Goal: Task Accomplishment & Management: Use online tool/utility

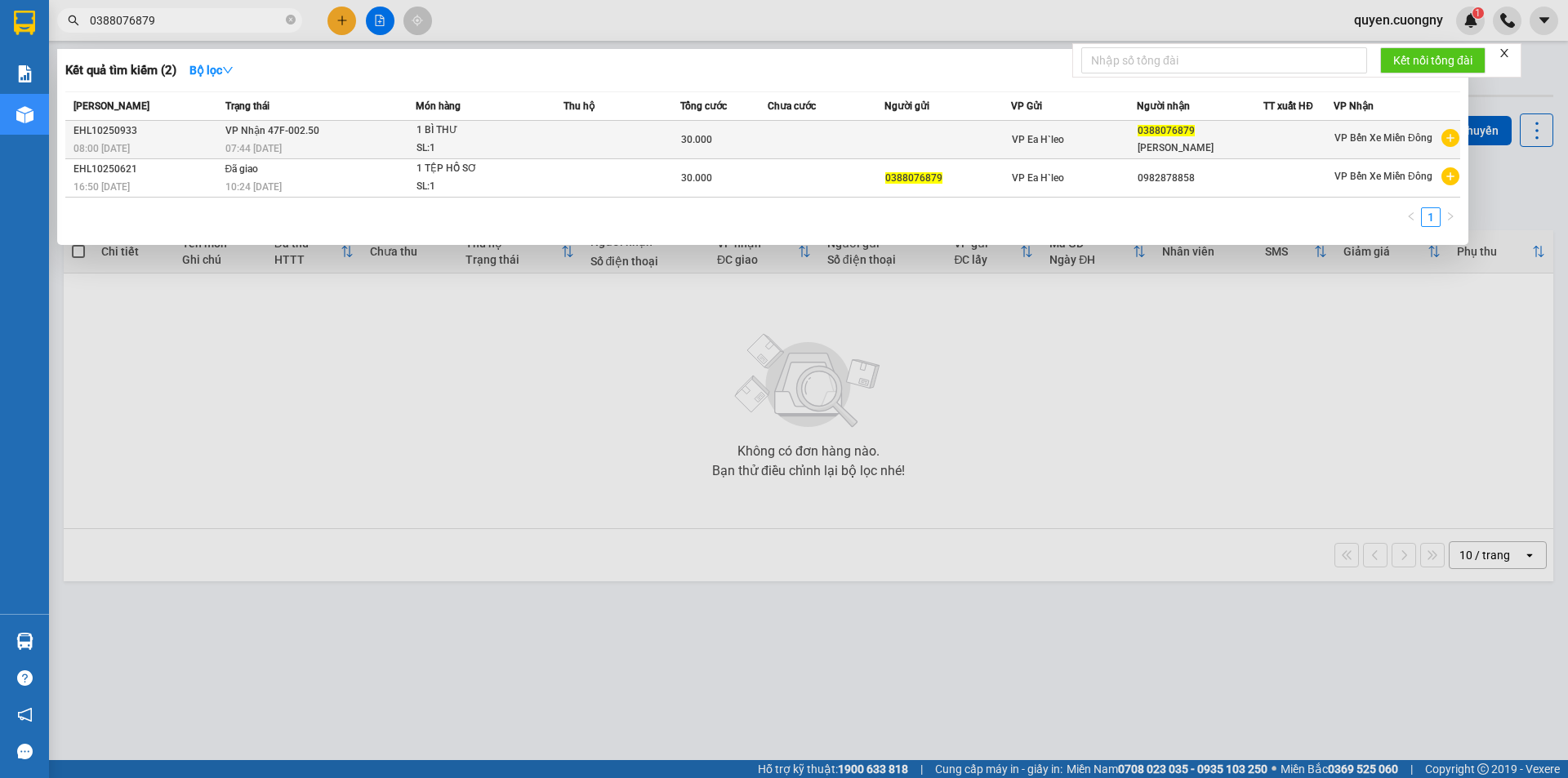
type input "0388076879"
click at [527, 141] on div "SL: 1" at bounding box center [477, 148] width 123 height 18
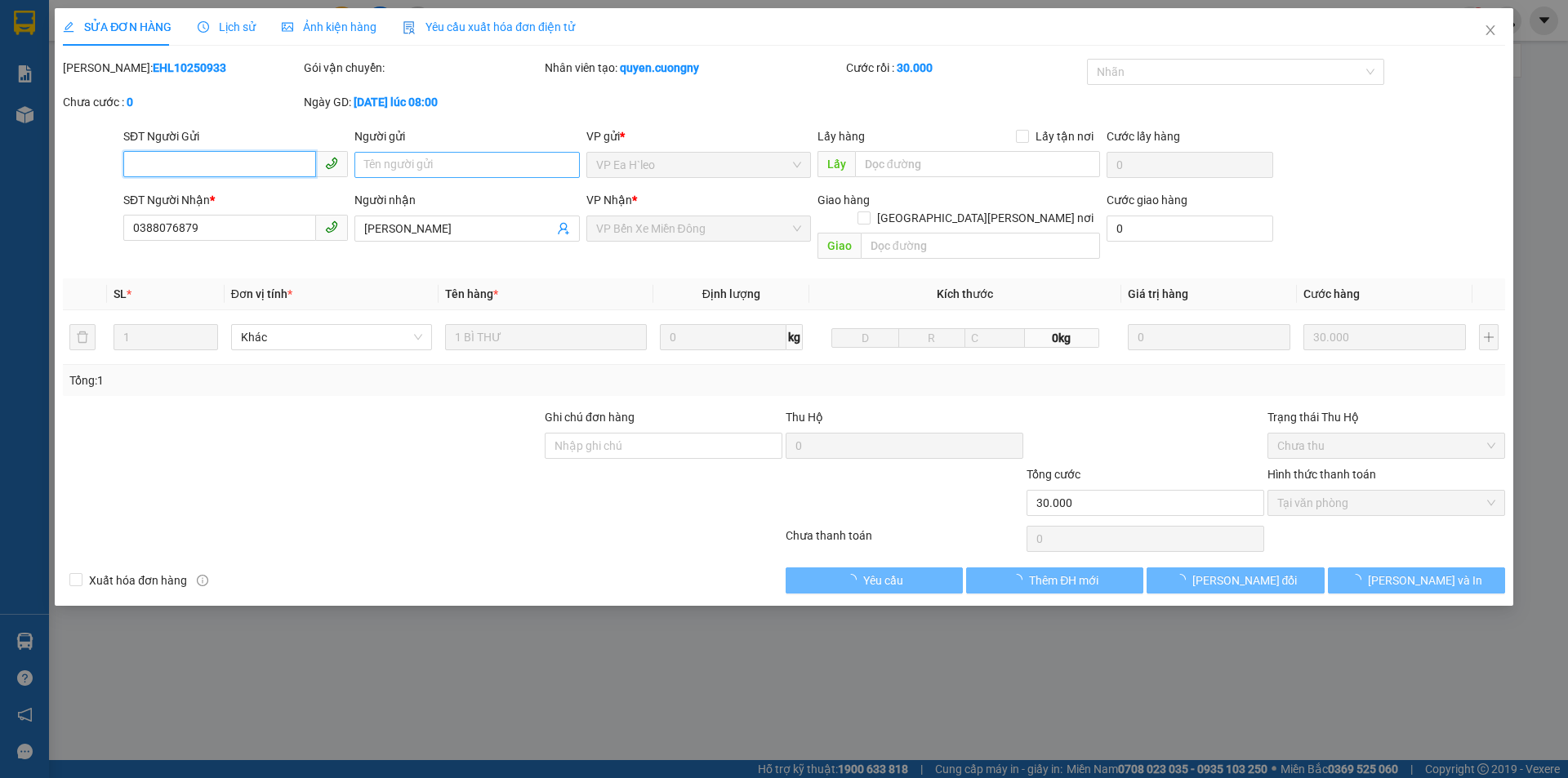
type input "0388076879"
type input "[PERSON_NAME]"
type input "30.000"
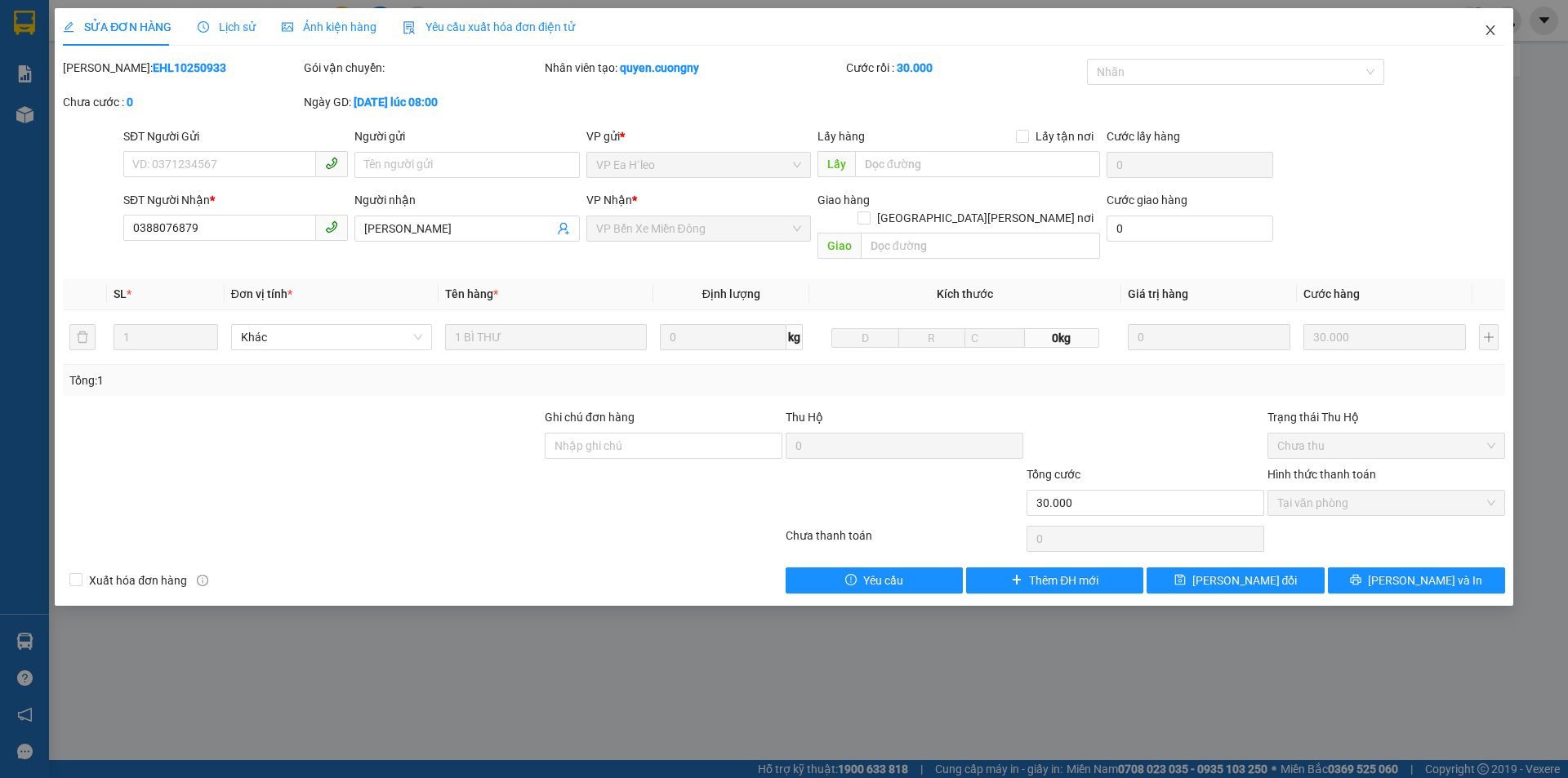
click at [1488, 30] on icon "close" at bounding box center [1490, 29] width 13 height 13
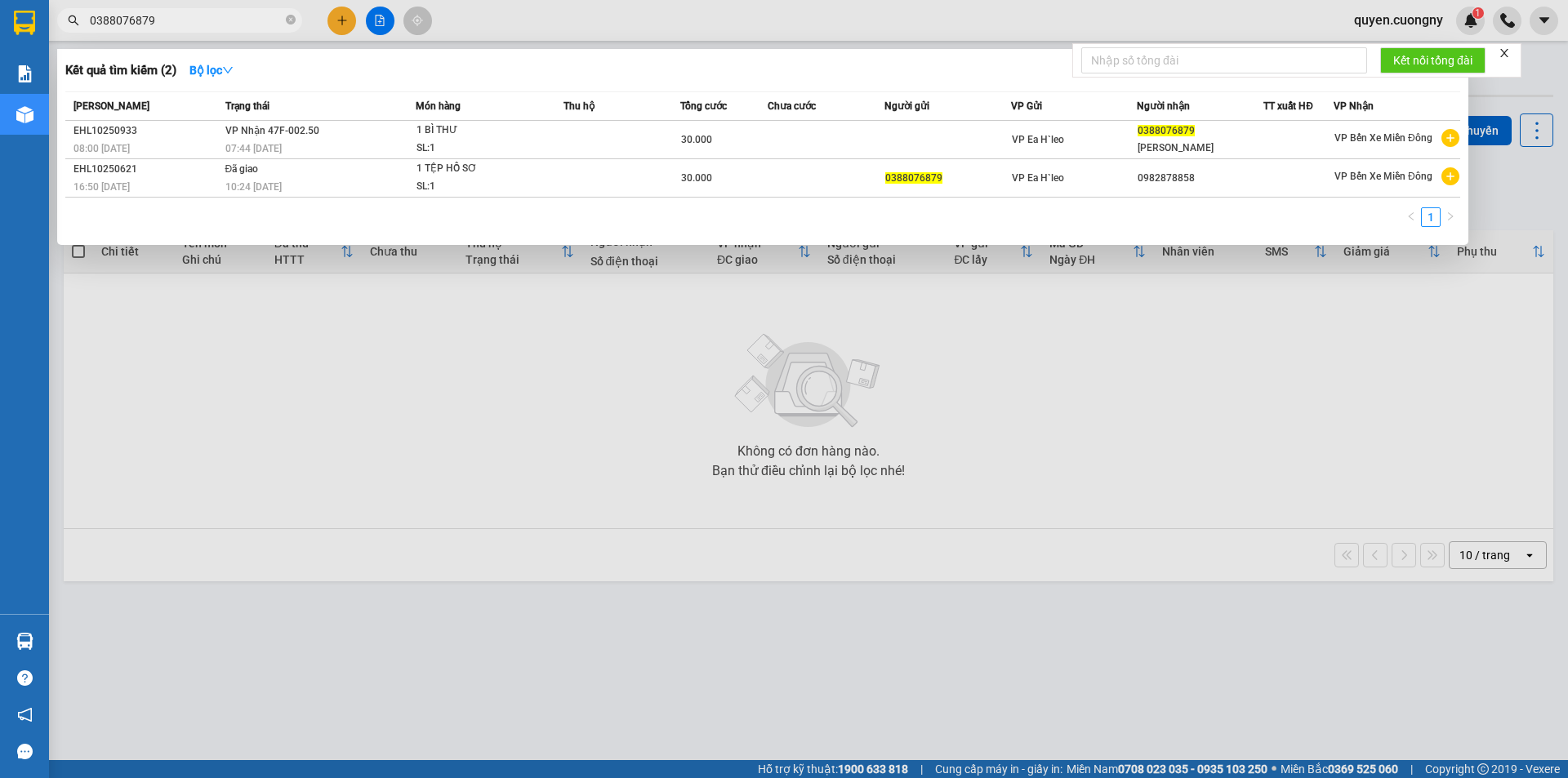
click at [232, 25] on input "0388076879" at bounding box center [186, 21] width 192 height 18
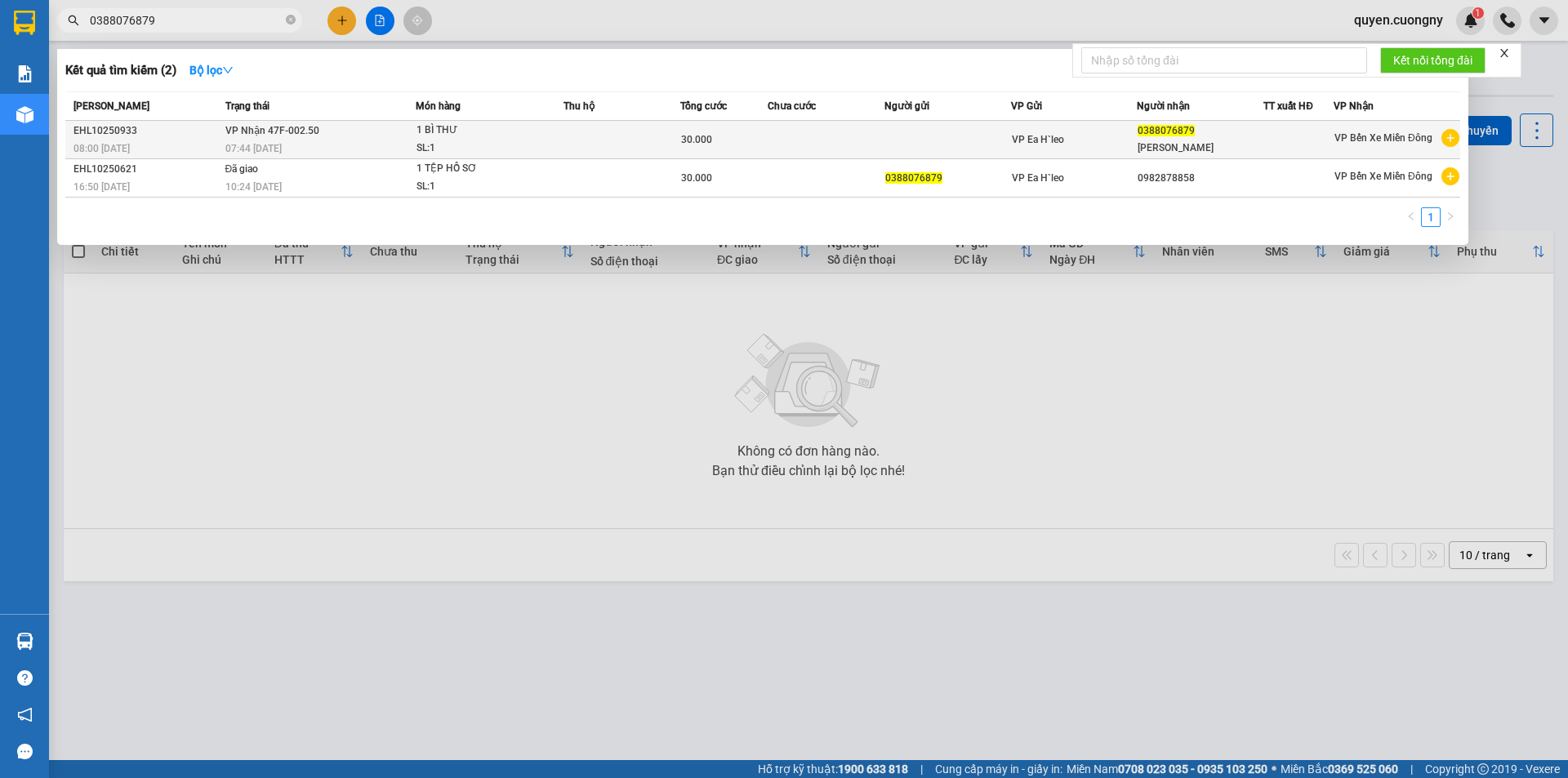
click at [369, 143] on div "07:44 [DATE]" at bounding box center [320, 148] width 189 height 18
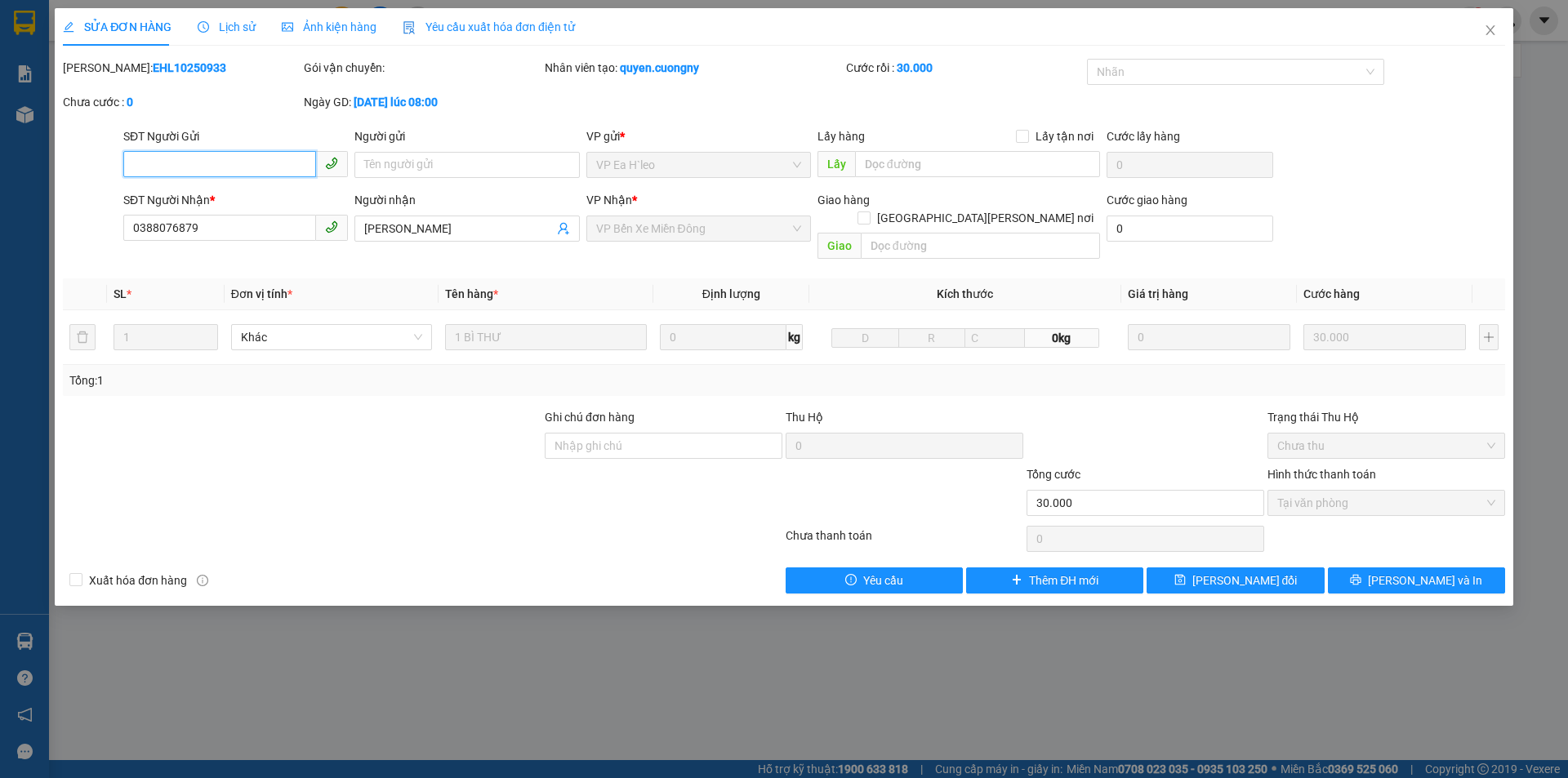
type input "0388076879"
type input "[PERSON_NAME]"
type input "30.000"
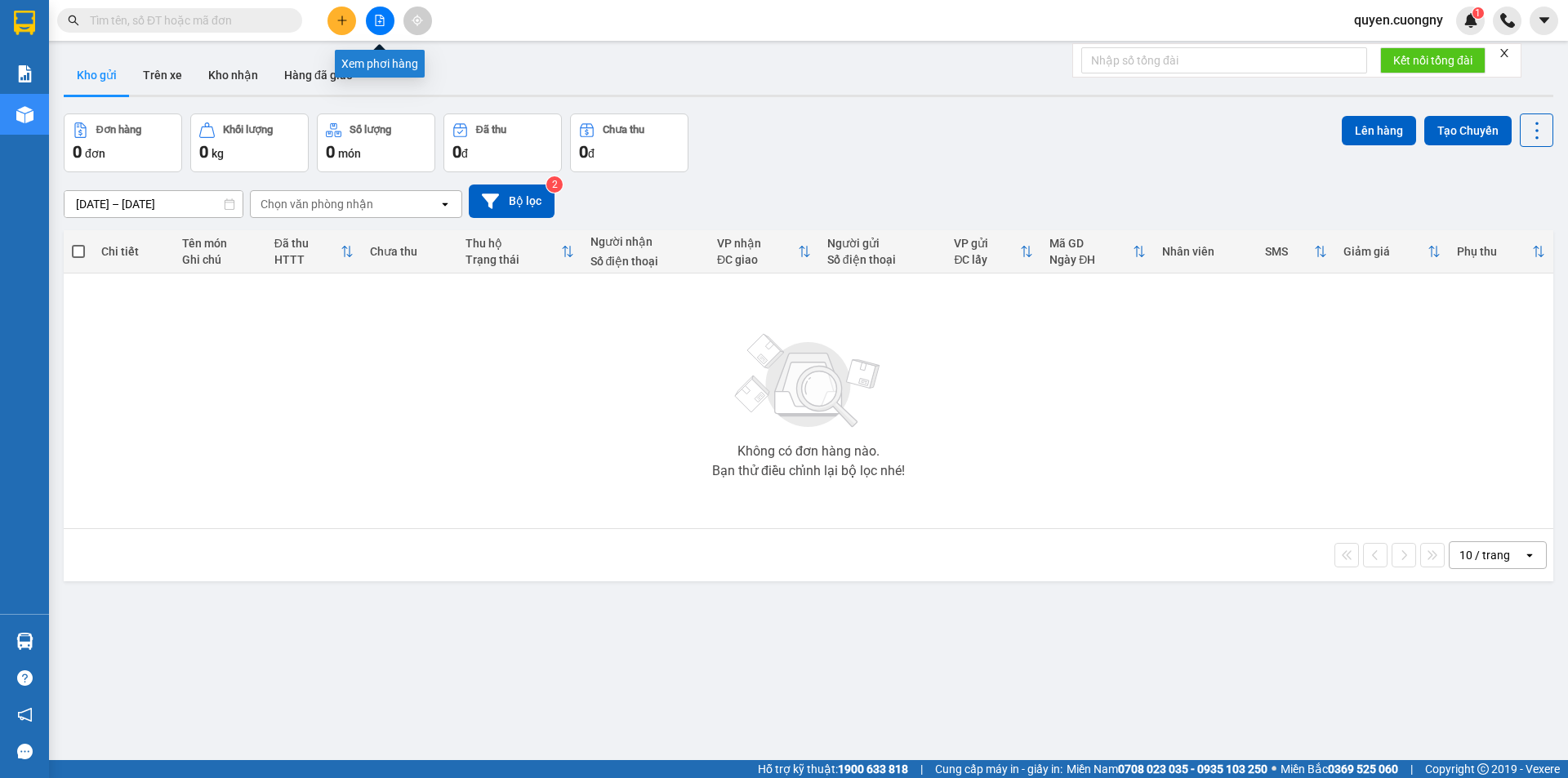
click at [377, 24] on icon "file-add" at bounding box center [380, 21] width 12 height 12
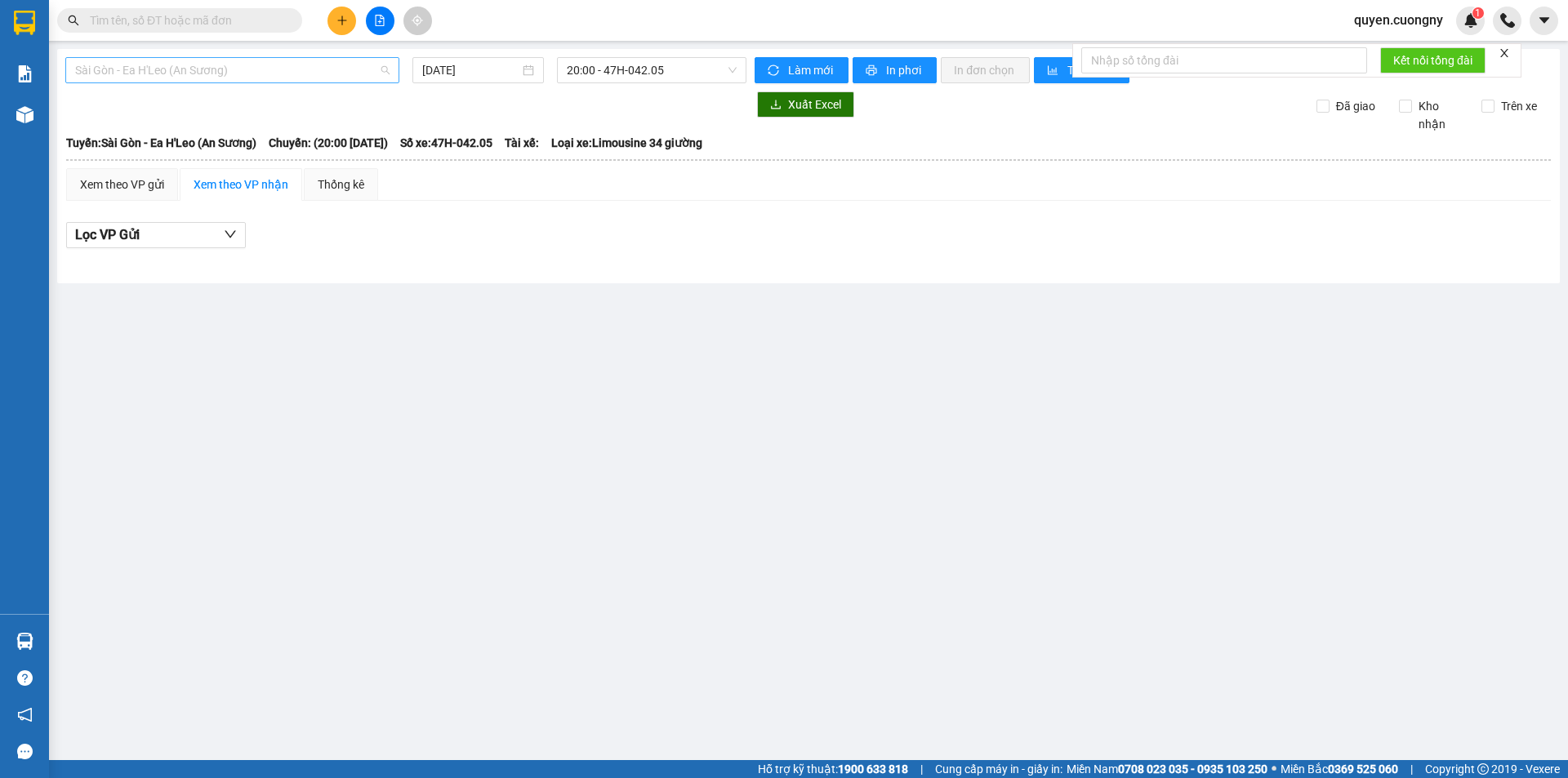
click at [242, 73] on span "Sài Gòn - Ea H'Leo (An Sương)" at bounding box center [233, 70] width 314 height 25
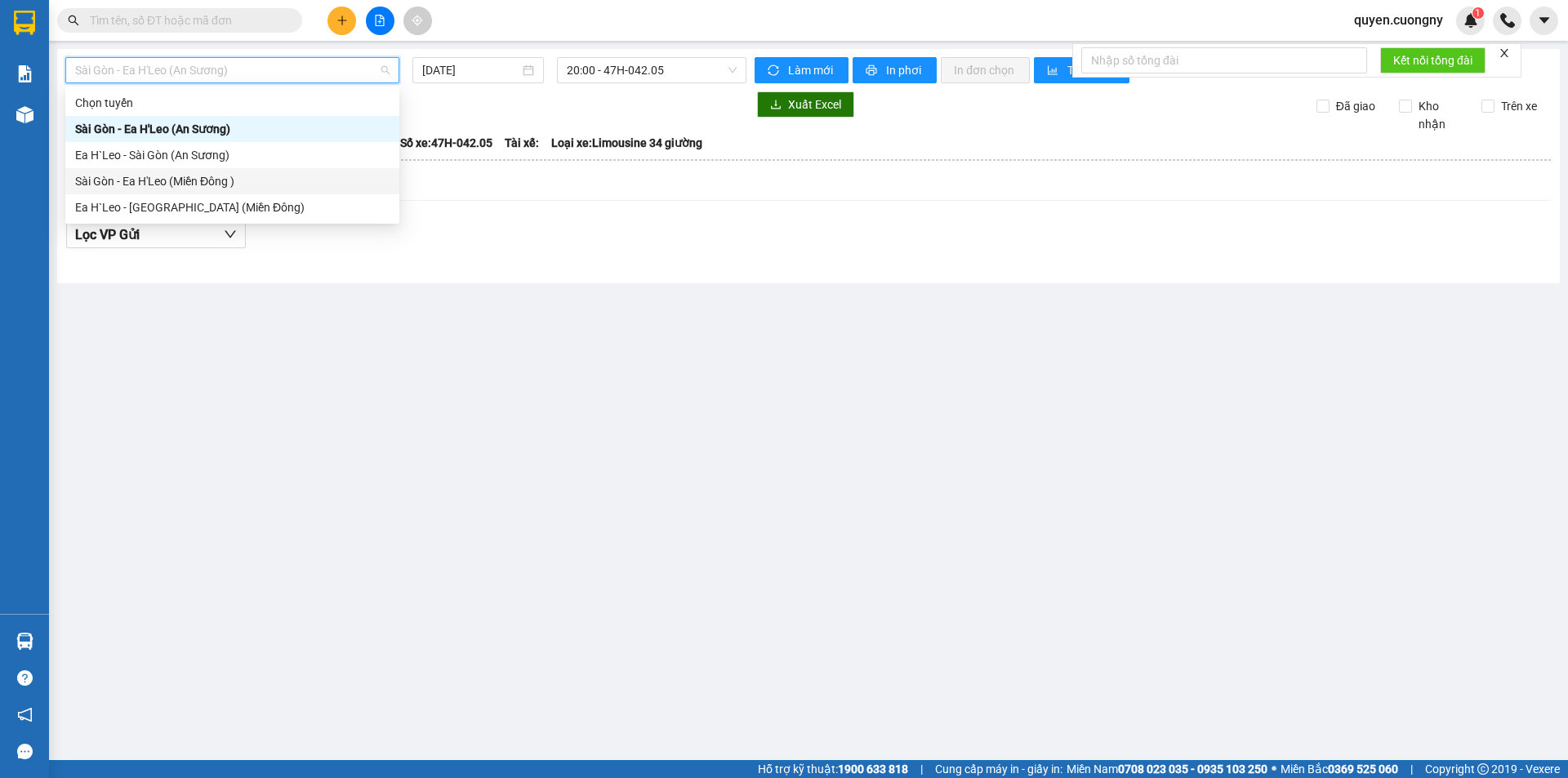
click at [192, 182] on div "Sài Gòn - Ea H'Leo (Miền Đông )" at bounding box center [233, 182] width 314 height 18
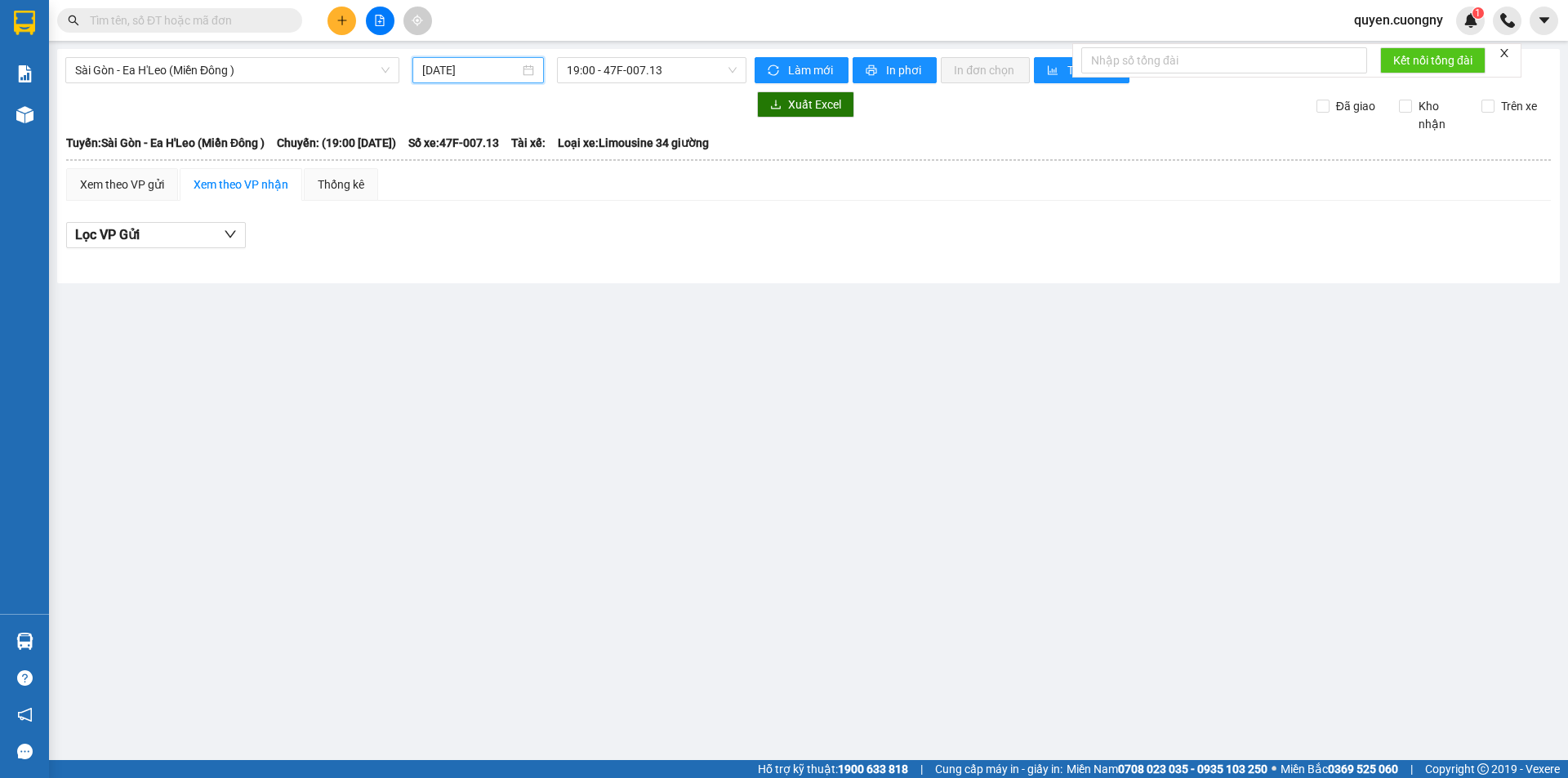
click at [424, 66] on input "14/10/2025" at bounding box center [470, 70] width 97 height 18
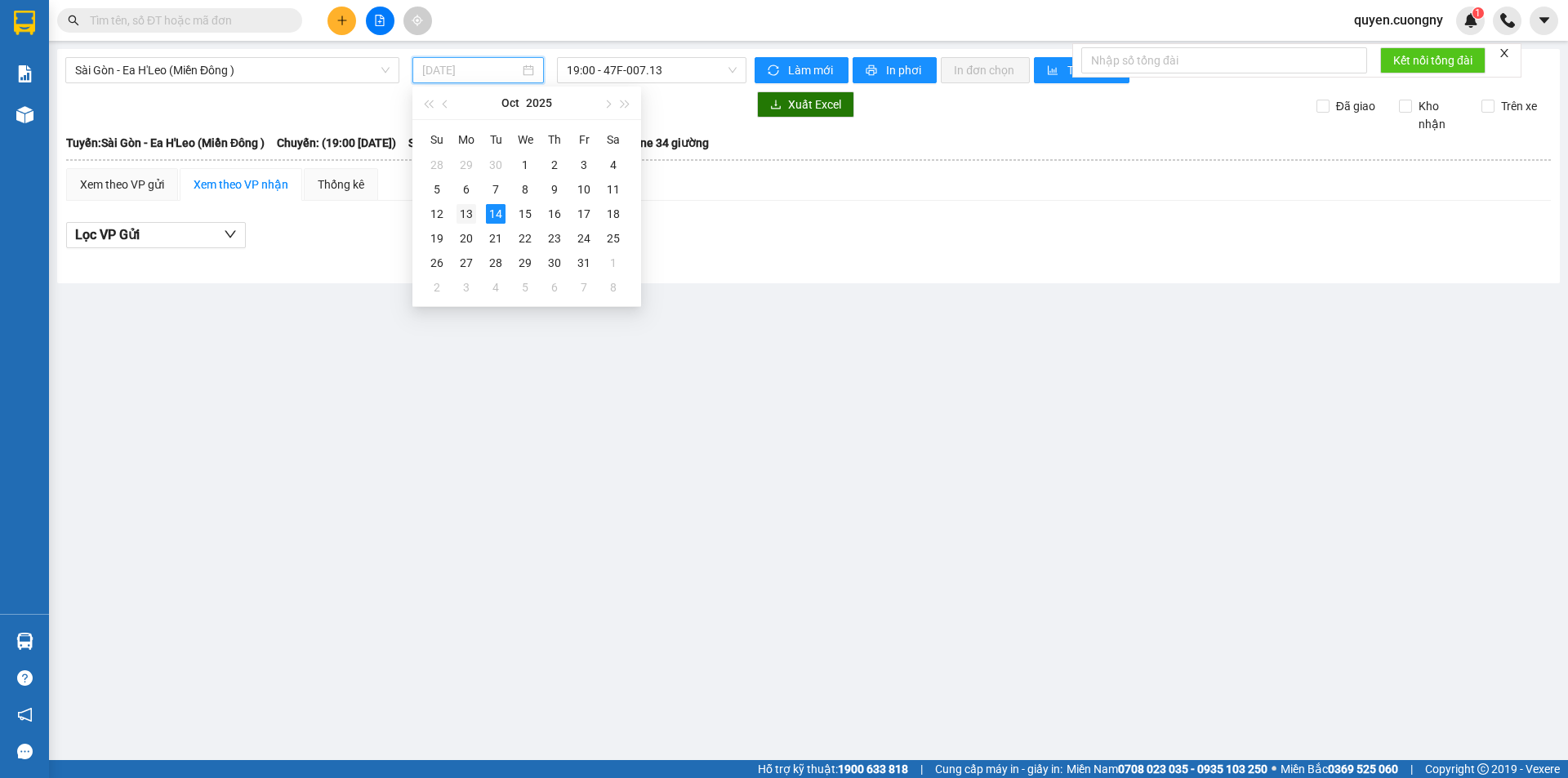
click at [469, 207] on div "13" at bounding box center [466, 214] width 20 height 20
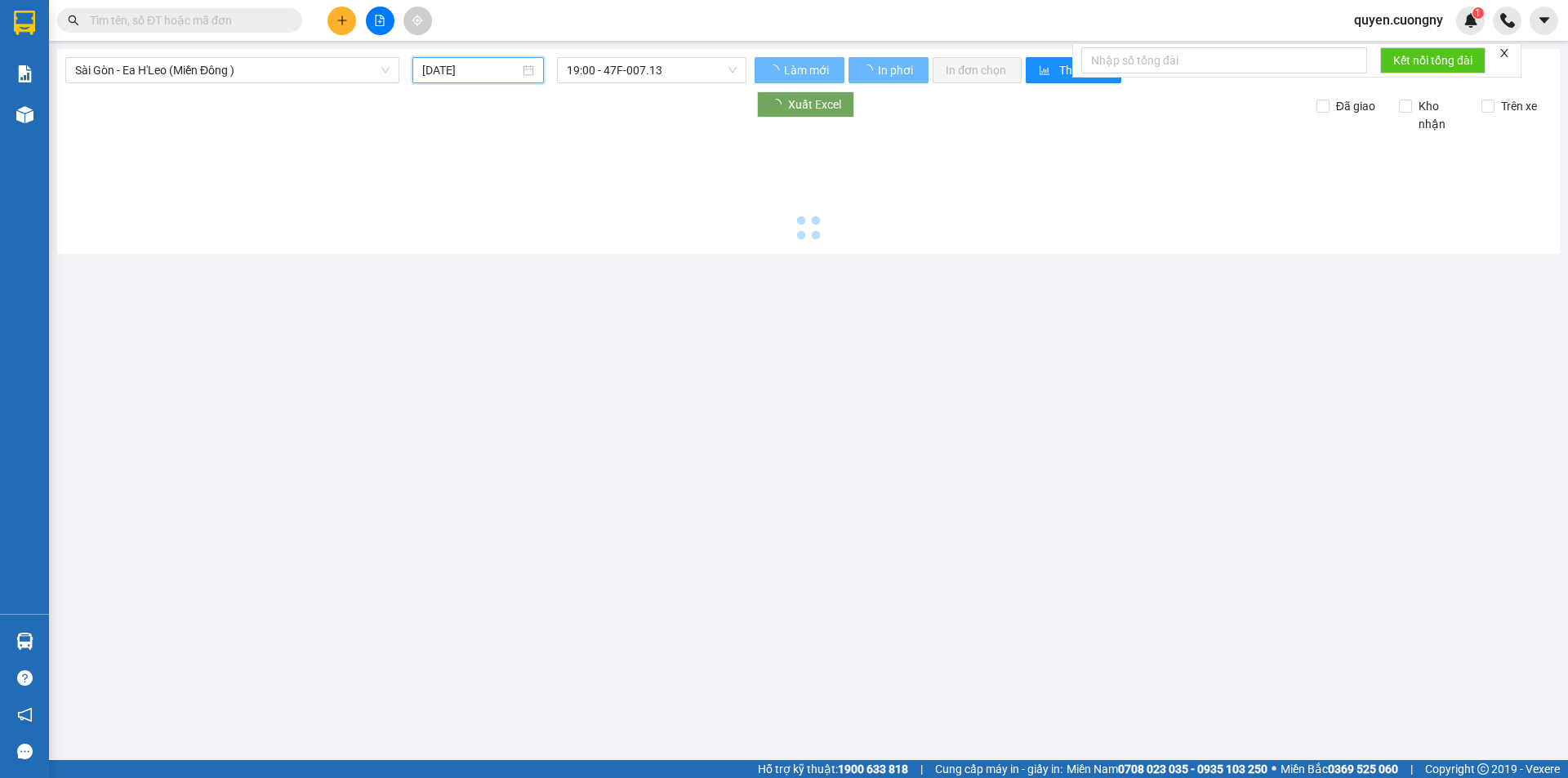
type input "13/10/2025"
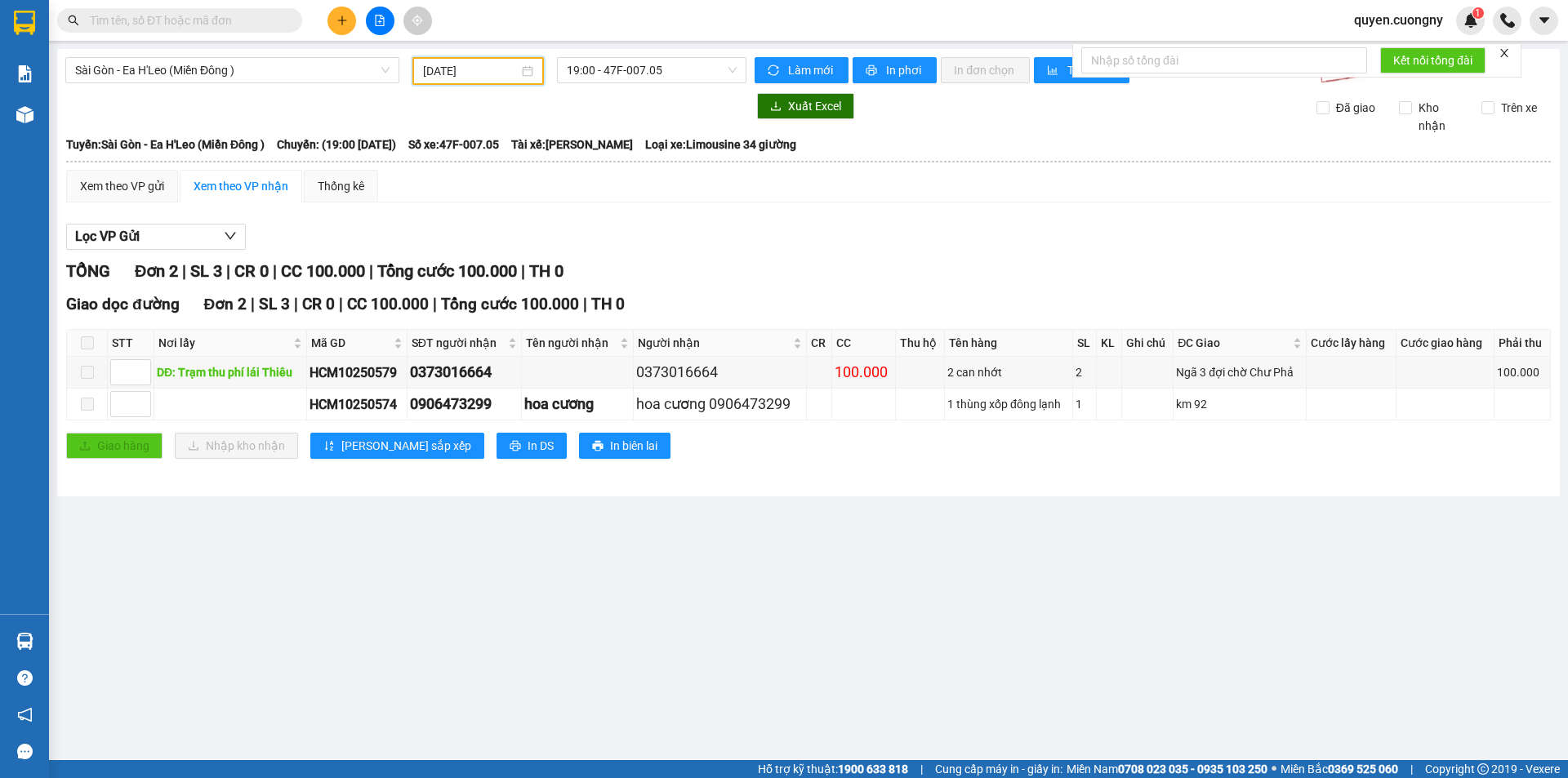
click at [884, 216] on div "Lọc VP Gửi TỔNG Đơn 2 | SL 3 | CR 0 | CC 100.000 | Tổng cước 100.000 | TH 0 Gi…" at bounding box center [808, 347] width 1485 height 264
drag, startPoint x: 606, startPoint y: 51, endPoint x: 617, endPoint y: 66, distance: 18.6
click at [607, 51] on div "Sài Gòn - Ea H'Leo (Miền Đông ) 13/10/2025 19:00 - 47F-007.05 Làm mới In phơi I…" at bounding box center [808, 273] width 1502 height 447
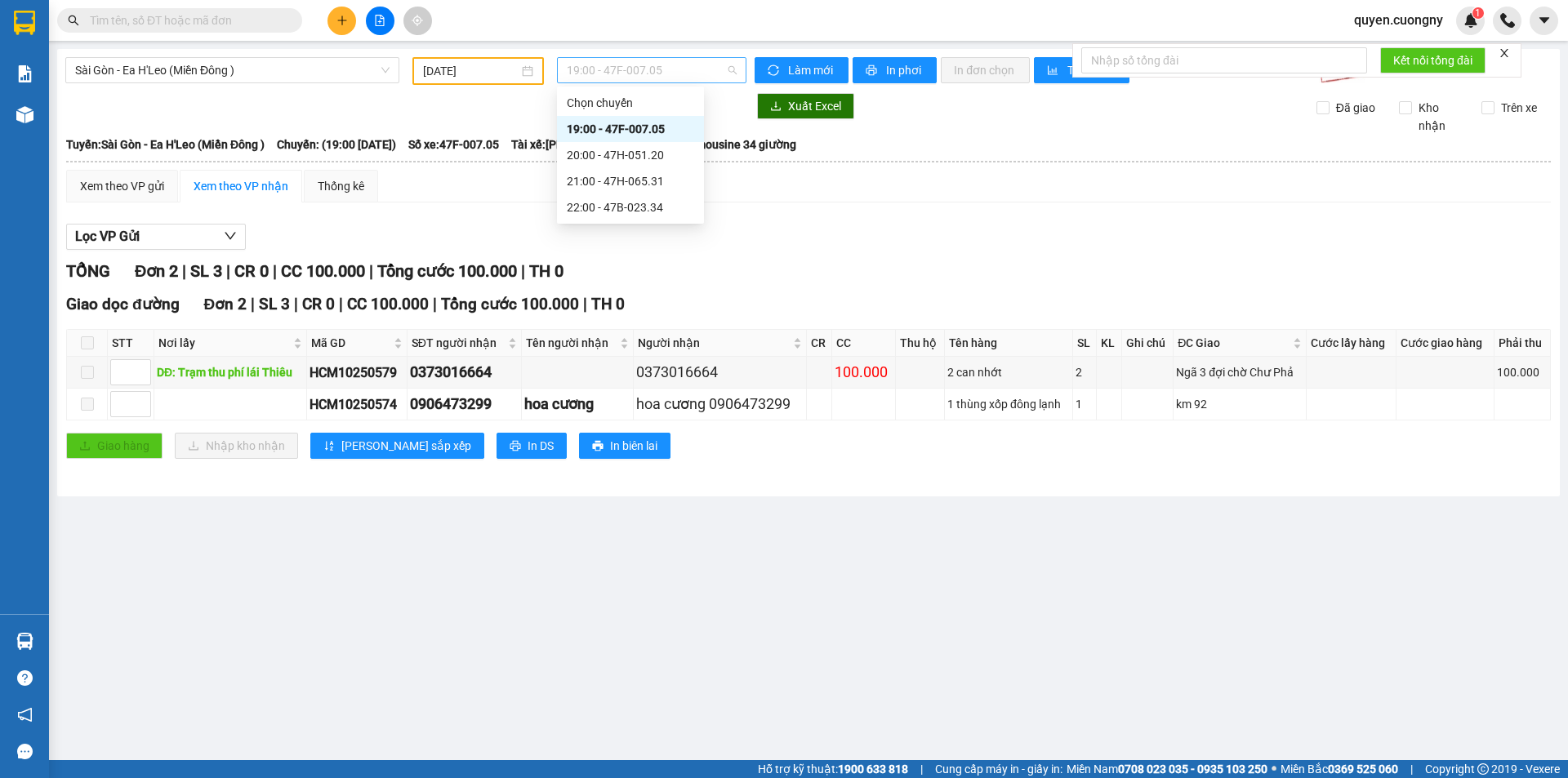
click at [619, 67] on span "19:00 - 47F-007.05" at bounding box center [651, 70] width 170 height 25
click at [636, 149] on div "20:00 - 47H-051.20" at bounding box center [630, 155] width 128 height 18
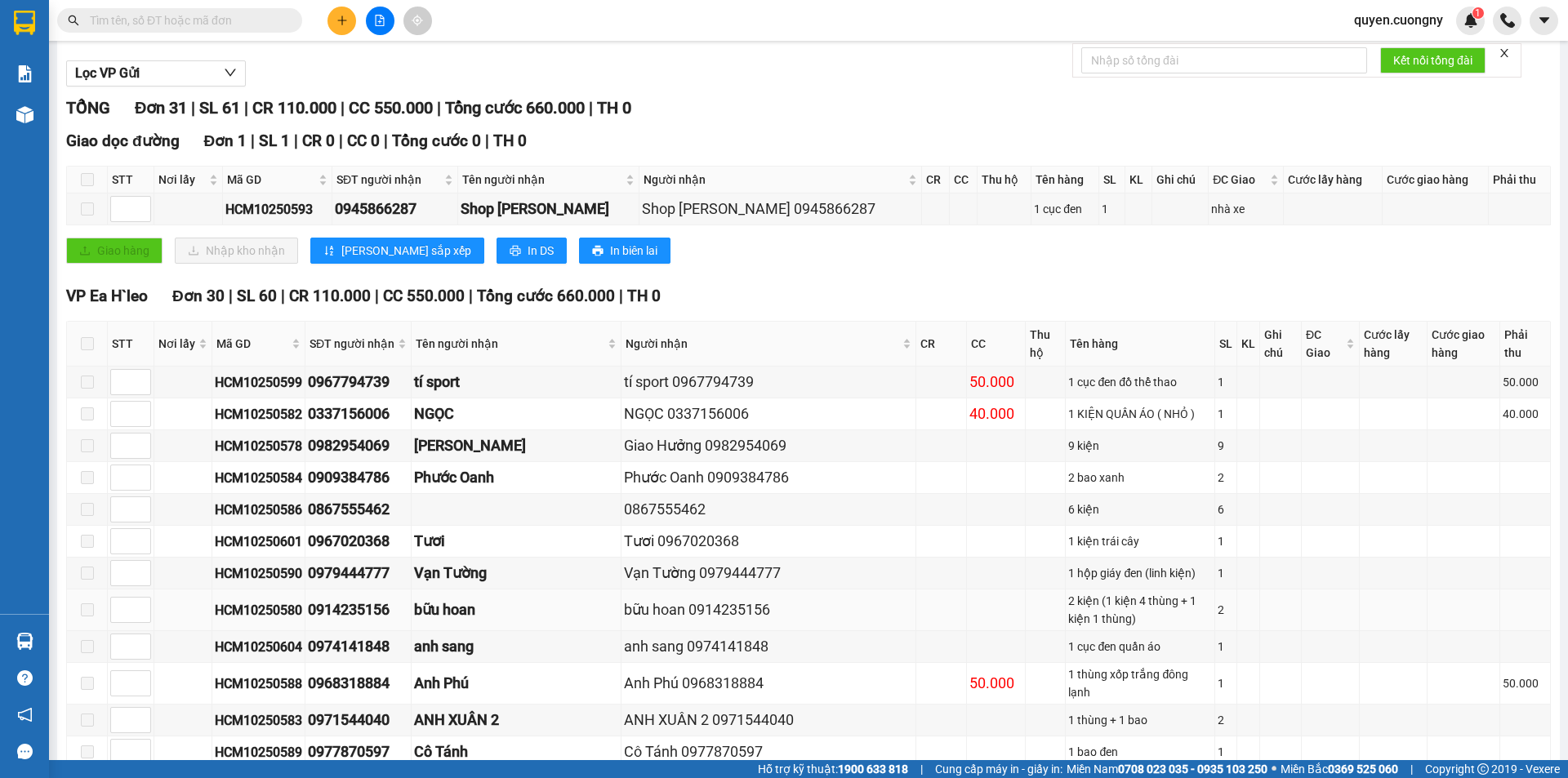
scroll to position [408, 0]
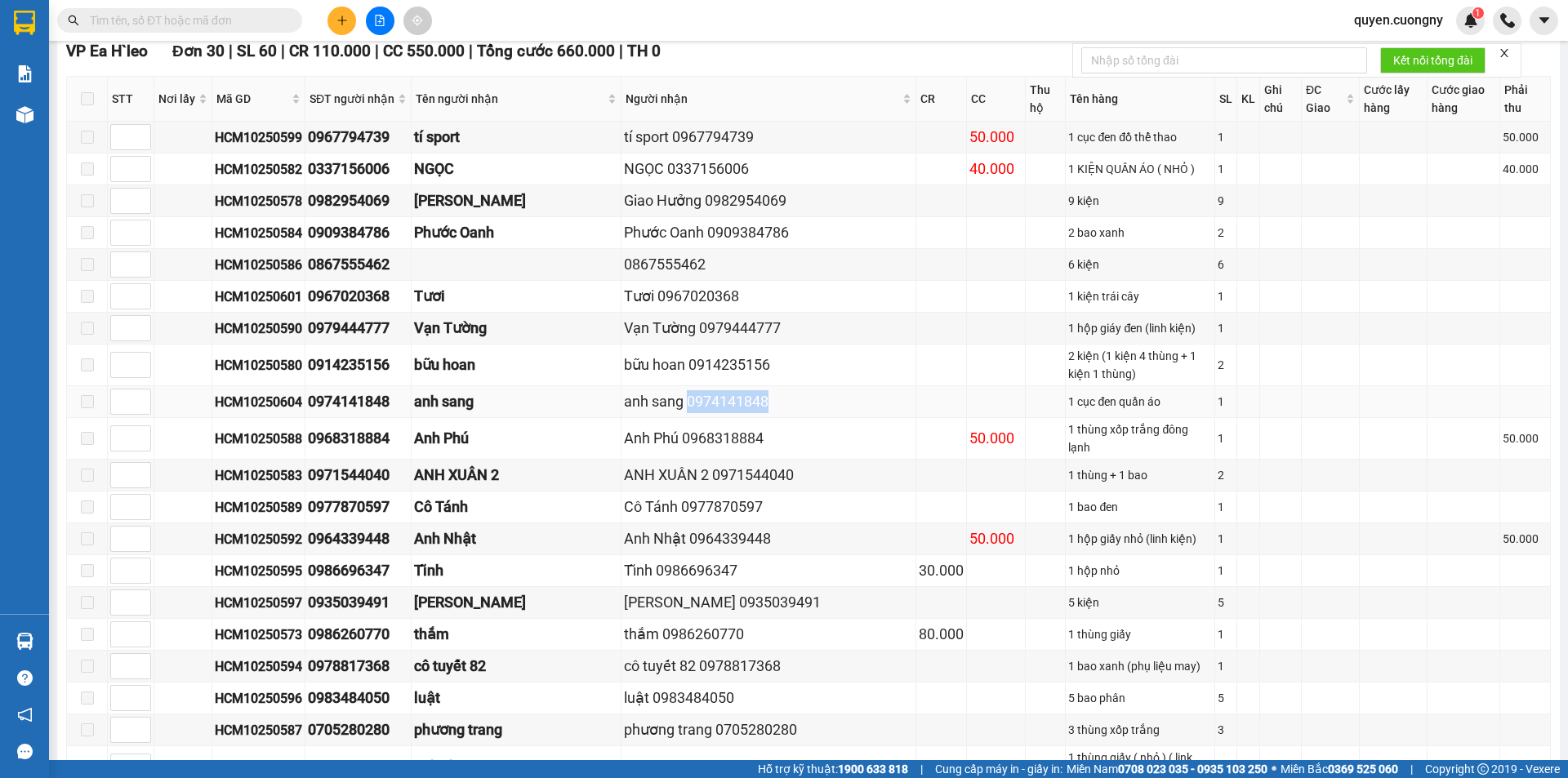
drag, startPoint x: 707, startPoint y: 376, endPoint x: 622, endPoint y: 373, distance: 85.1
click at [624, 390] on div "anh sang 0974141848" at bounding box center [768, 401] width 289 height 23
copy div "0974141848"
click at [103, 344] on td at bounding box center [87, 365] width 41 height 41
drag, startPoint x: 693, startPoint y: 469, endPoint x: 615, endPoint y: 475, distance: 78.2
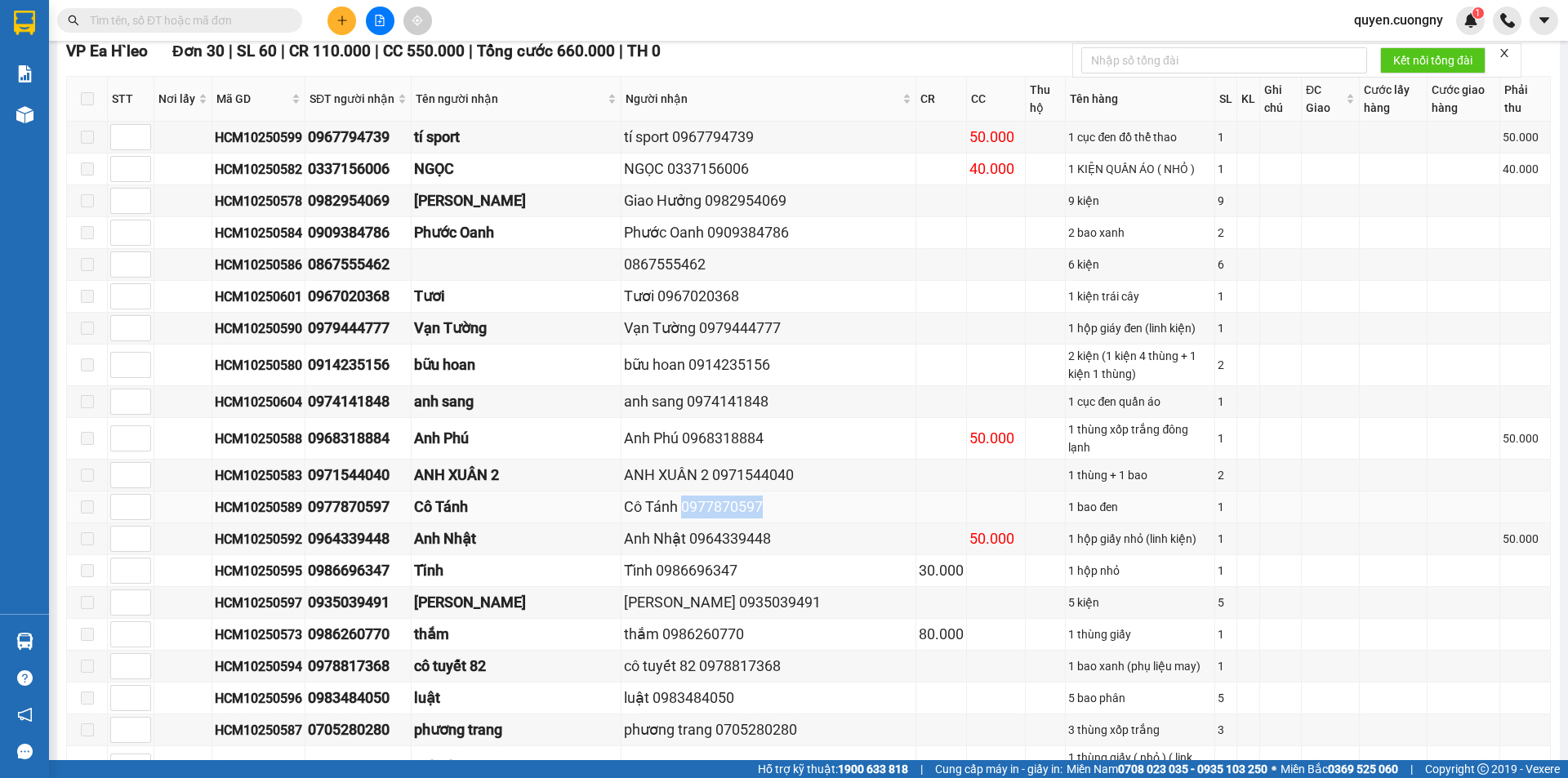
click at [624, 495] on div "Cô Tánh 0977870597" at bounding box center [768, 506] width 289 height 23
copy div "0977870597"
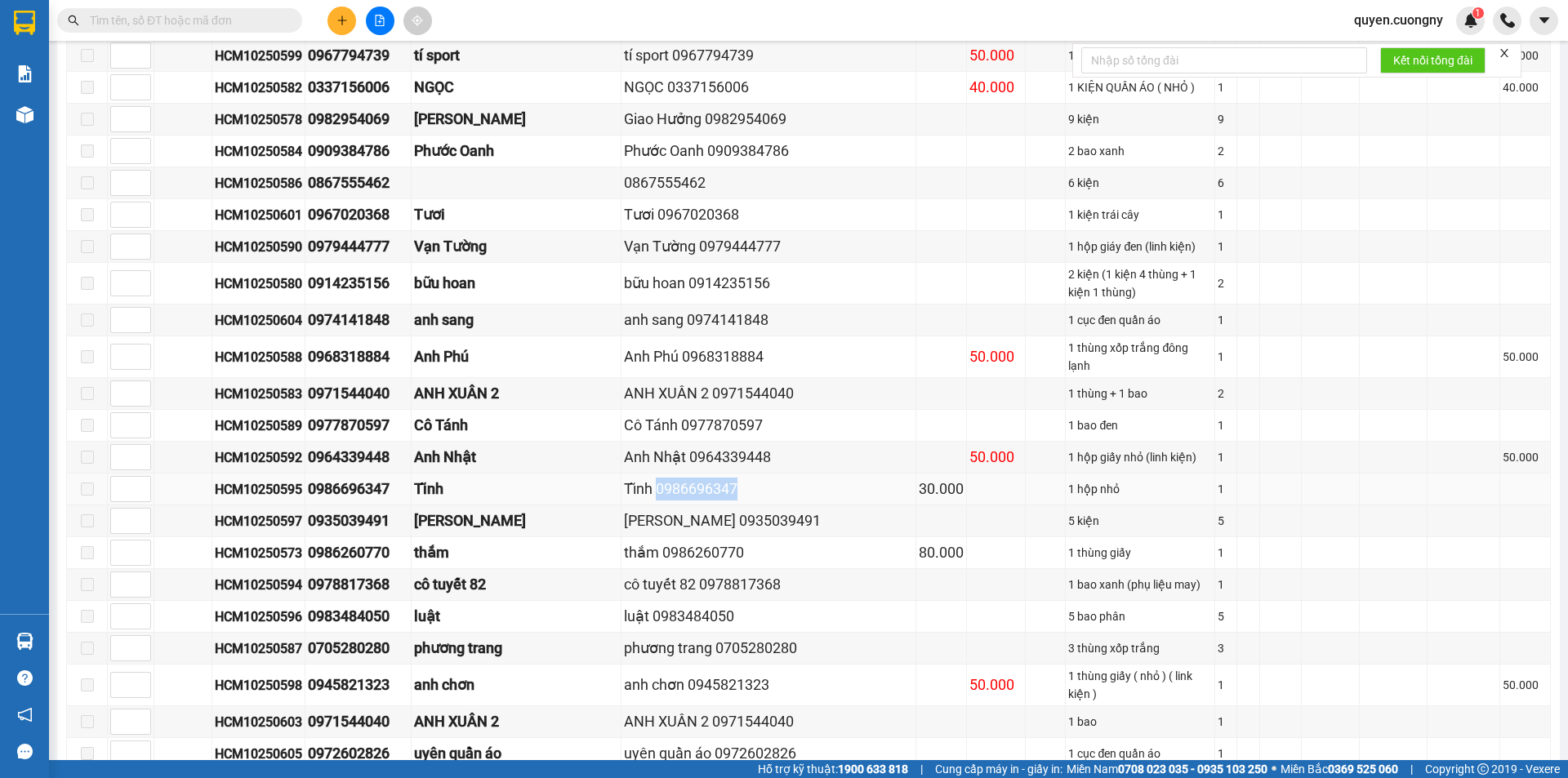
drag, startPoint x: 675, startPoint y: 452, endPoint x: 595, endPoint y: 452, distance: 80.0
click at [624, 478] on div "Tĩnh 0986696347" at bounding box center [768, 489] width 289 height 23
click at [677, 542] on div "thắm 0986260770" at bounding box center [768, 552] width 289 height 23
drag, startPoint x: 718, startPoint y: 549, endPoint x: 637, endPoint y: 554, distance: 81.2
click at [637, 573] on div "cô tuyết 82 0978817368" at bounding box center [768, 584] width 289 height 23
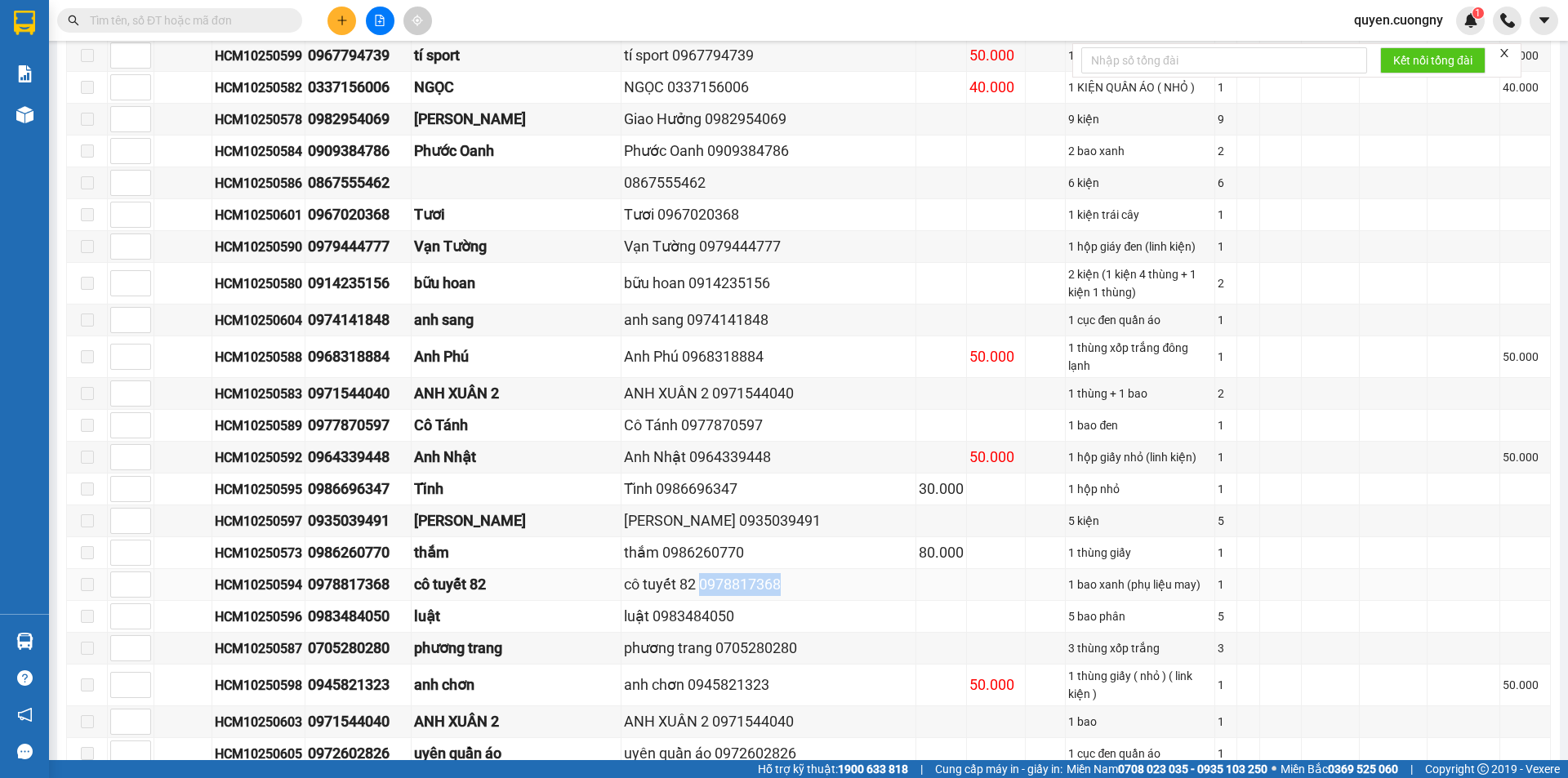
copy div "0978817368"
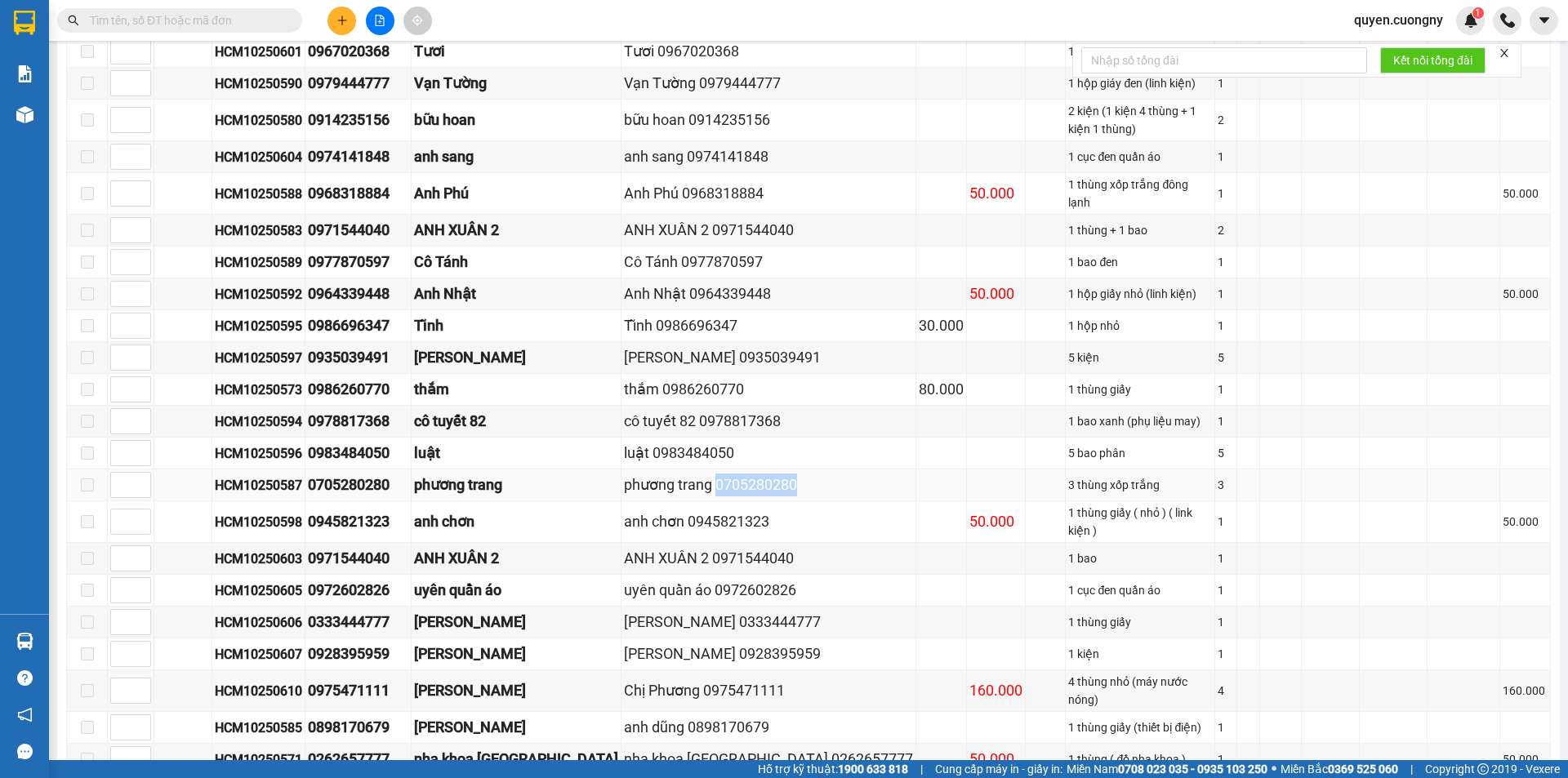
drag, startPoint x: 733, startPoint y: 449, endPoint x: 655, endPoint y: 452, distance: 78.1
click at [655, 474] on div "phương trang 0705280280" at bounding box center [768, 485] width 289 height 23
copy div "0705280280"
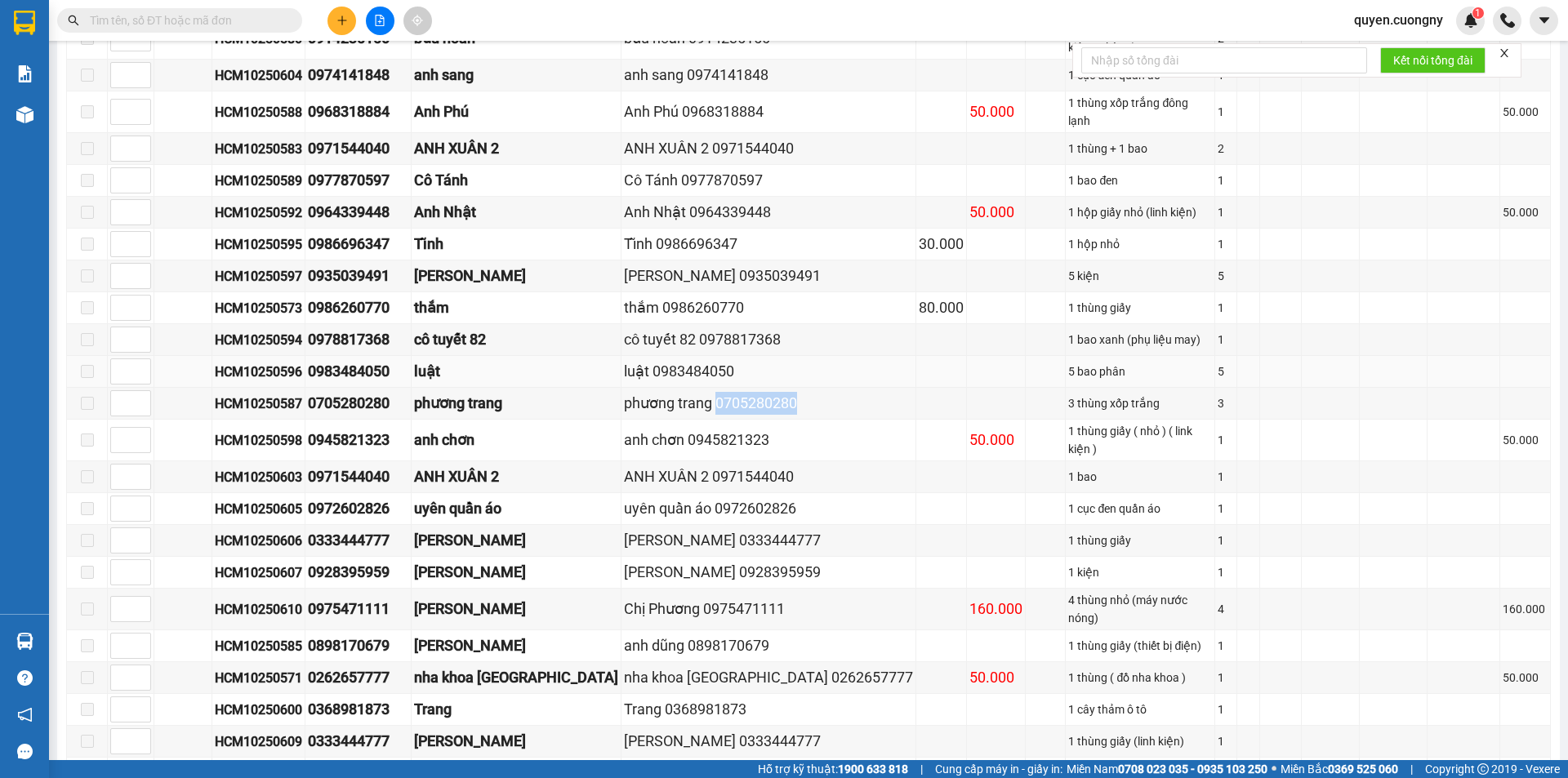
scroll to position [791, 0]
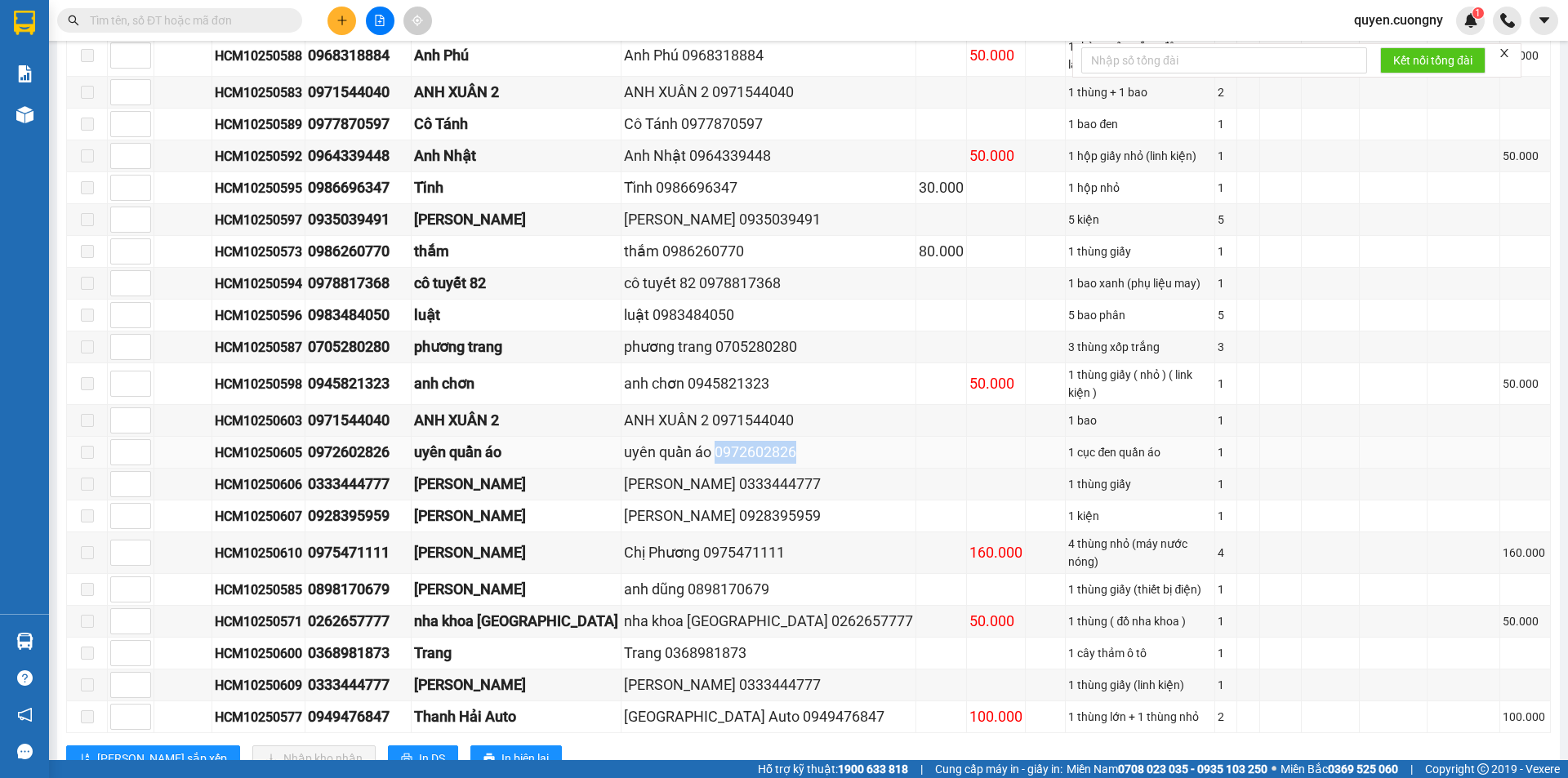
drag, startPoint x: 733, startPoint y: 404, endPoint x: 652, endPoint y: 403, distance: 81.0
click at [652, 441] on div "uyên quần áo 0972602826" at bounding box center [768, 451] width 289 height 23
copy div "0972602826"
drag, startPoint x: 722, startPoint y: 437, endPoint x: 635, endPoint y: 441, distance: 87.1
click at [635, 473] on div "quỳnh lam 0333444777" at bounding box center [768, 484] width 289 height 23
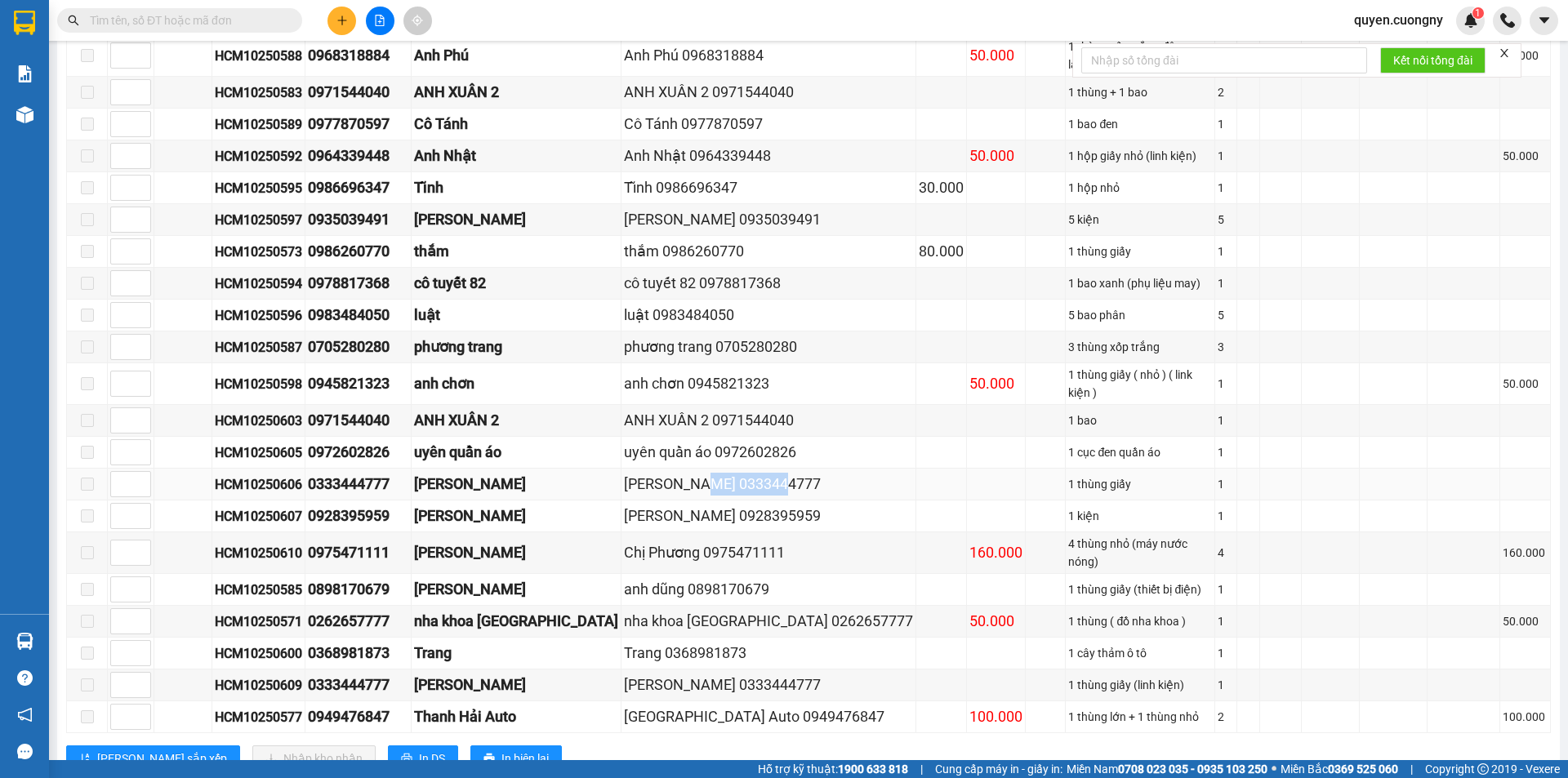
copy div "0333444777"
drag, startPoint x: 717, startPoint y: 467, endPoint x: 635, endPoint y: 467, distance: 82.0
click at [635, 504] on div "phạm hiếu 0928395959" at bounding box center [768, 515] width 289 height 23
copy div "0928395959"
drag, startPoint x: 722, startPoint y: 497, endPoint x: 642, endPoint y: 498, distance: 80.0
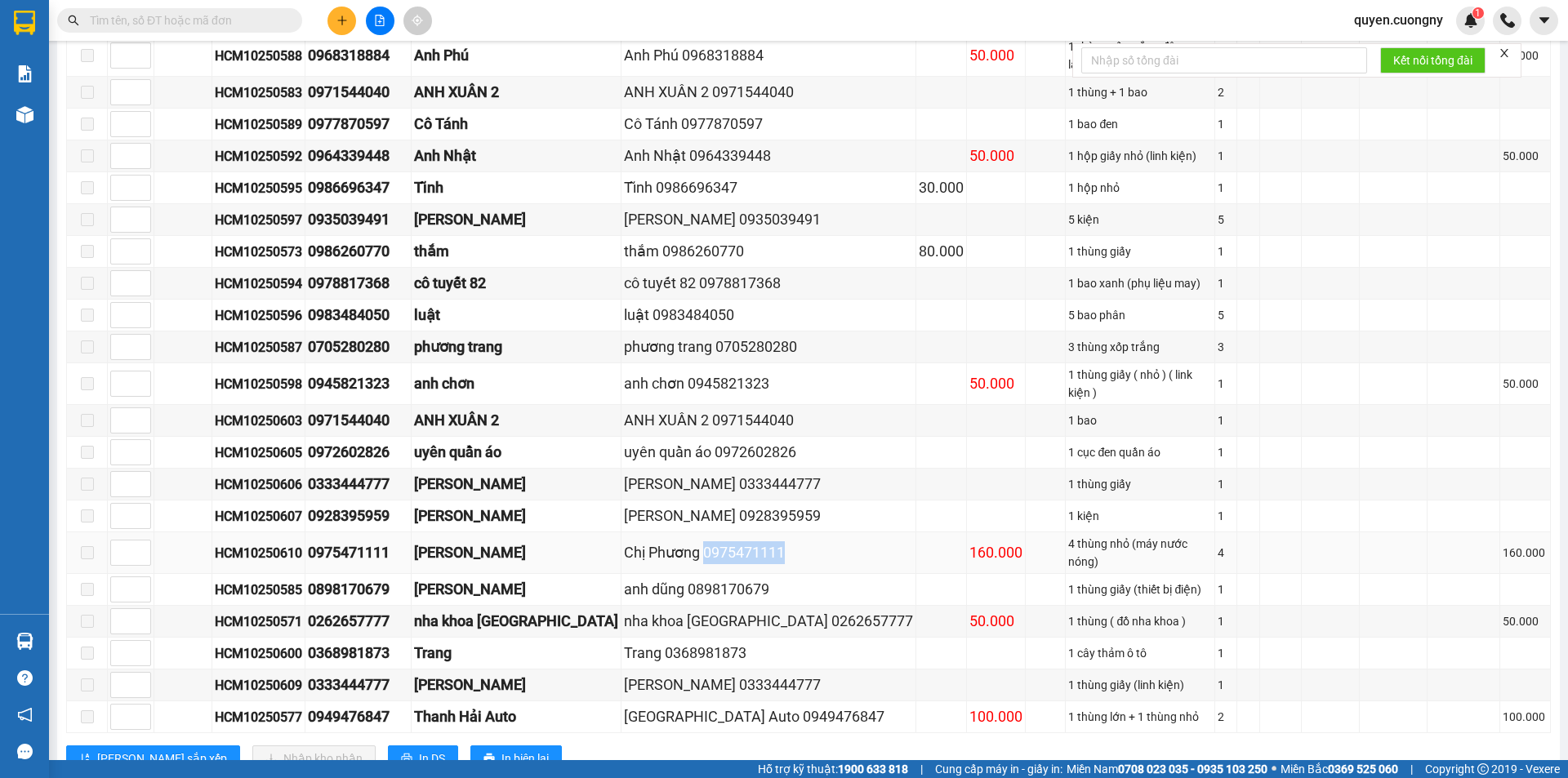
click at [642, 542] on div "Chị Phương 0975471111" at bounding box center [768, 552] width 289 height 23
copy div "0975471111"
drag, startPoint x: 756, startPoint y: 562, endPoint x: 674, endPoint y: 561, distance: 82.0
click at [674, 610] on div "nha khoa việt mỹ 0262657777" at bounding box center [768, 621] width 289 height 23
copy div "0262657777"
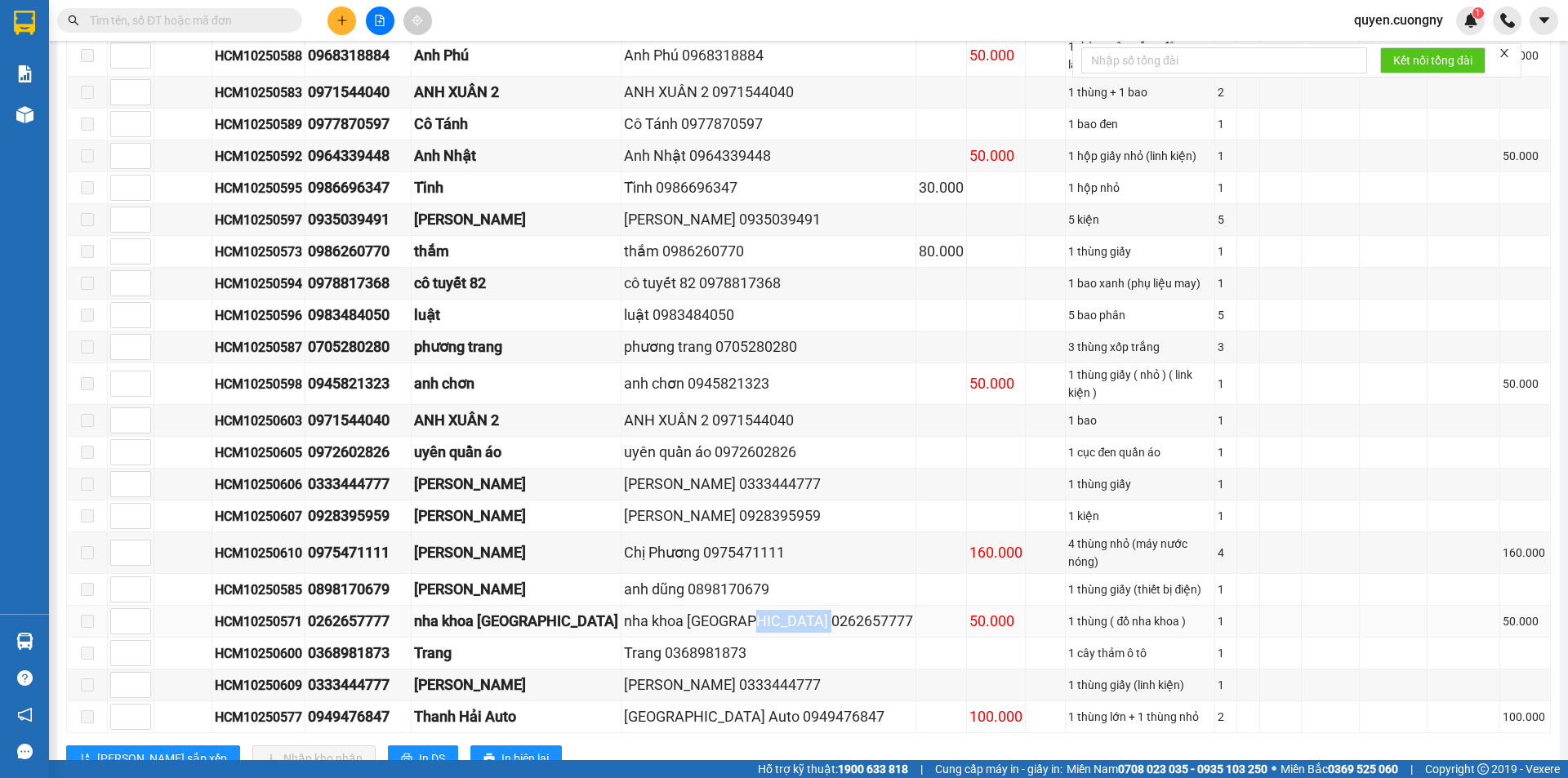
copy div "0262657777"
drag, startPoint x: 745, startPoint y: 658, endPoint x: 665, endPoint y: 663, distance: 80.2
click at [665, 705] on div "Thanh Hải Auto 0949476847" at bounding box center [768, 716] width 289 height 23
drag, startPoint x: 678, startPoint y: 597, endPoint x: 601, endPoint y: 594, distance: 77.1
click at [624, 642] on div "Trang 0368981873" at bounding box center [768, 652] width 289 height 23
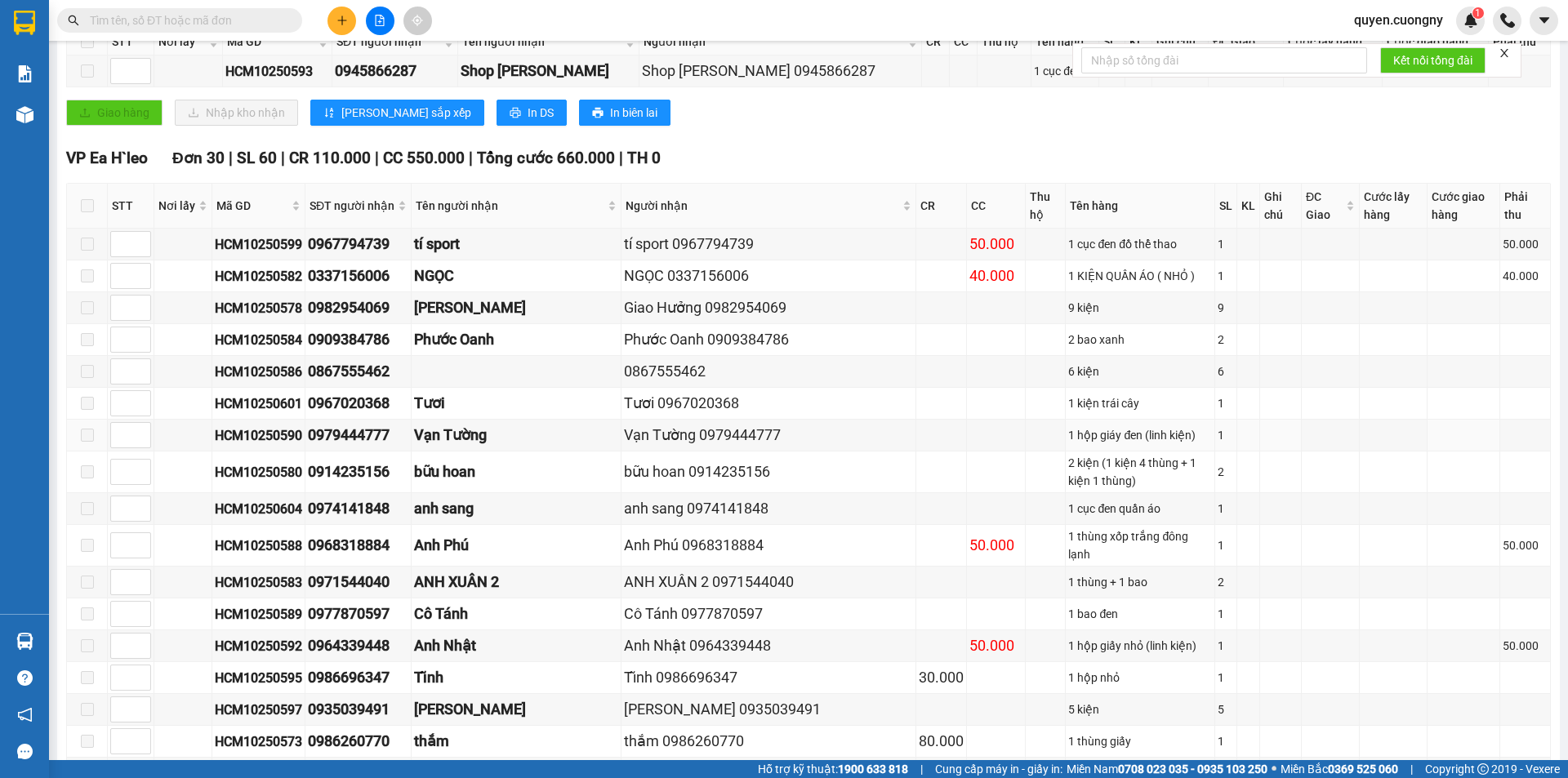
scroll to position [0, 0]
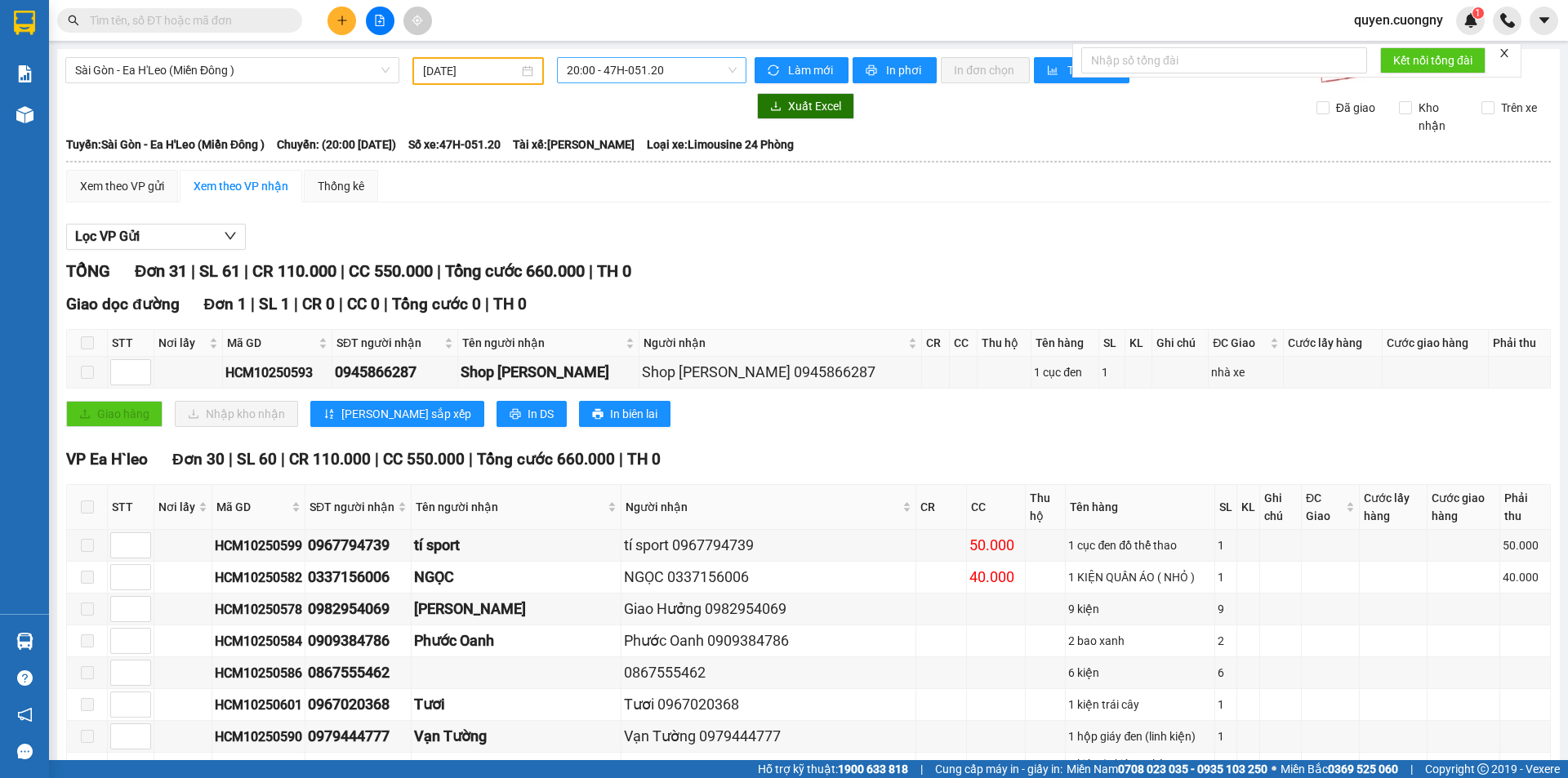
click at [655, 68] on span "20:00 - 47H-051.20" at bounding box center [651, 70] width 170 height 25
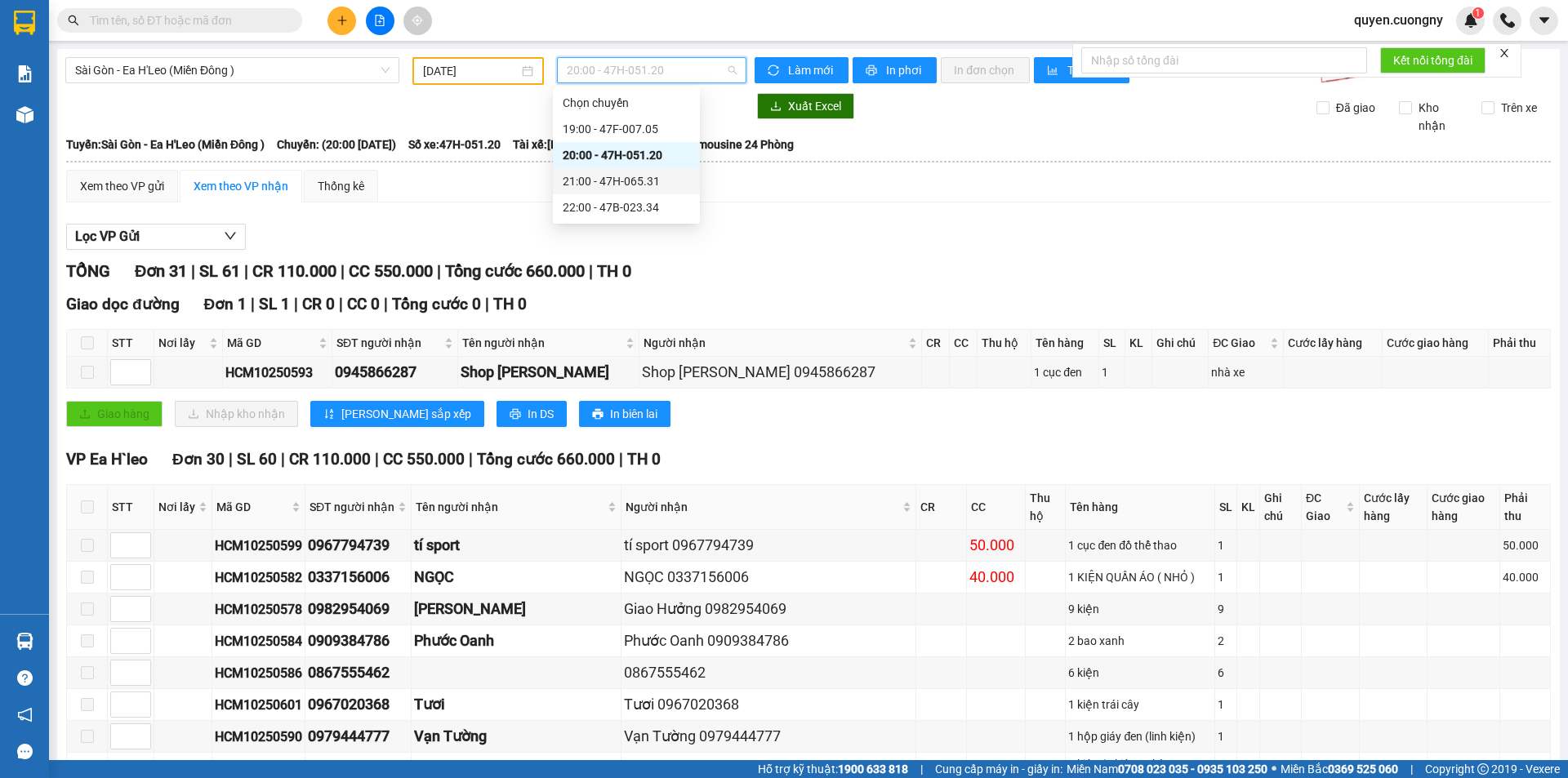
click at [622, 176] on div "21:00 - 47H-065.31" at bounding box center [626, 182] width 128 height 18
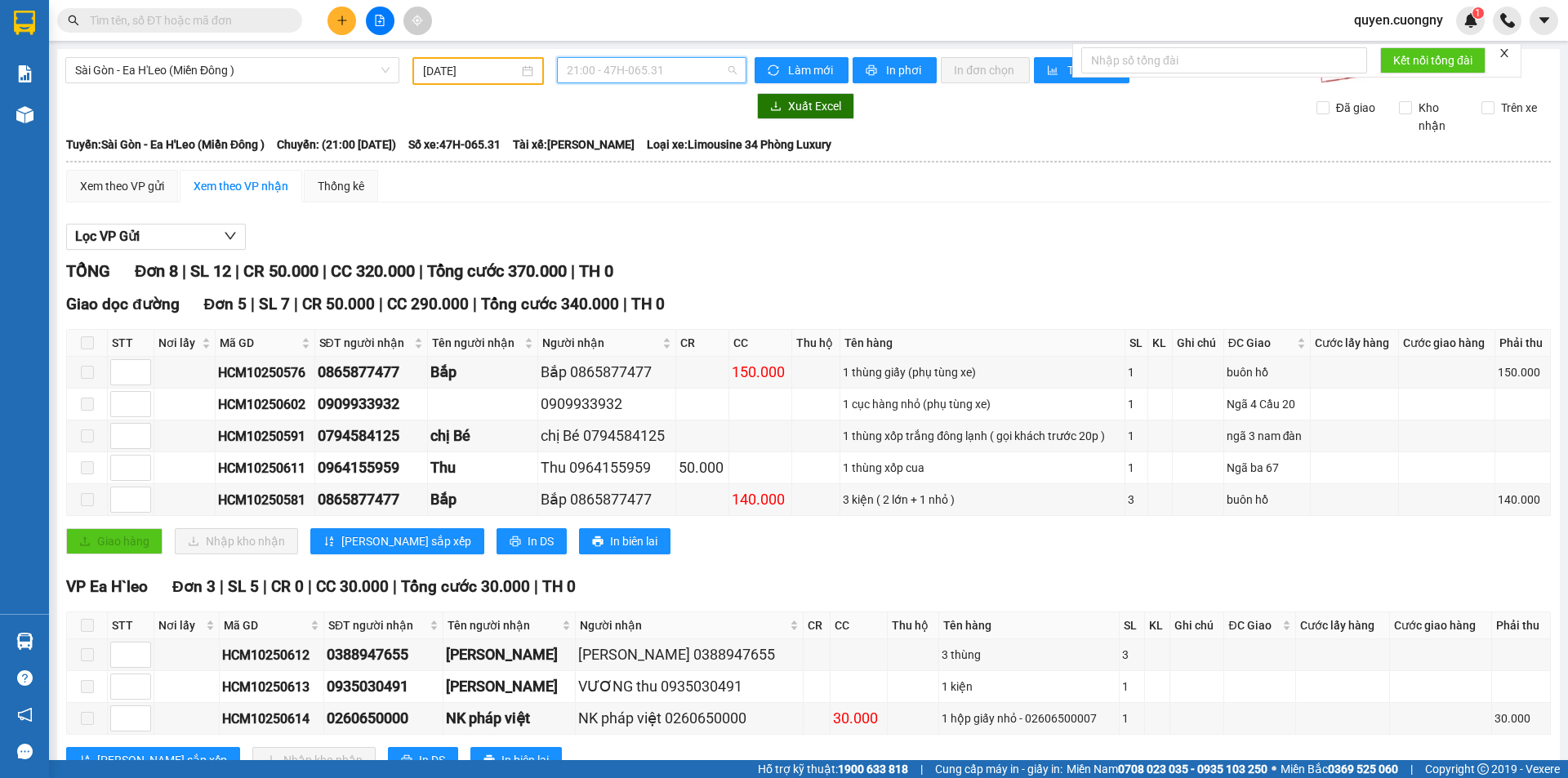
click at [625, 71] on span "21:00 - 47H-065.31" at bounding box center [651, 70] width 170 height 25
click at [620, 151] on div "20:00 - 47H-051.20" at bounding box center [626, 155] width 128 height 18
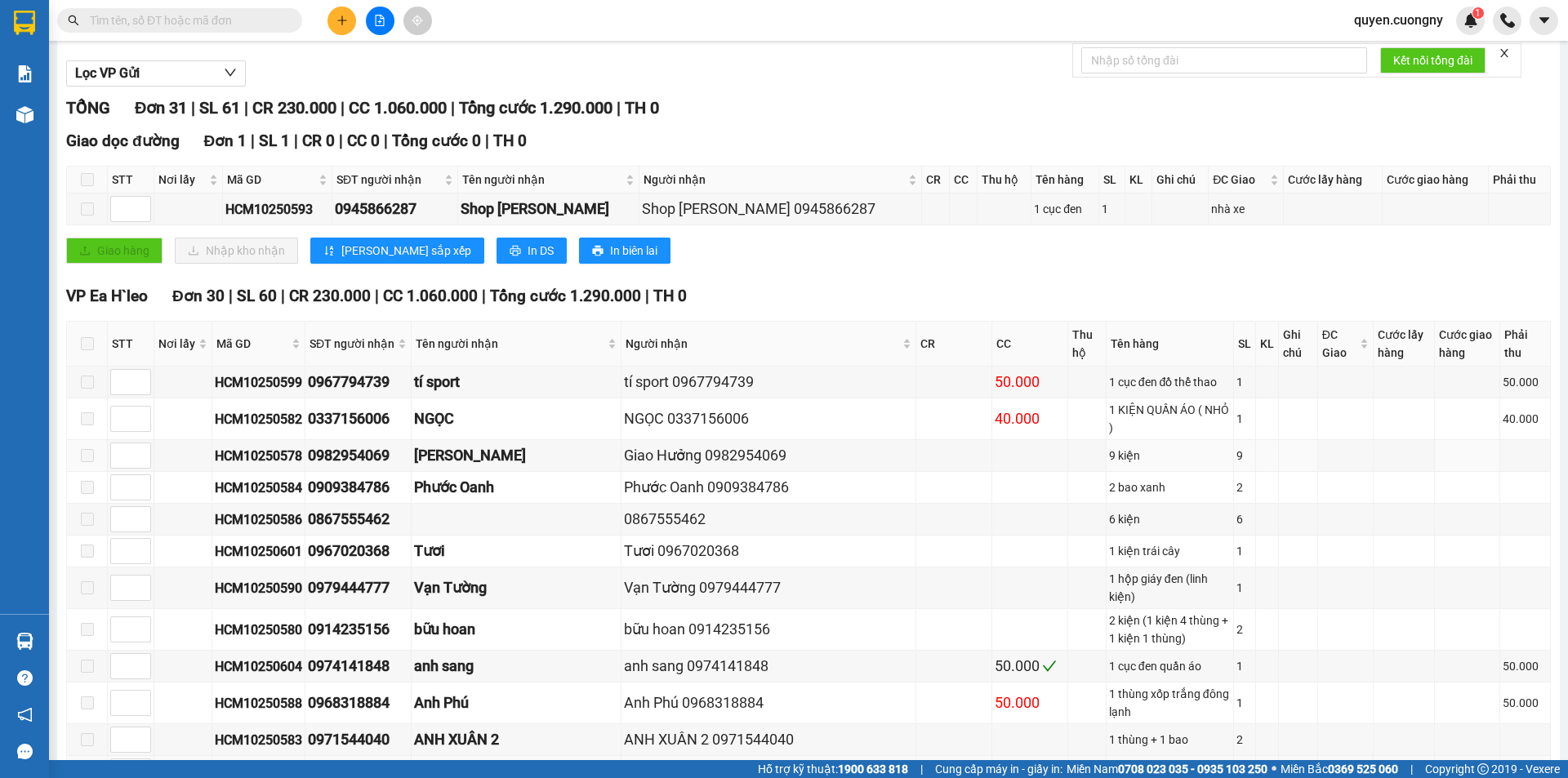
scroll to position [408, 0]
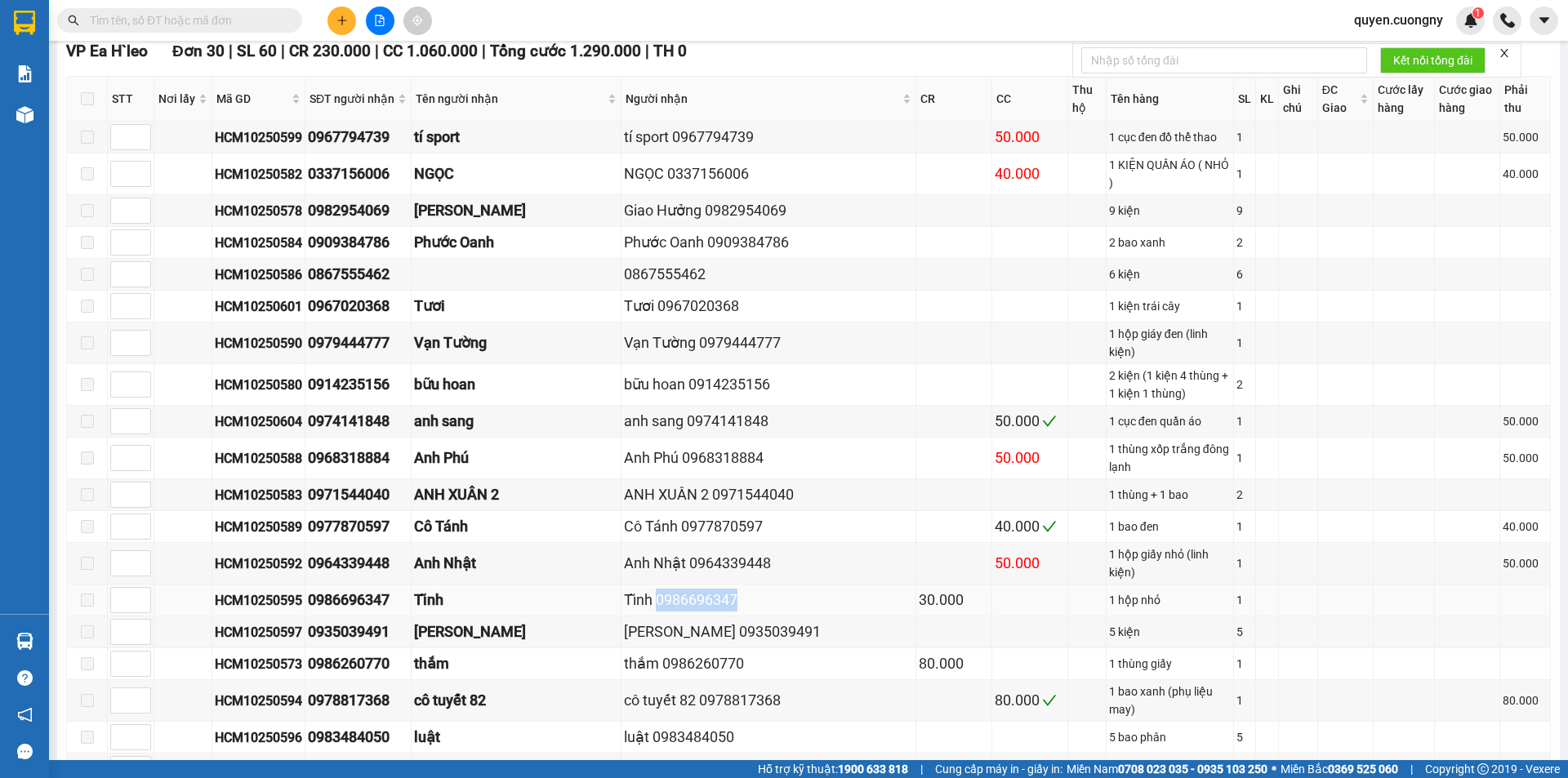
drag, startPoint x: 655, startPoint y: 534, endPoint x: 583, endPoint y: 532, distance: 72.0
click at [624, 589] on div "Tĩnh 0986696347" at bounding box center [768, 599] width 289 height 23
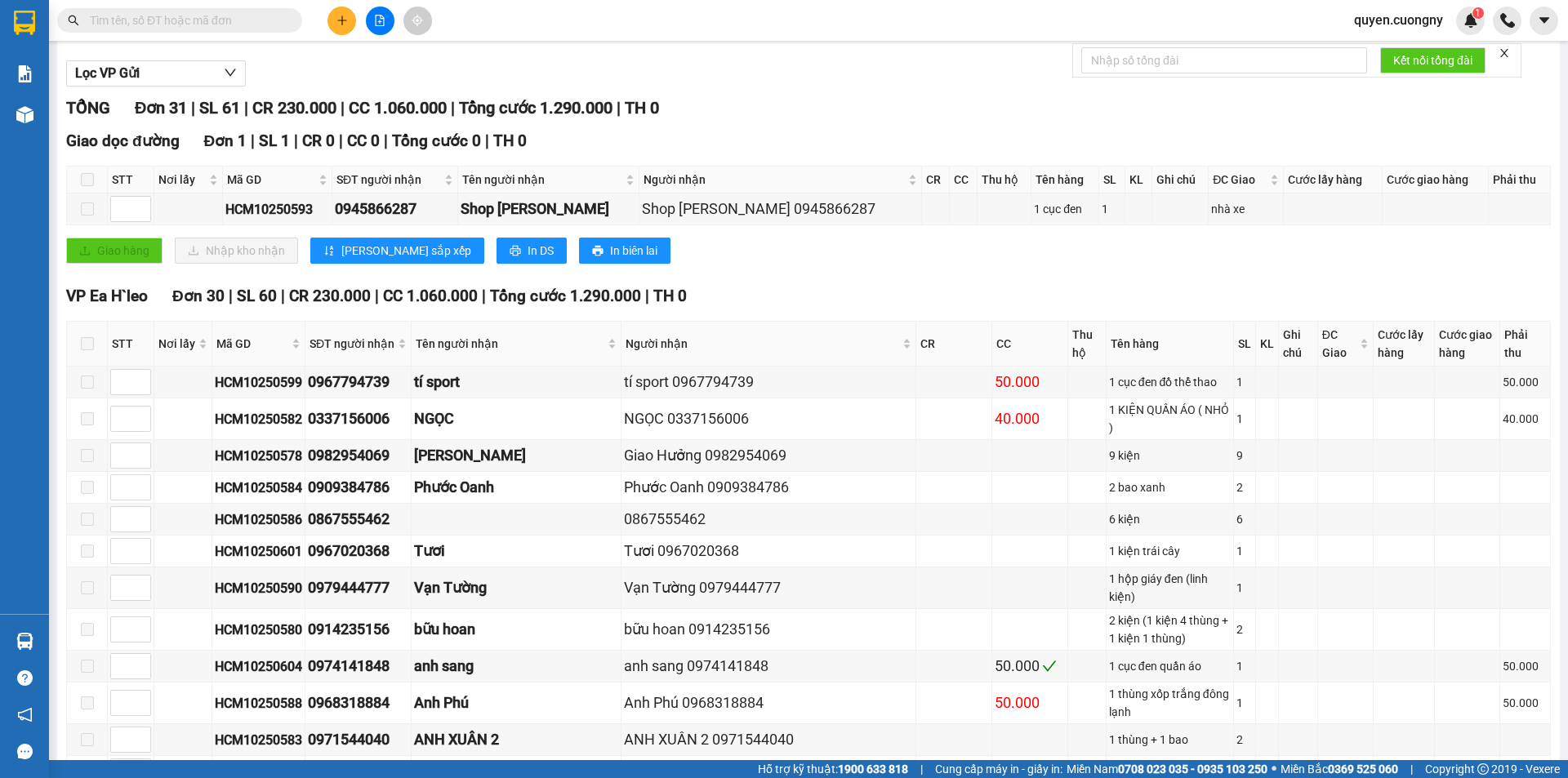
scroll to position [0, 0]
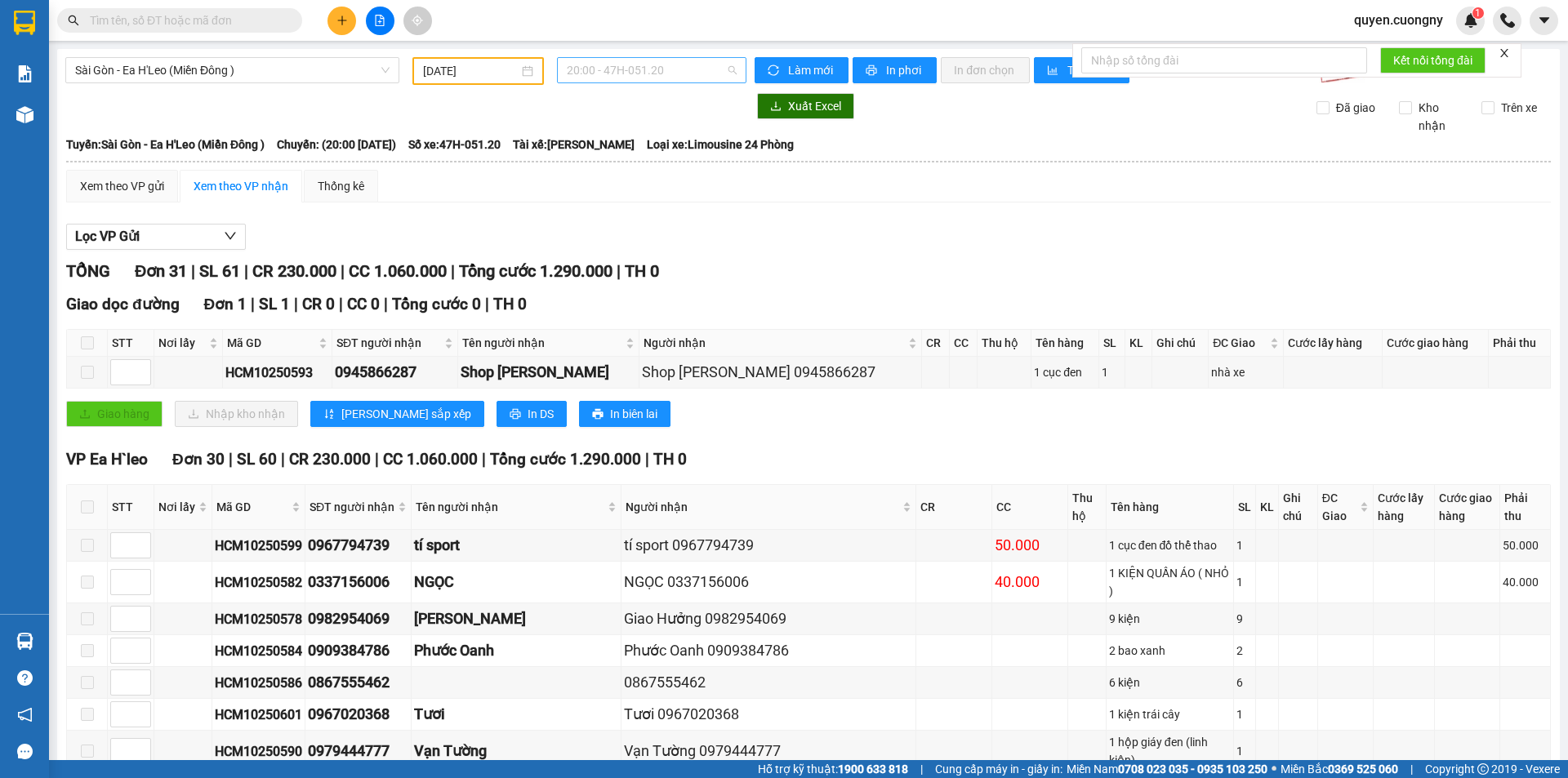
click at [580, 66] on span "20:00 - 47H-051.20" at bounding box center [651, 70] width 170 height 25
click at [619, 126] on div "19:00 - 47F-007.05" at bounding box center [626, 129] width 128 height 18
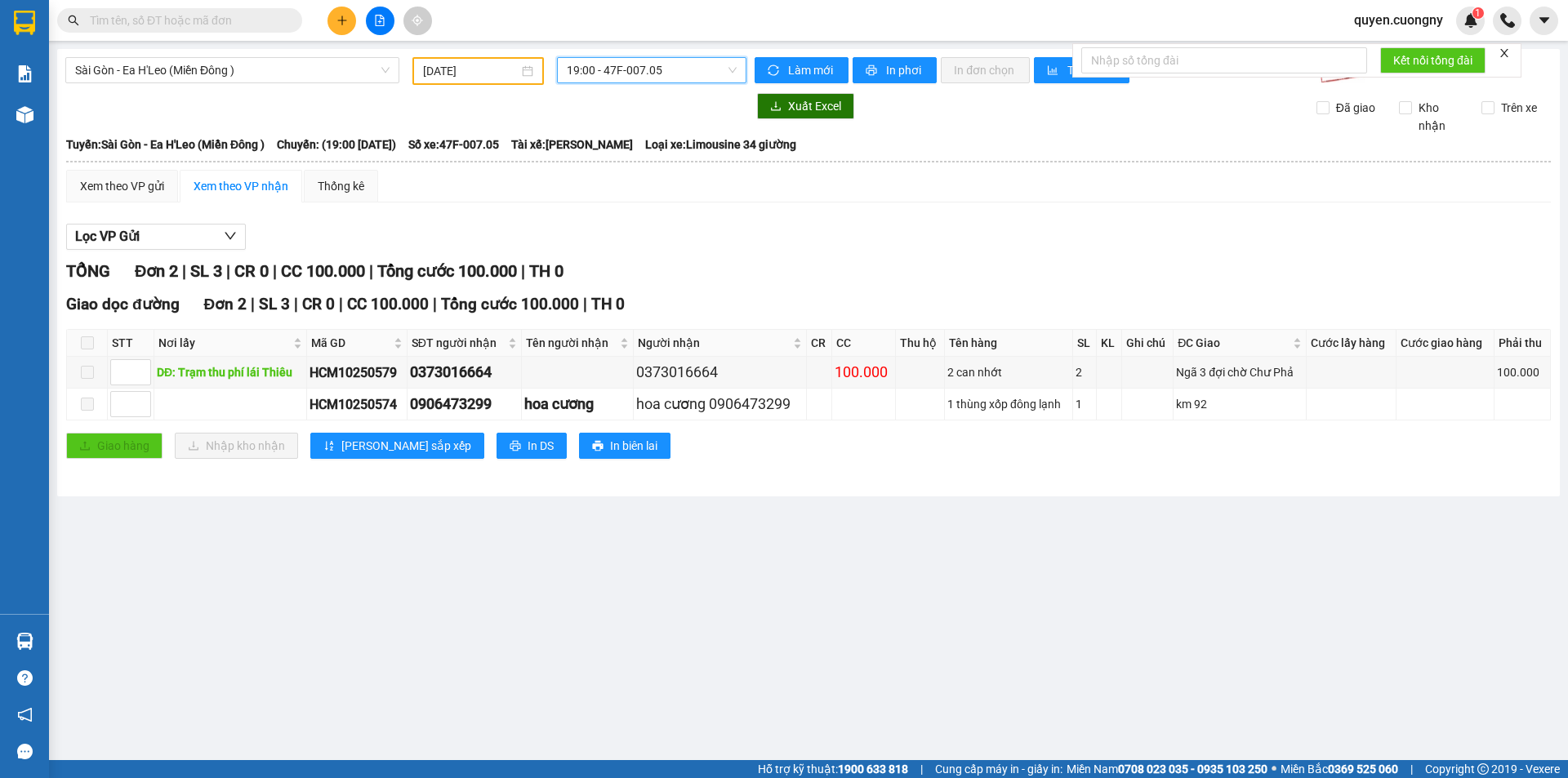
click at [633, 65] on span "19:00 - 47F-007.05" at bounding box center [651, 70] width 170 height 25
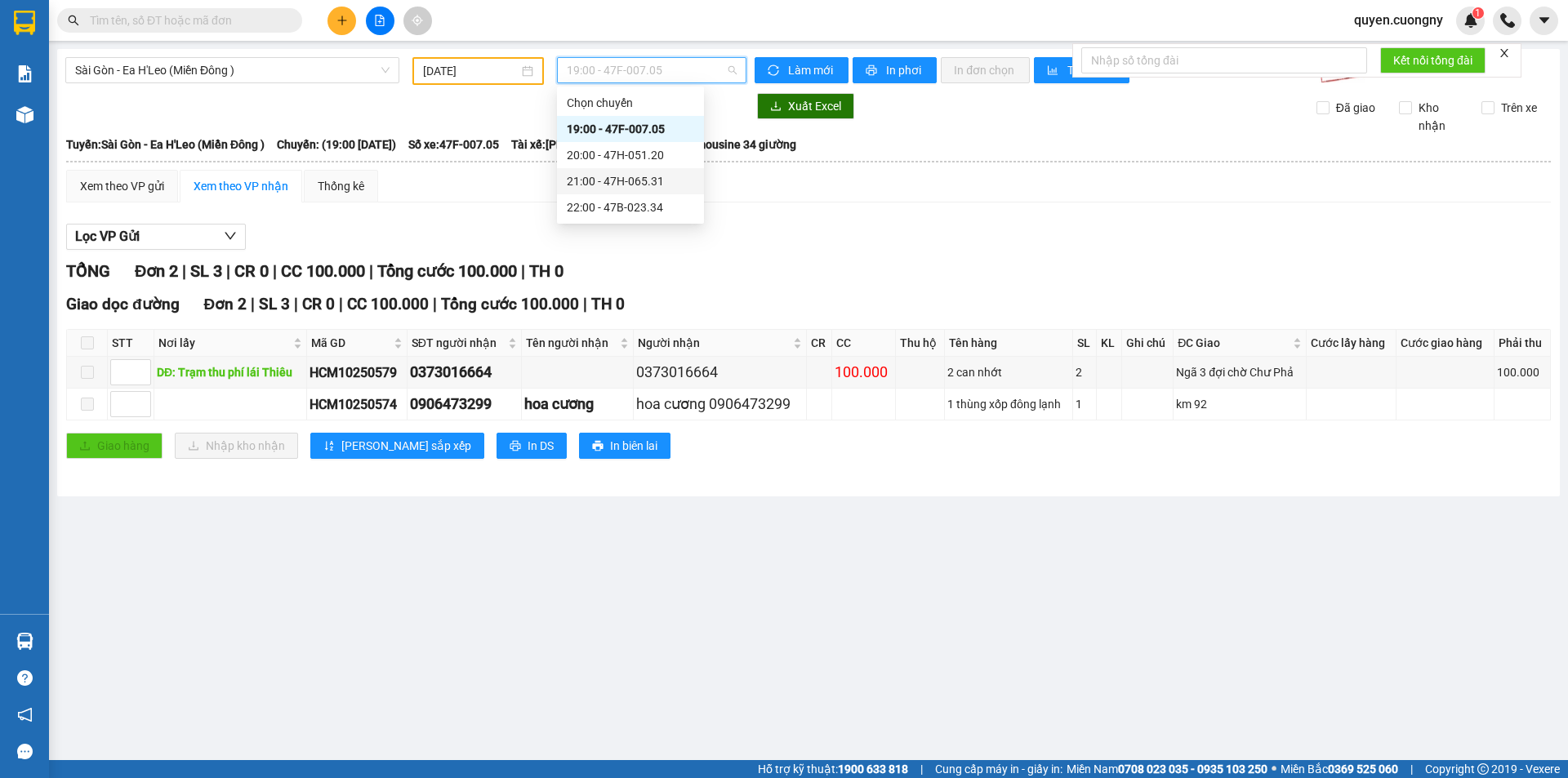
click at [632, 170] on div "21:00 - 47H-065.31" at bounding box center [630, 181] width 147 height 26
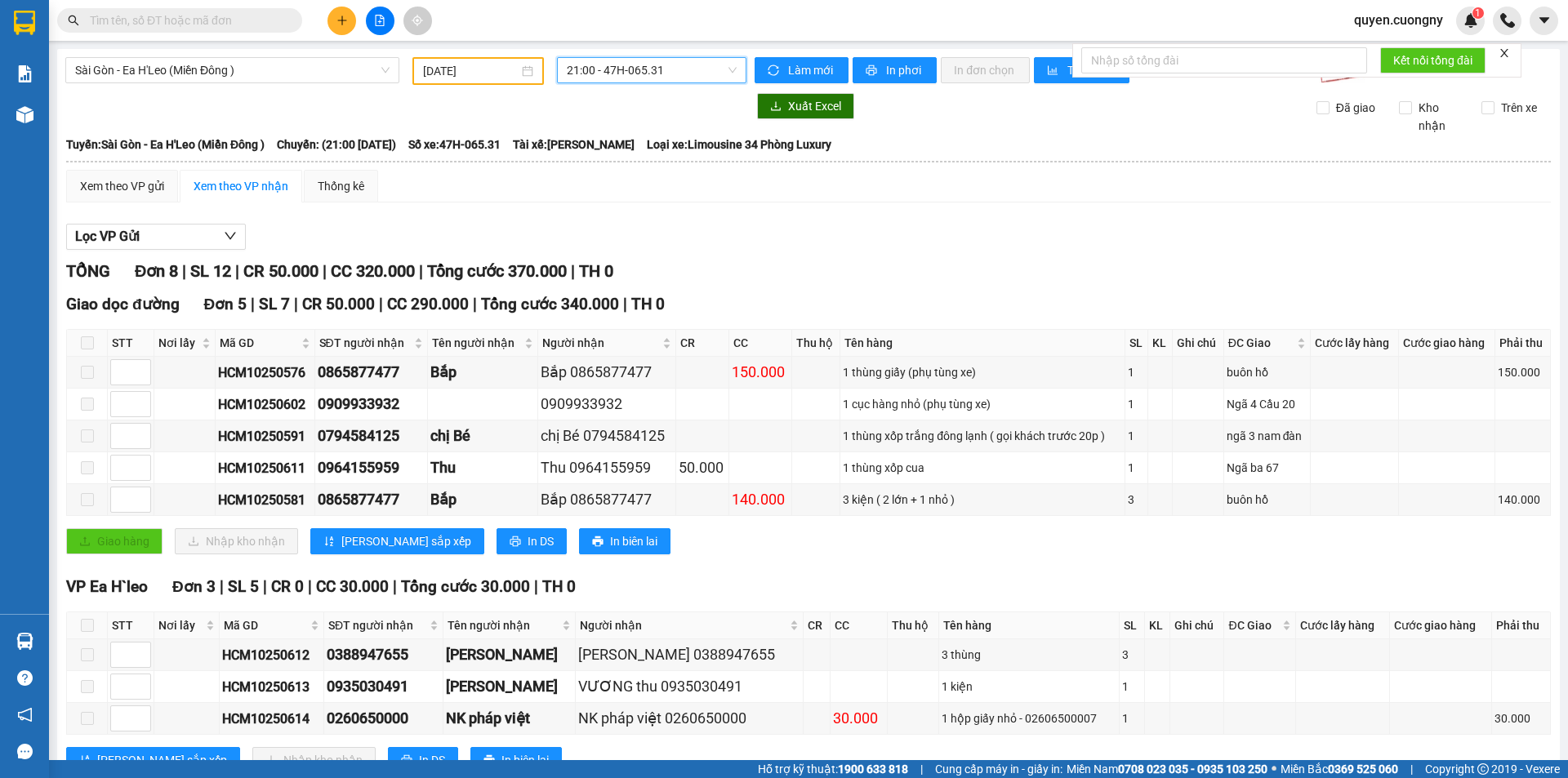
click at [632, 66] on span "21:00 - 47H-065.31" at bounding box center [651, 70] width 170 height 25
click at [632, 149] on div "20:00 - 47H-051.20" at bounding box center [626, 155] width 128 height 18
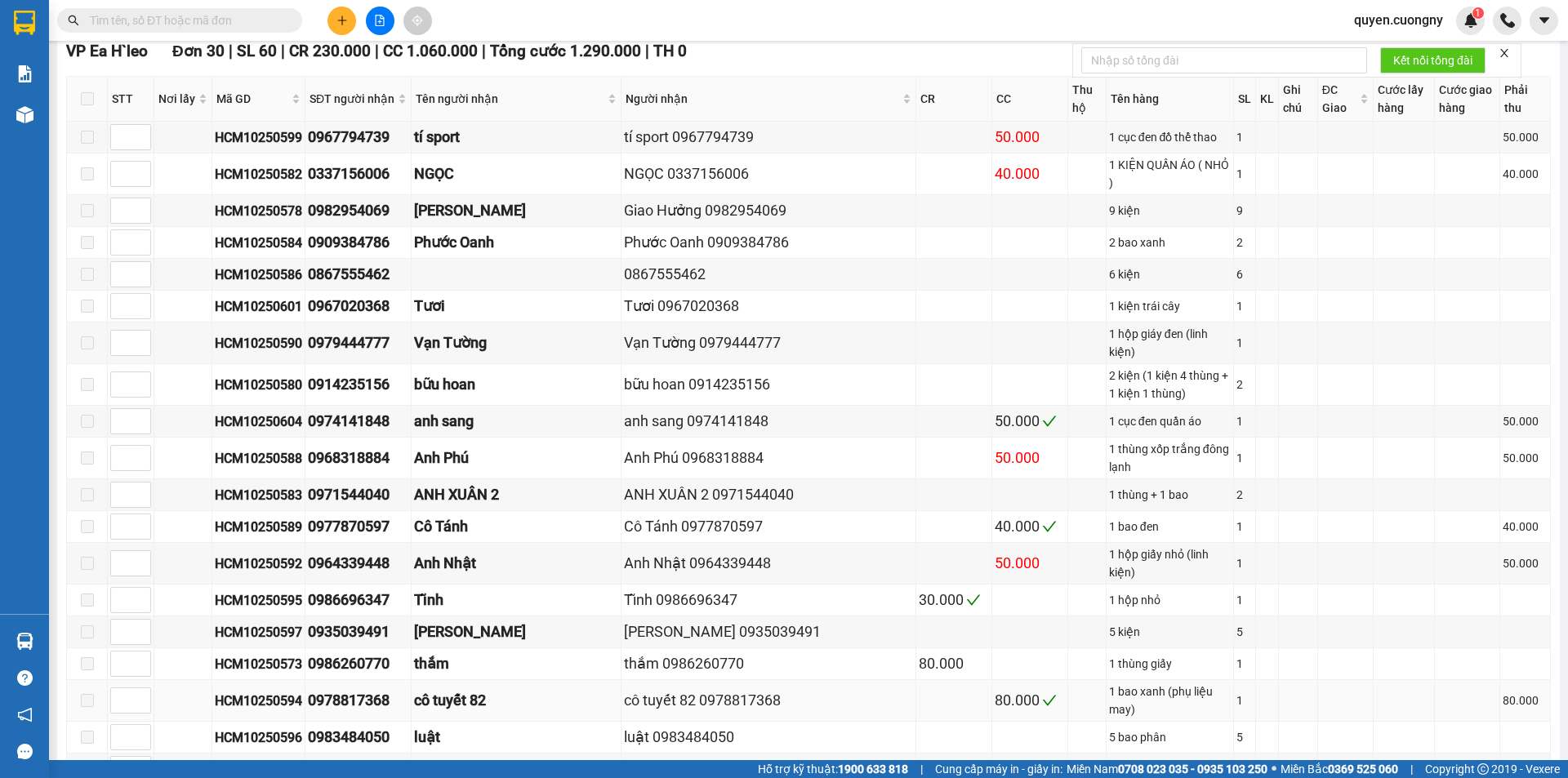
scroll to position [490, 0]
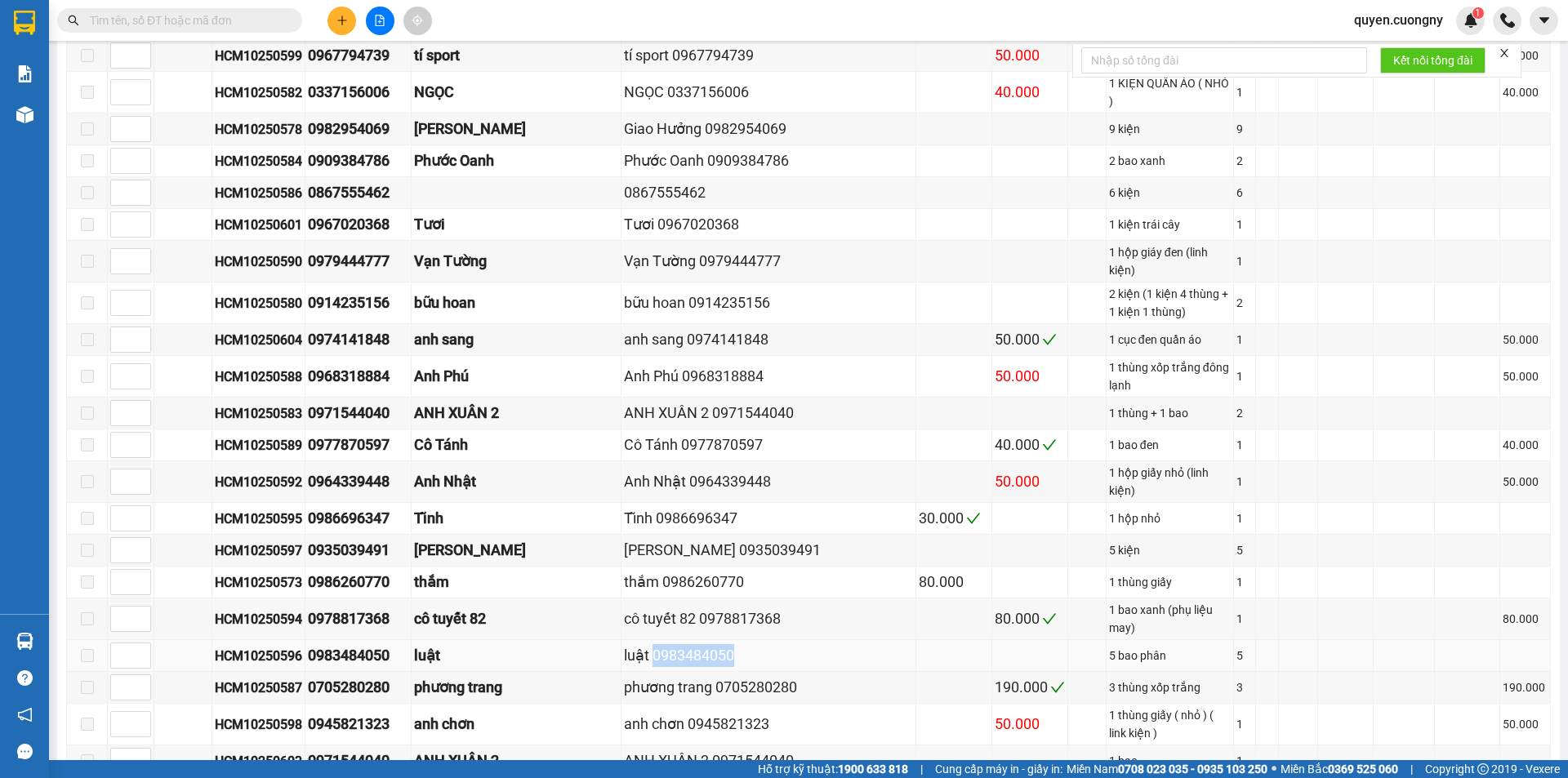
drag, startPoint x: 653, startPoint y: 576, endPoint x: 575, endPoint y: 581, distance: 78.2
click at [624, 645] on div "luật 0983484050" at bounding box center [768, 655] width 289 height 23
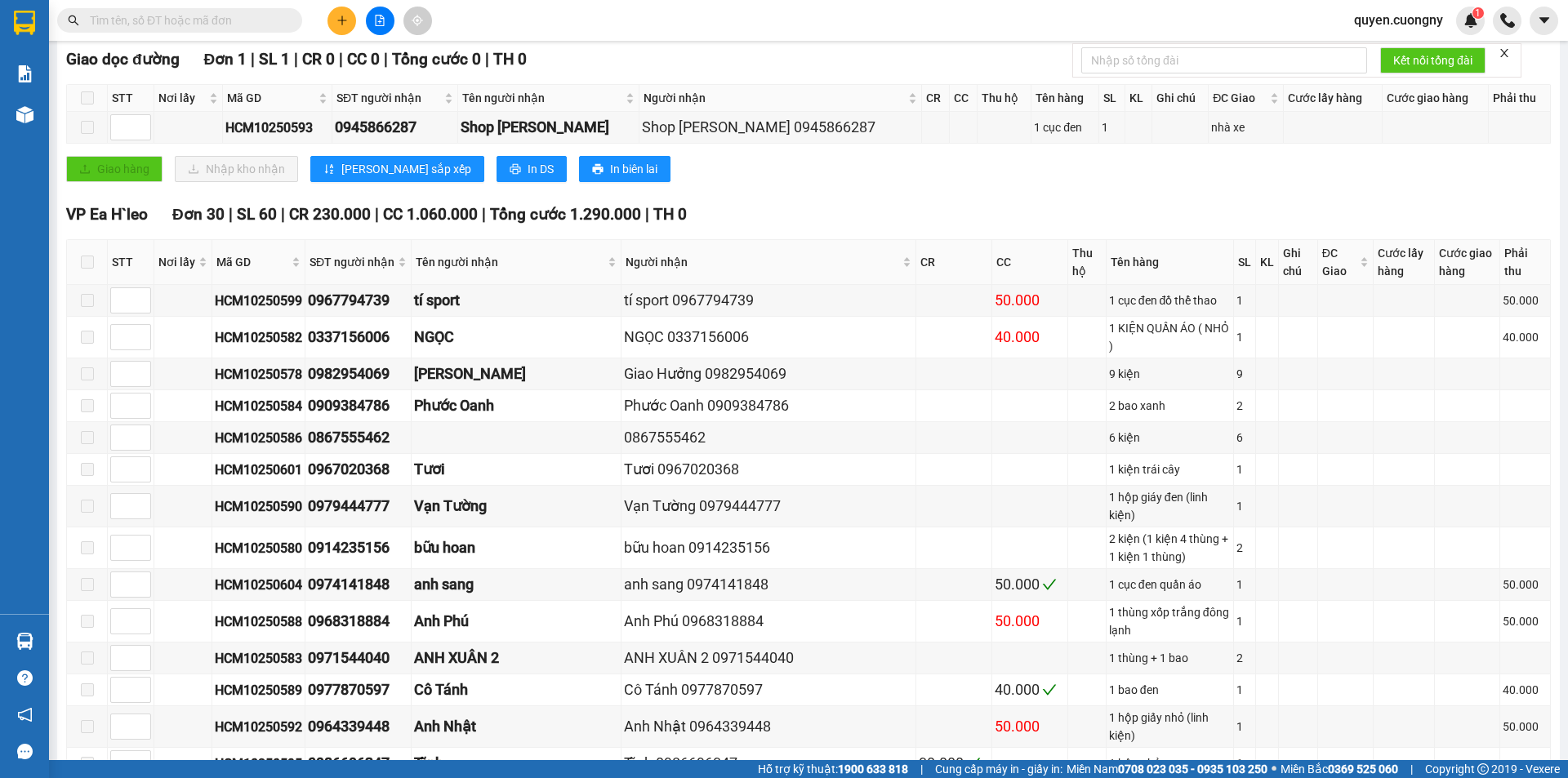
scroll to position [0, 0]
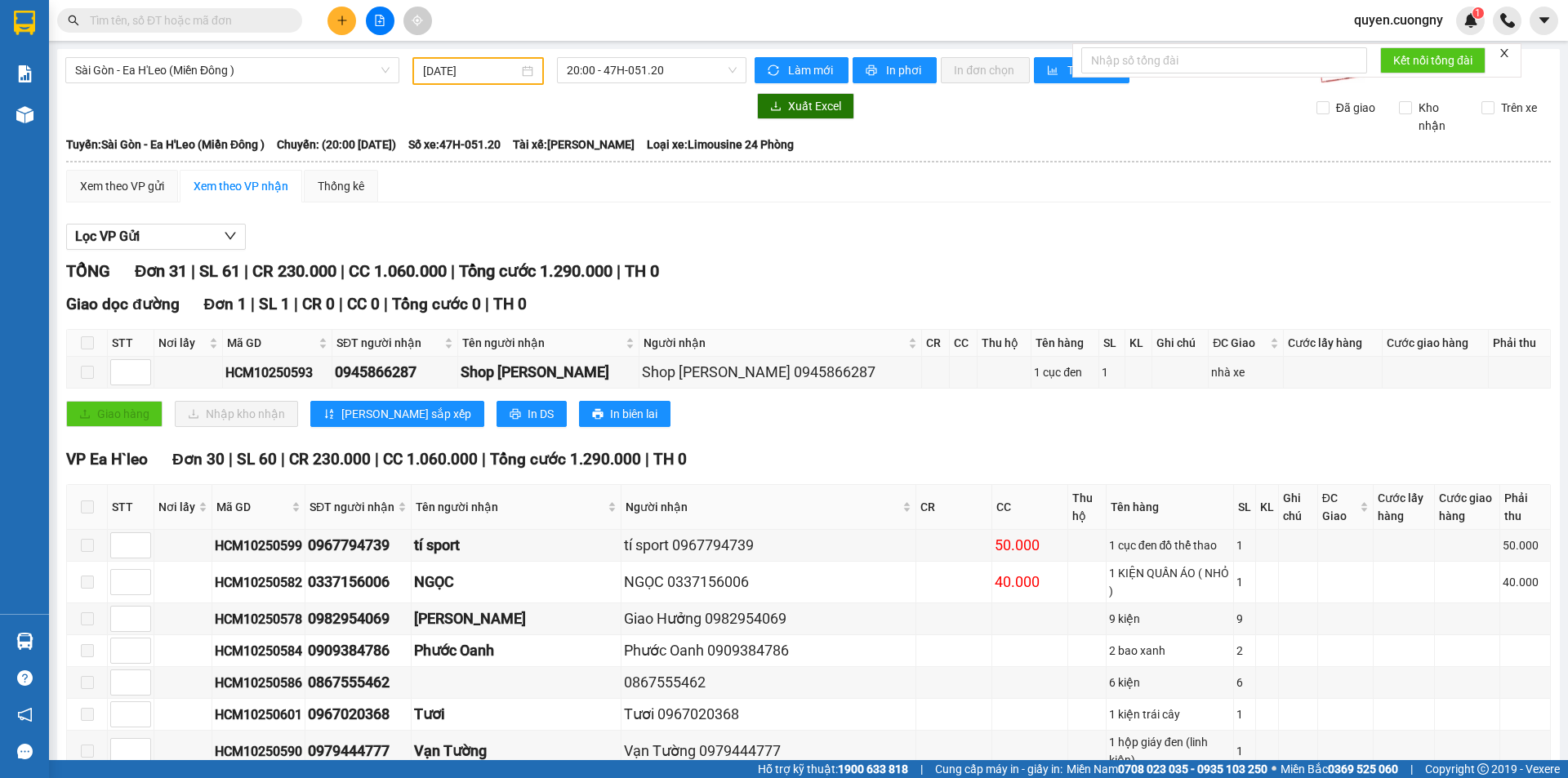
click at [617, 65] on span "20:00 - 47H-051.20" at bounding box center [651, 70] width 170 height 25
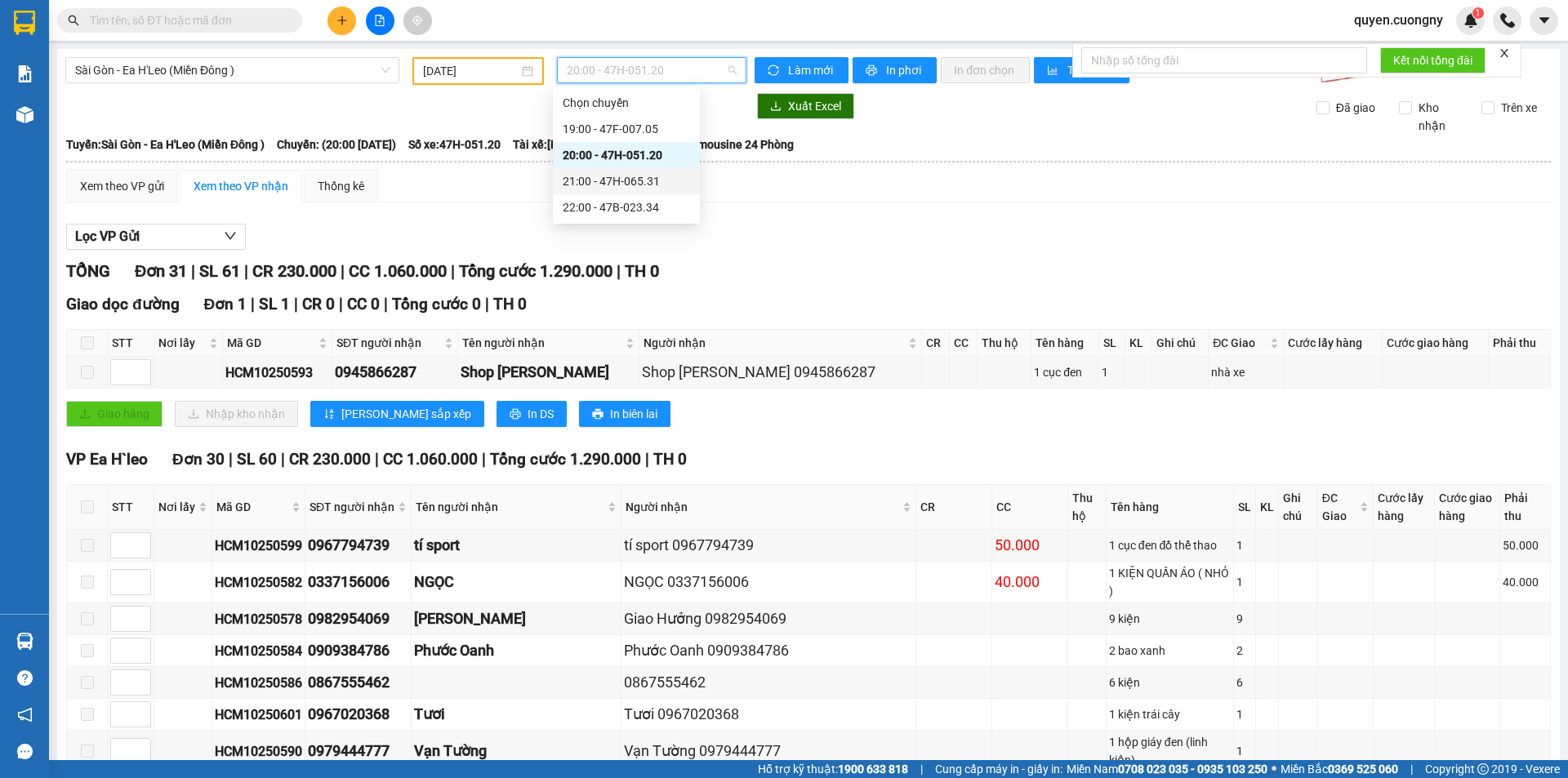
click at [629, 191] on div "21:00 - 47H-065.31" at bounding box center [626, 181] width 147 height 26
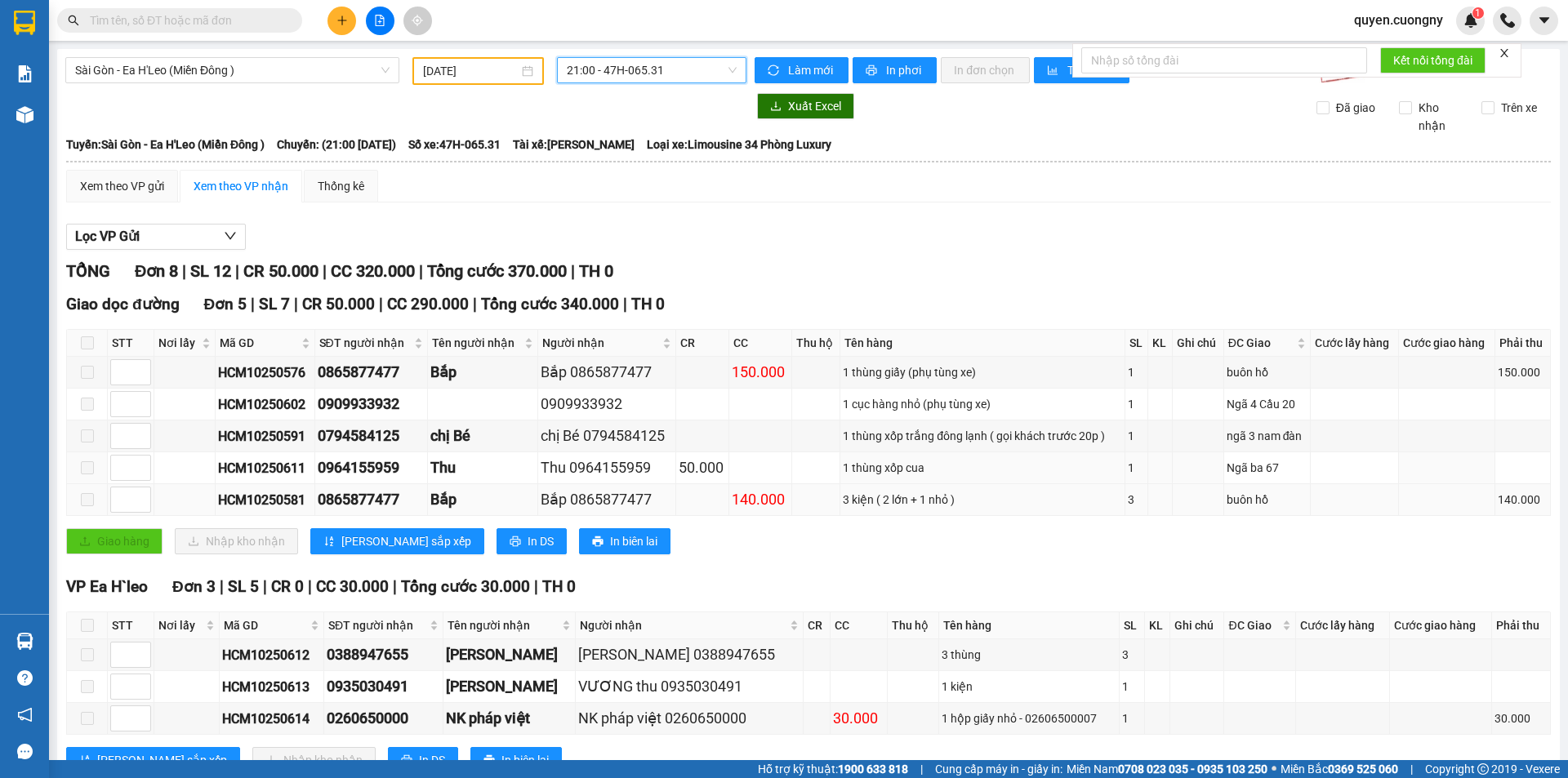
scroll to position [59, 0]
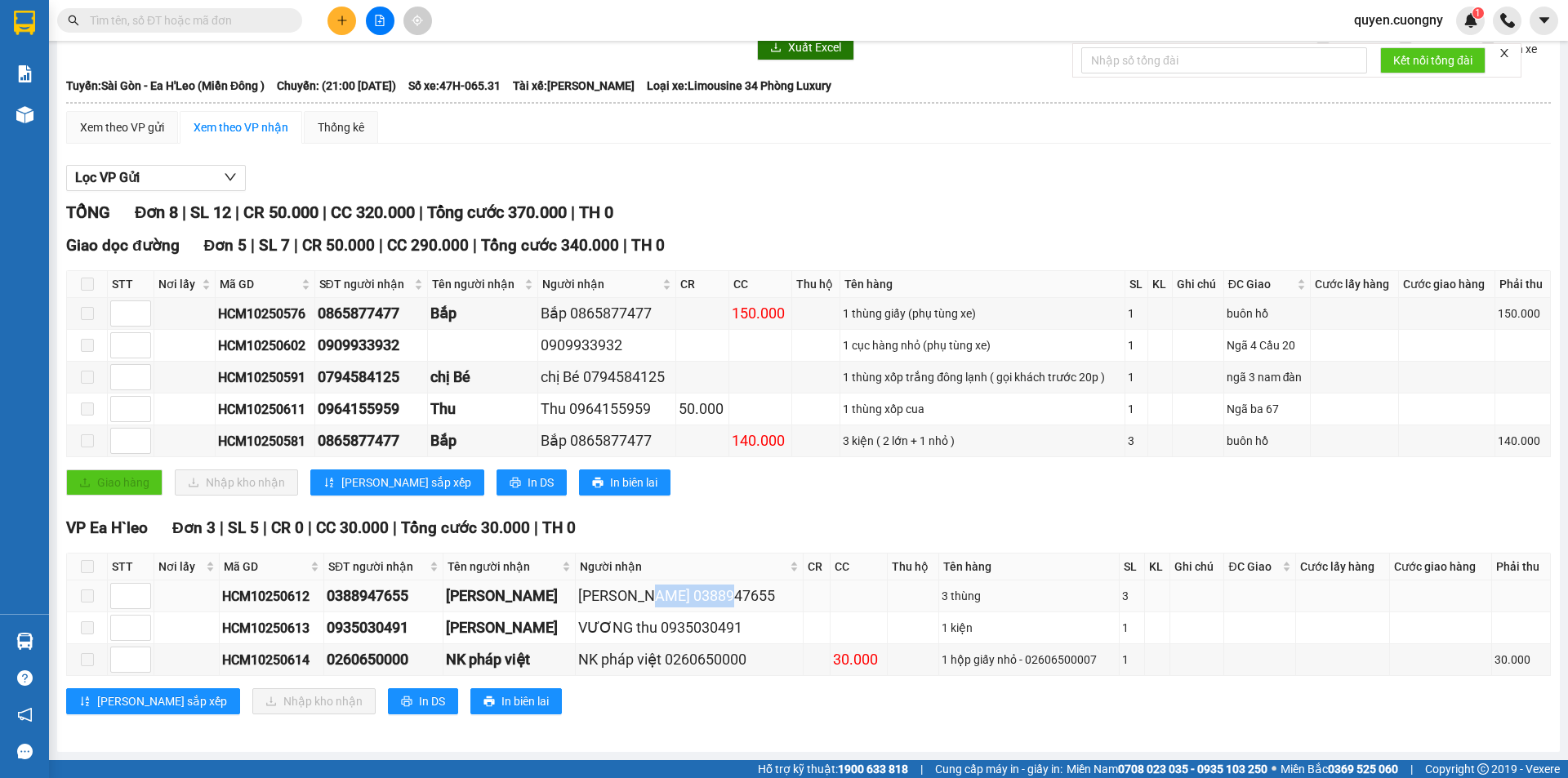
drag, startPoint x: 710, startPoint y: 596, endPoint x: 635, endPoint y: 596, distance: 75.0
click at [635, 596] on div "Gia Linh 0388947655" at bounding box center [689, 596] width 222 height 23
drag, startPoint x: 750, startPoint y: 654, endPoint x: 668, endPoint y: 660, distance: 82.2
click at [668, 660] on div "NK pháp việt 0260650000" at bounding box center [689, 659] width 222 height 23
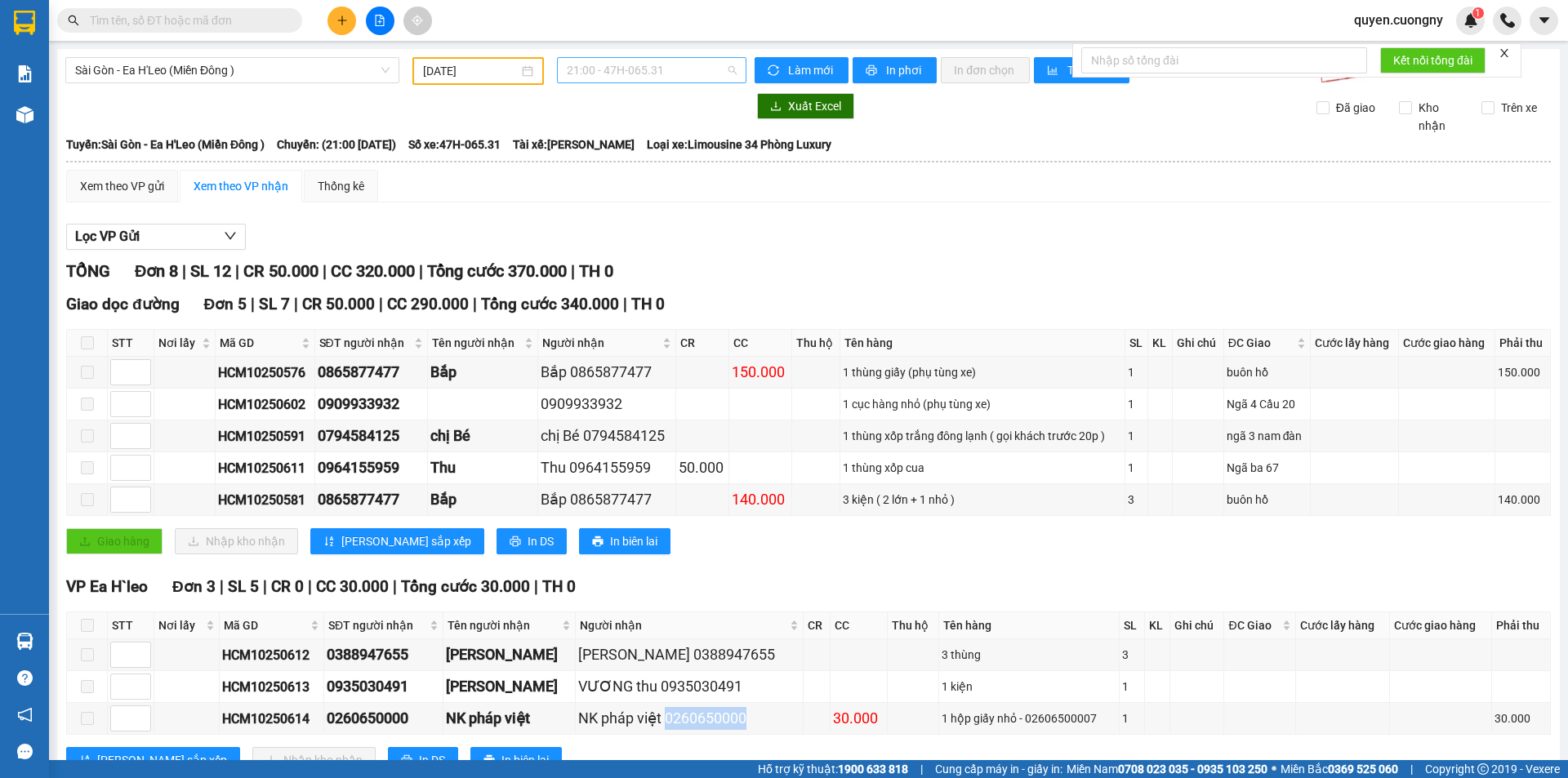
click at [653, 66] on span "21:00 - 47H-065.31" at bounding box center [651, 70] width 170 height 25
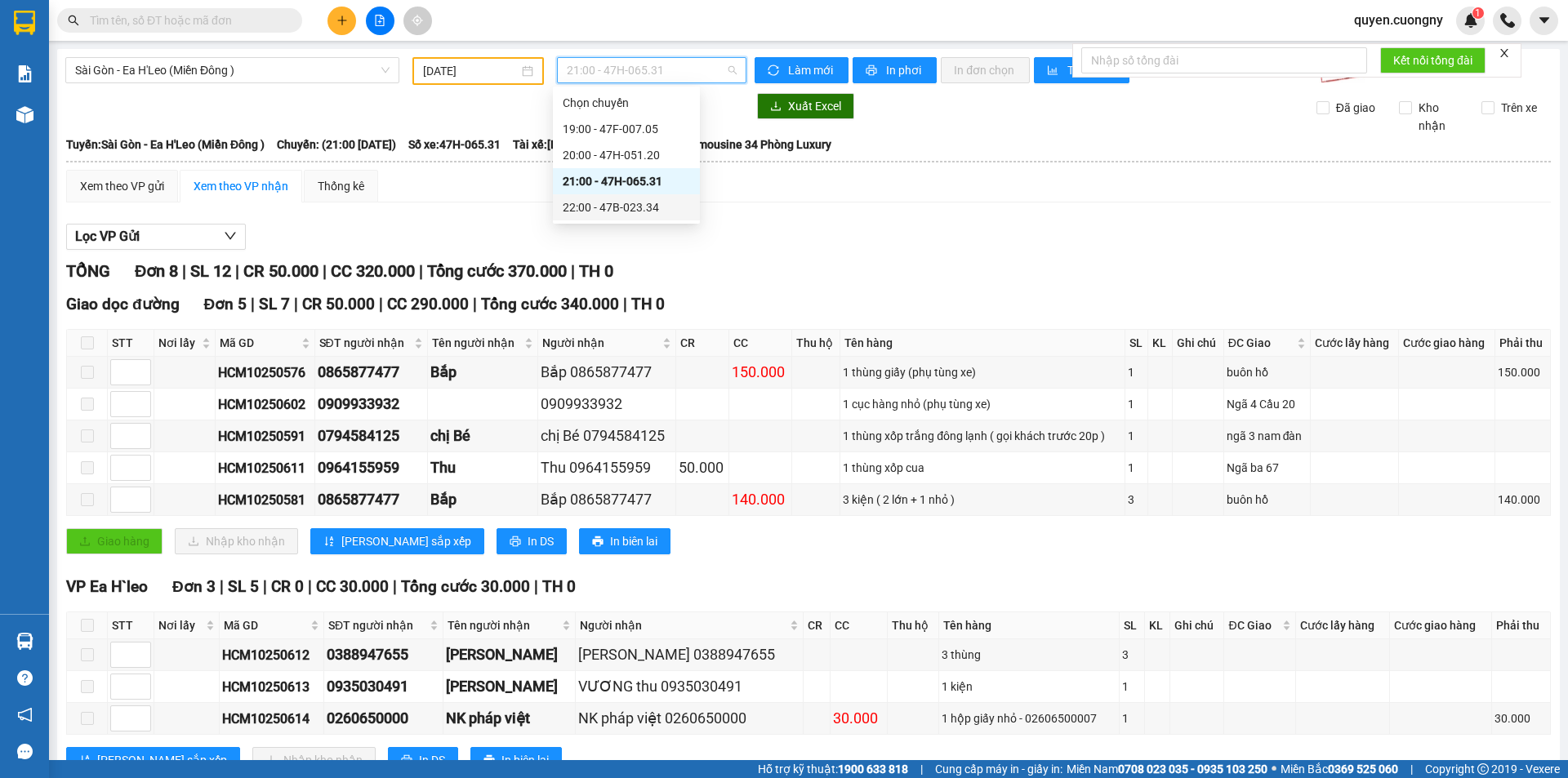
click at [642, 200] on div "22:00 - 47B-023.34" at bounding box center [626, 207] width 128 height 18
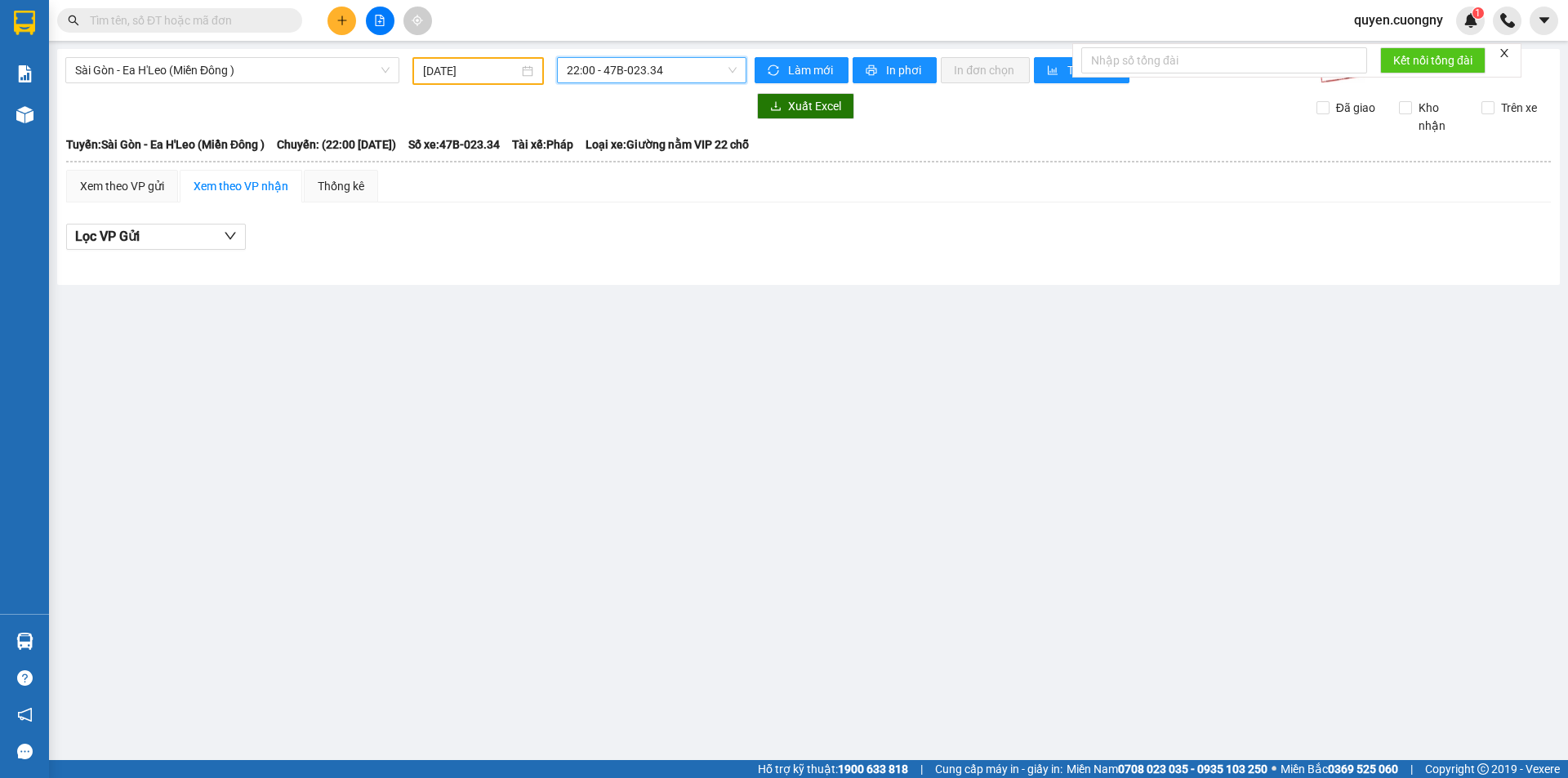
click at [611, 71] on span "22:00 - 47B-023.34" at bounding box center [651, 70] width 170 height 25
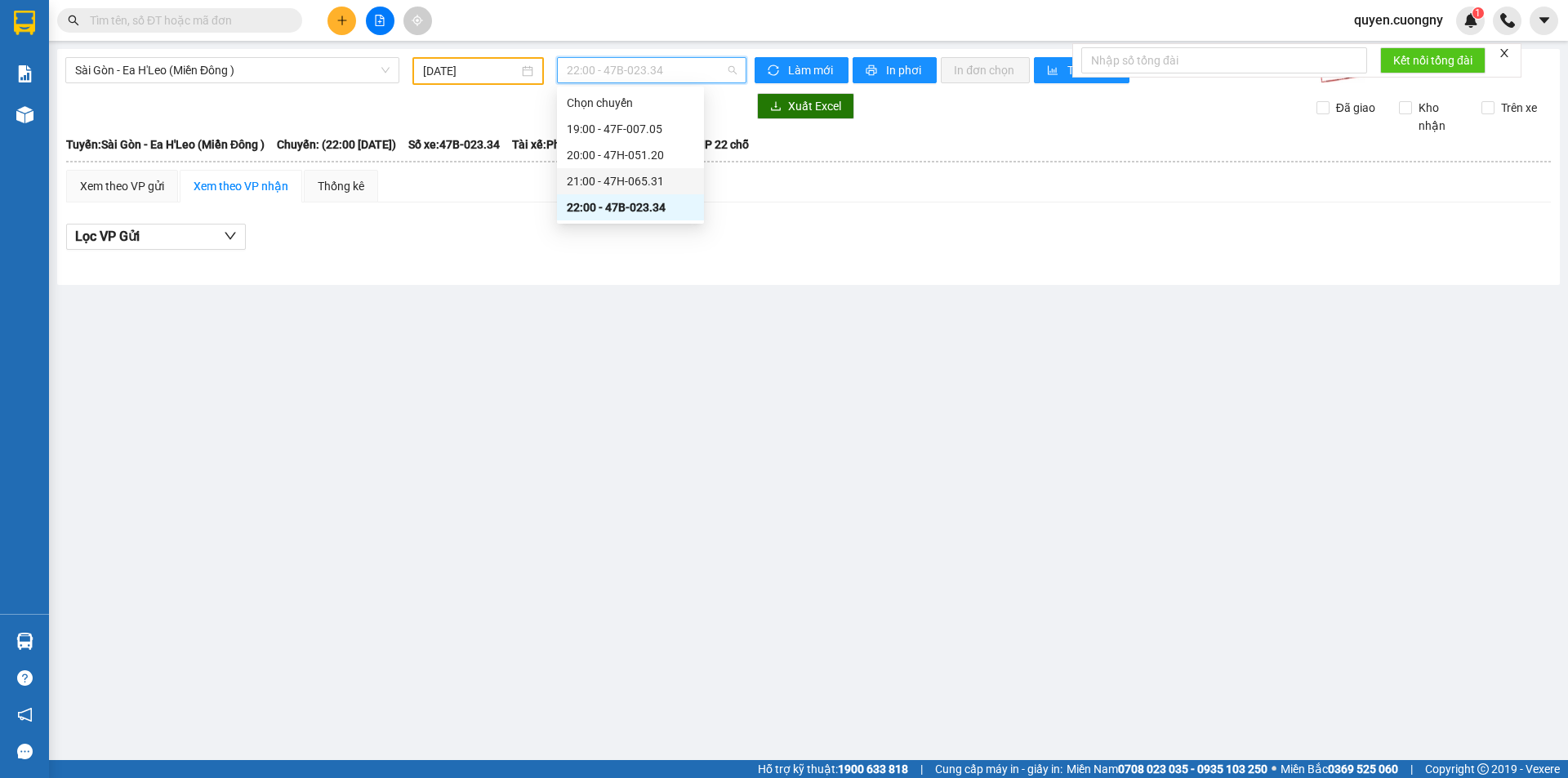
click at [640, 176] on div "21:00 - 47H-065.31" at bounding box center [630, 182] width 128 height 18
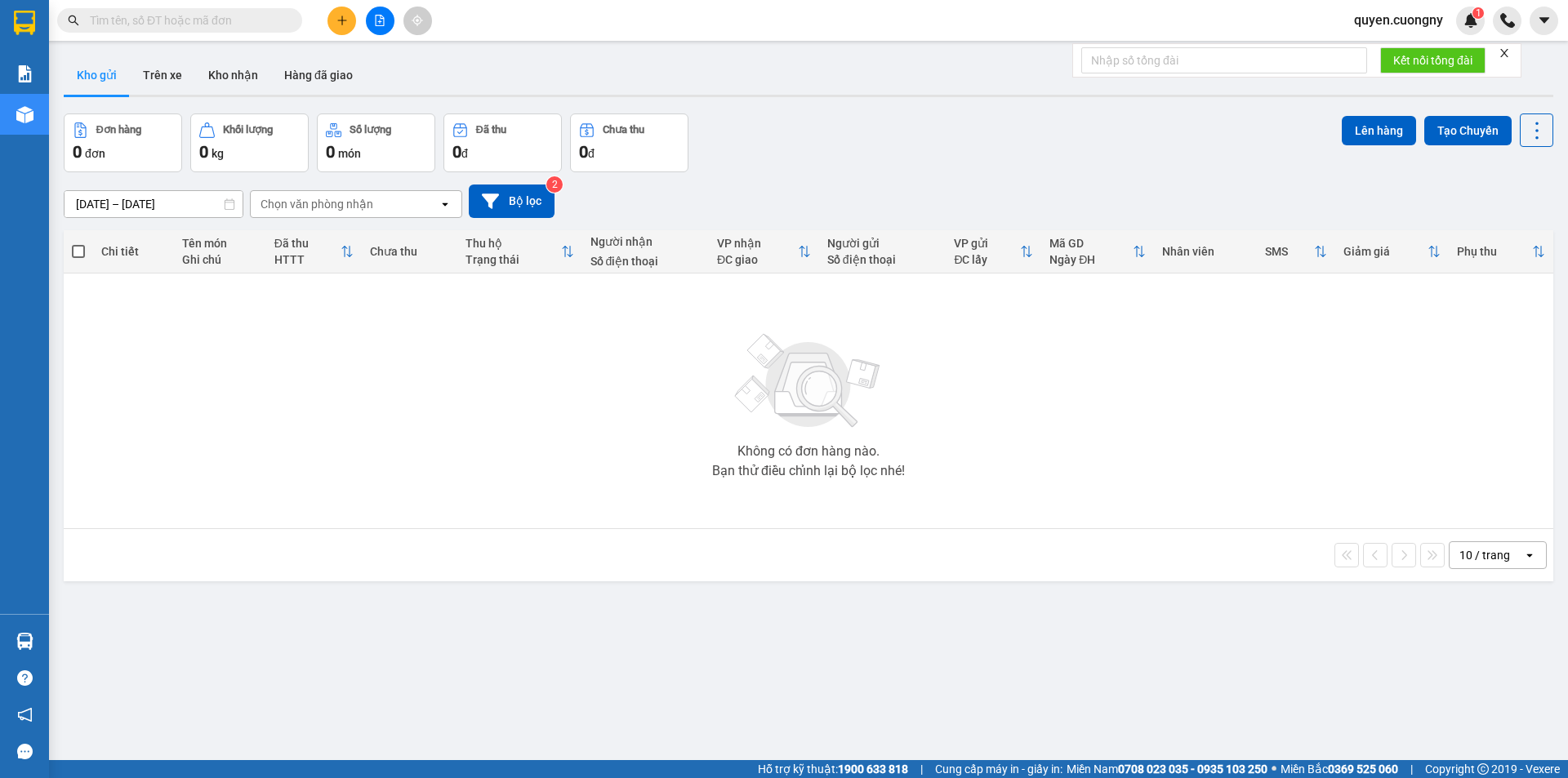
click at [238, 14] on input "text" at bounding box center [186, 21] width 192 height 18
paste input "0974141848"
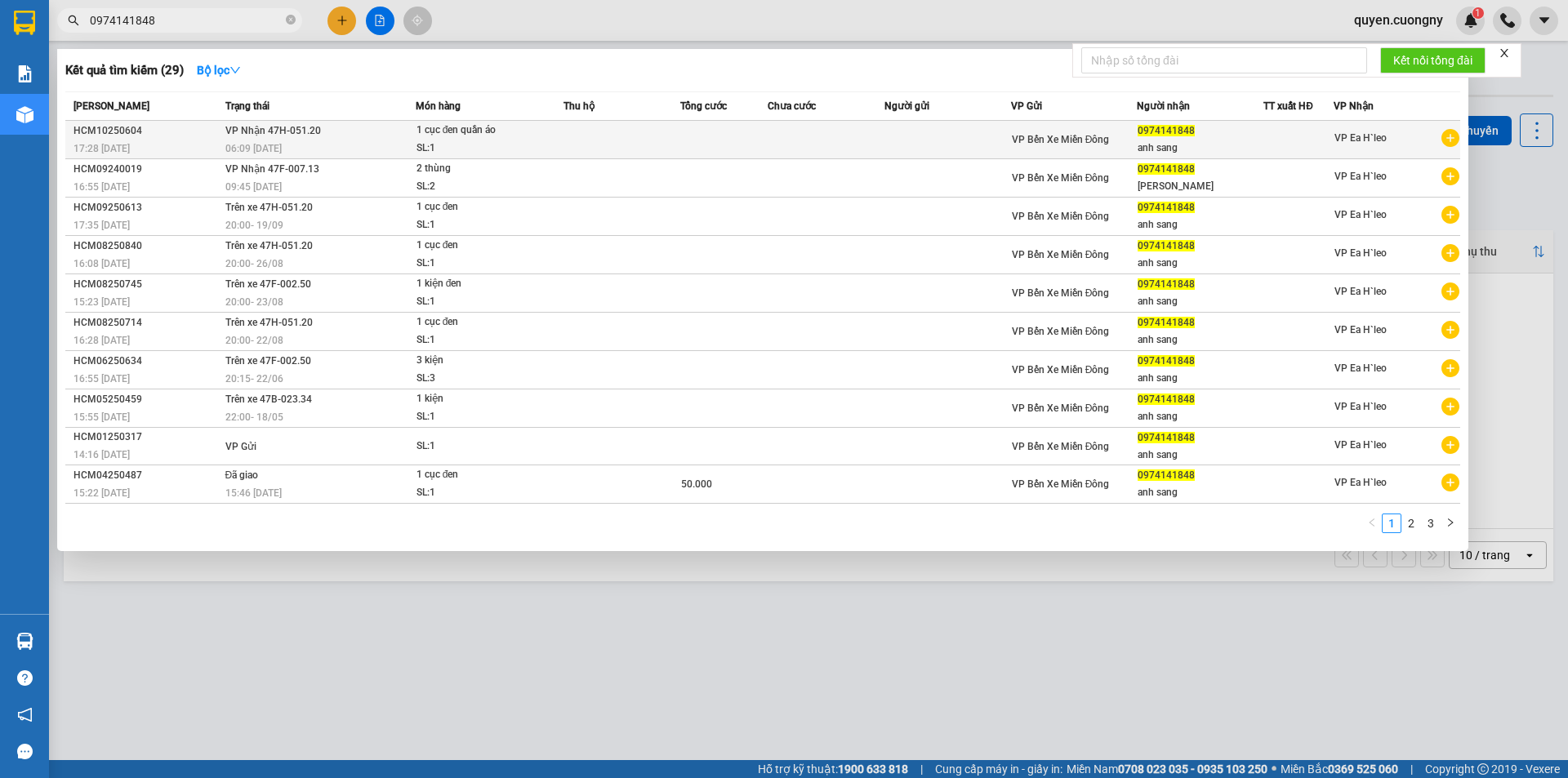
type input "0974141848"
click at [328, 143] on div "06:09 [DATE]" at bounding box center [320, 148] width 189 height 18
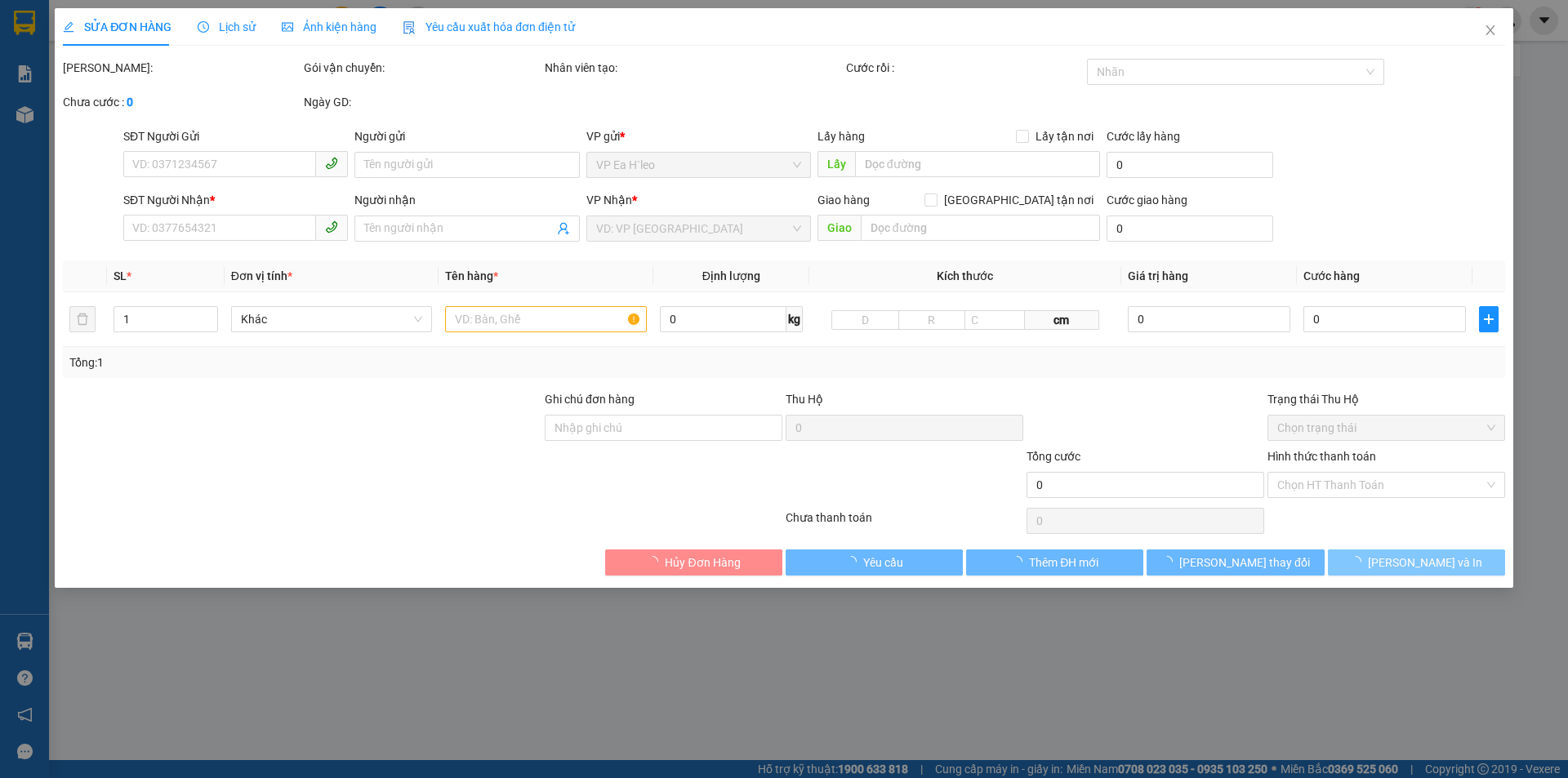
type input "0974141848"
type input "anh sang"
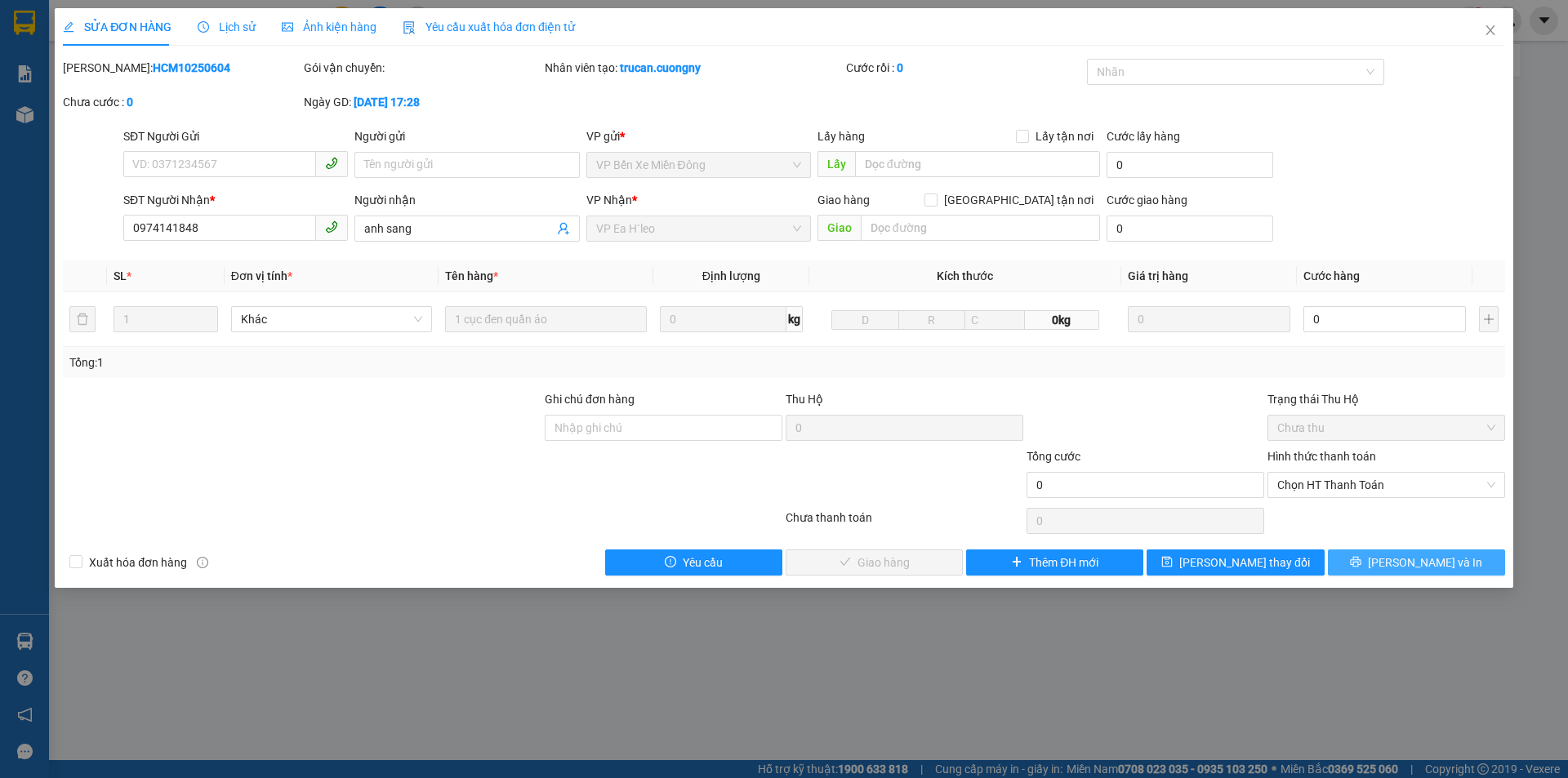
drag, startPoint x: 1425, startPoint y: 565, endPoint x: 1285, endPoint y: 426, distance: 197.3
click at [1424, 563] on span "[PERSON_NAME] và In" at bounding box center [1425, 562] width 114 height 18
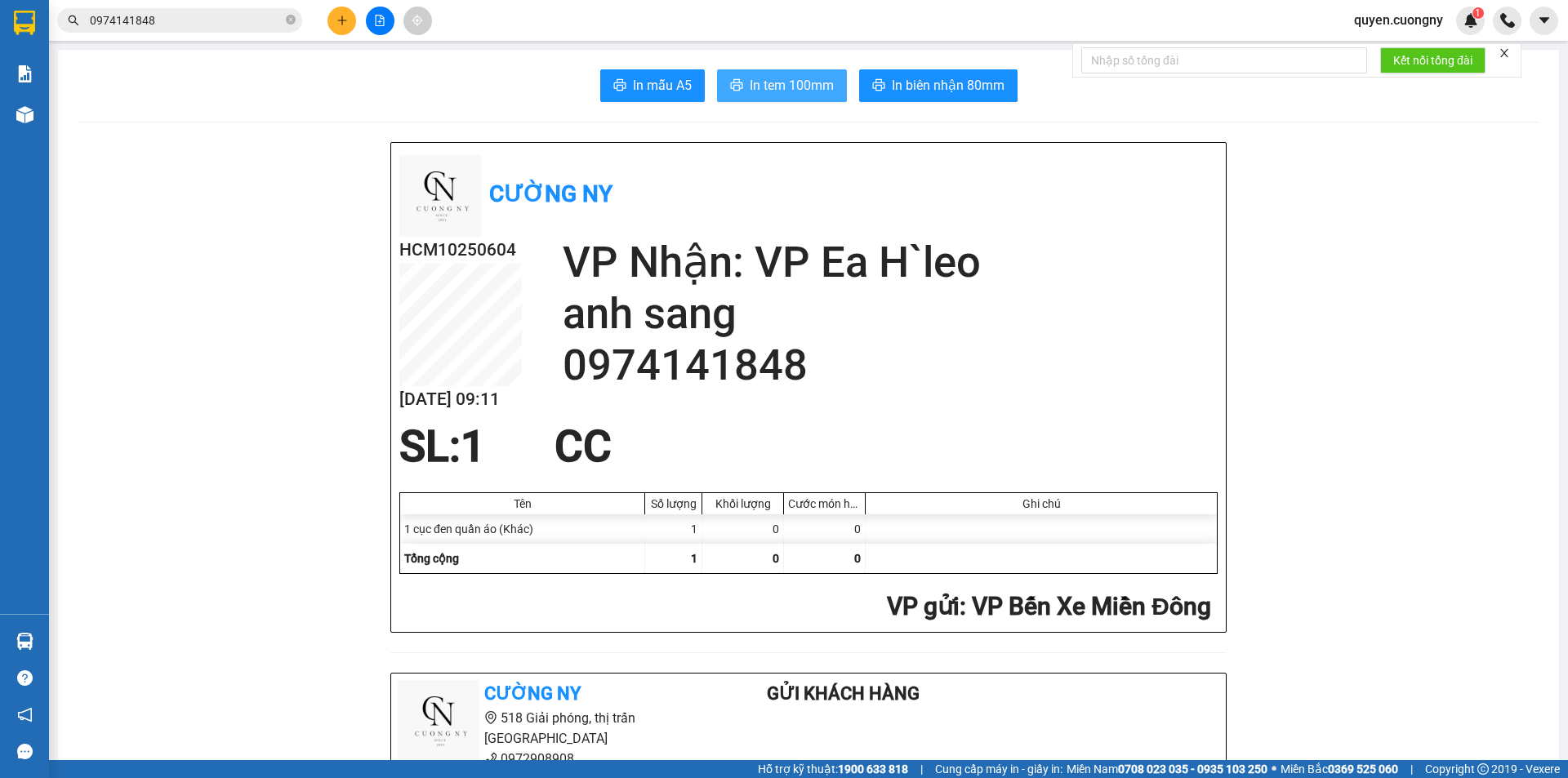
click at [779, 80] on span "In tem 100mm" at bounding box center [792, 85] width 84 height 21
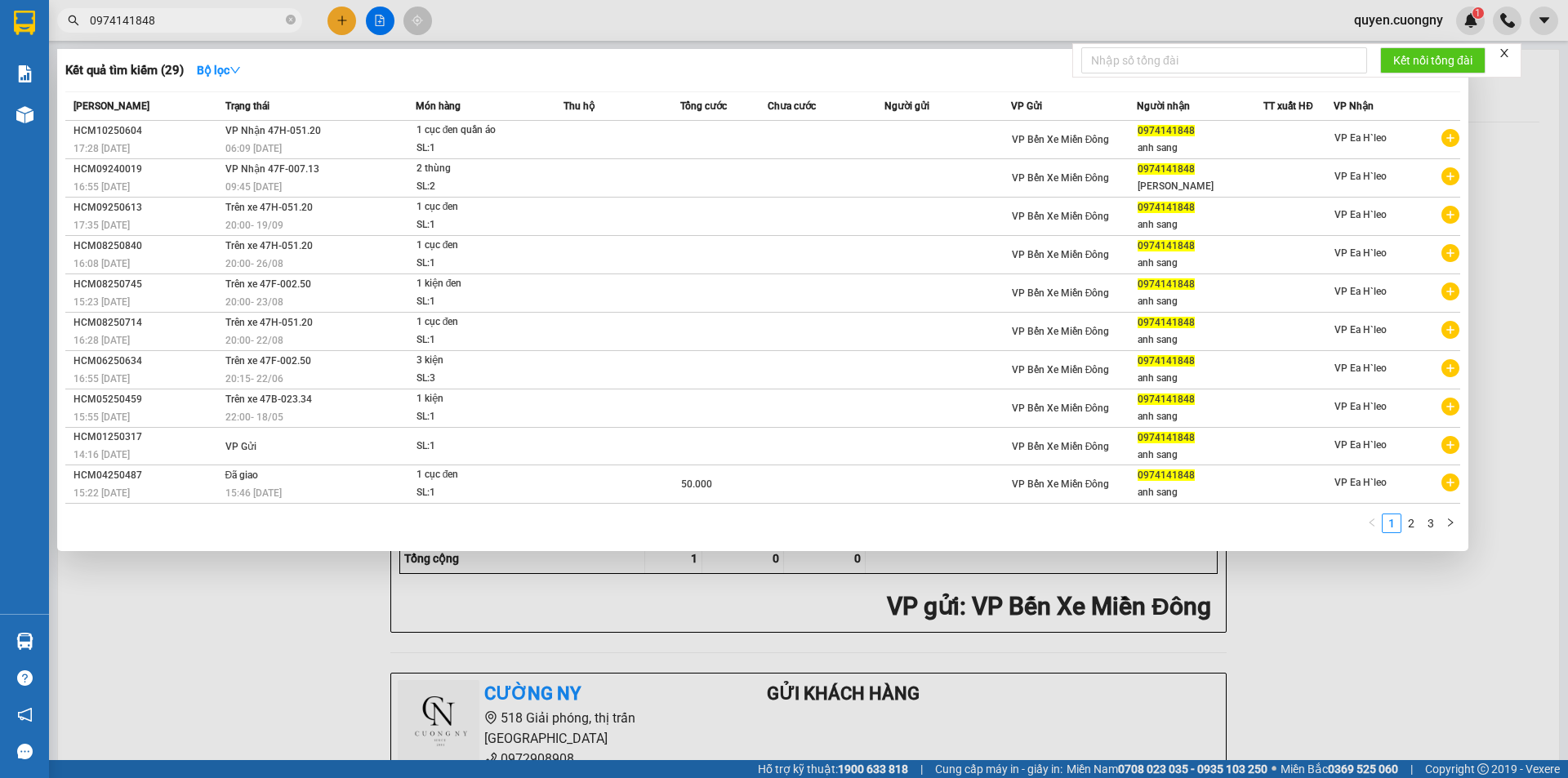
click at [236, 14] on input "0974141848" at bounding box center [186, 21] width 192 height 18
click at [237, 29] on span "0974141848" at bounding box center [180, 20] width 245 height 25
click at [238, 25] on input "0974141848" at bounding box center [186, 21] width 192 height 18
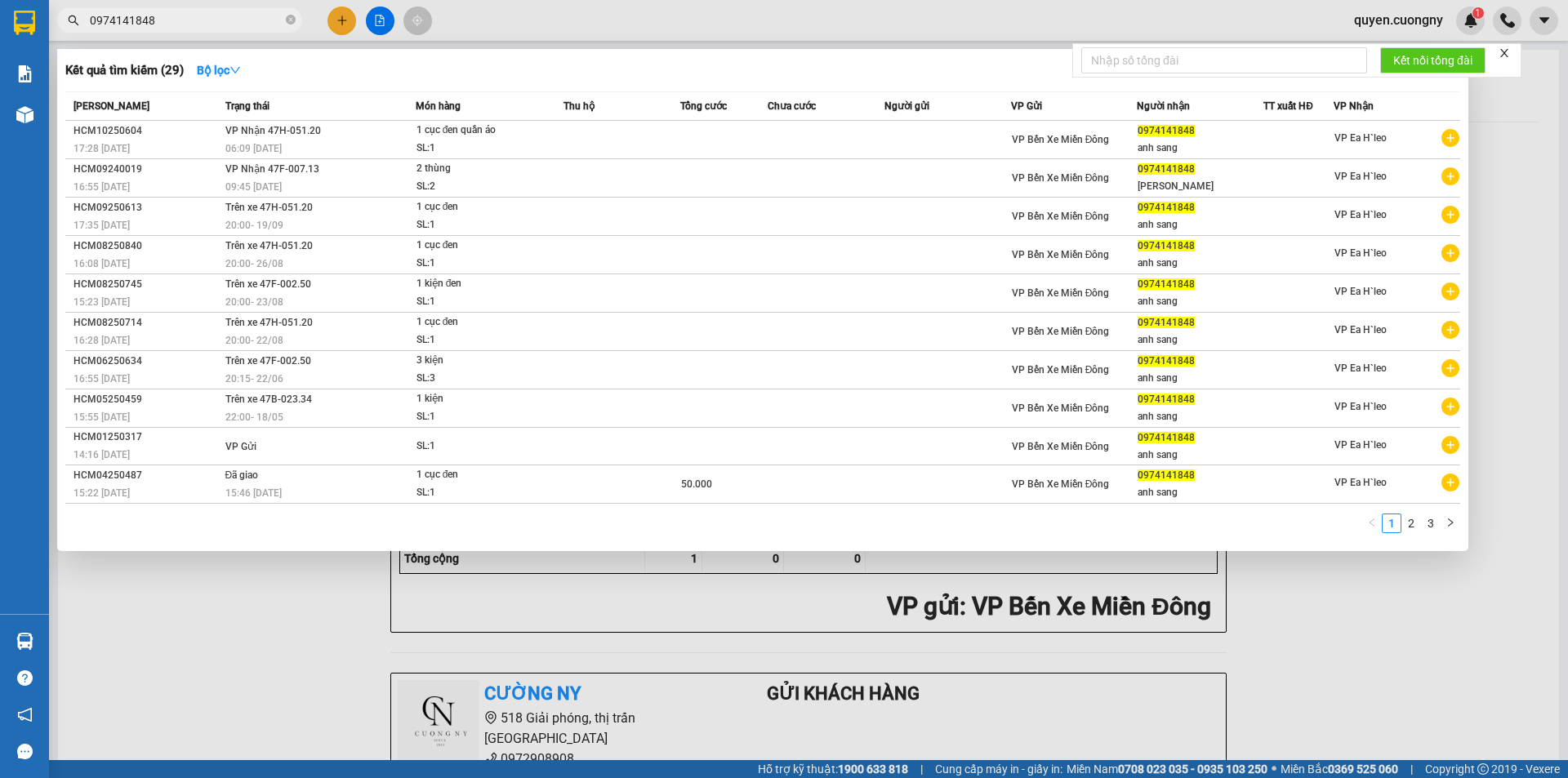
click at [238, 25] on input "0974141848" at bounding box center [186, 21] width 192 height 18
paste input "7870597"
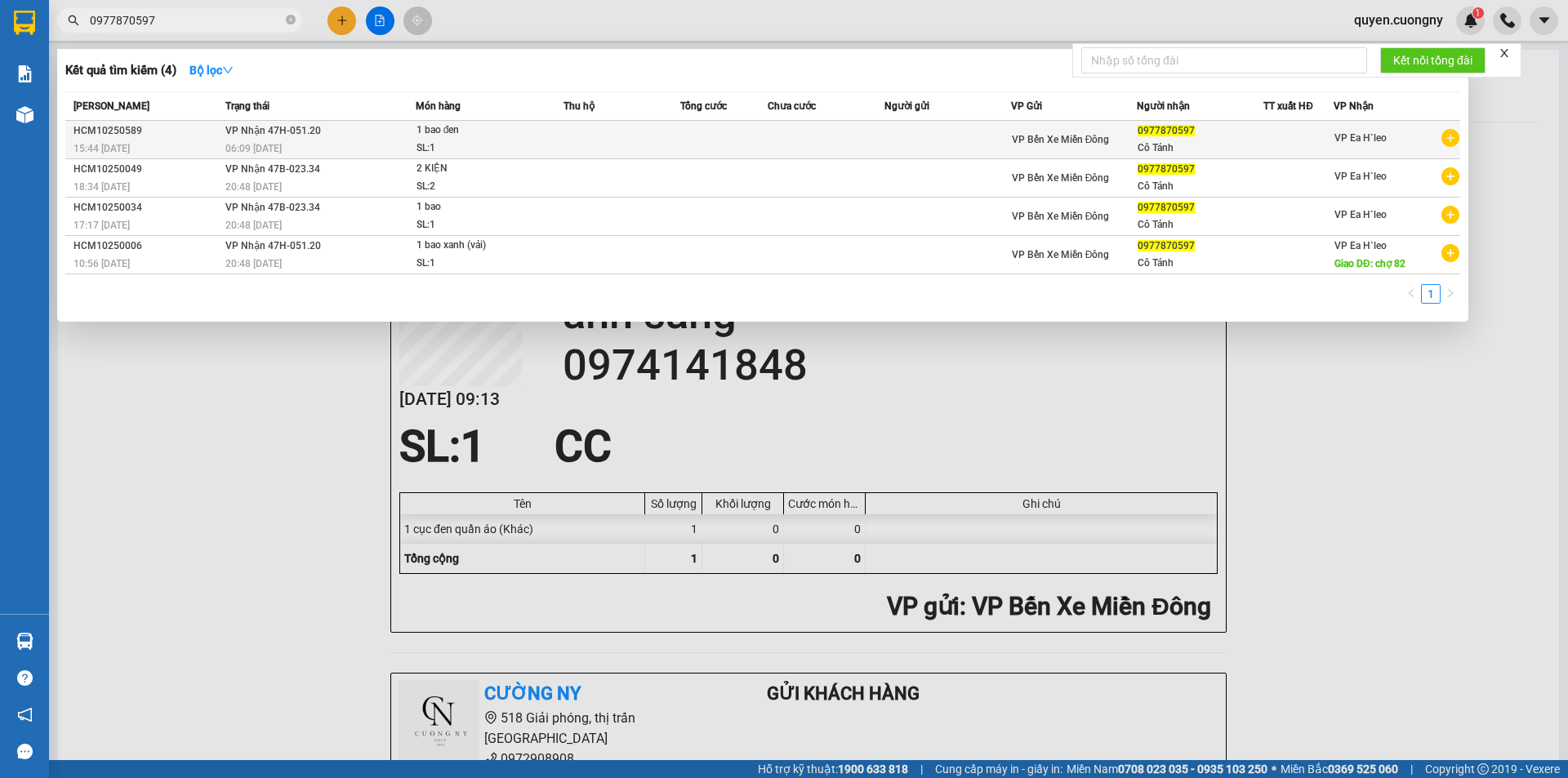
type input "0977870597"
click at [421, 143] on div "SL: 1" at bounding box center [477, 148] width 123 height 18
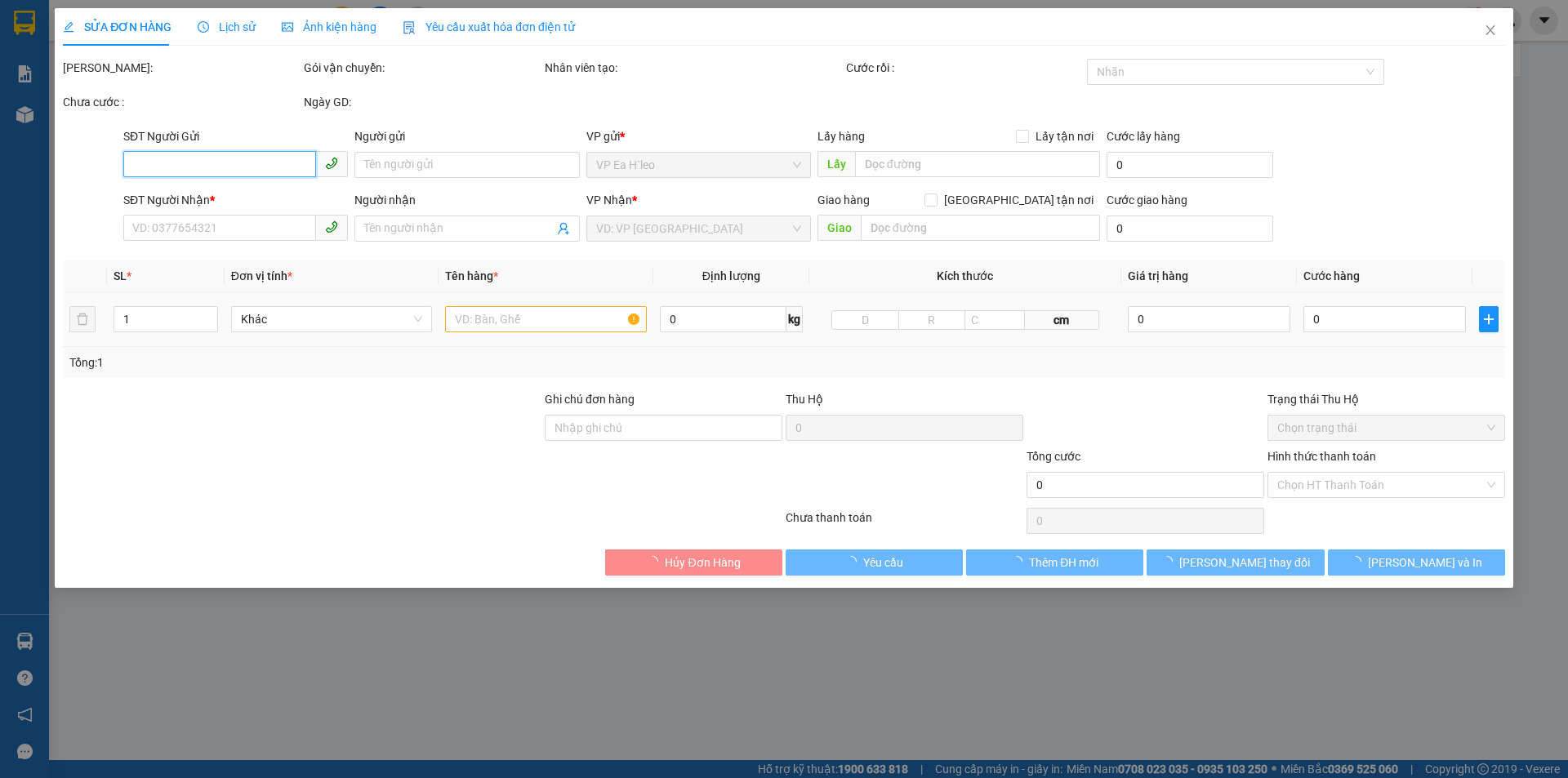
type input "0977870597"
type input "Cô Tánh"
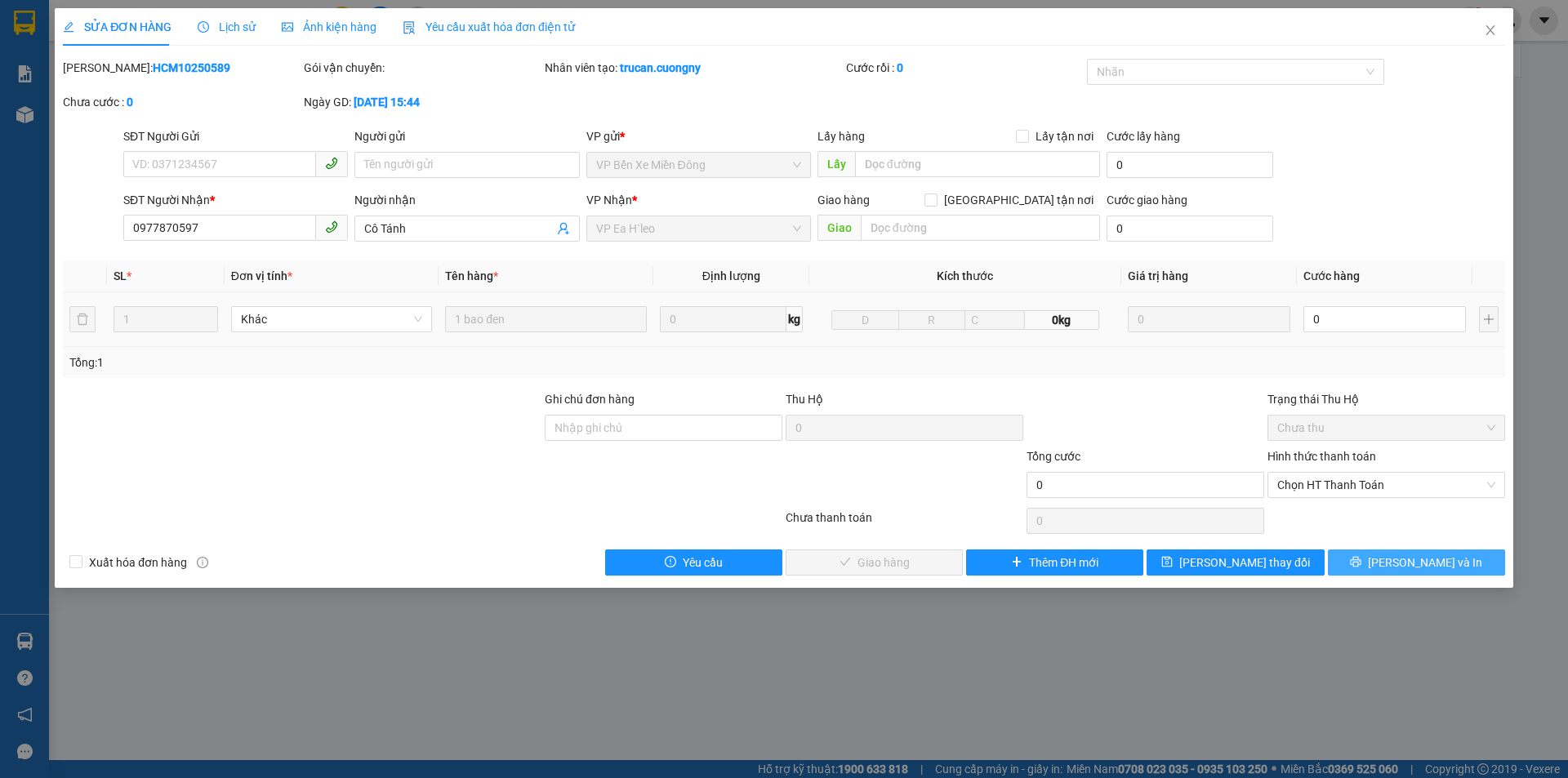
click at [1433, 564] on span "[PERSON_NAME] và In" at bounding box center [1425, 562] width 114 height 18
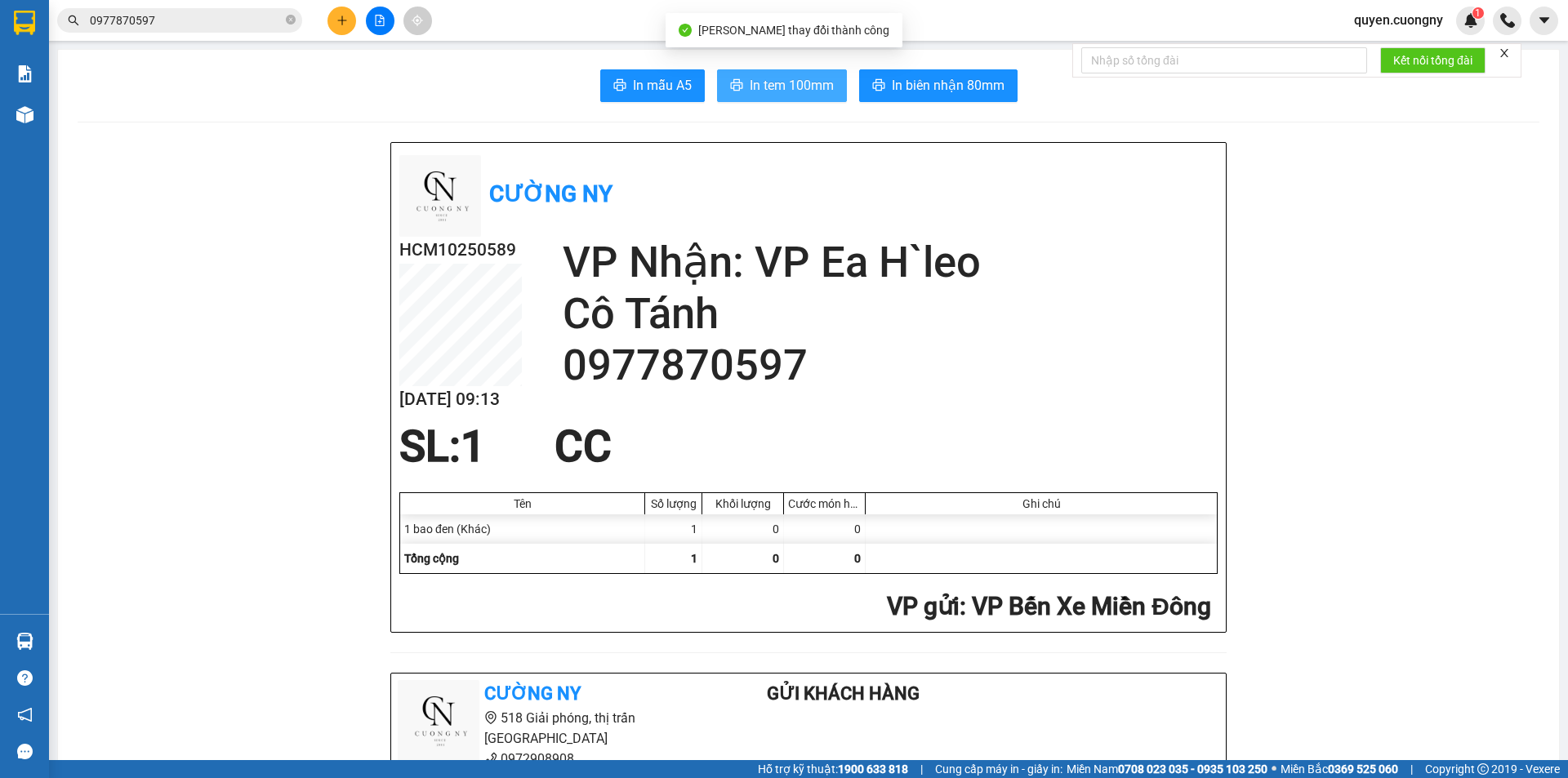
click at [768, 92] on span "In tem 100mm" at bounding box center [792, 85] width 84 height 21
click at [235, 26] on input "0977870597" at bounding box center [186, 21] width 192 height 18
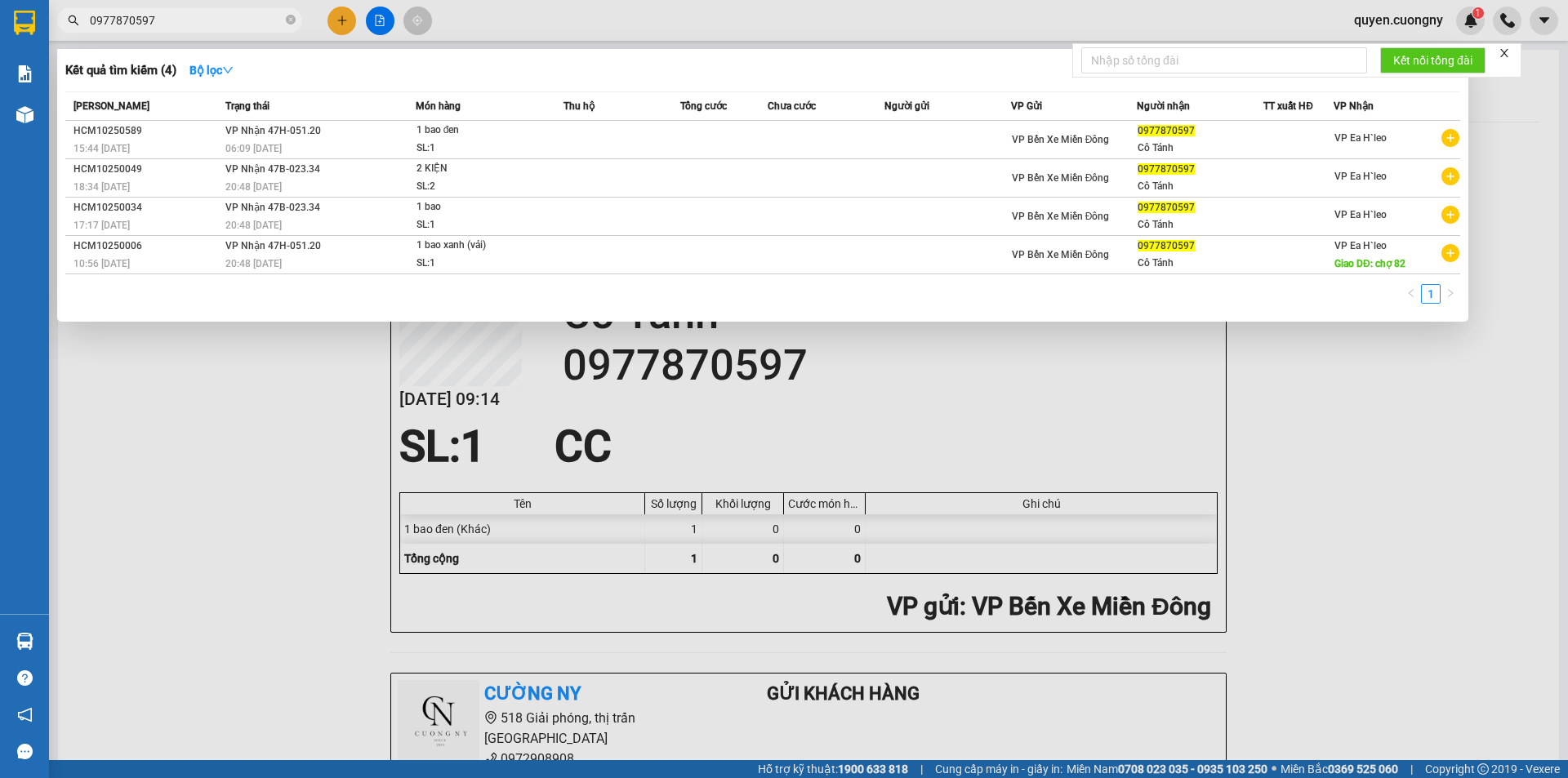
click at [235, 25] on input "0977870597" at bounding box center [186, 21] width 192 height 18
paste input "8817368"
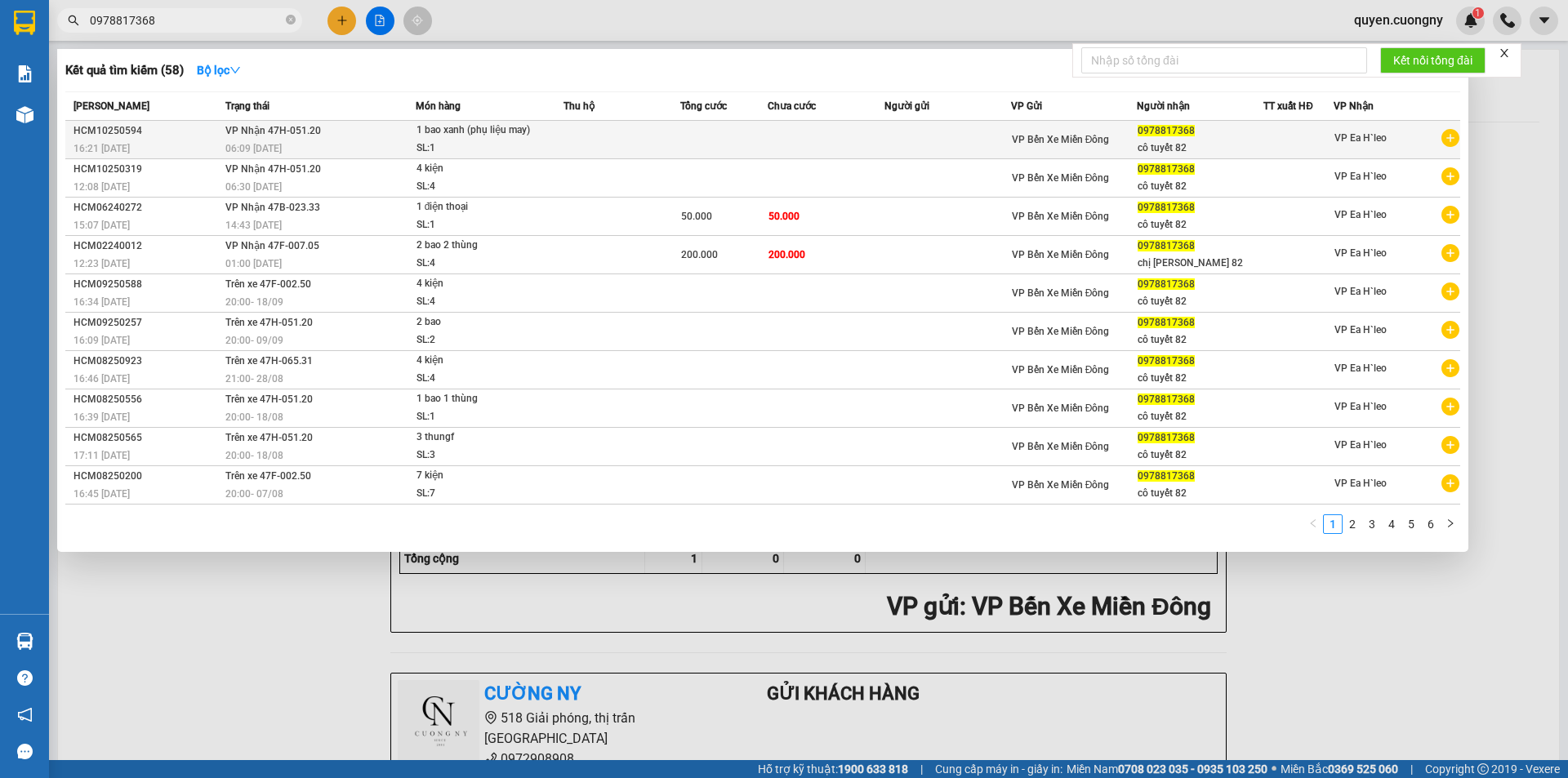
click at [636, 139] on td at bounding box center [621, 139] width 117 height 38
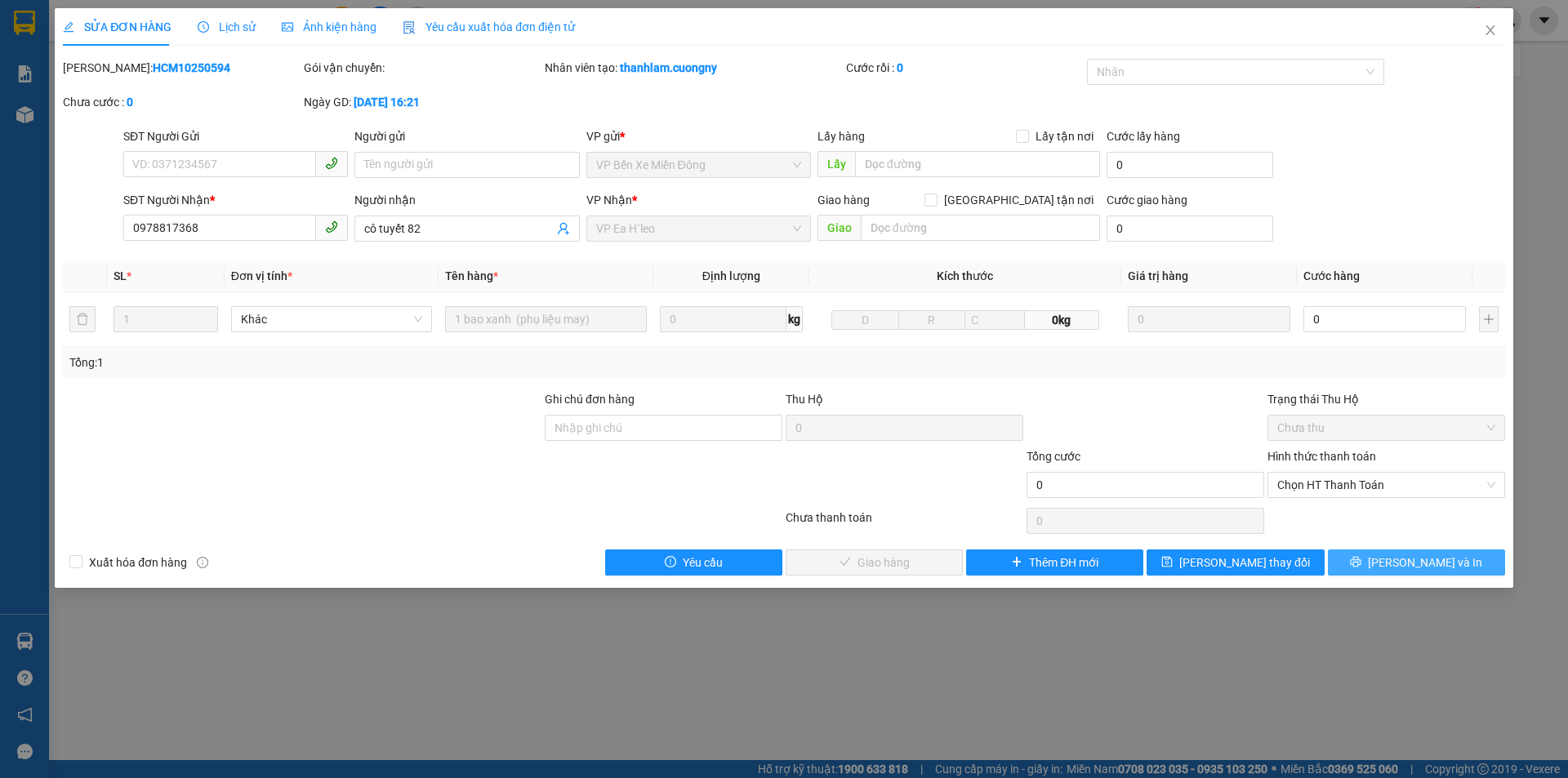
click at [1361, 563] on icon "printer" at bounding box center [1355, 561] width 11 height 11
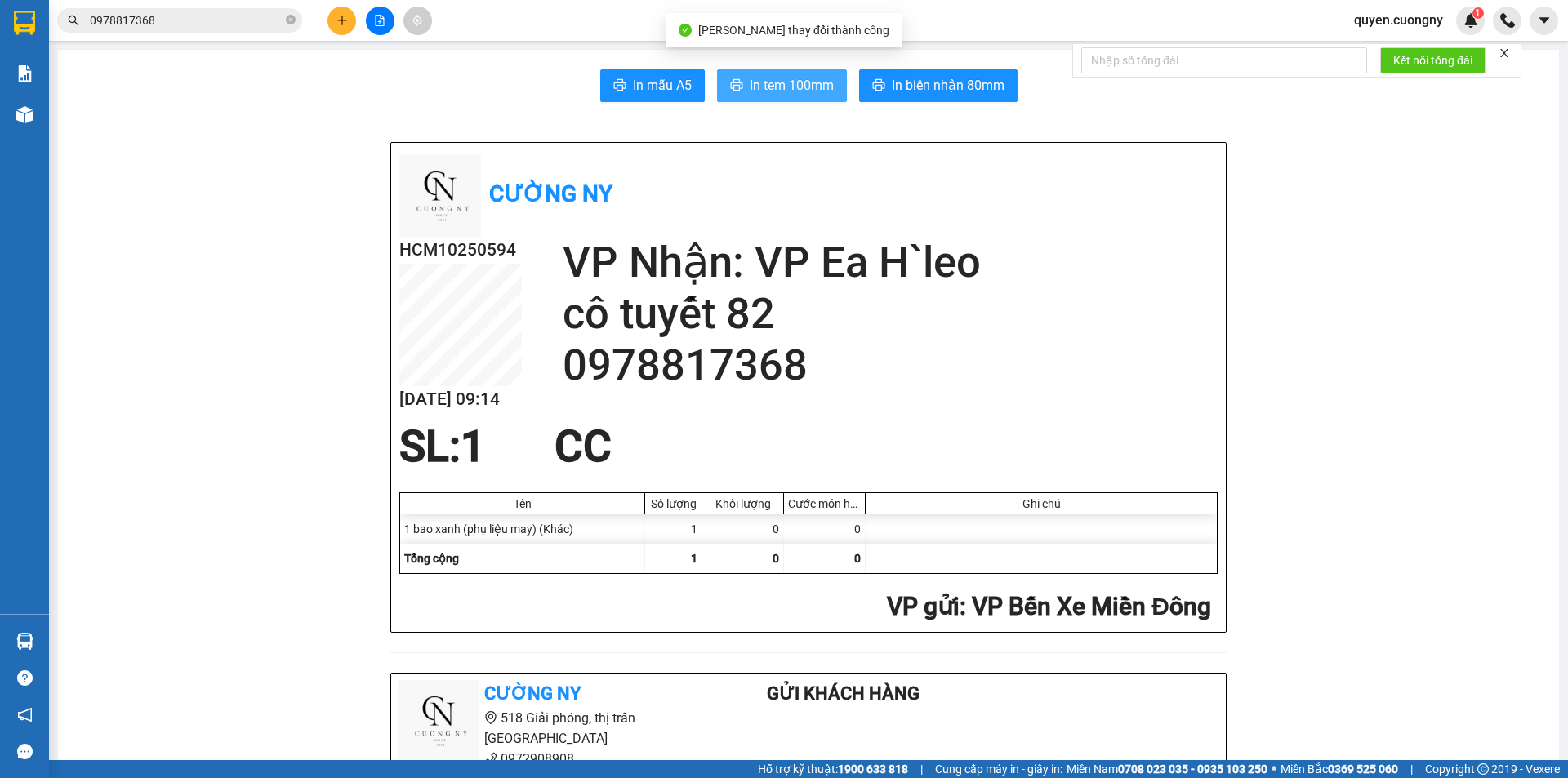
click at [781, 86] on span "In tem 100mm" at bounding box center [792, 85] width 84 height 21
click at [250, 22] on input "0978817368" at bounding box center [186, 21] width 192 height 18
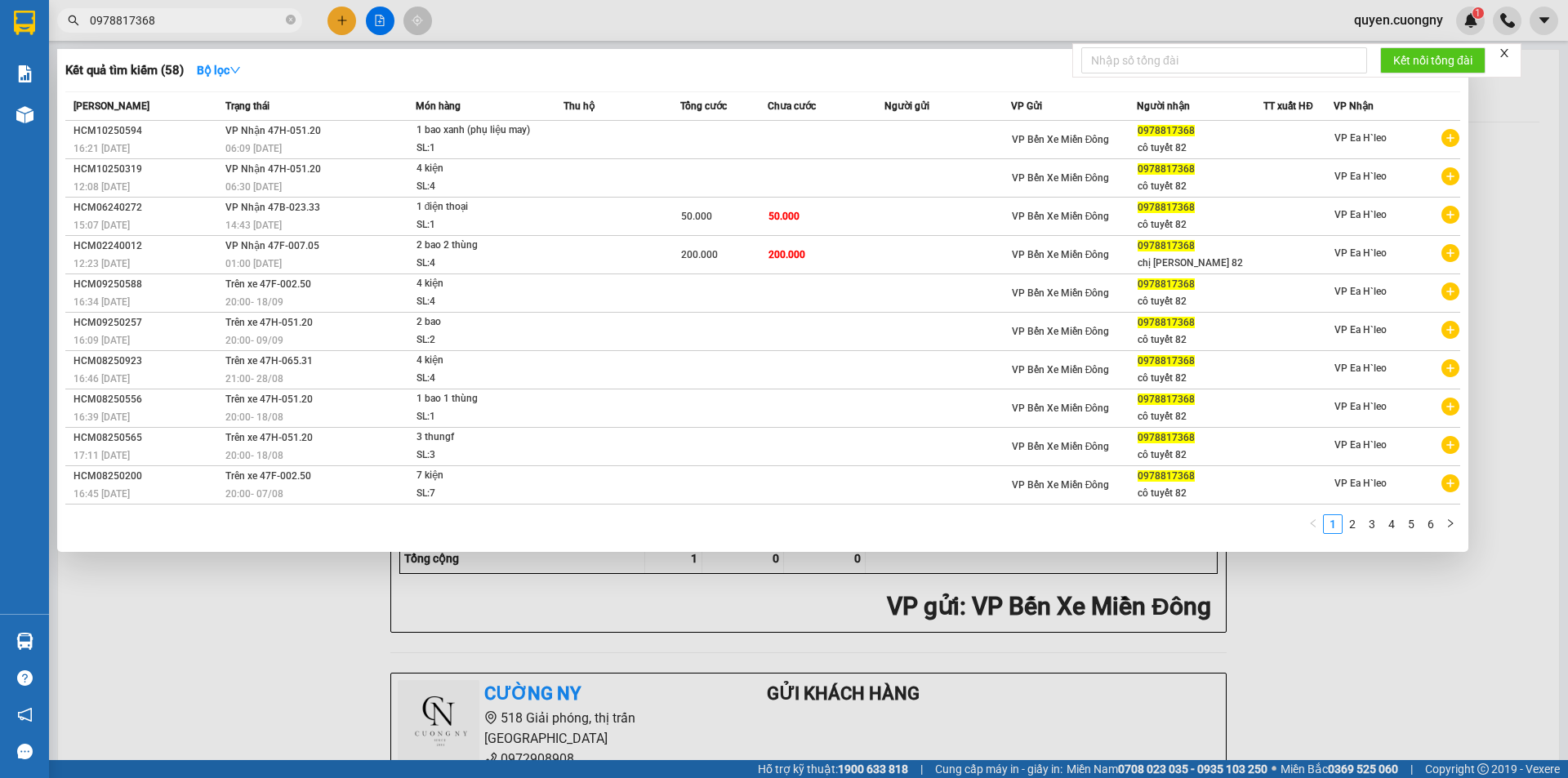
click at [250, 22] on input "0978817368" at bounding box center [186, 21] width 192 height 18
paste input "705280280"
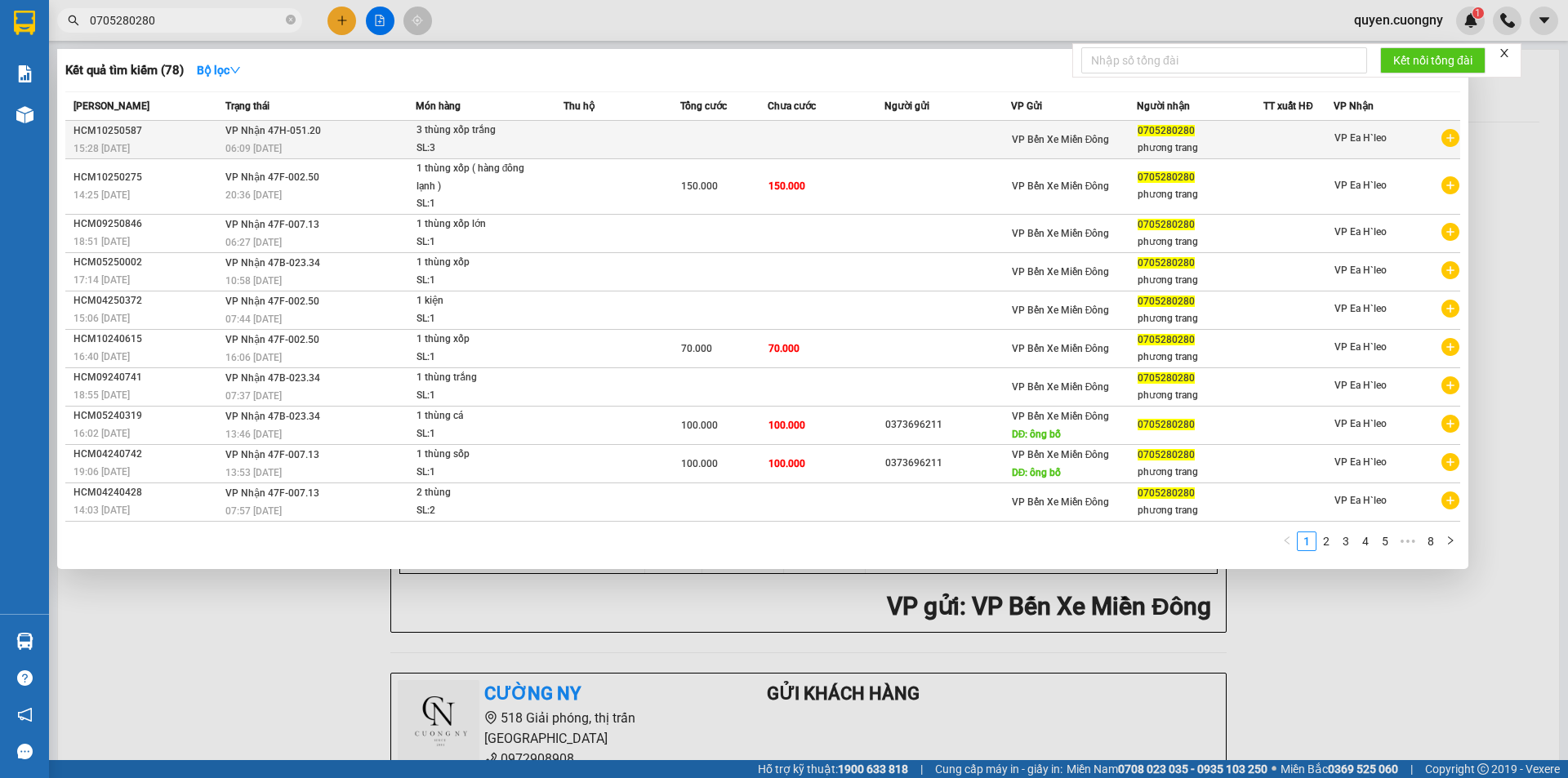
click at [685, 136] on td at bounding box center [723, 139] width 87 height 38
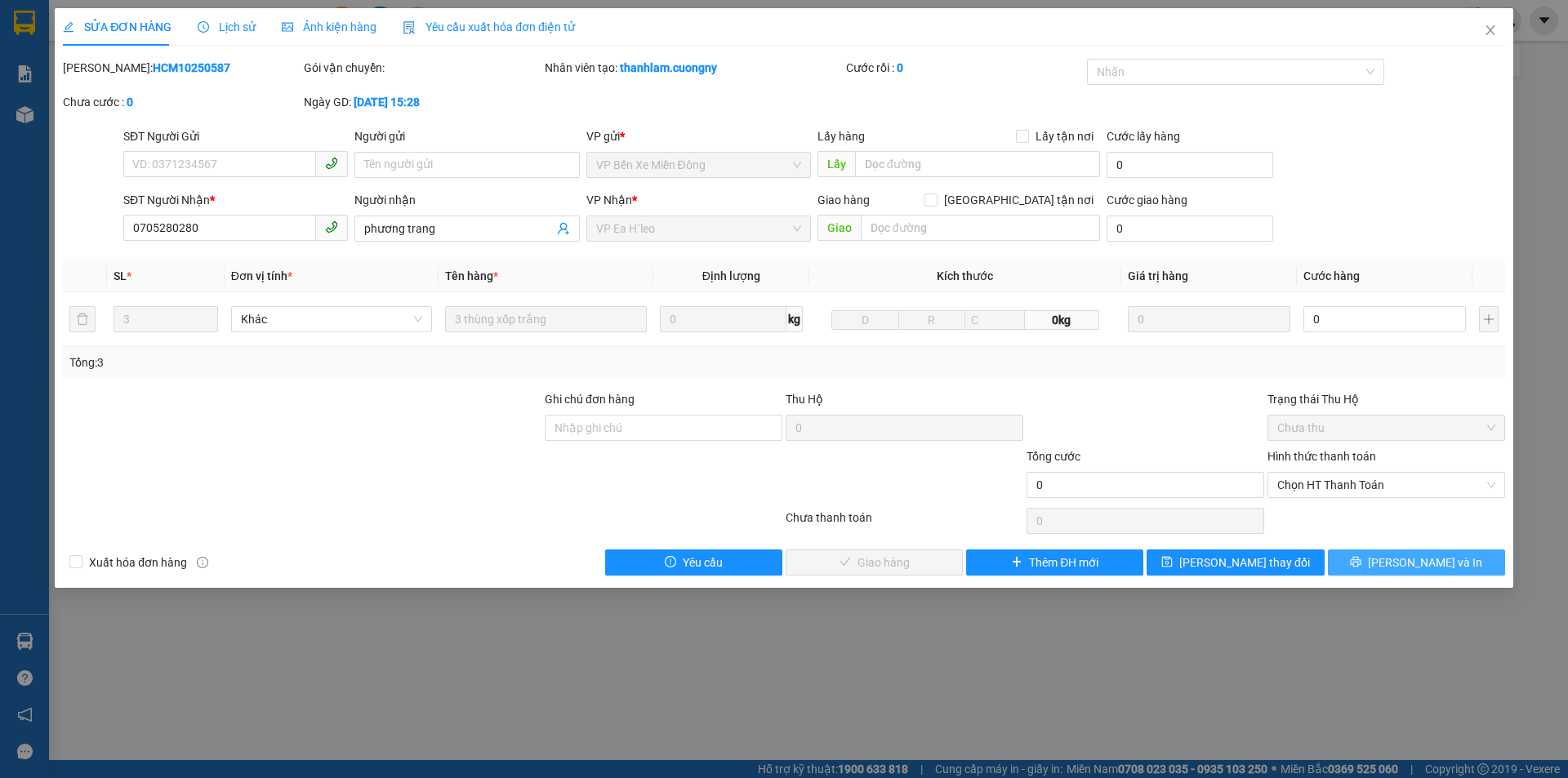
click at [1383, 554] on button "[PERSON_NAME] và In" at bounding box center [1416, 562] width 178 height 26
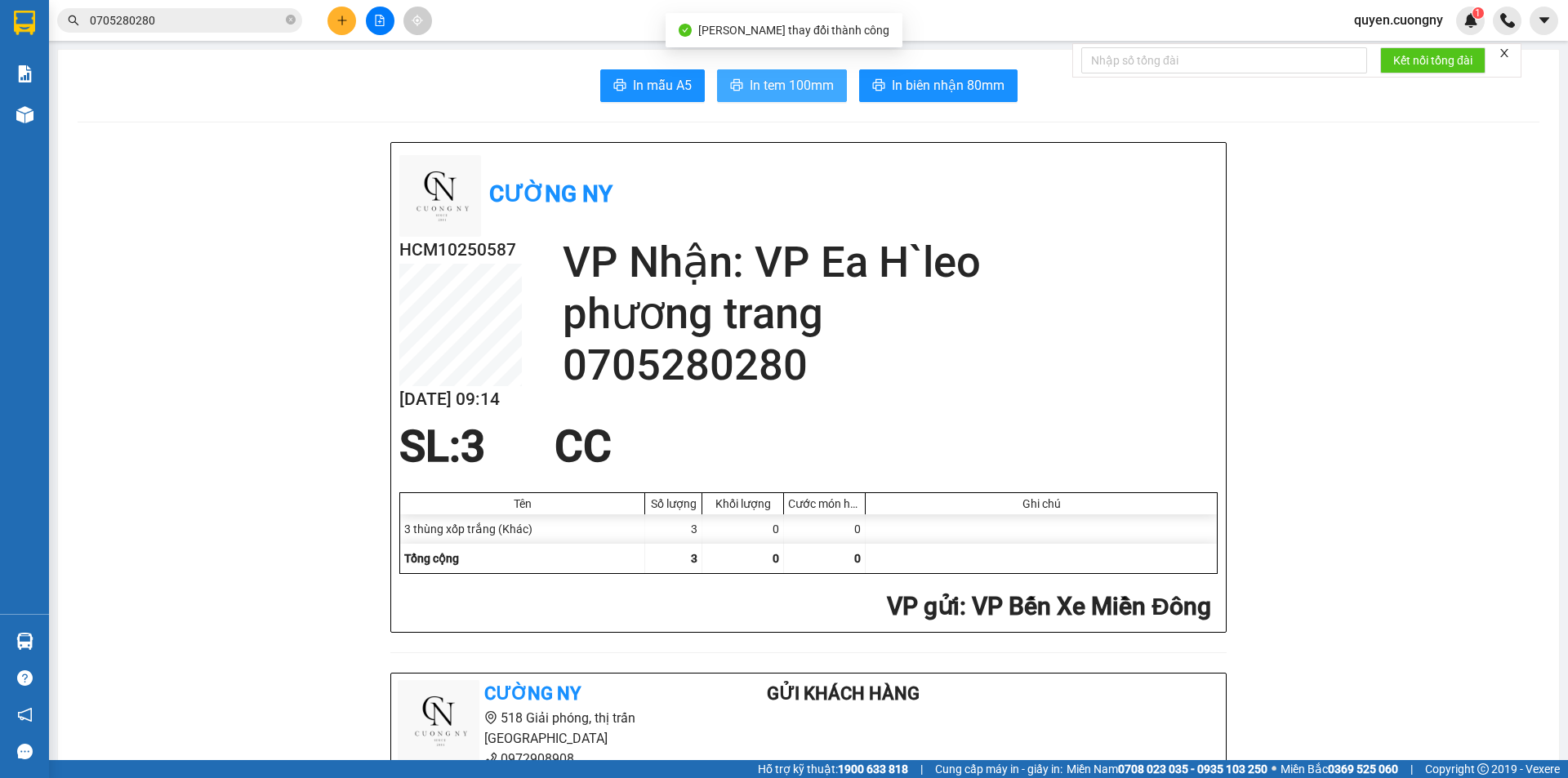
click at [775, 78] on span "In tem 100mm" at bounding box center [792, 85] width 84 height 21
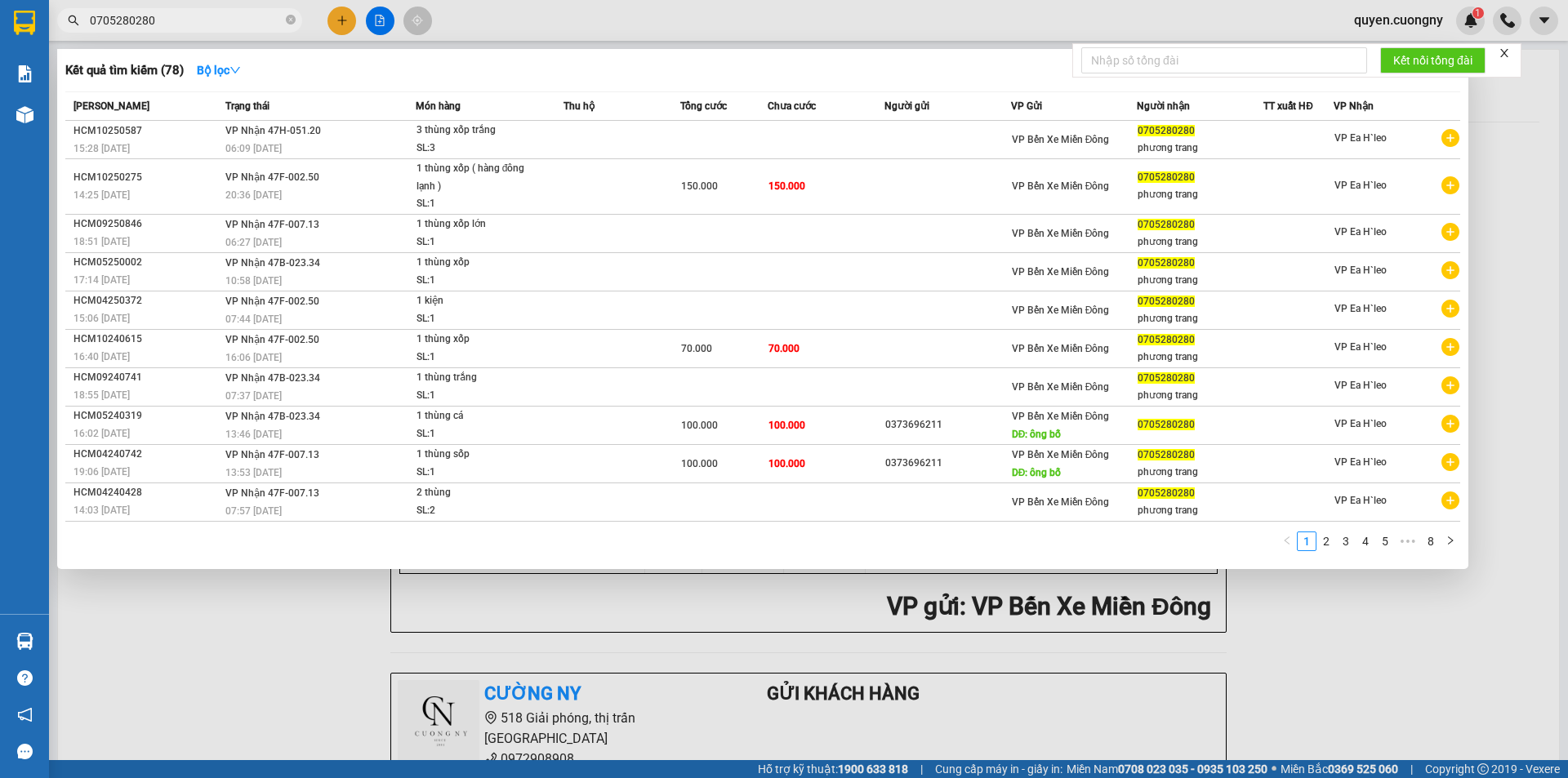
click at [237, 17] on input "0705280280" at bounding box center [186, 21] width 192 height 18
paste input "972602826"
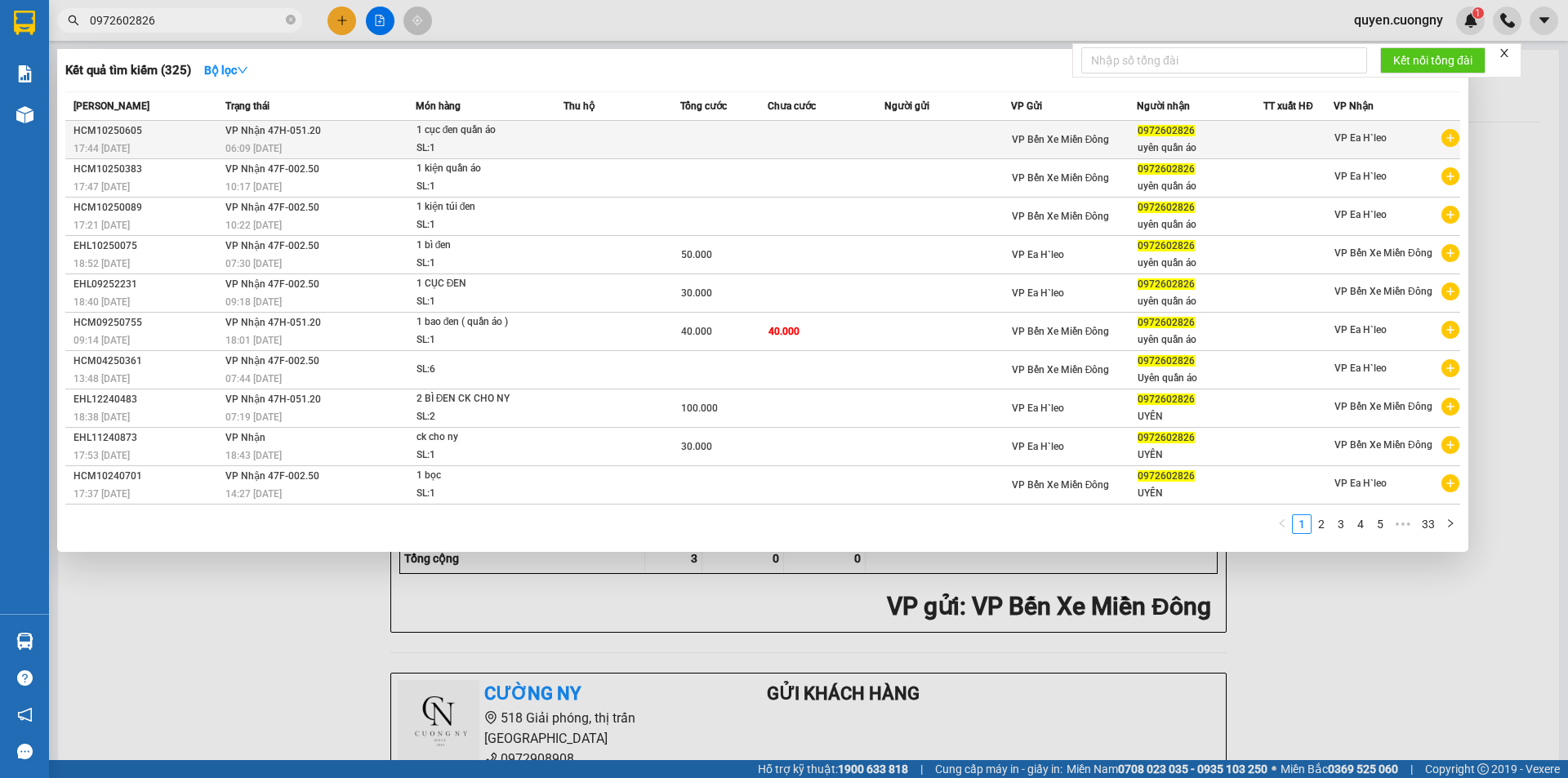
click at [601, 131] on td at bounding box center [621, 139] width 117 height 38
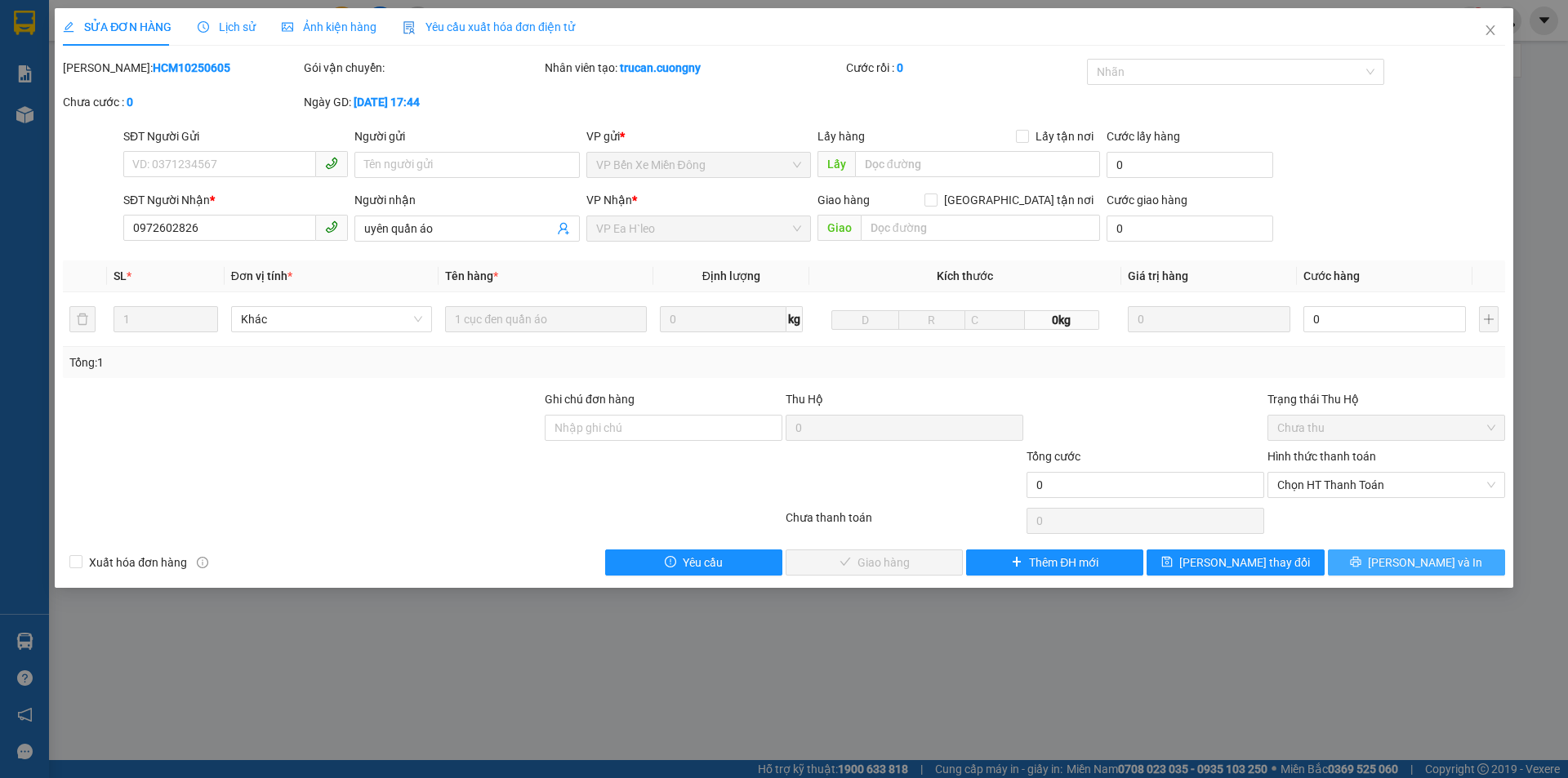
click at [1399, 566] on button "[PERSON_NAME] và In" at bounding box center [1416, 562] width 178 height 26
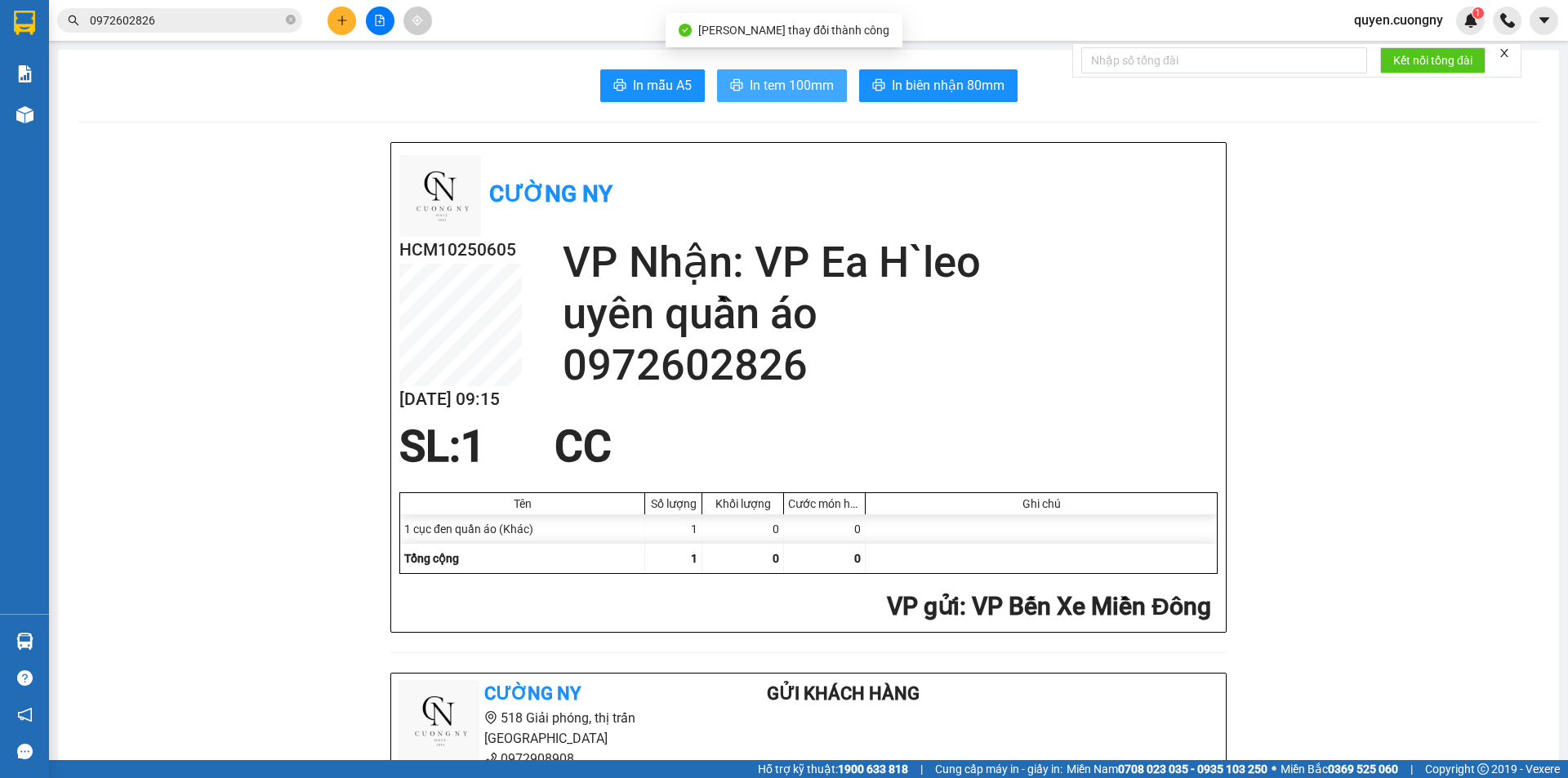
click at [775, 78] on span "In tem 100mm" at bounding box center [792, 85] width 84 height 21
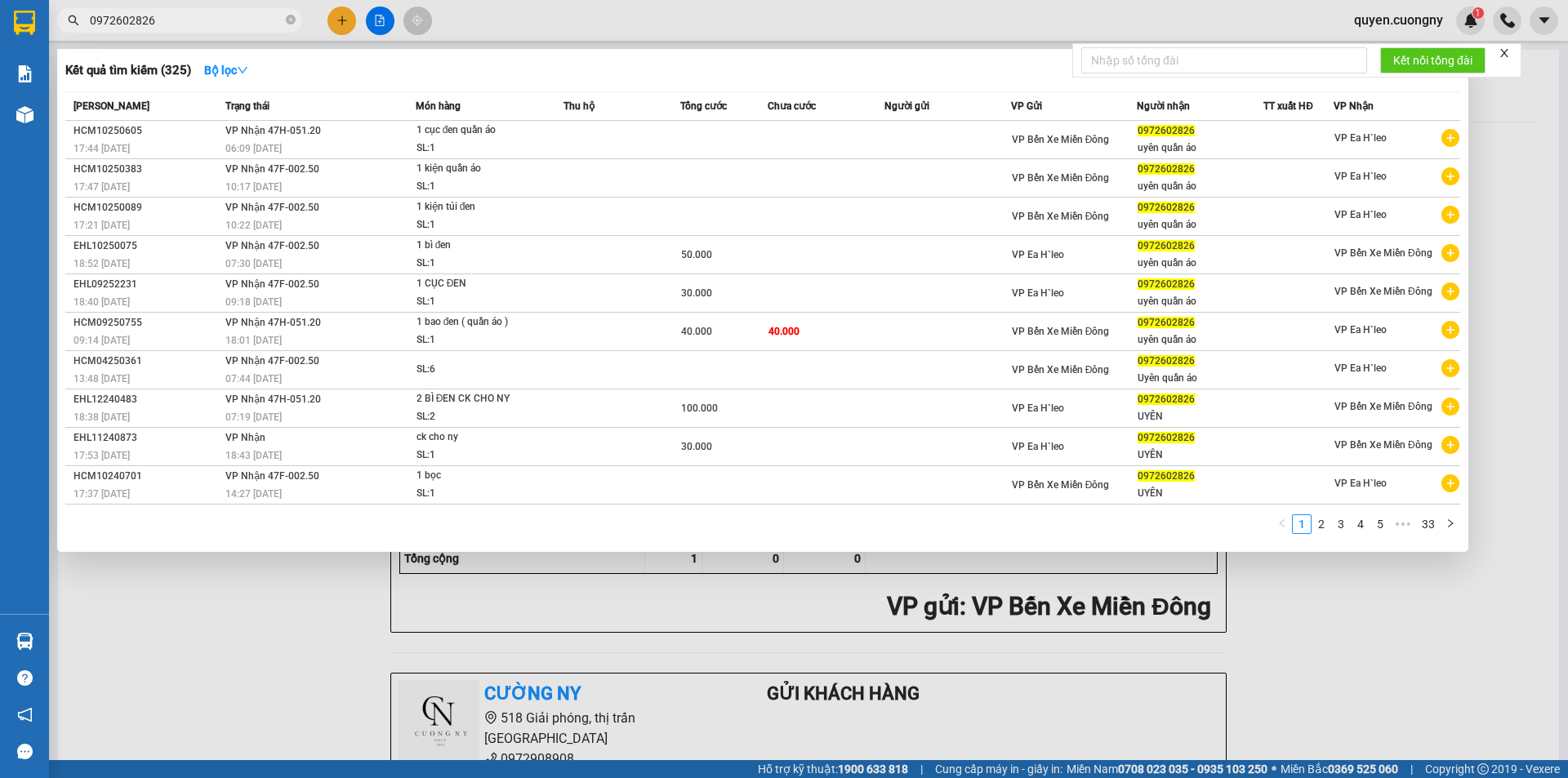
click at [235, 20] on input "0972602826" at bounding box center [186, 21] width 192 height 18
paste input "333444777"
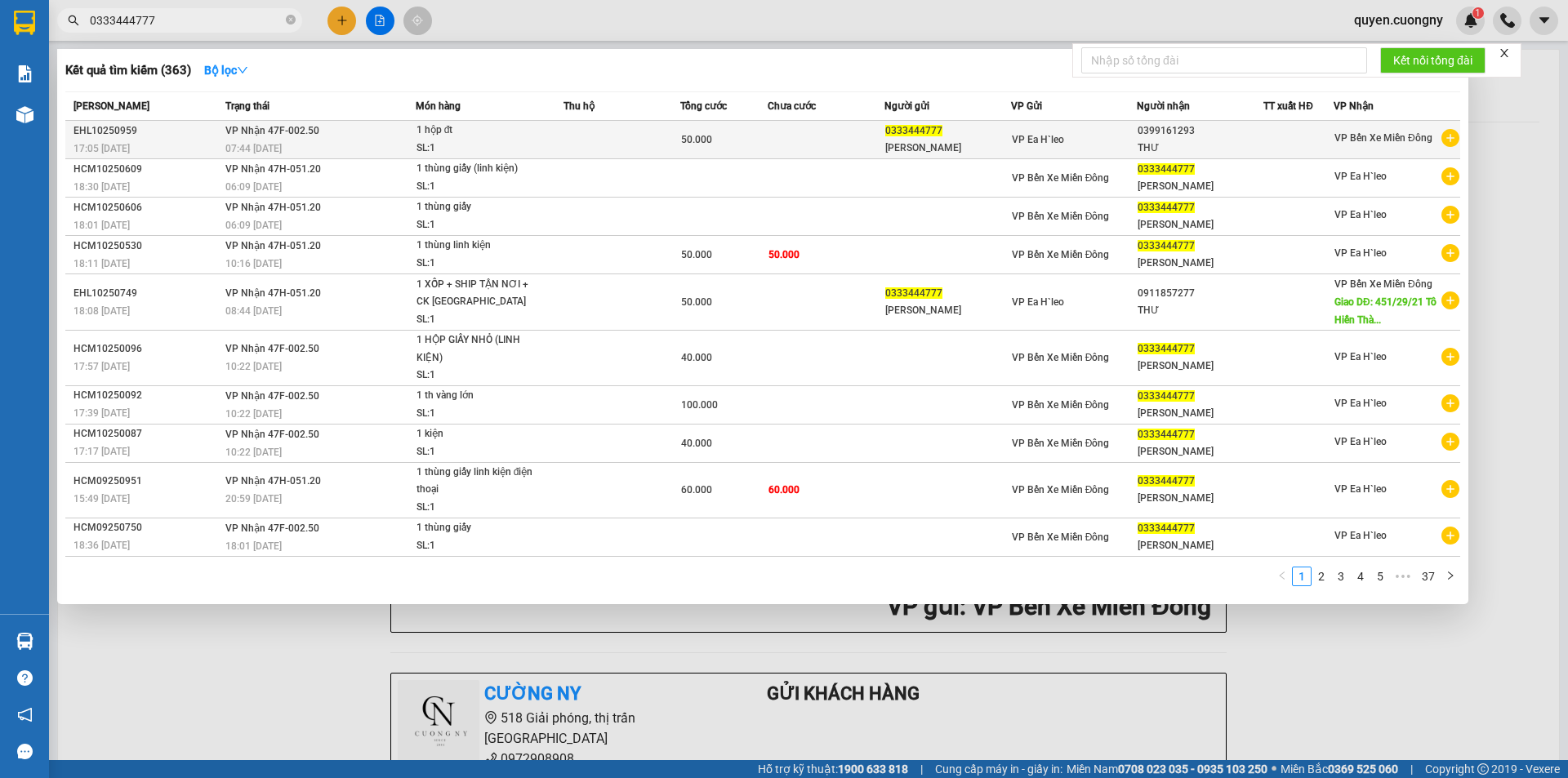
type input "0333444777"
click at [639, 138] on td at bounding box center [621, 139] width 117 height 38
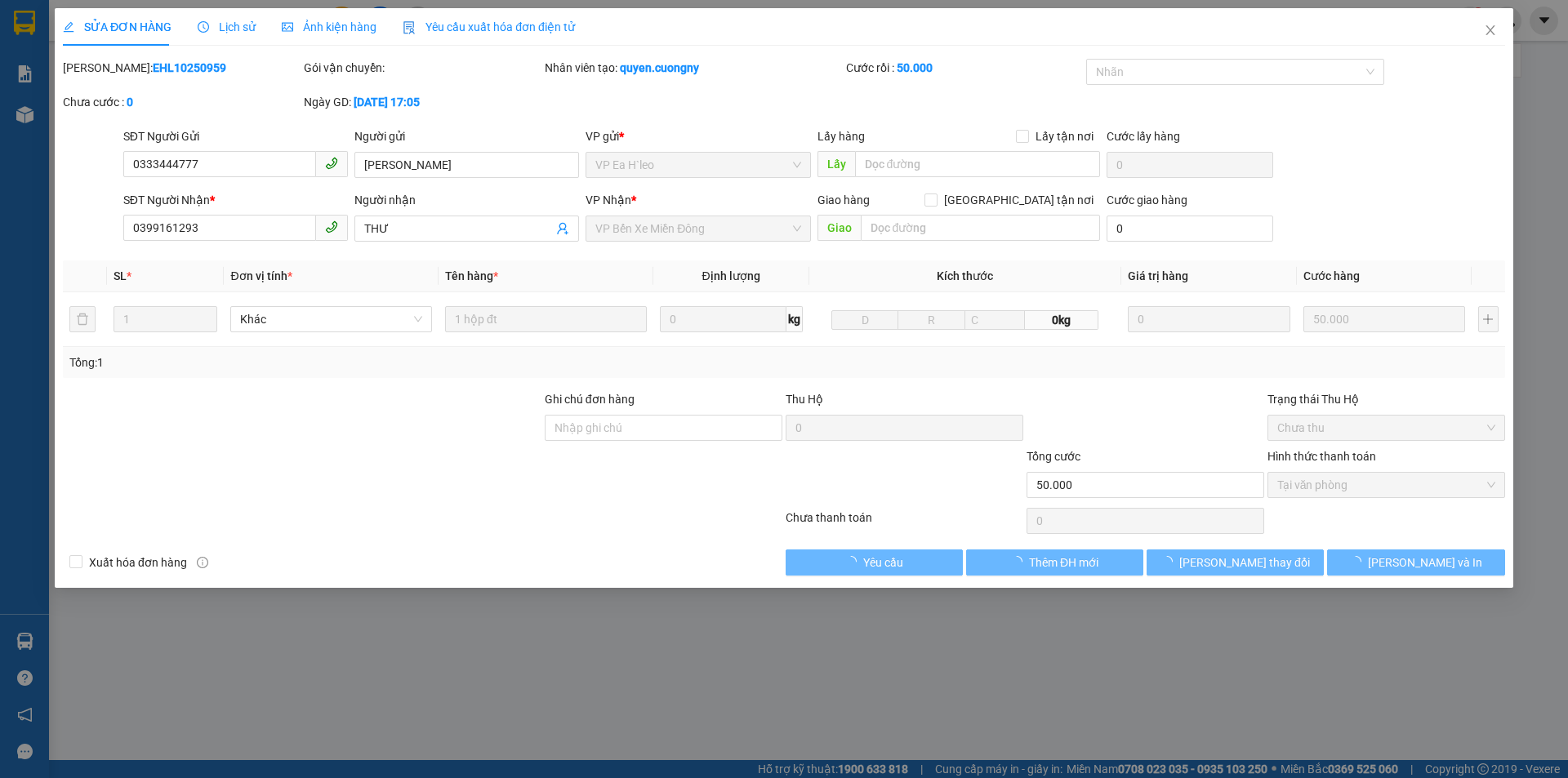
type input "0333444777"
type input "quỳnh lam"
type input "0399161293"
type input "THƯ"
type input "50.000"
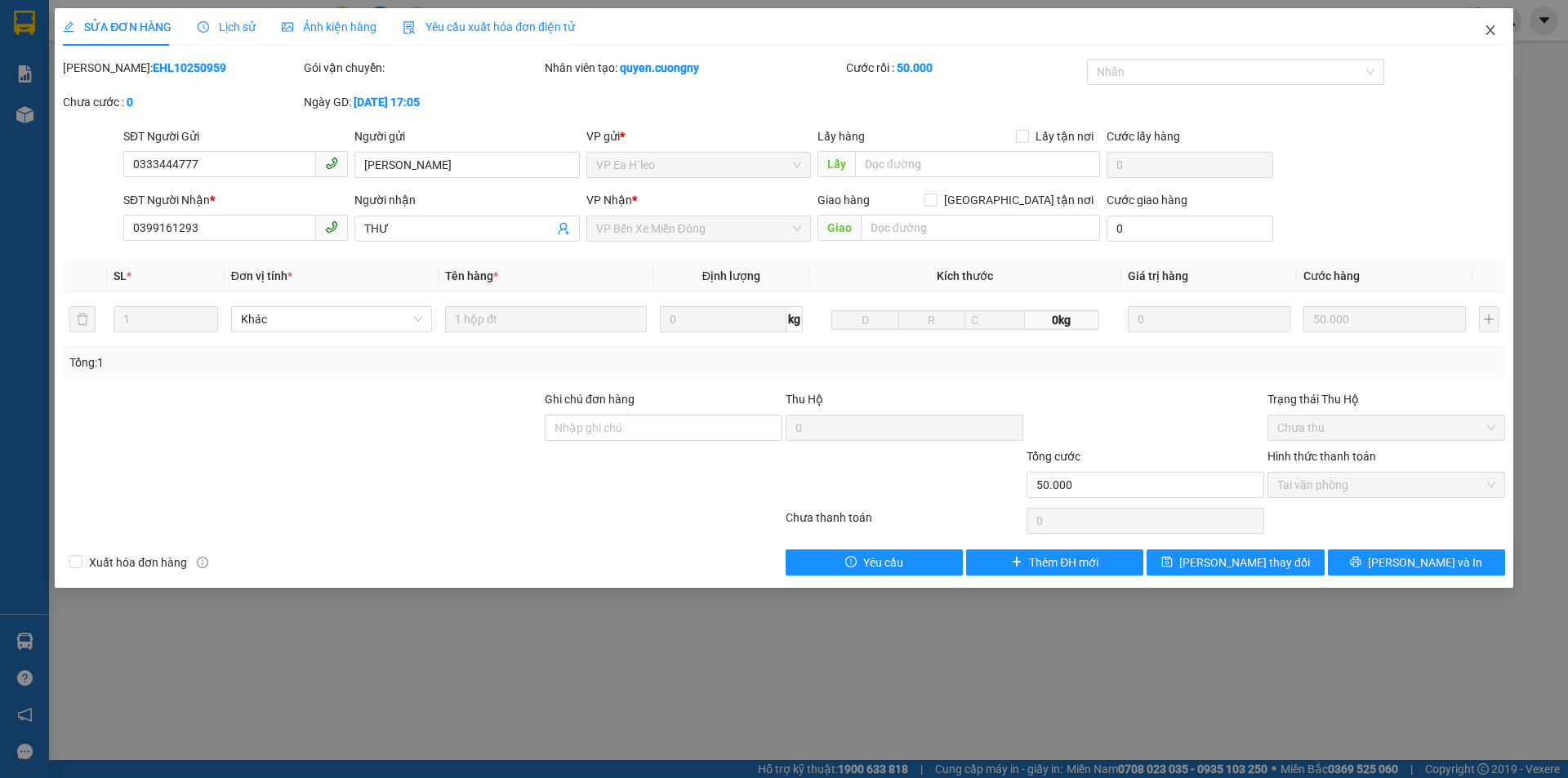
click at [1489, 26] on icon "close" at bounding box center [1490, 29] width 13 height 13
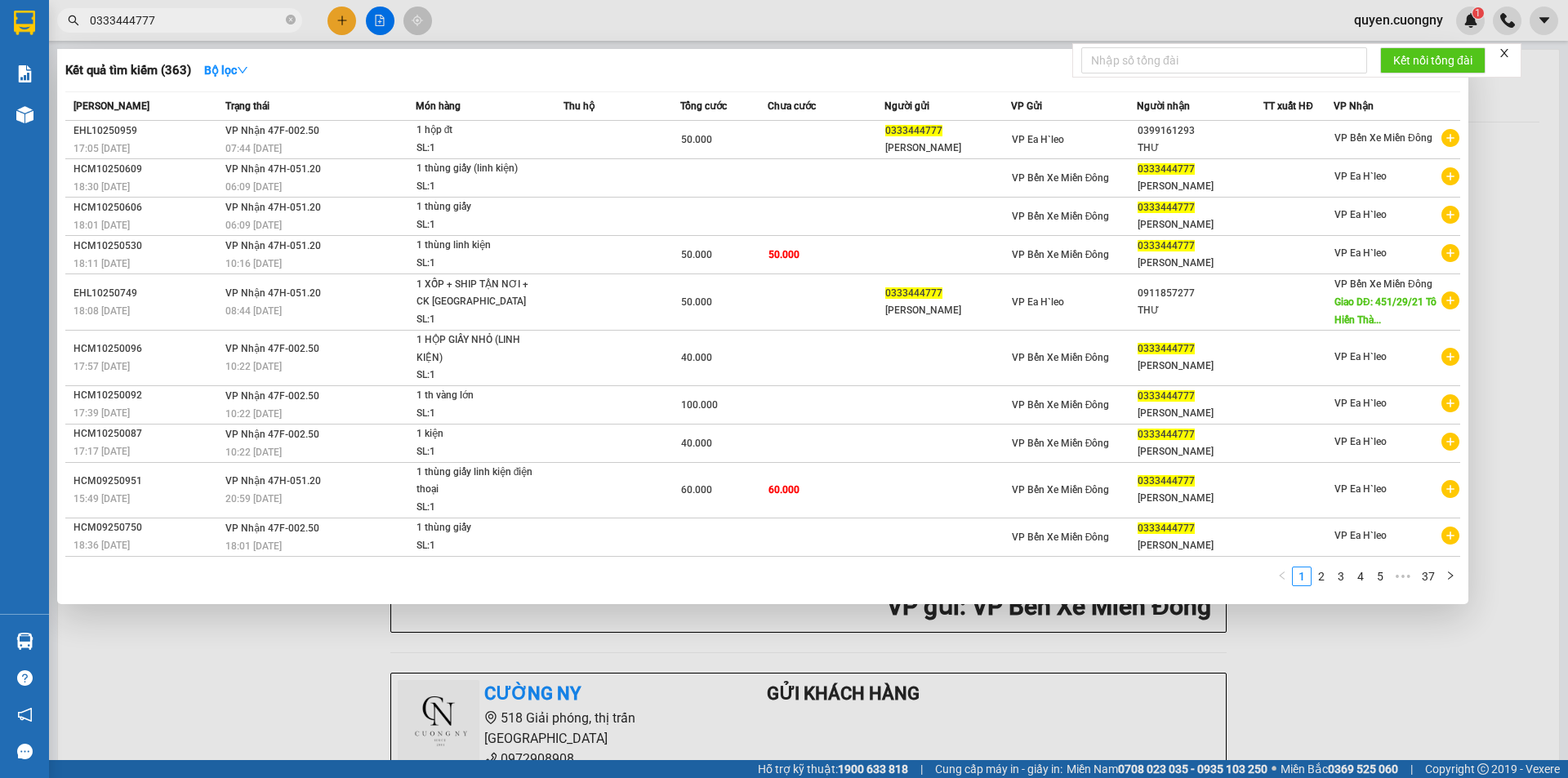
click at [170, 13] on input "0333444777" at bounding box center [186, 21] width 192 height 18
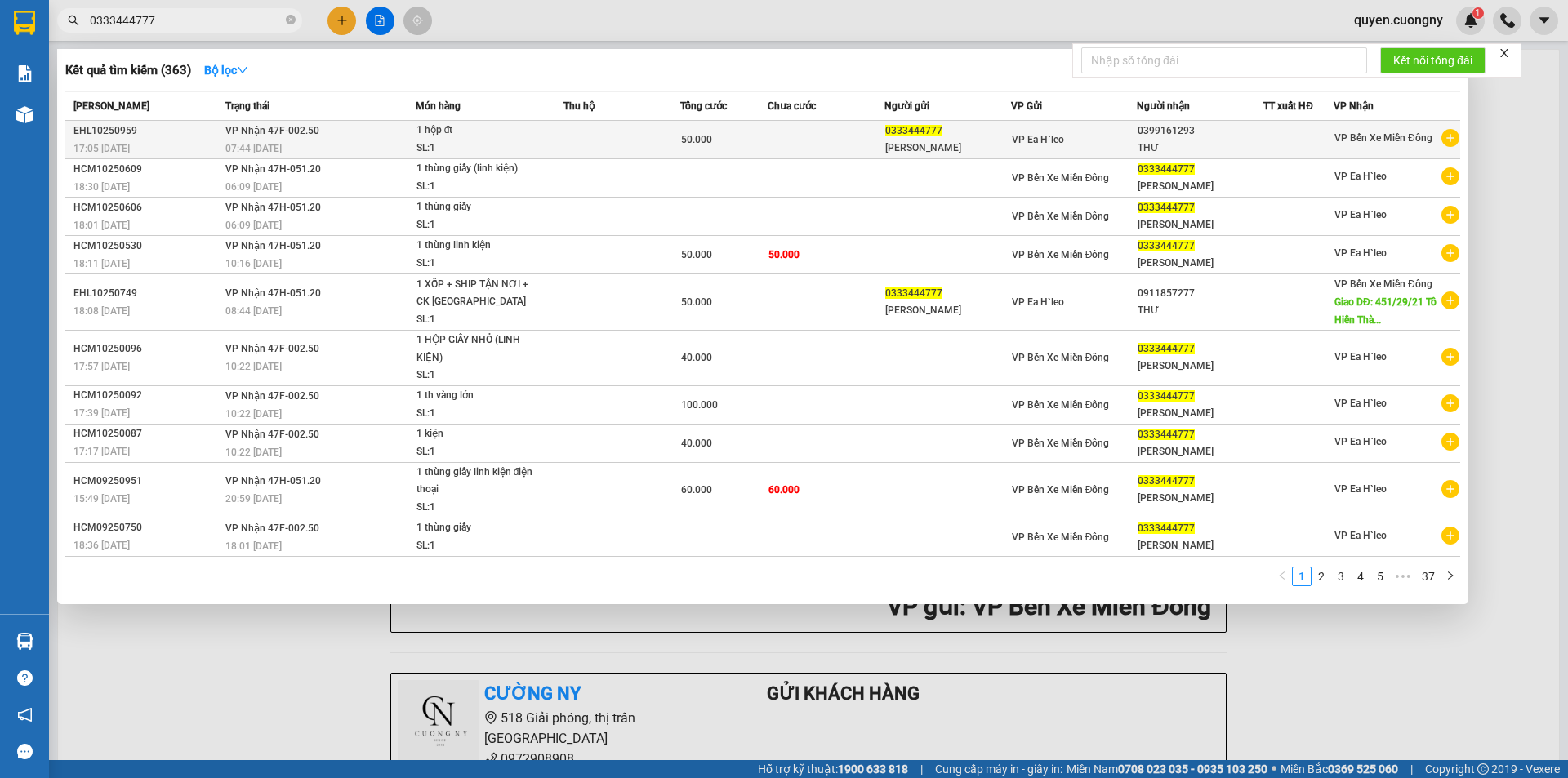
click at [358, 132] on td "VP Nhận 47F-002.50 07:44 - 14/10" at bounding box center [318, 139] width 194 height 38
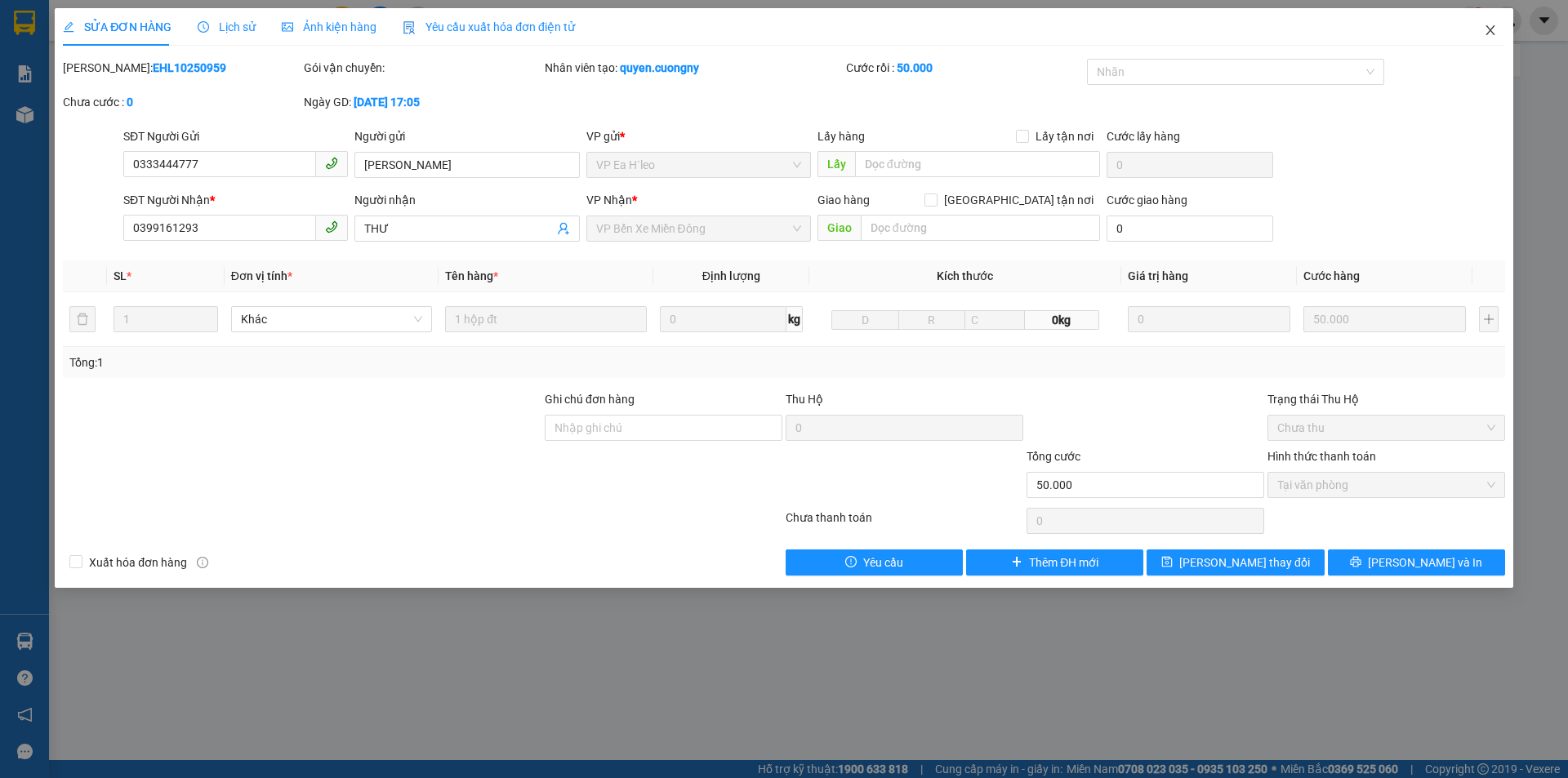
click at [1489, 29] on icon "close" at bounding box center [1490, 30] width 9 height 10
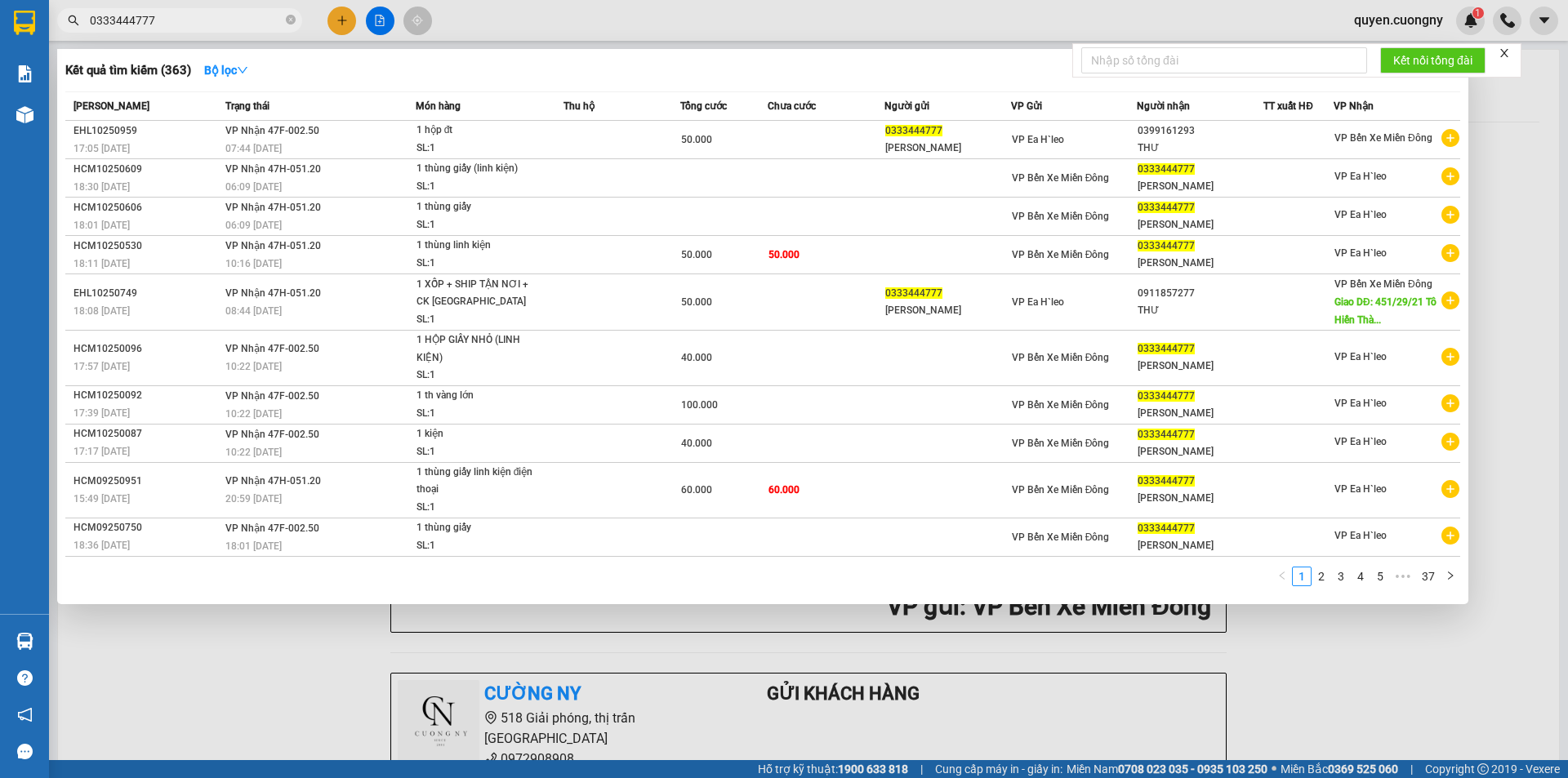
click at [202, 14] on input "0333444777" at bounding box center [186, 21] width 192 height 18
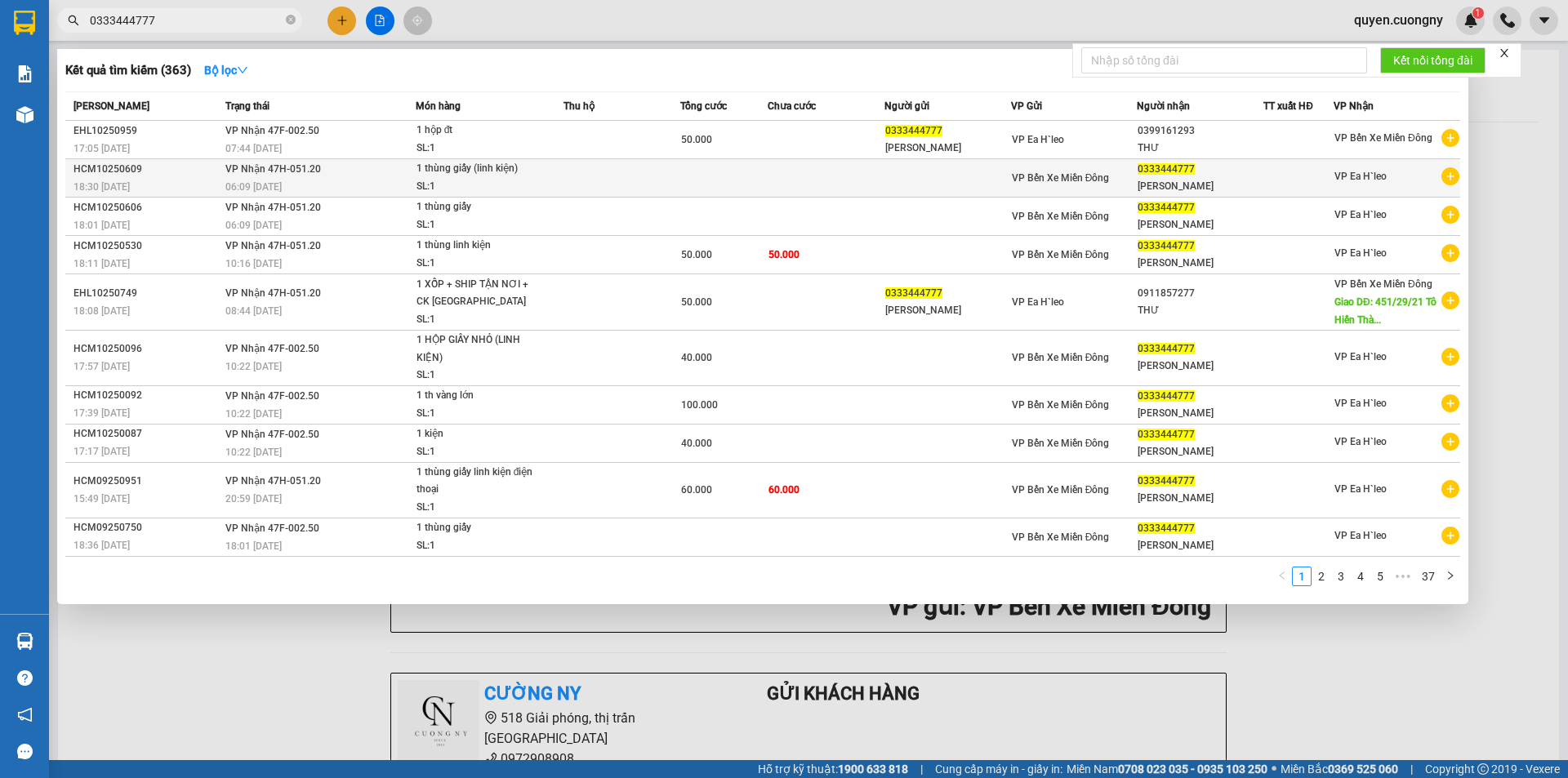
click at [338, 180] on div "06:09 [DATE]" at bounding box center [320, 186] width 189 height 18
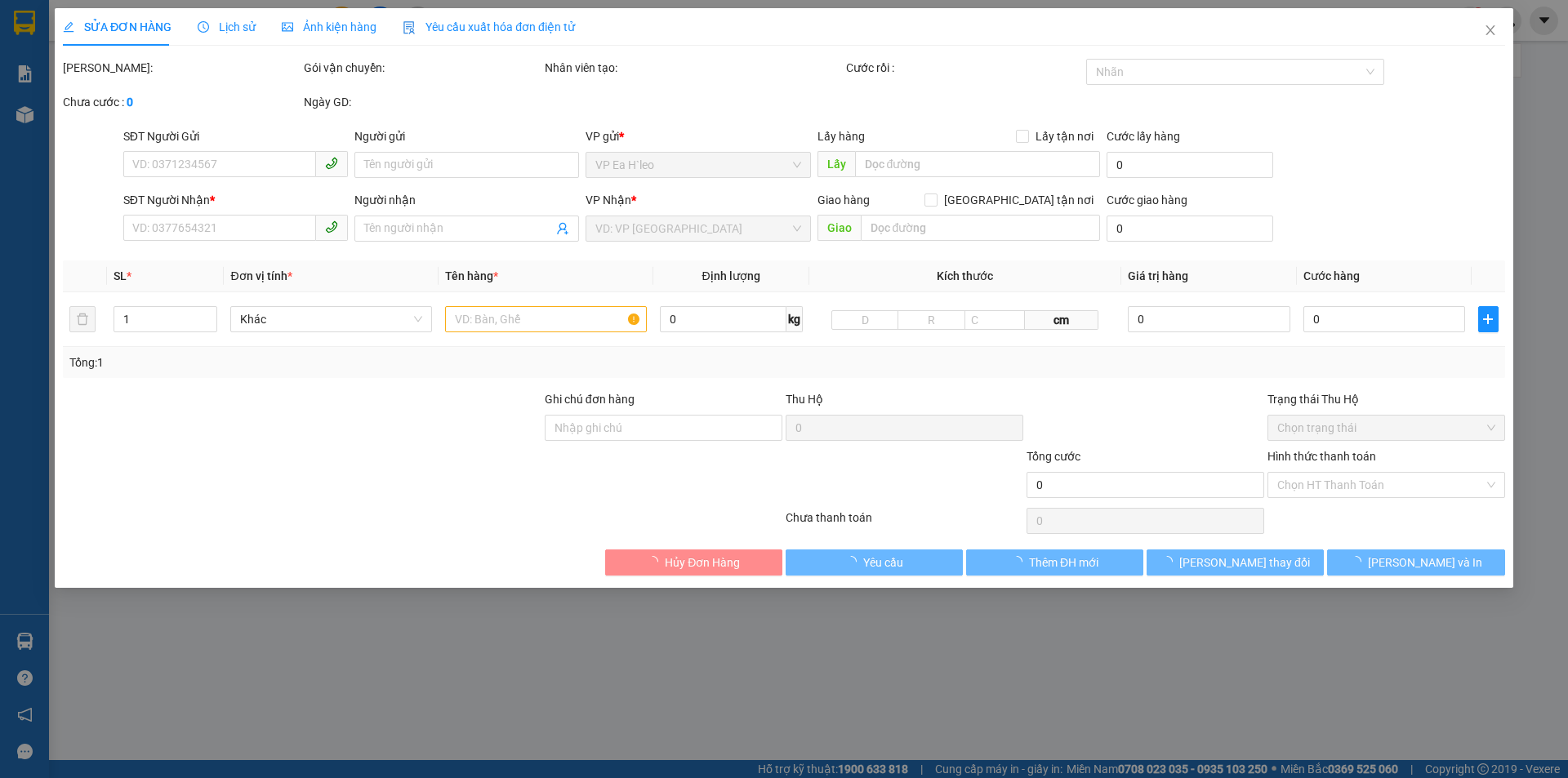
type input "0333444777"
type input "quỳnh lam"
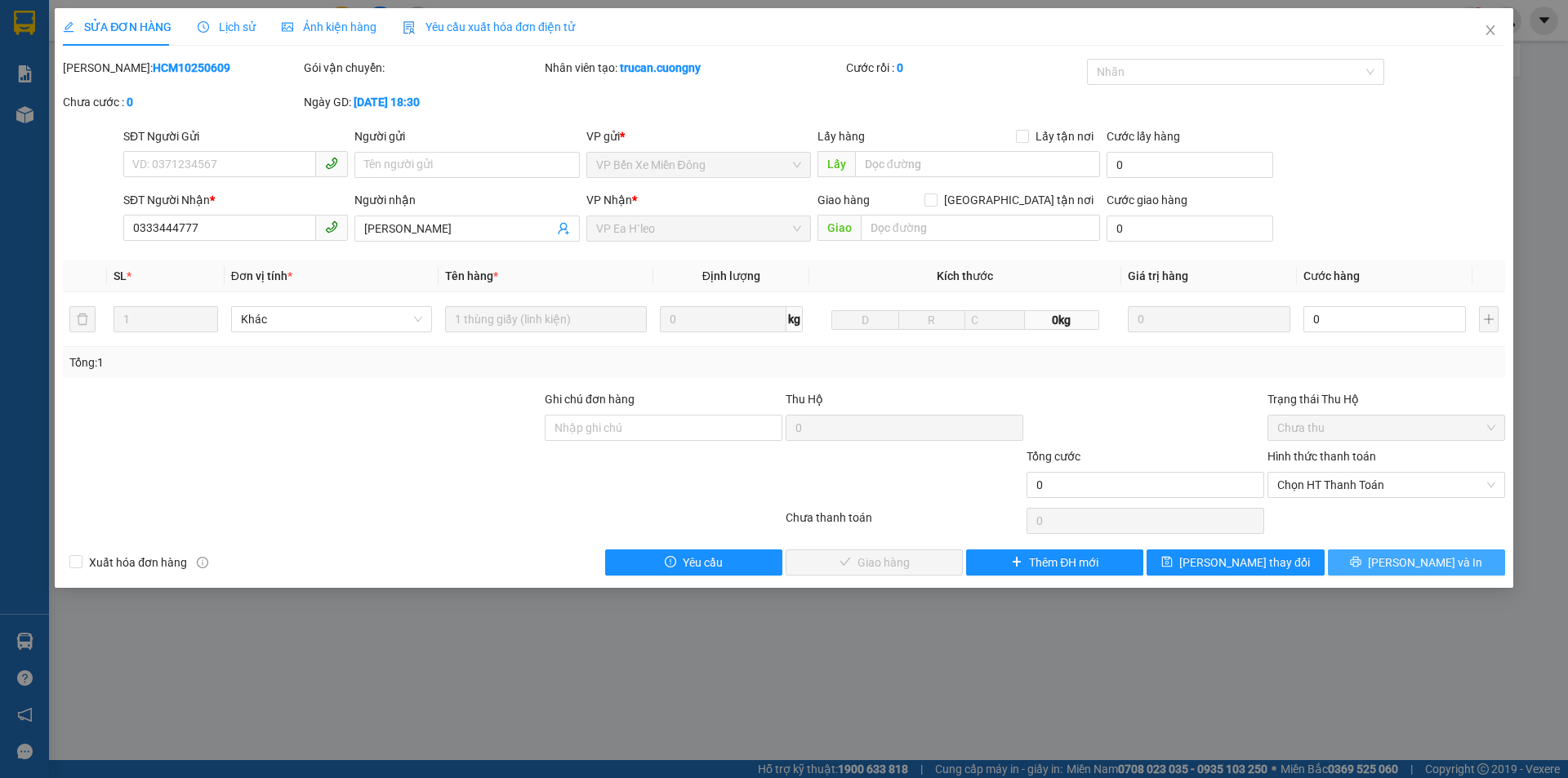
click at [1361, 563] on icon "printer" at bounding box center [1355, 561] width 11 height 11
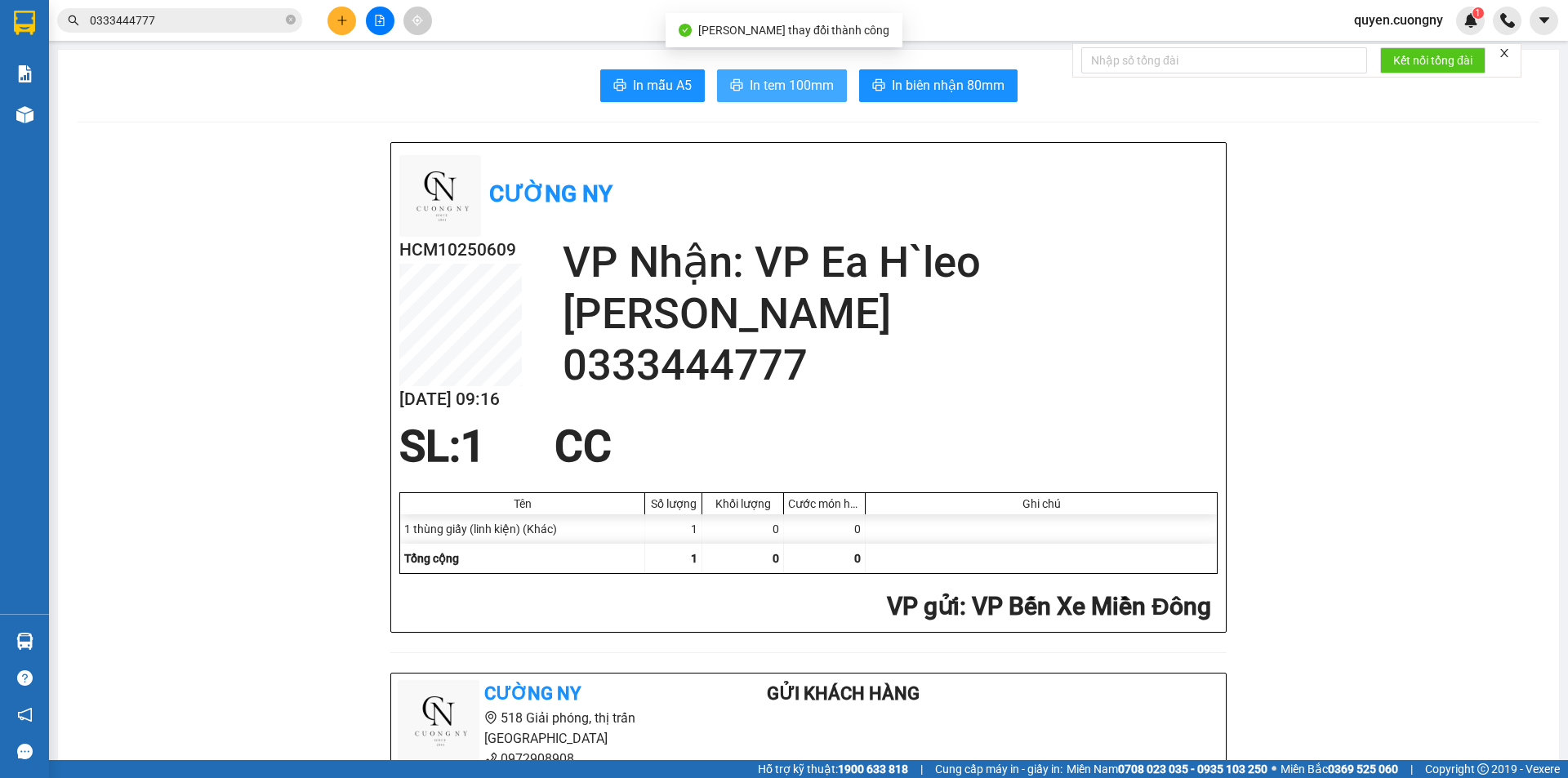
click at [783, 85] on span "In tem 100mm" at bounding box center [792, 85] width 84 height 21
click at [180, 23] on input "0333444777" at bounding box center [186, 21] width 192 height 18
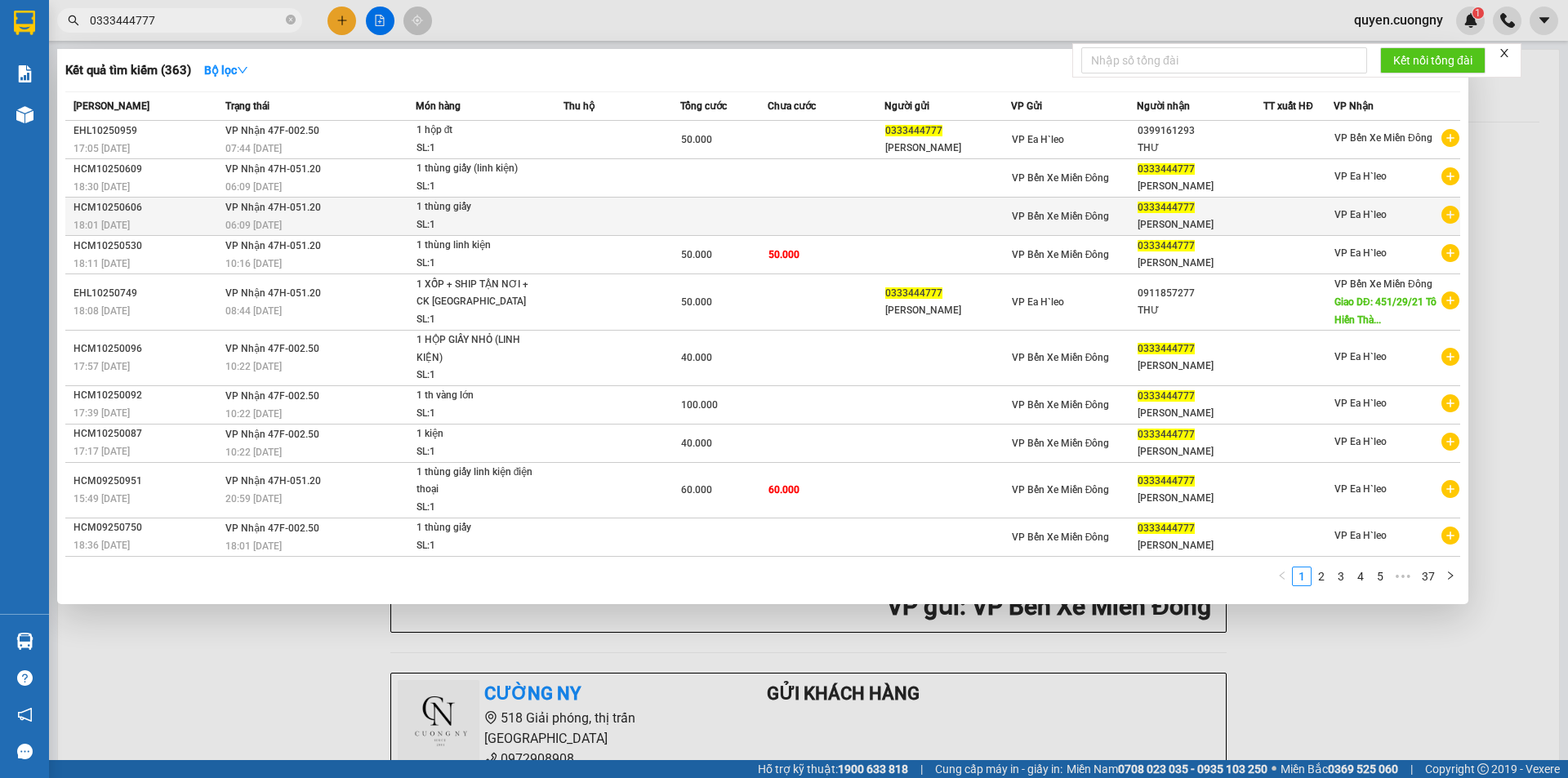
click at [305, 224] on div "06:09 [DATE]" at bounding box center [320, 225] width 189 height 18
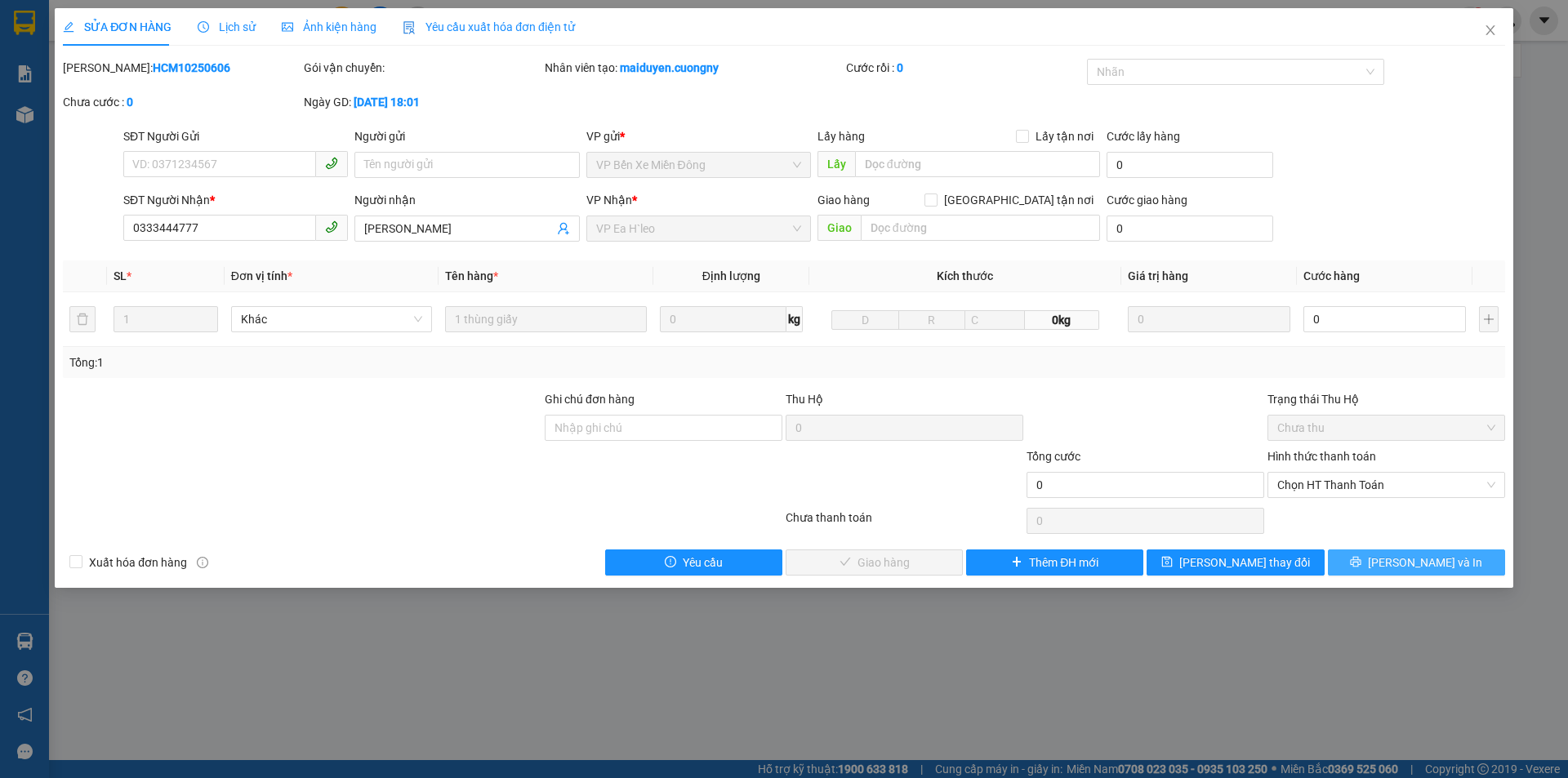
click at [1361, 563] on icon "printer" at bounding box center [1355, 561] width 11 height 11
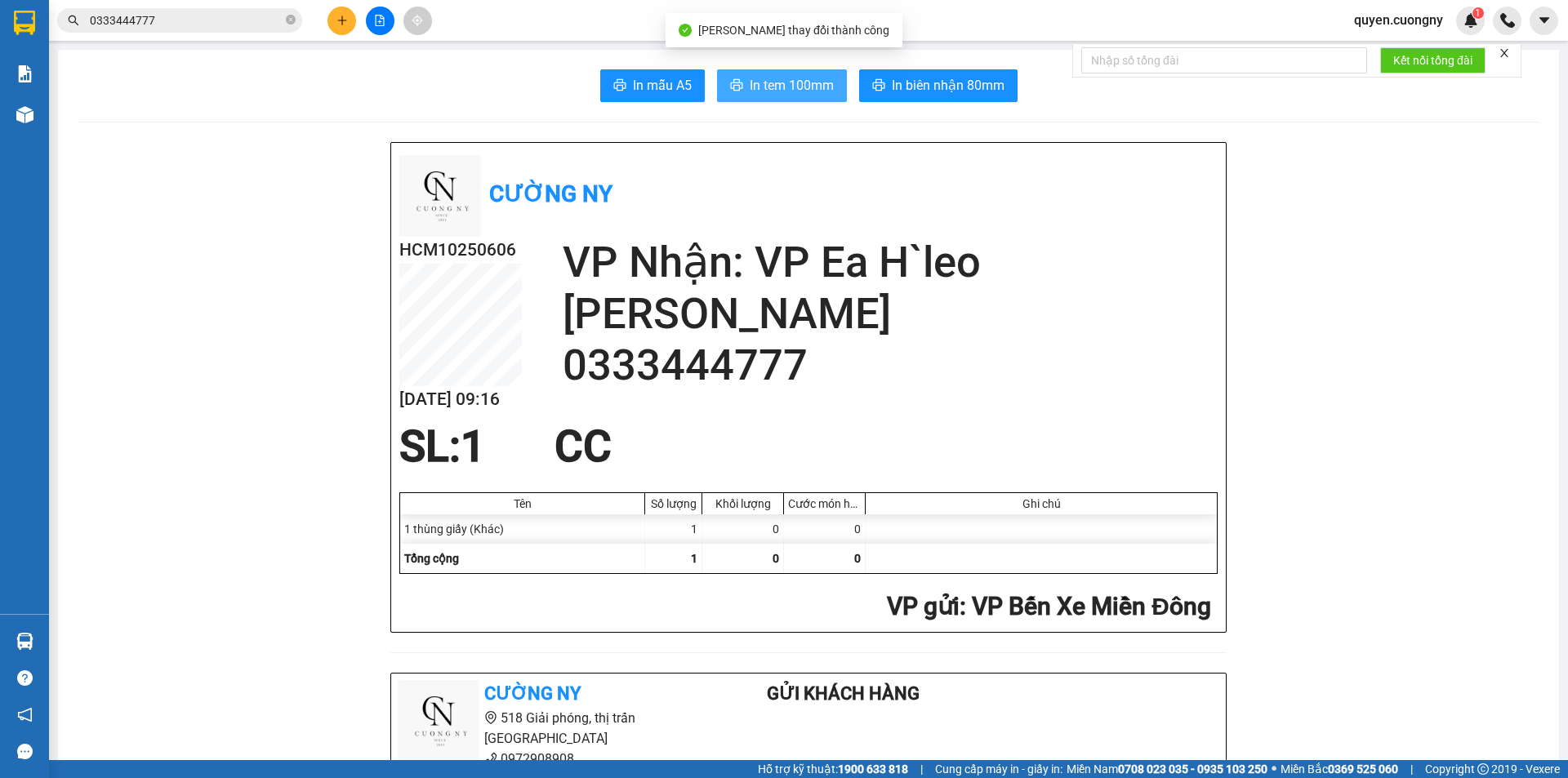
click at [752, 78] on span "In tem 100mm" at bounding box center [792, 85] width 84 height 21
click at [210, 19] on input "0333444777" at bounding box center [186, 21] width 192 height 18
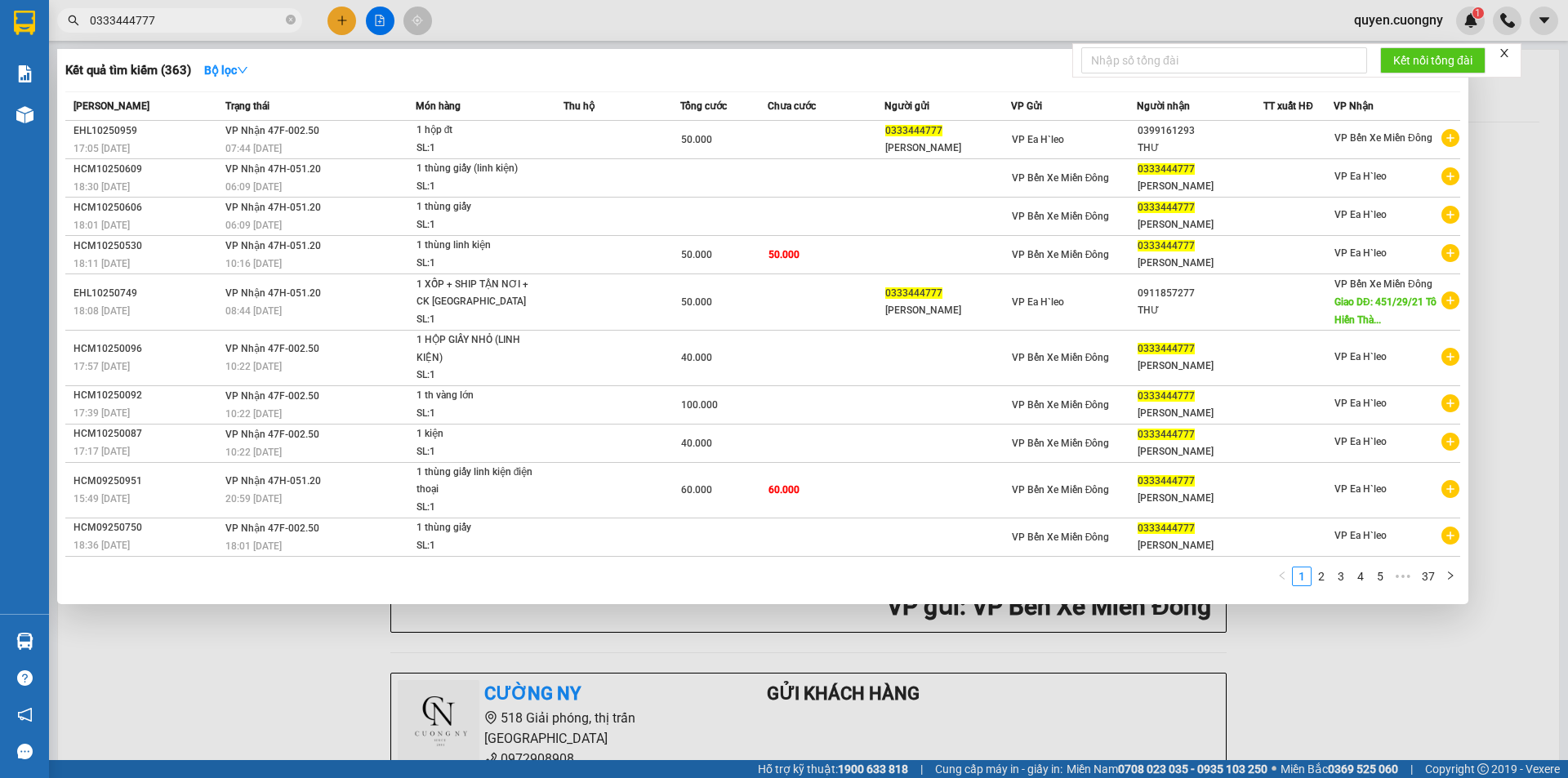
click at [210, 19] on input "0333444777" at bounding box center [186, 21] width 192 height 18
paste input "928395959"
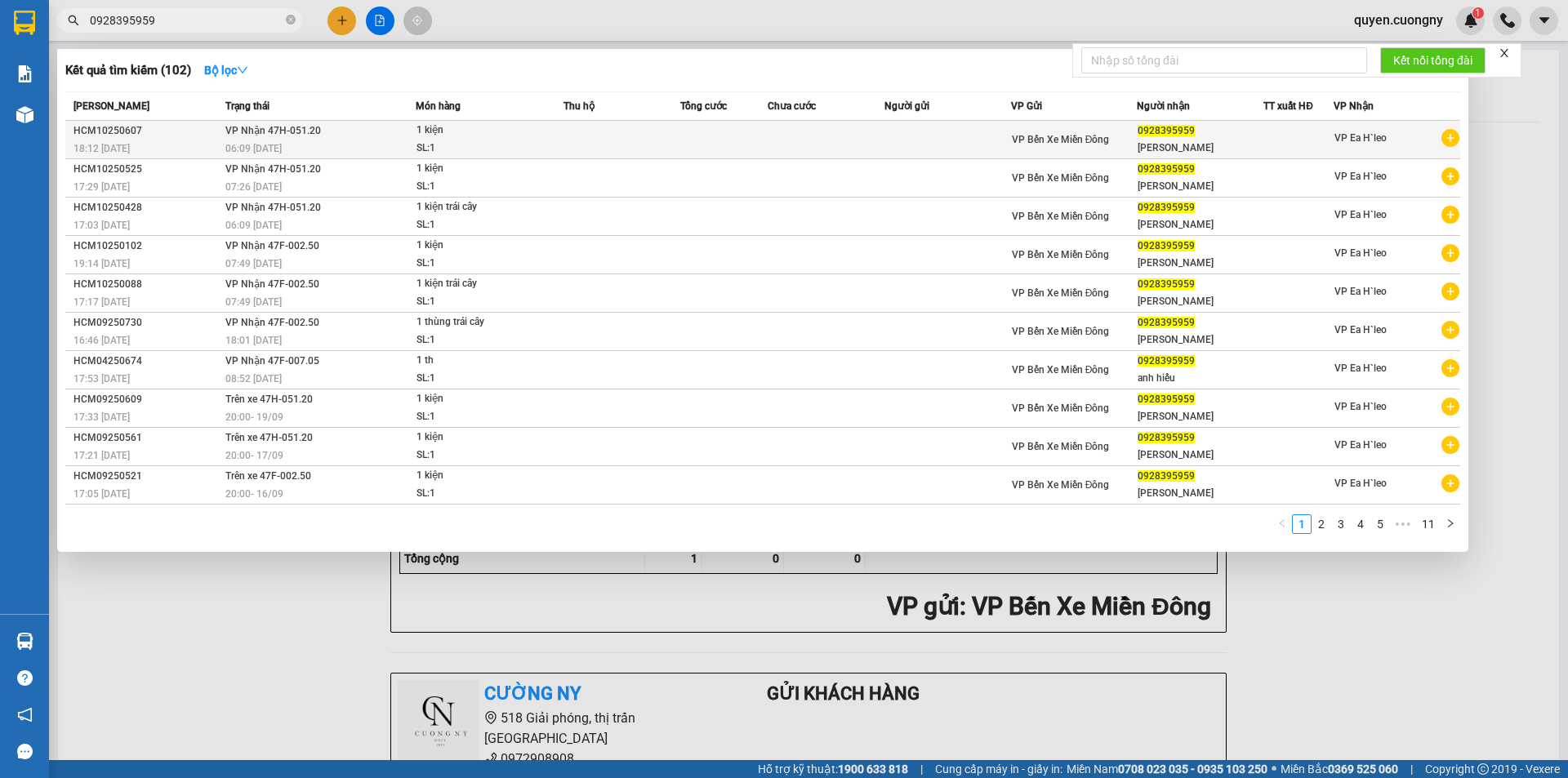
type input "0928395959"
click at [538, 138] on div "1 kiện" at bounding box center [477, 130] width 123 height 18
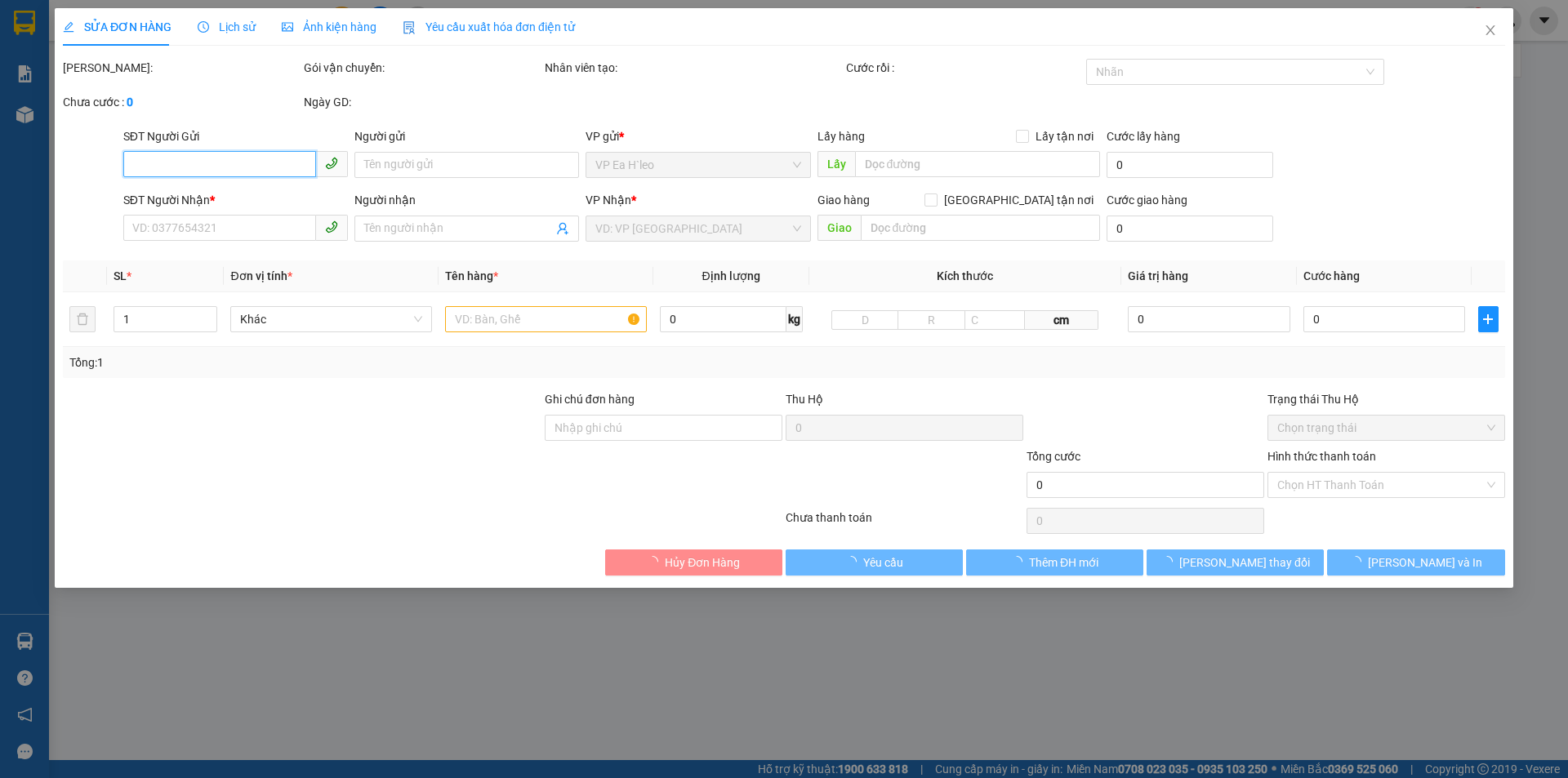
type input "0928395959"
type input "phạm hiếu"
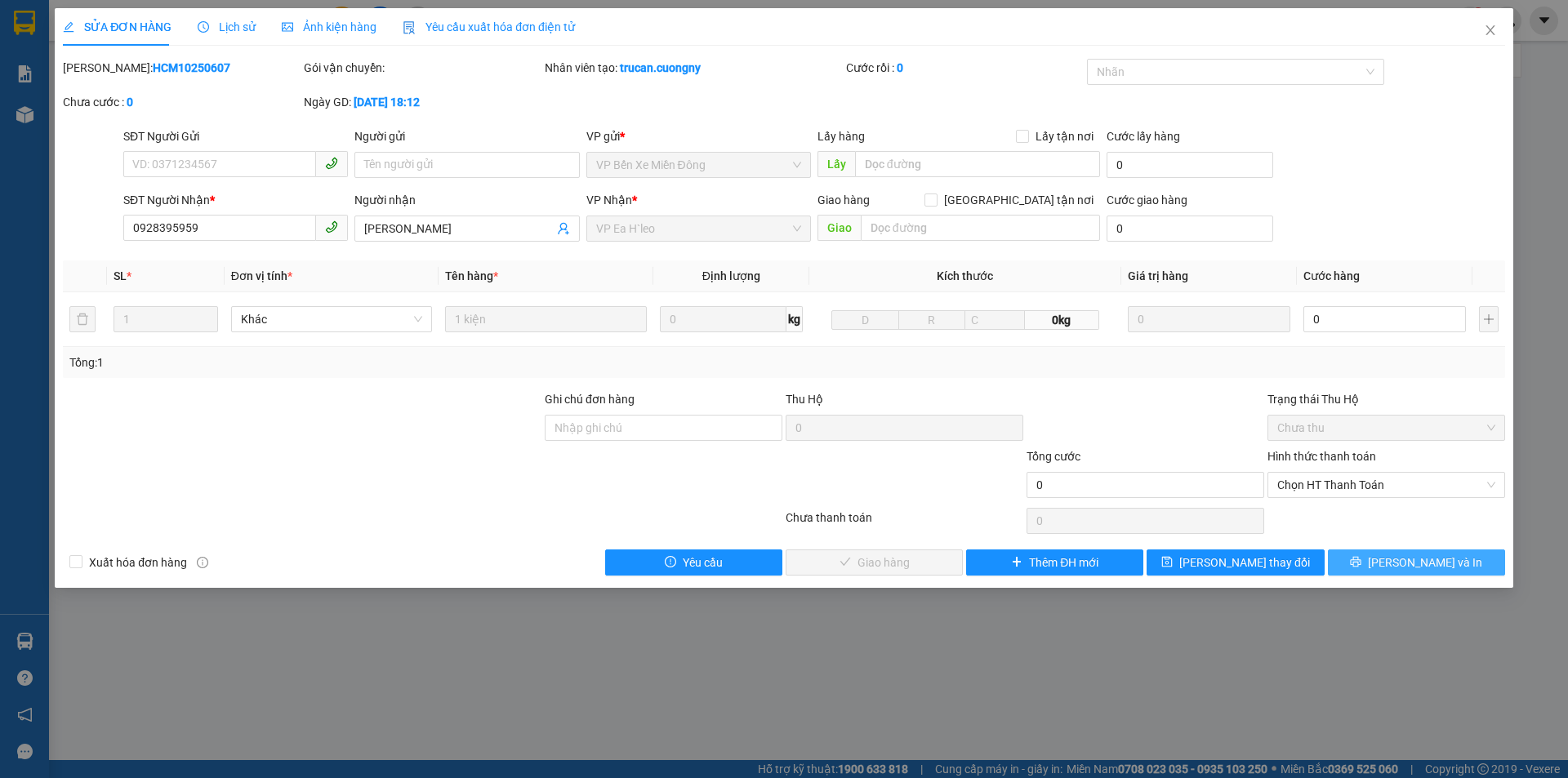
click at [1401, 561] on button "[PERSON_NAME] và In" at bounding box center [1416, 562] width 178 height 26
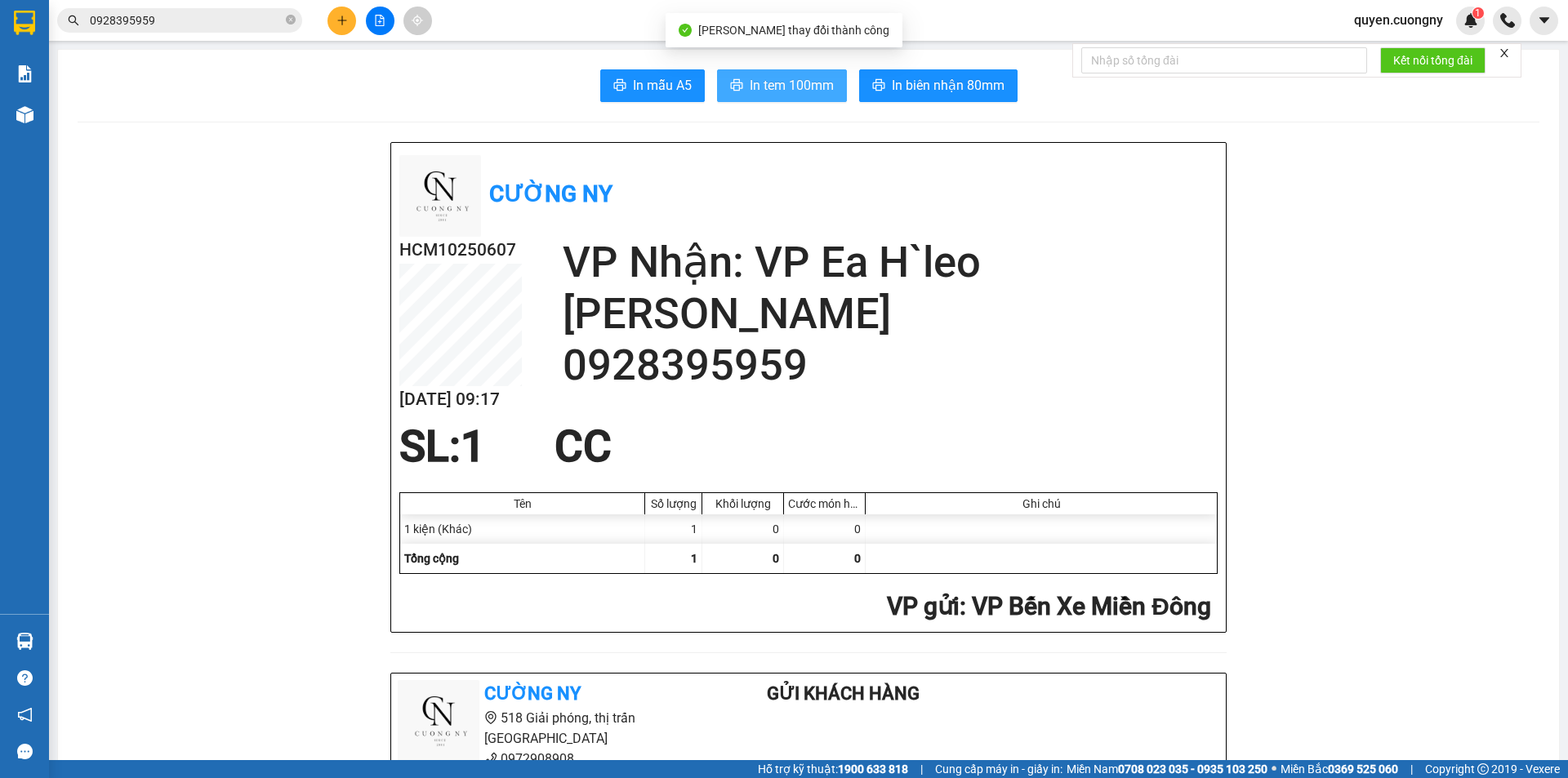
click at [755, 90] on span "In tem 100mm" at bounding box center [792, 85] width 84 height 21
click at [274, 15] on input "0928395959" at bounding box center [186, 21] width 192 height 18
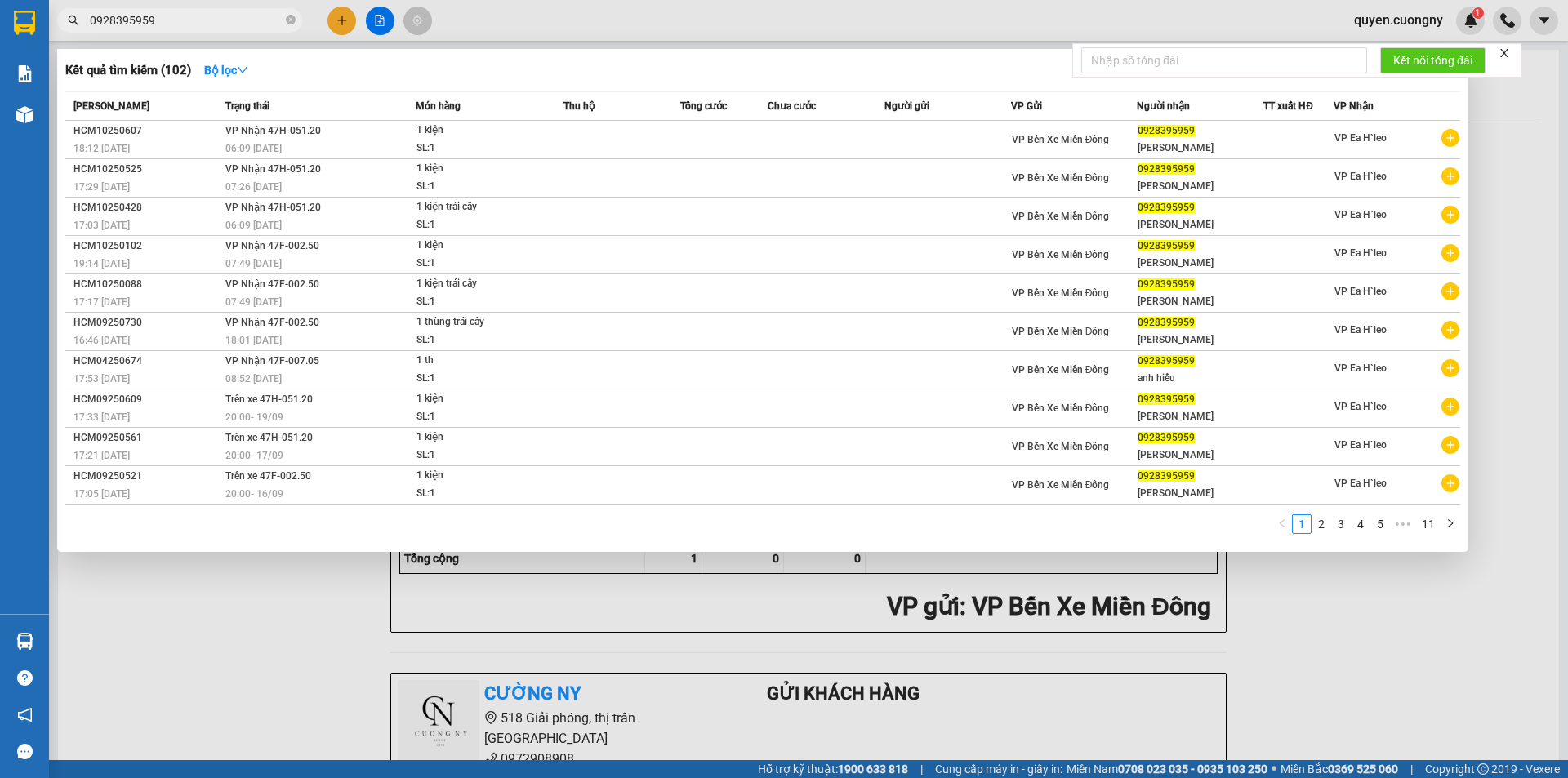
click at [274, 15] on input "0928395959" at bounding box center [186, 21] width 192 height 18
paste input "75471111"
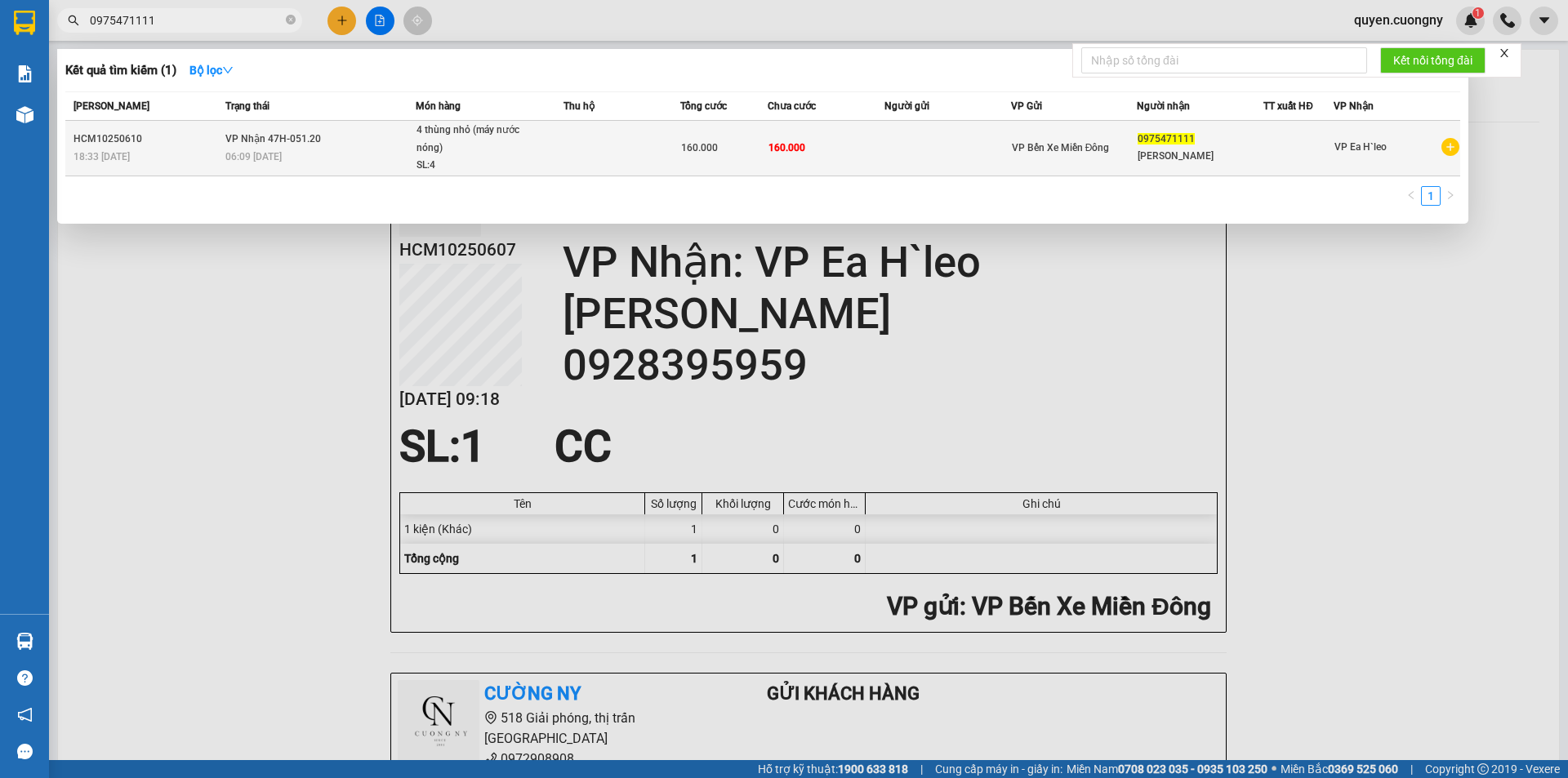
click at [426, 153] on div "4 thùng nhỏ (máy nước nóng)" at bounding box center [477, 139] width 123 height 35
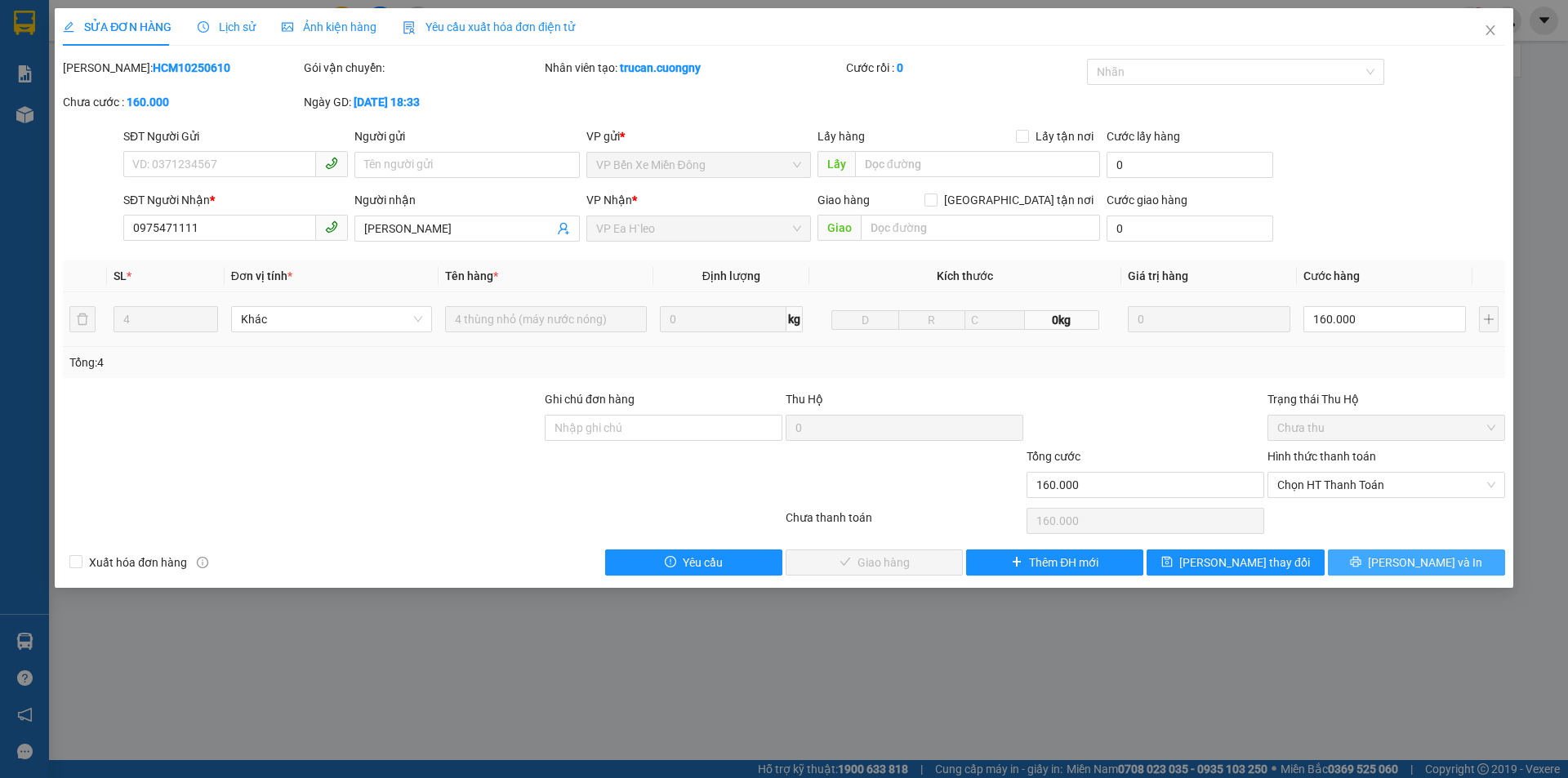
click at [1410, 566] on span "[PERSON_NAME] và In" at bounding box center [1425, 562] width 114 height 18
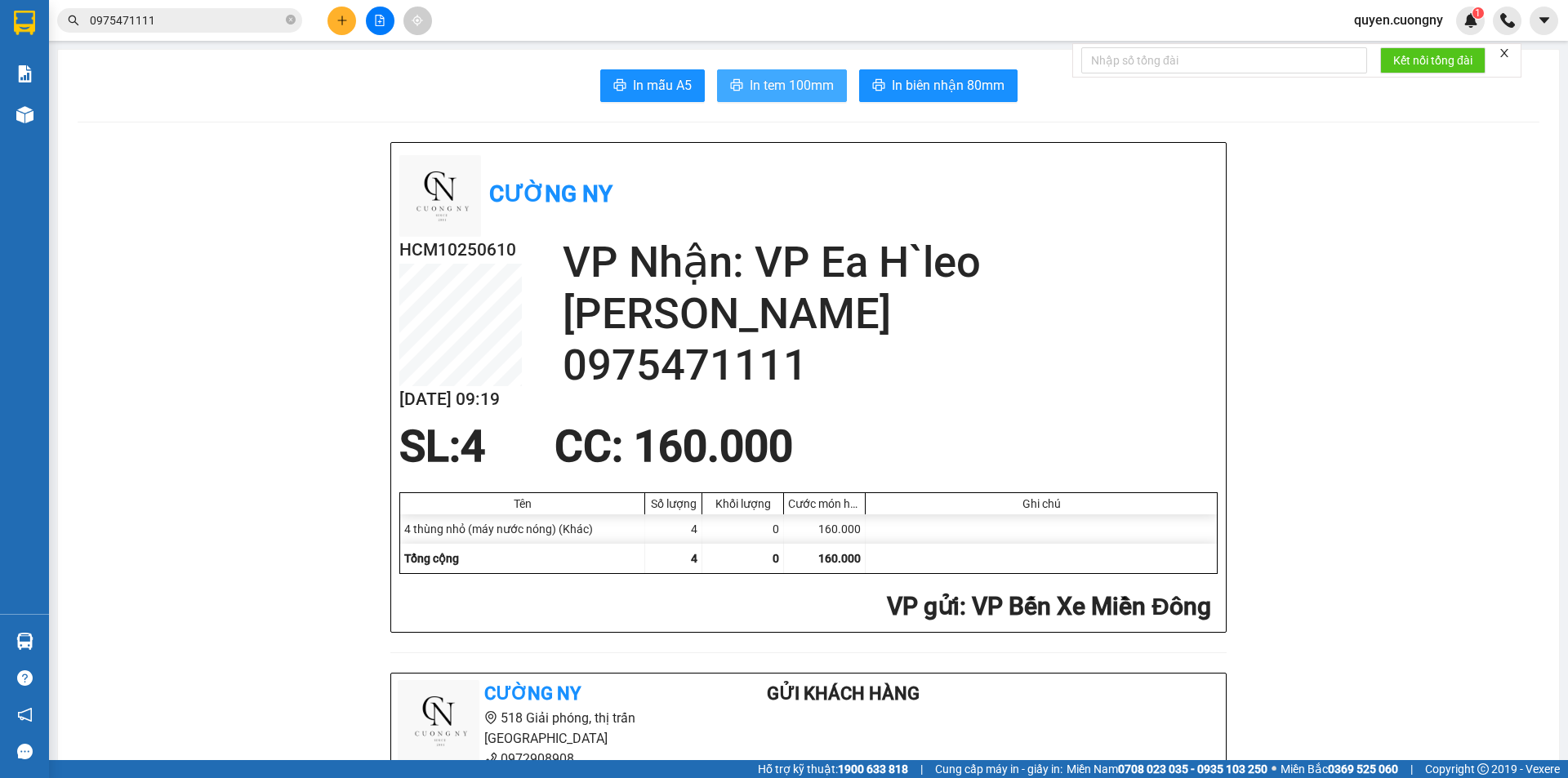
click at [767, 80] on span "In tem 100mm" at bounding box center [792, 85] width 84 height 21
click at [231, 23] on input "0975471111" at bounding box center [186, 21] width 192 height 18
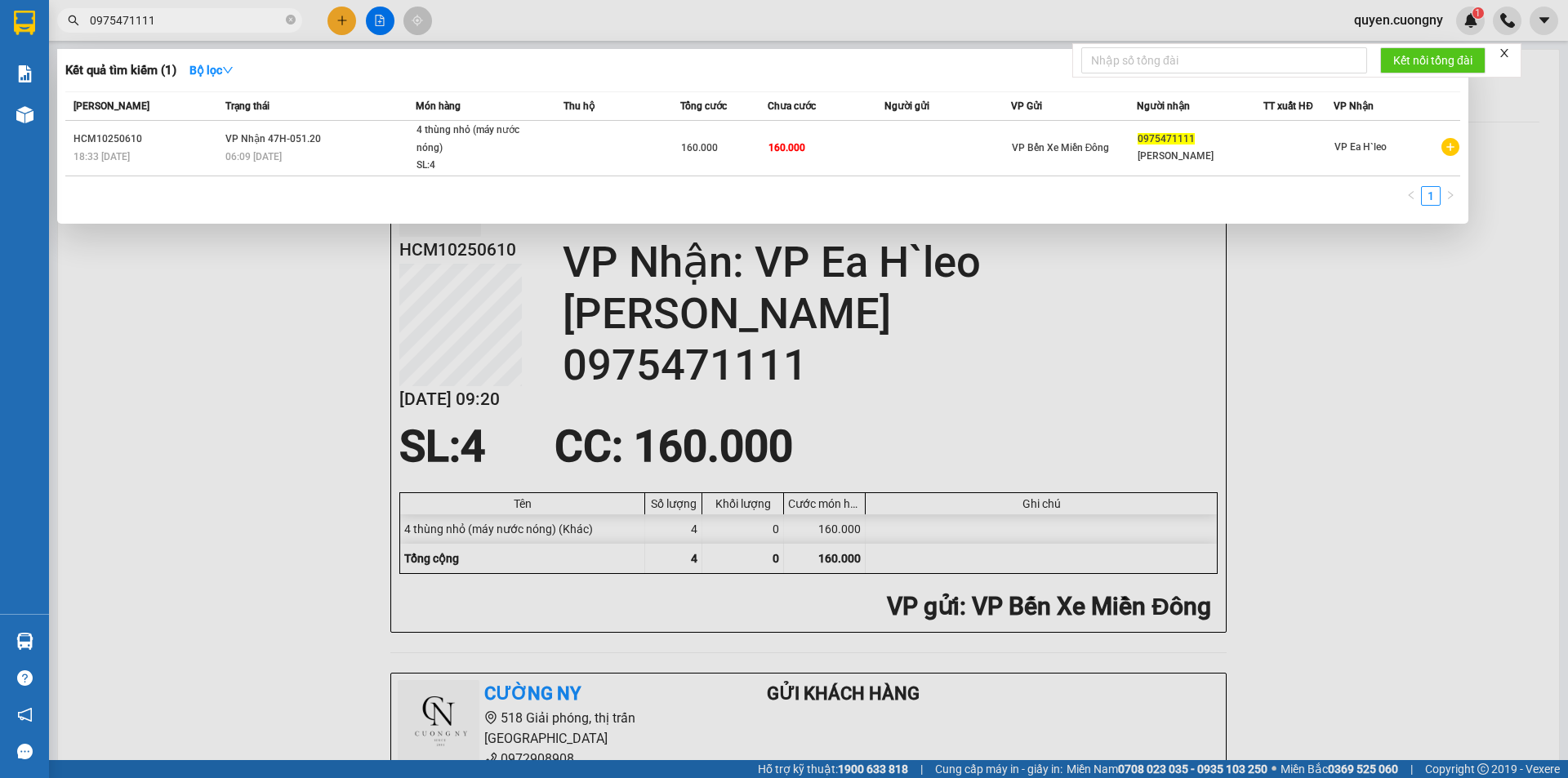
click at [231, 23] on input "0975471111" at bounding box center [186, 21] width 192 height 18
click at [206, 27] on input "0975471111" at bounding box center [186, 21] width 192 height 18
click at [205, 23] on input "0975471111" at bounding box center [186, 21] width 192 height 18
click at [147, 23] on input "0975471111" at bounding box center [186, 21] width 192 height 18
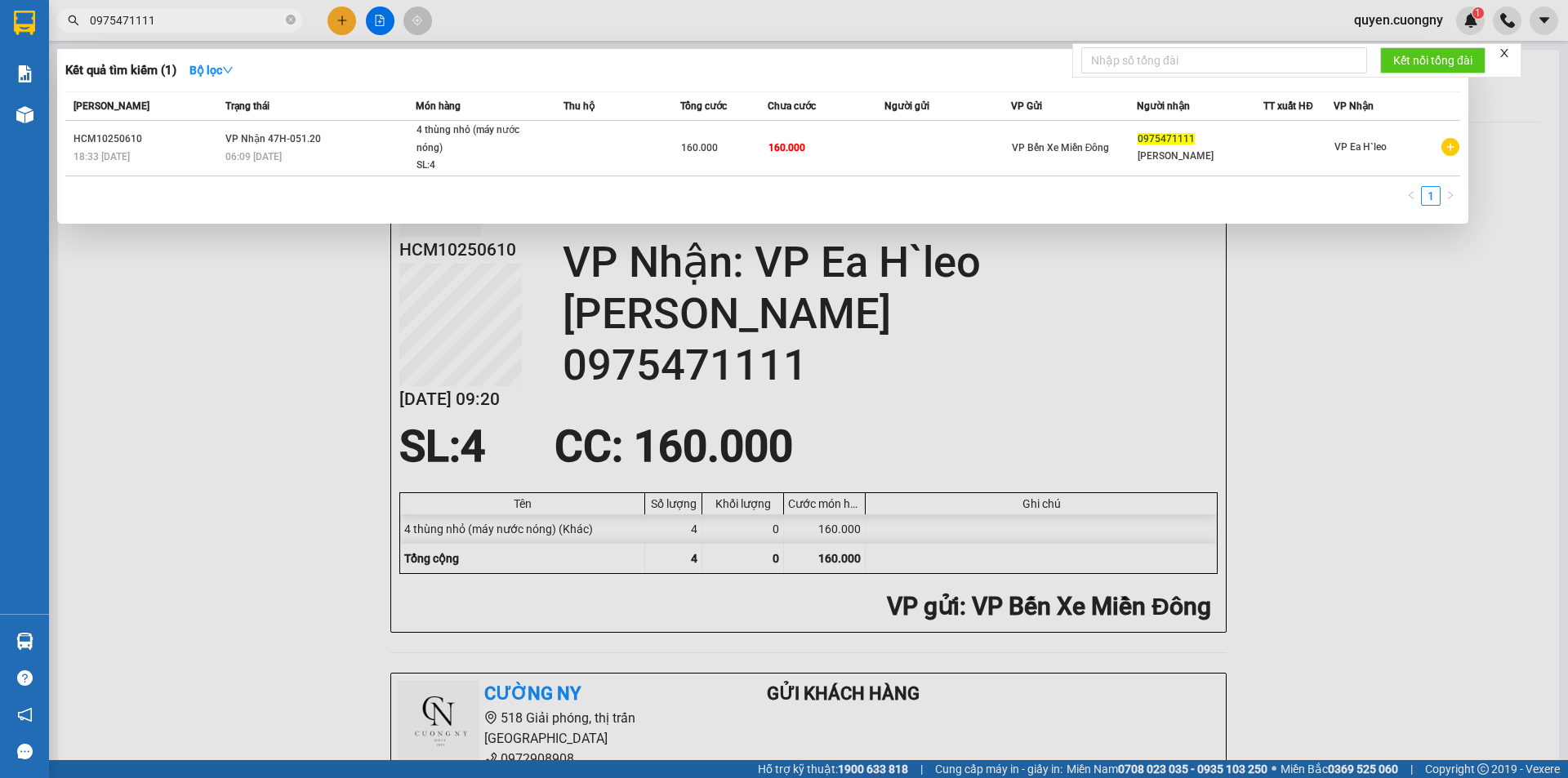
click at [147, 23] on input "0975471111" at bounding box center [186, 21] width 192 height 18
paste input "262657777"
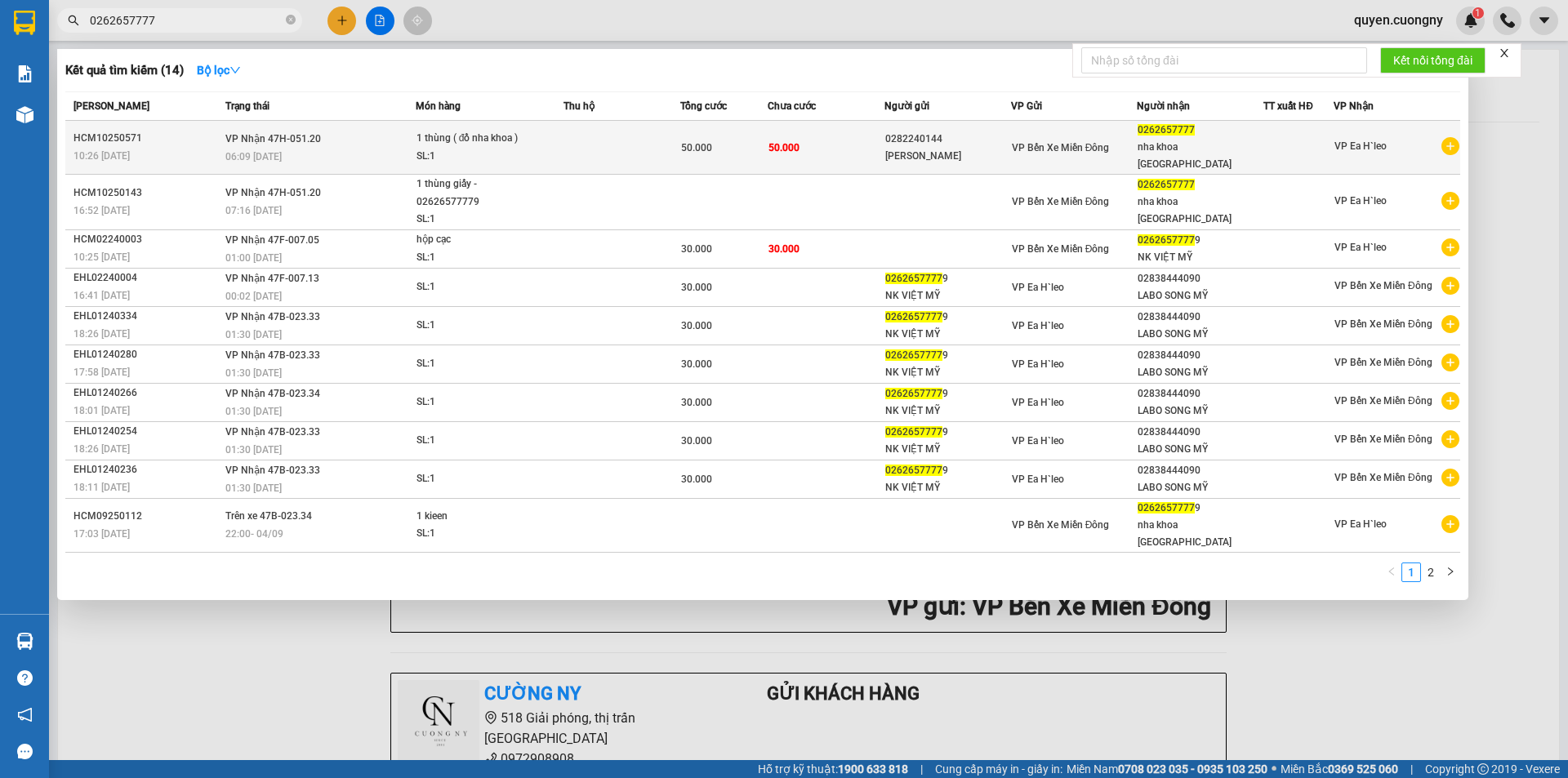
click at [345, 131] on td "VP Nhận 47H-051.20 06:09 - 14/10" at bounding box center [318, 147] width 194 height 54
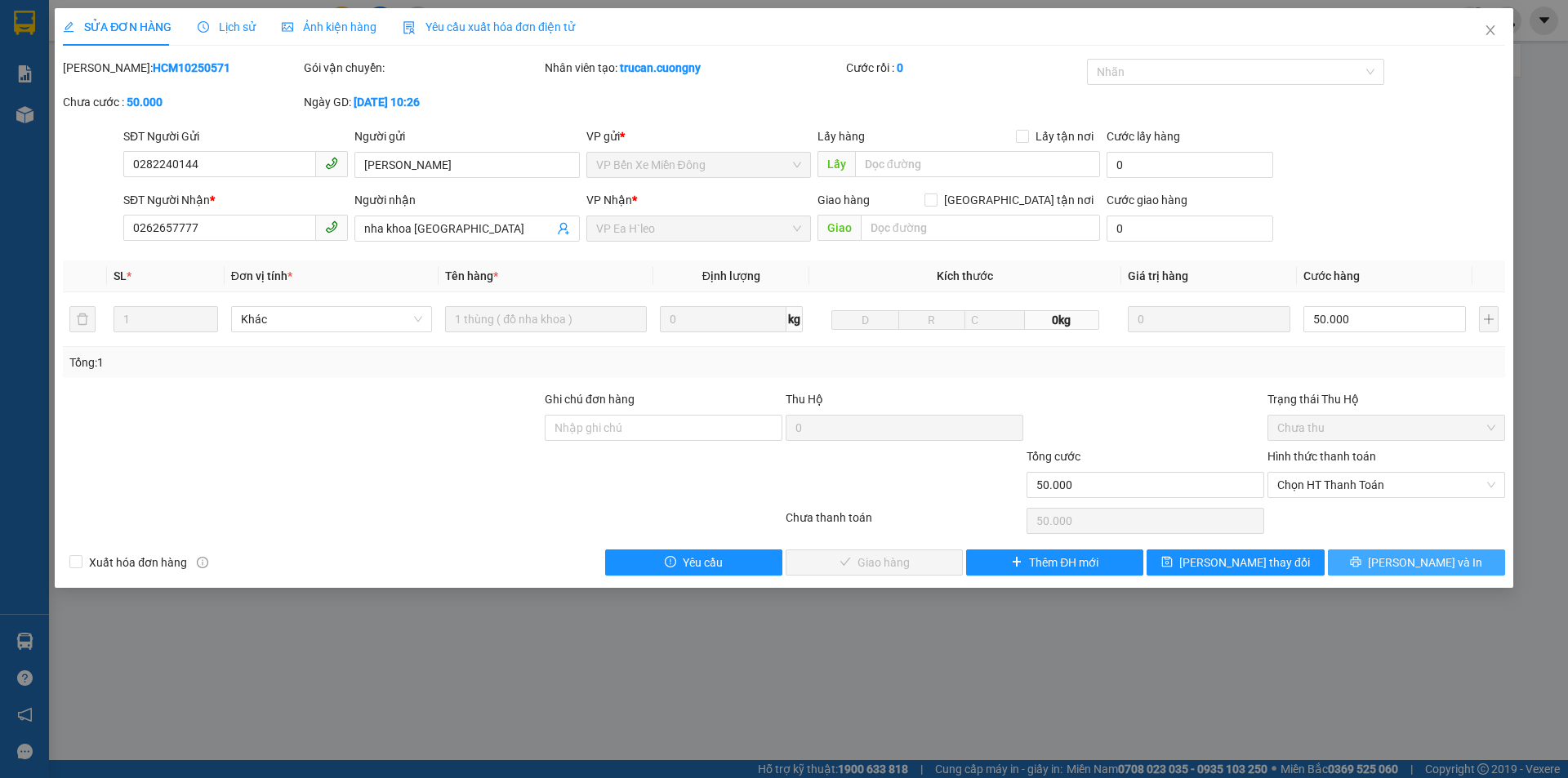
click at [1361, 560] on icon "printer" at bounding box center [1355, 562] width 12 height 12
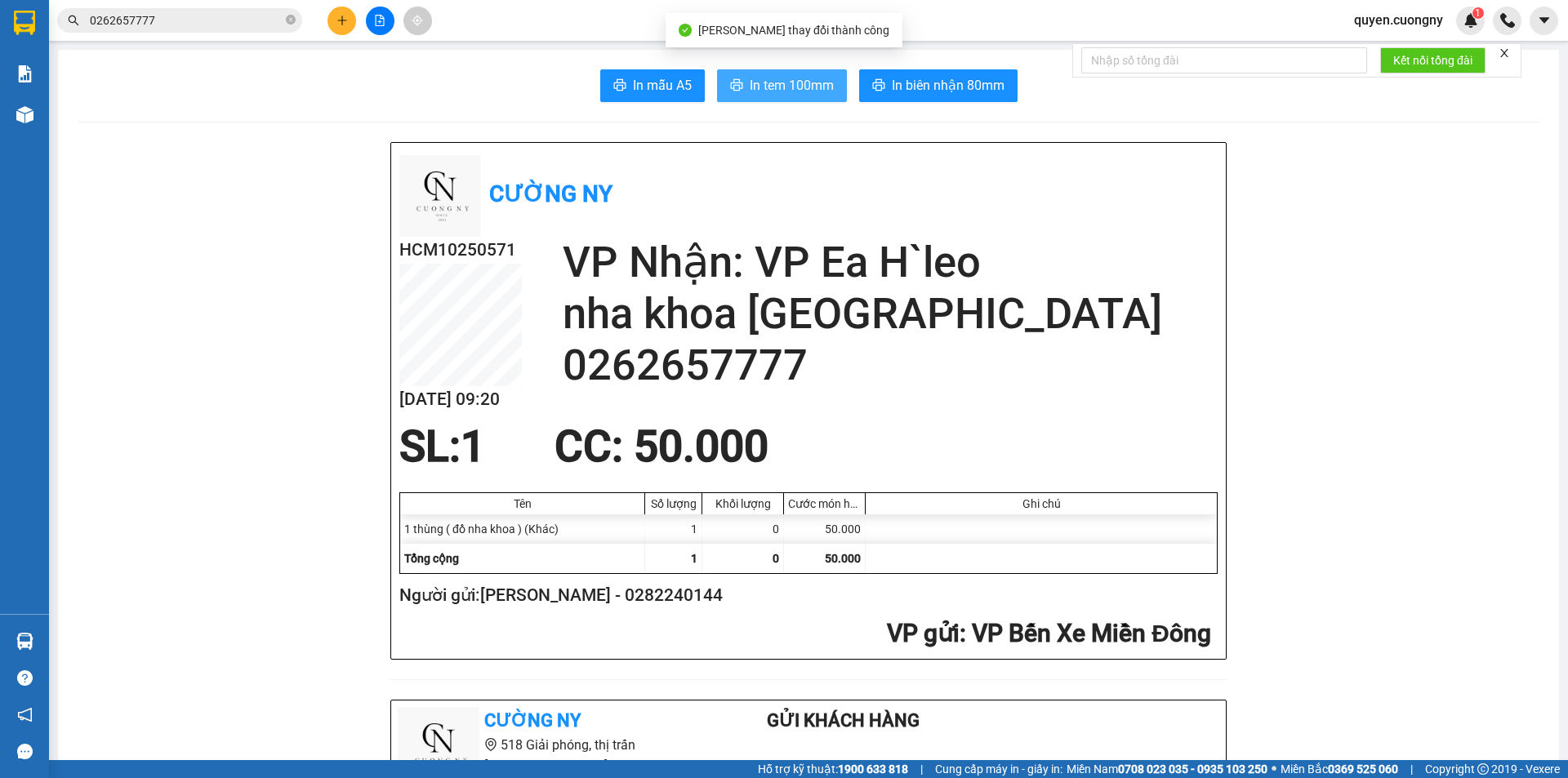
click at [790, 89] on span "In tem 100mm" at bounding box center [792, 85] width 84 height 21
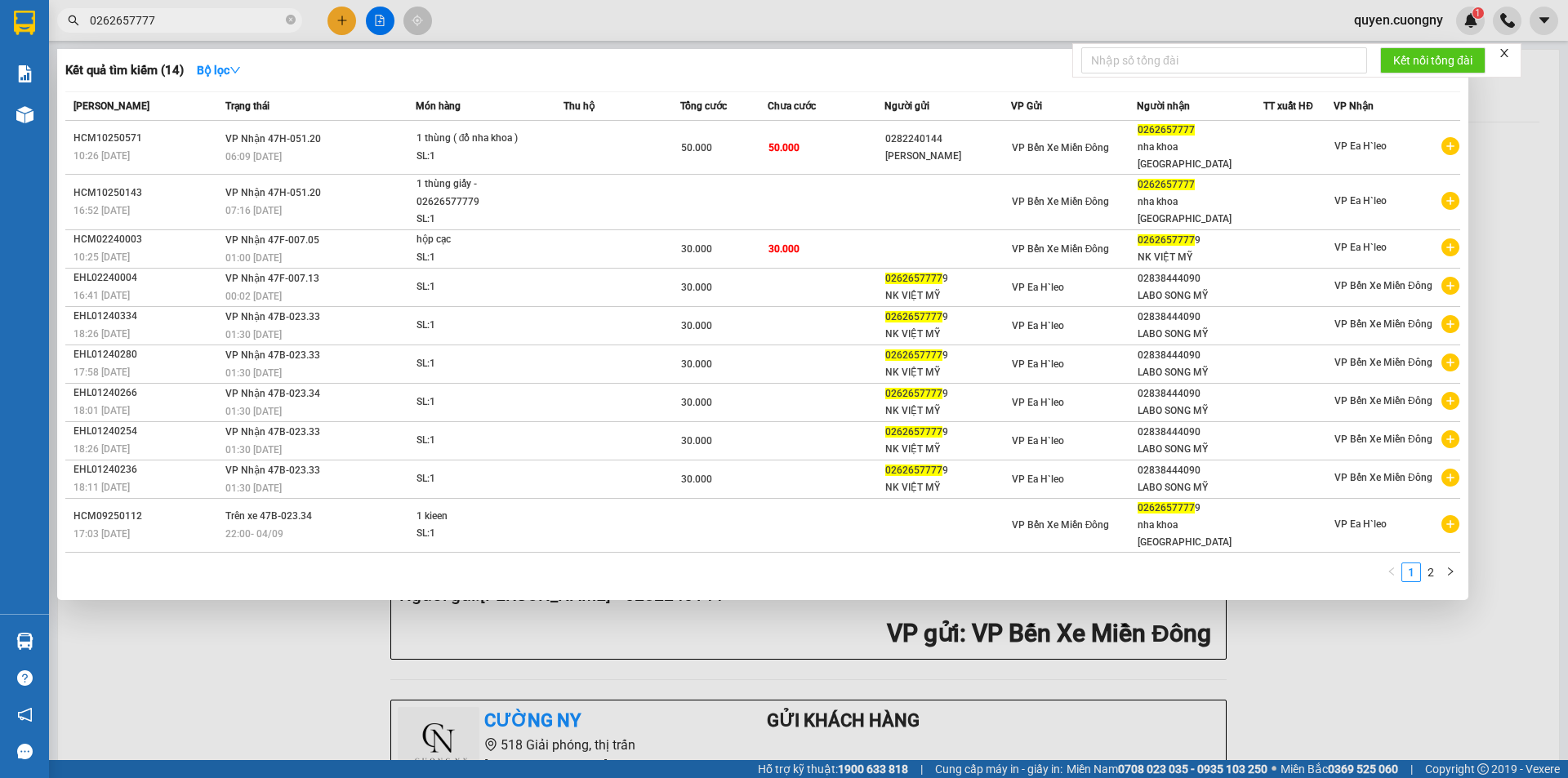
click at [172, 20] on input "0262657777" at bounding box center [186, 21] width 192 height 18
paste input "94947684"
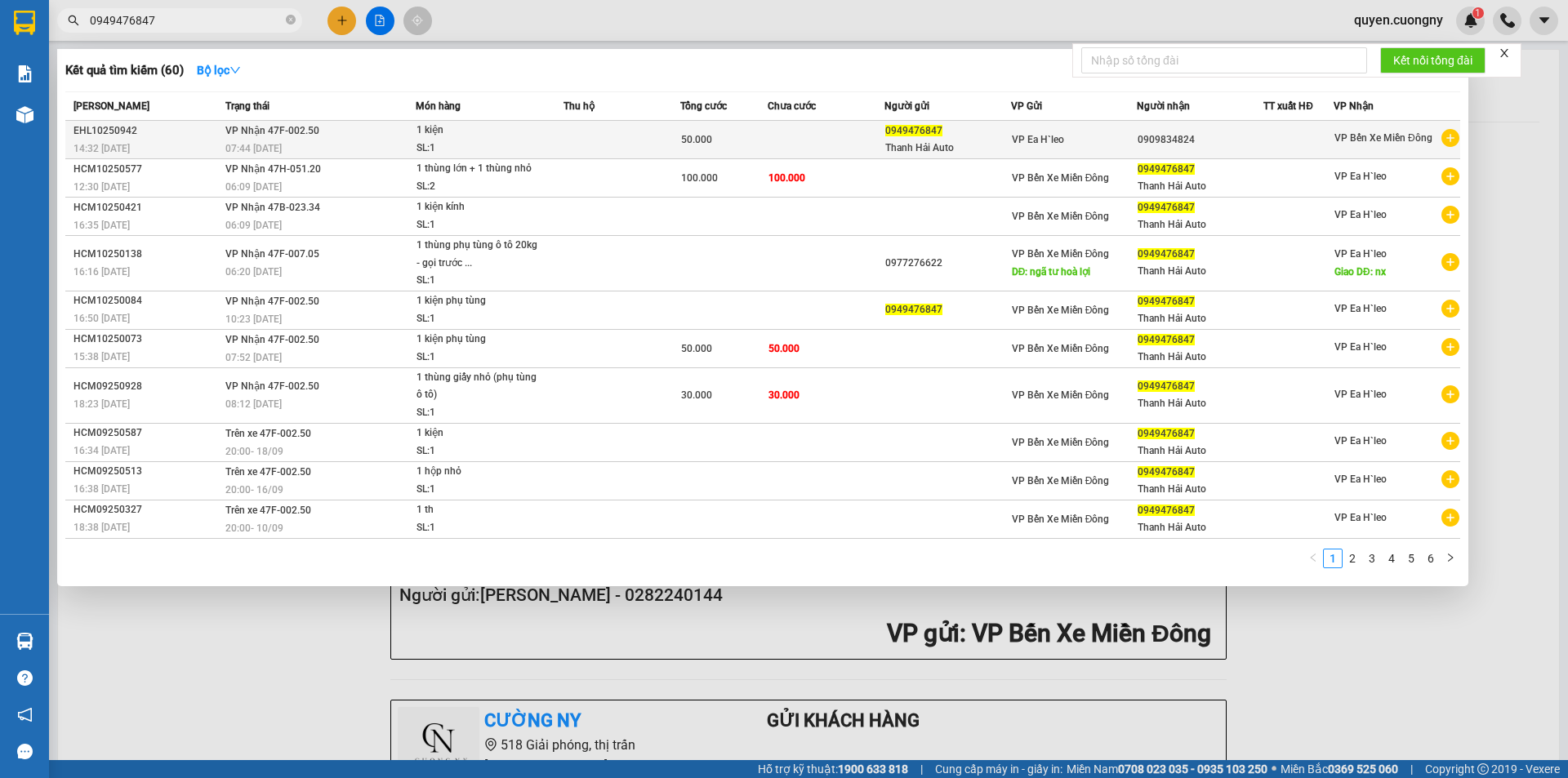
click at [496, 133] on div "1 kiện" at bounding box center [477, 130] width 123 height 18
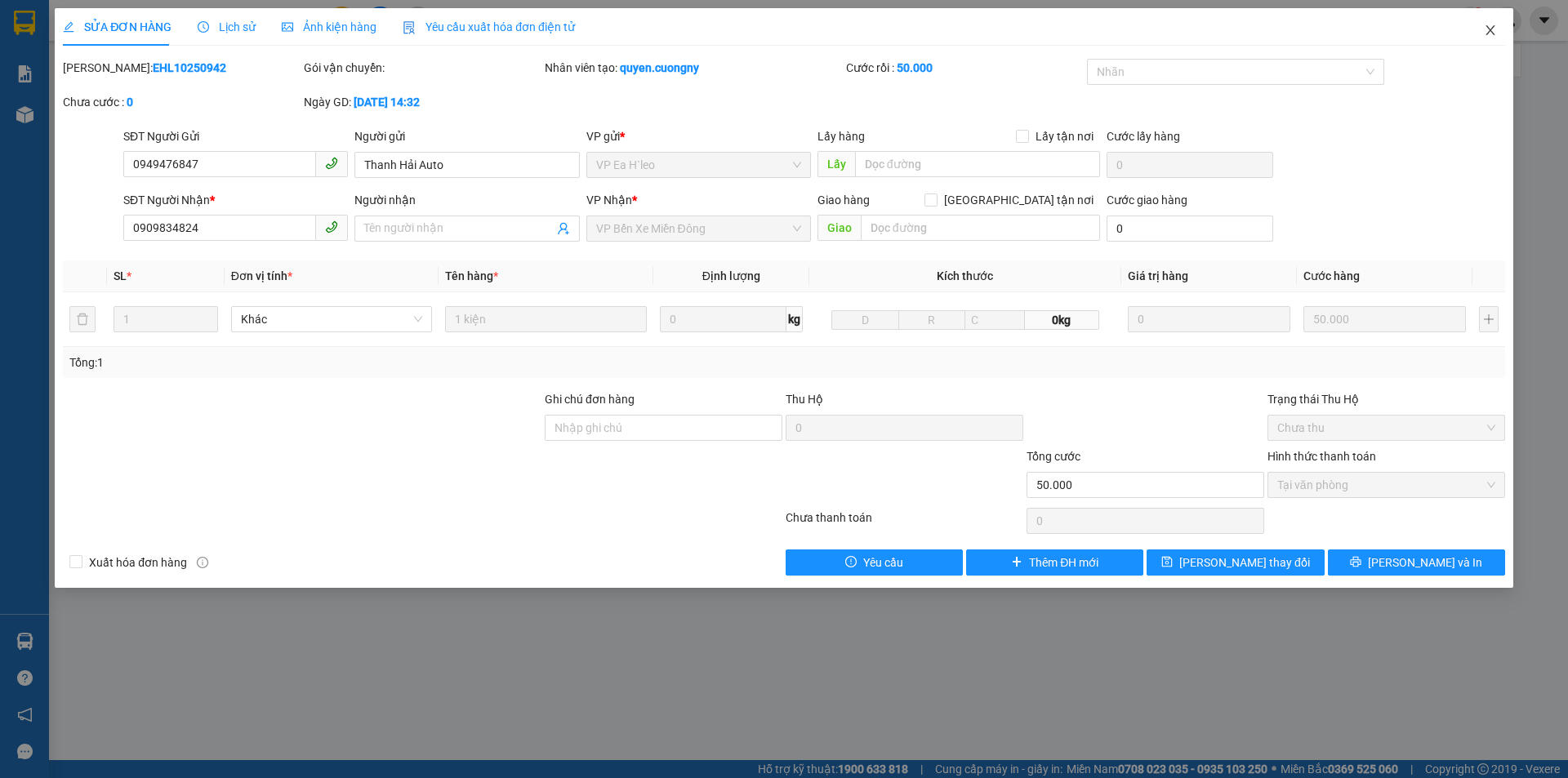
click at [1490, 29] on icon "close" at bounding box center [1490, 30] width 9 height 10
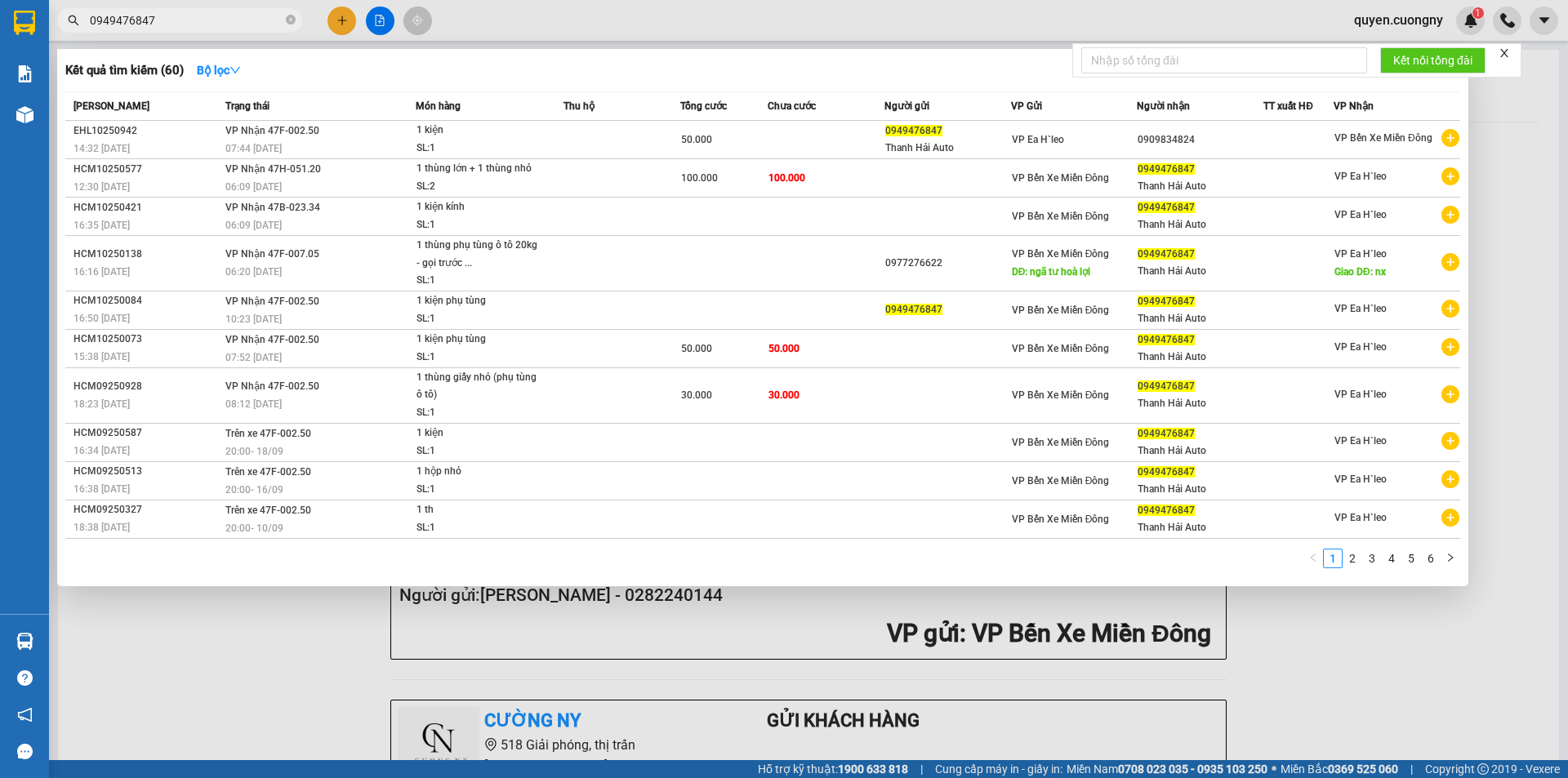
click at [231, 25] on input "0949476847" at bounding box center [186, 21] width 192 height 18
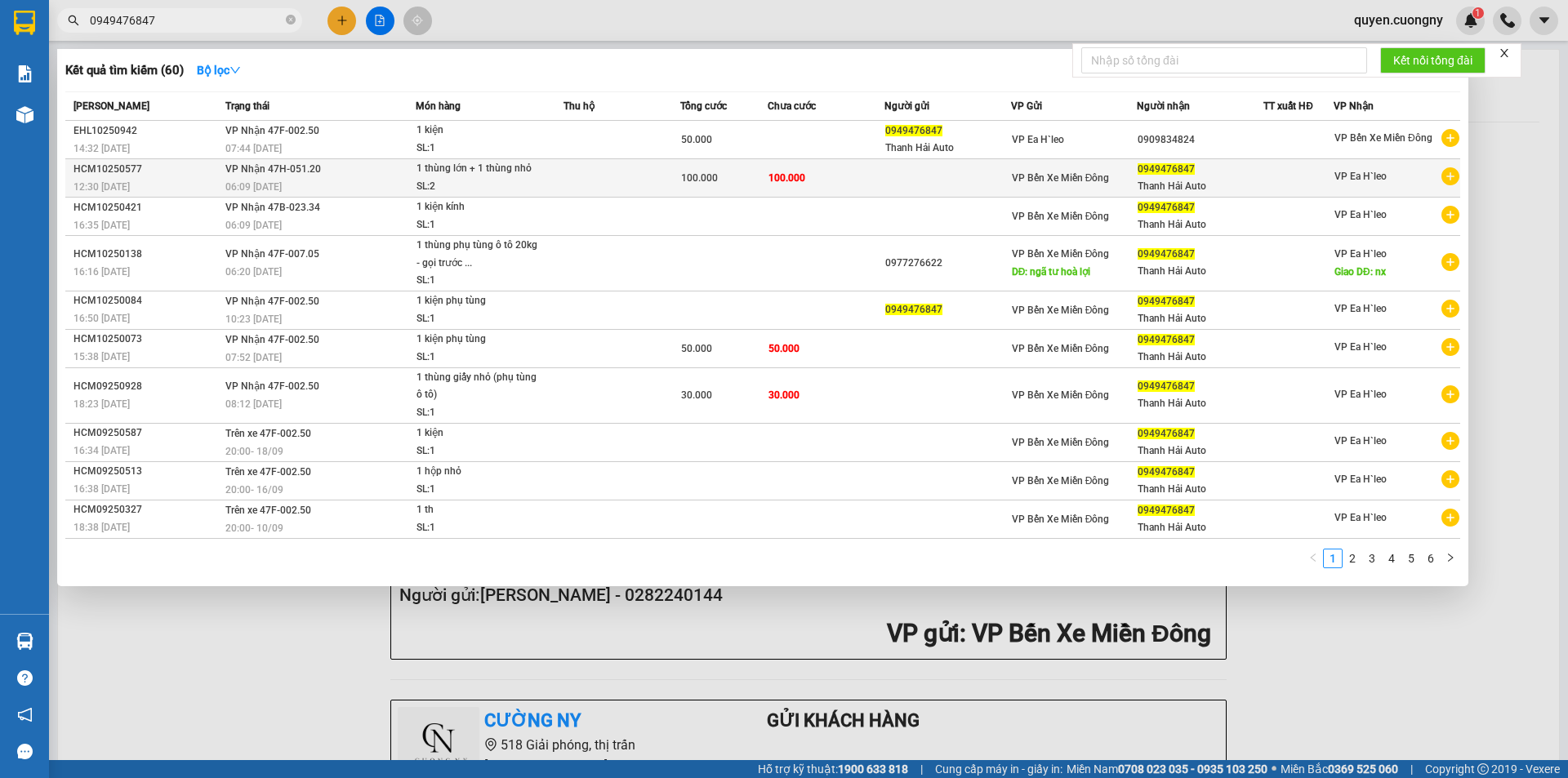
click at [323, 177] on td "VP Nhận 47H-051.20 06:09 - 14/10" at bounding box center [318, 178] width 194 height 38
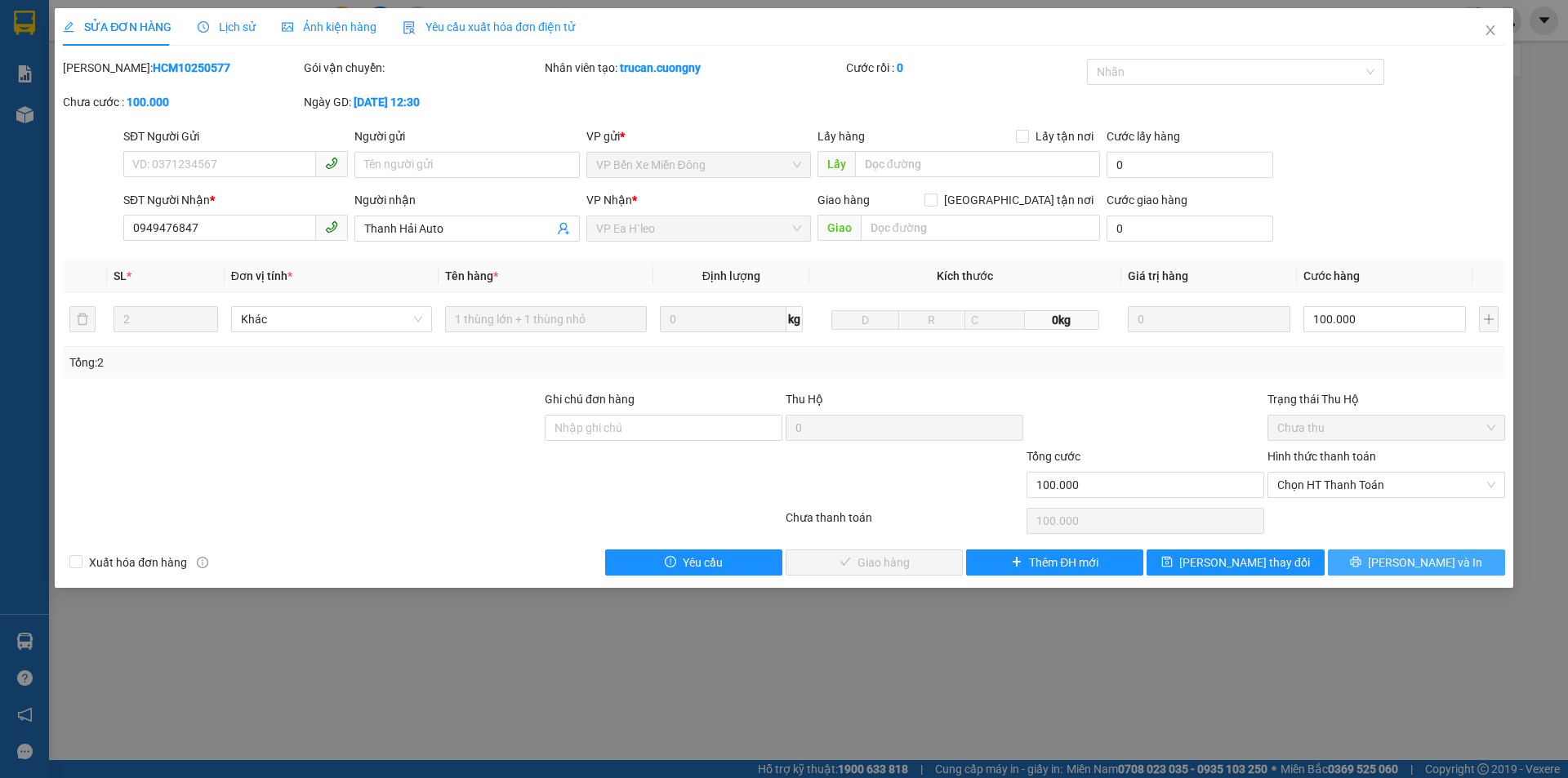
click at [1369, 556] on button "[PERSON_NAME] và In" at bounding box center [1416, 562] width 178 height 26
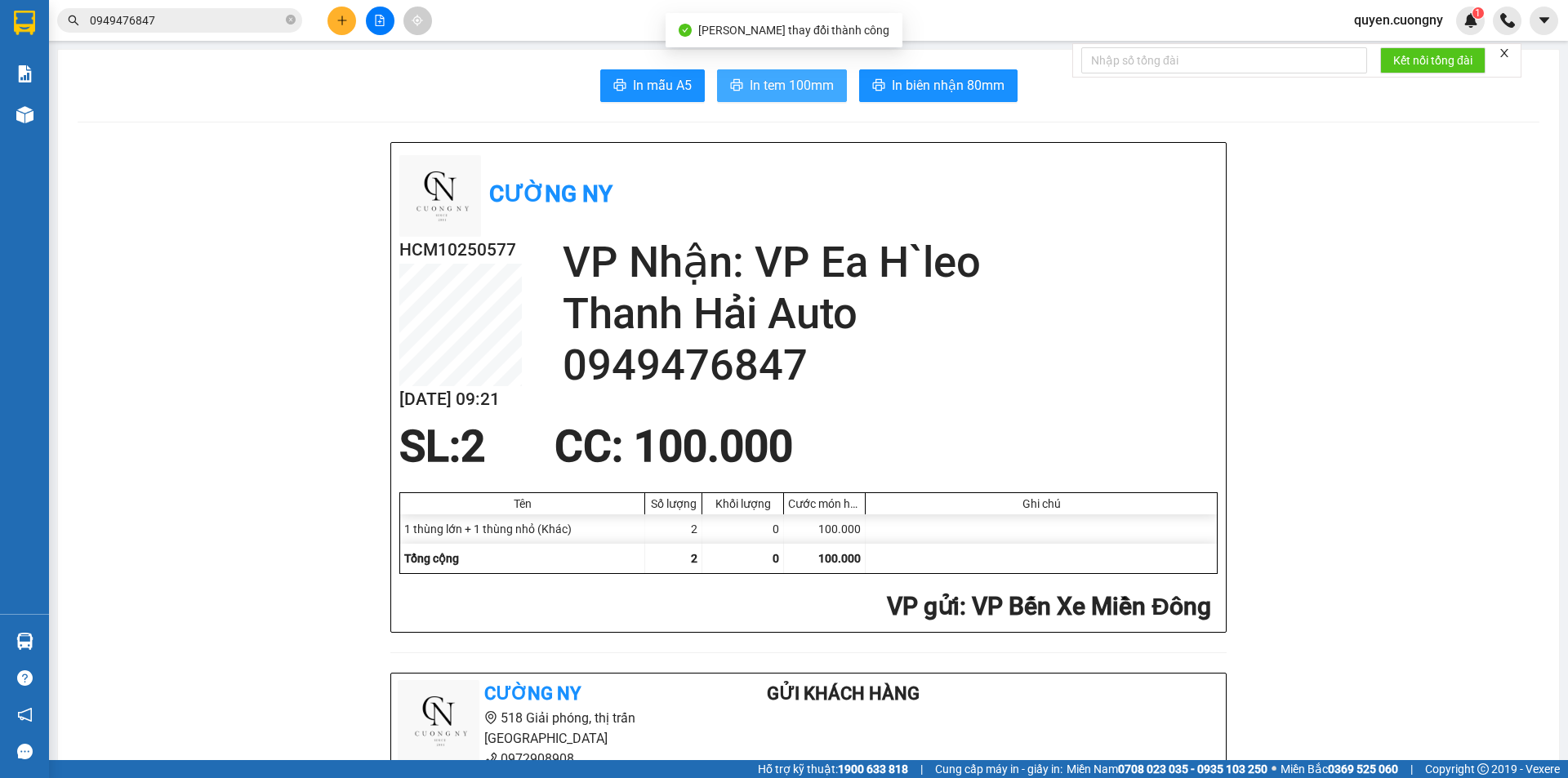
click at [756, 85] on span "In tem 100mm" at bounding box center [792, 85] width 84 height 21
click at [222, 22] on input "0949476847" at bounding box center [186, 21] width 192 height 18
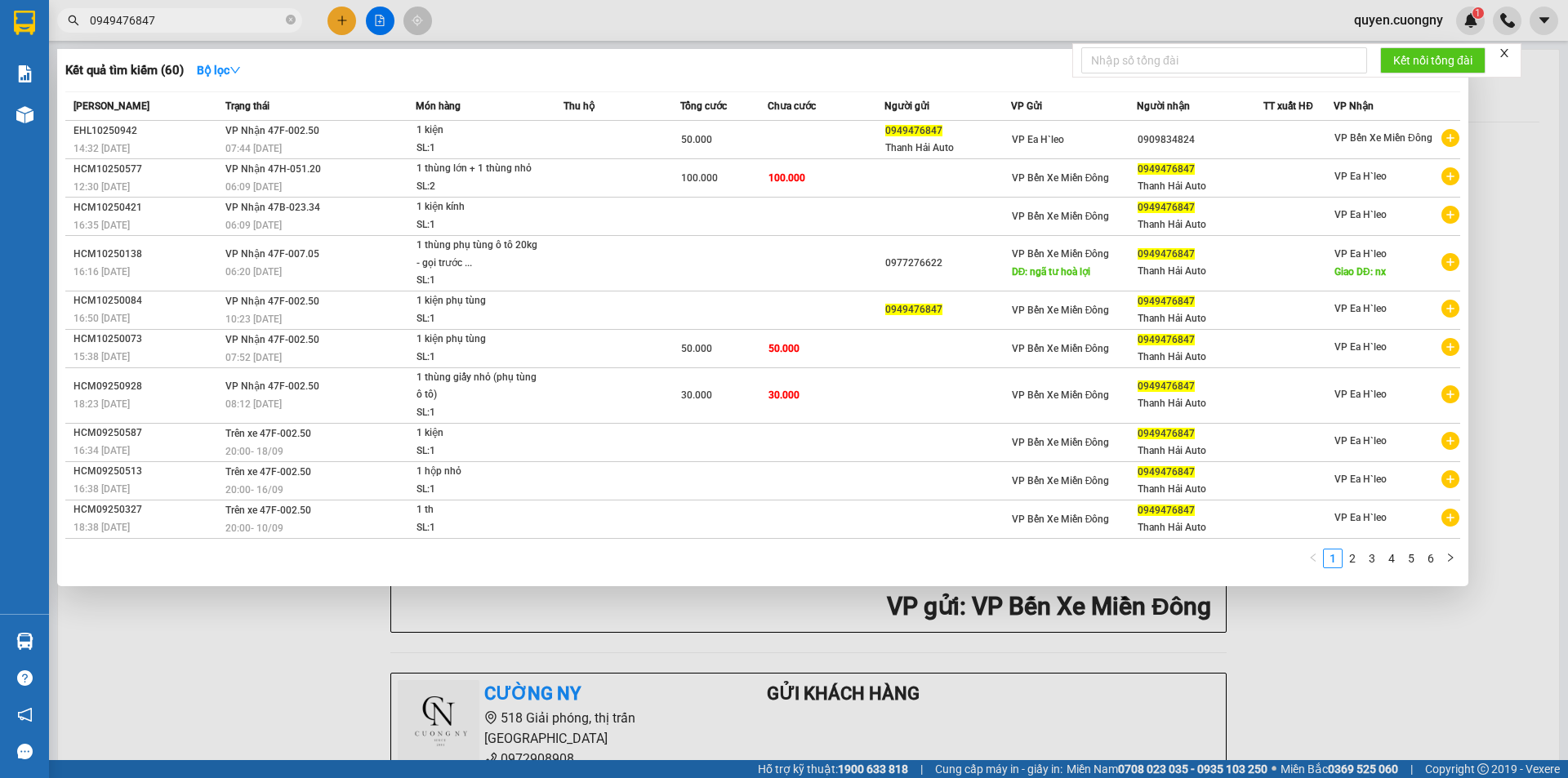
click at [222, 22] on input "0949476847" at bounding box center [186, 21] width 192 height 18
paste input "368981873"
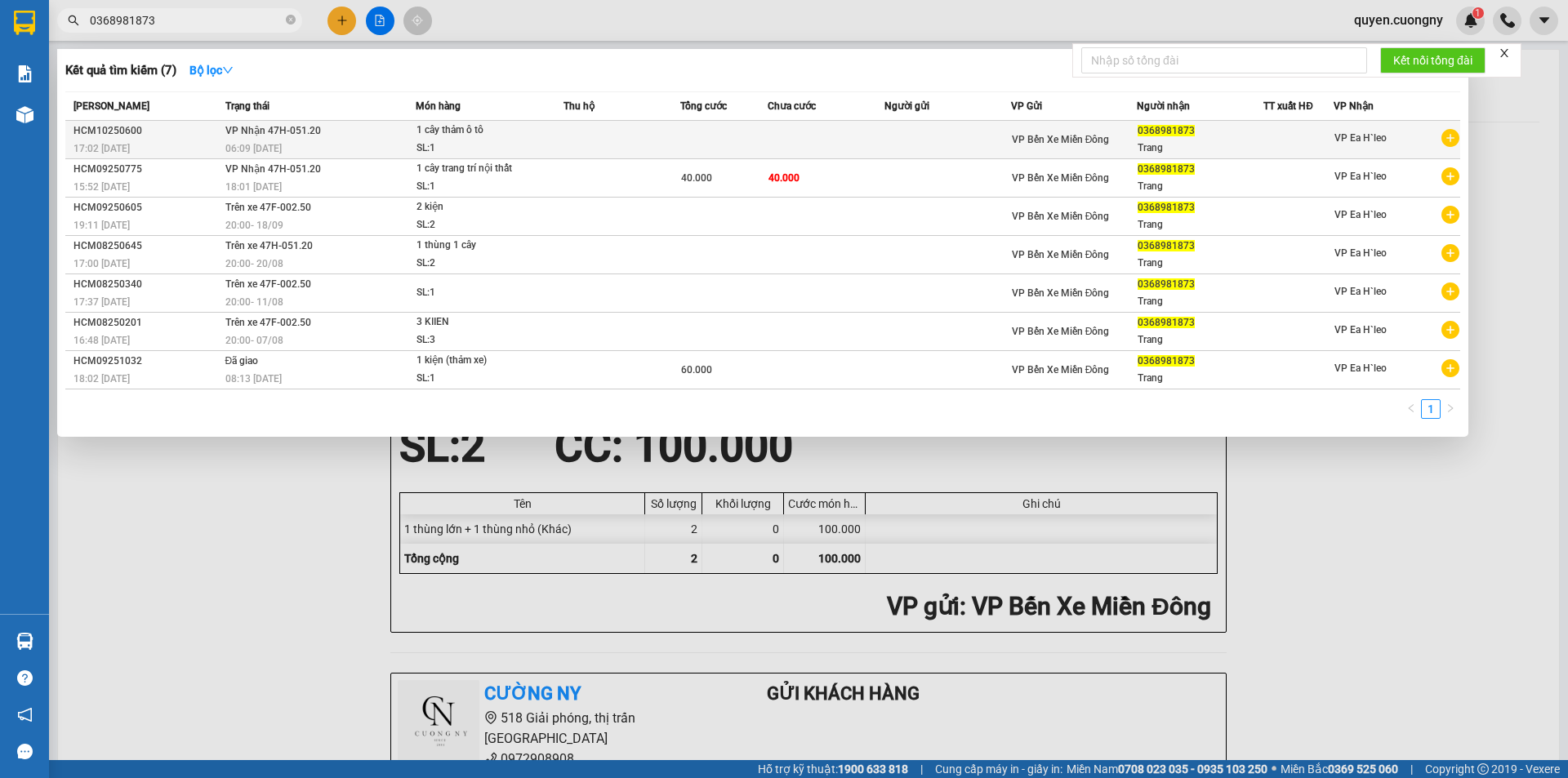
click at [461, 133] on div "1 cây thảm ô tô" at bounding box center [477, 130] width 123 height 18
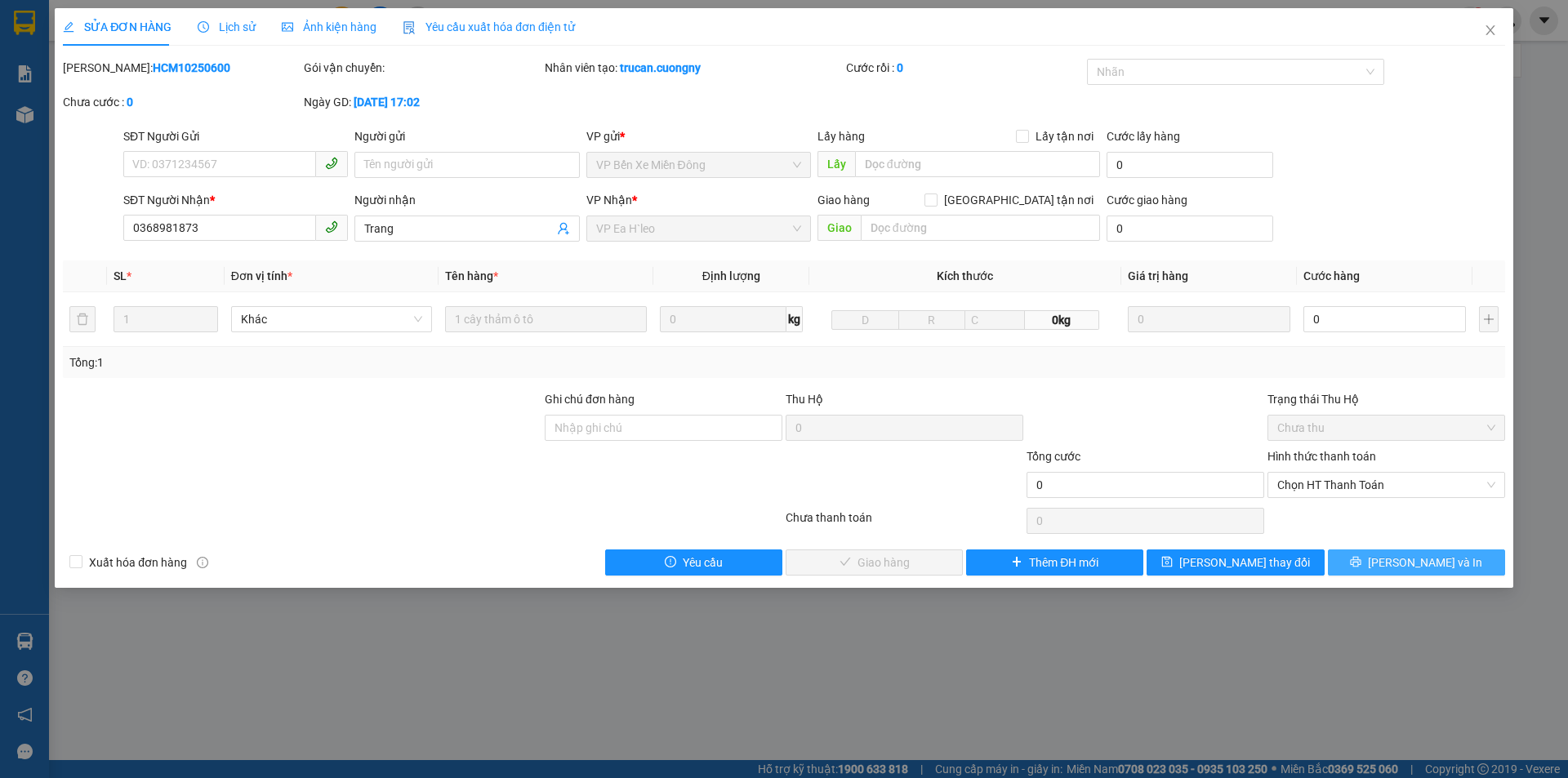
click at [1397, 562] on button "[PERSON_NAME] và In" at bounding box center [1416, 562] width 178 height 26
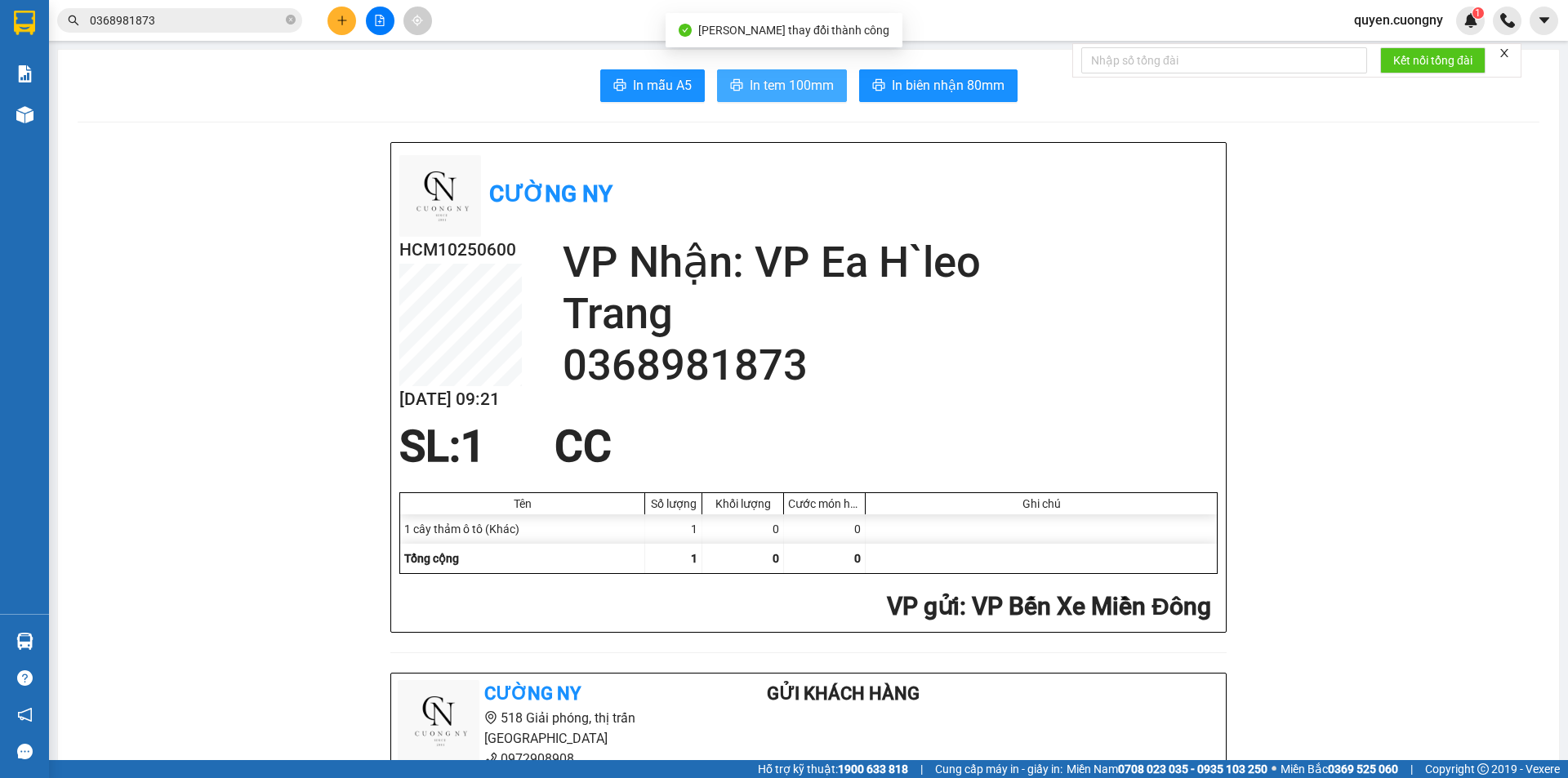
click at [757, 81] on span "In tem 100mm" at bounding box center [792, 85] width 84 height 21
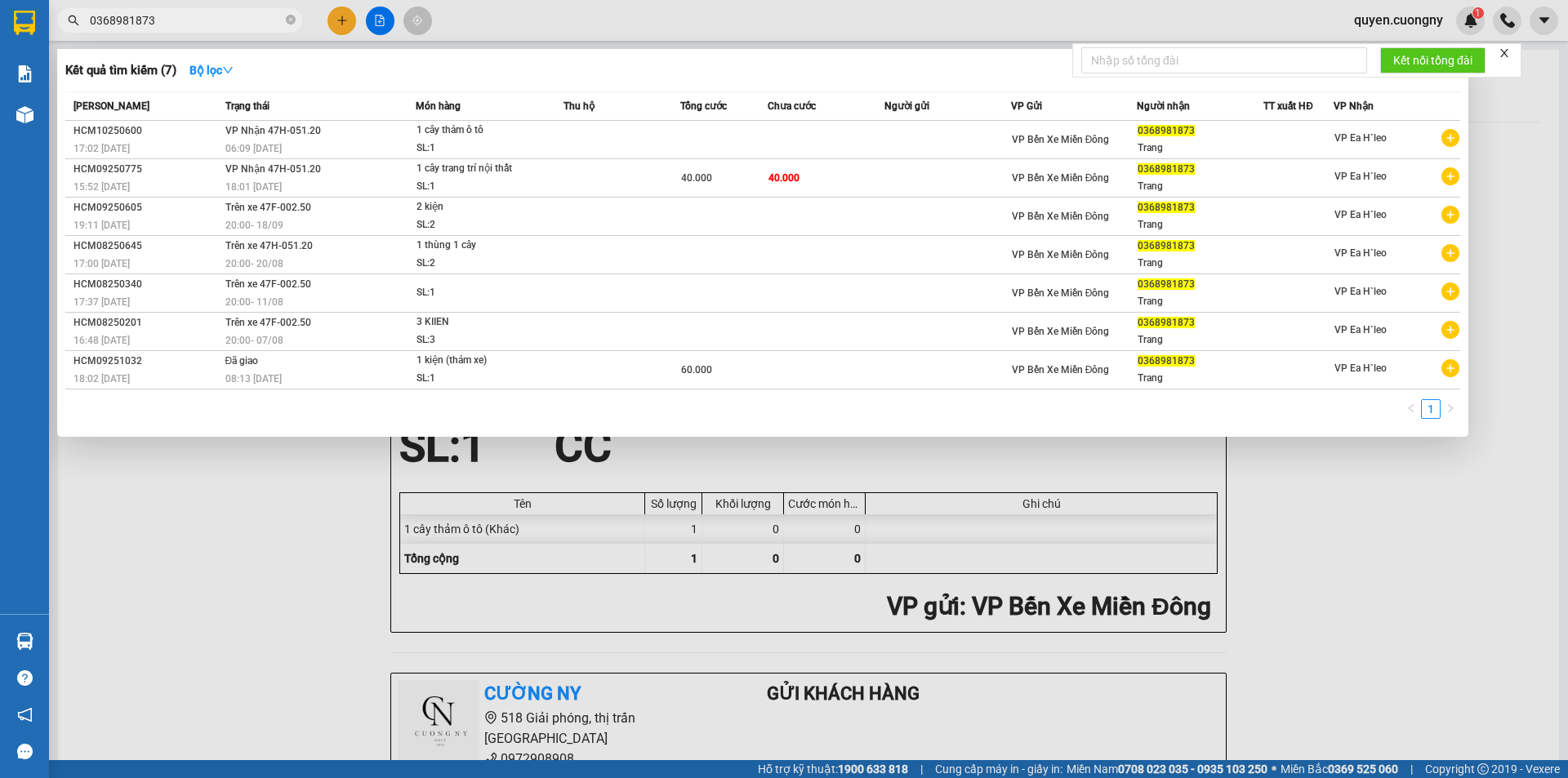
click at [252, 17] on input "0368981873" at bounding box center [186, 21] width 192 height 18
paste input "986696347"
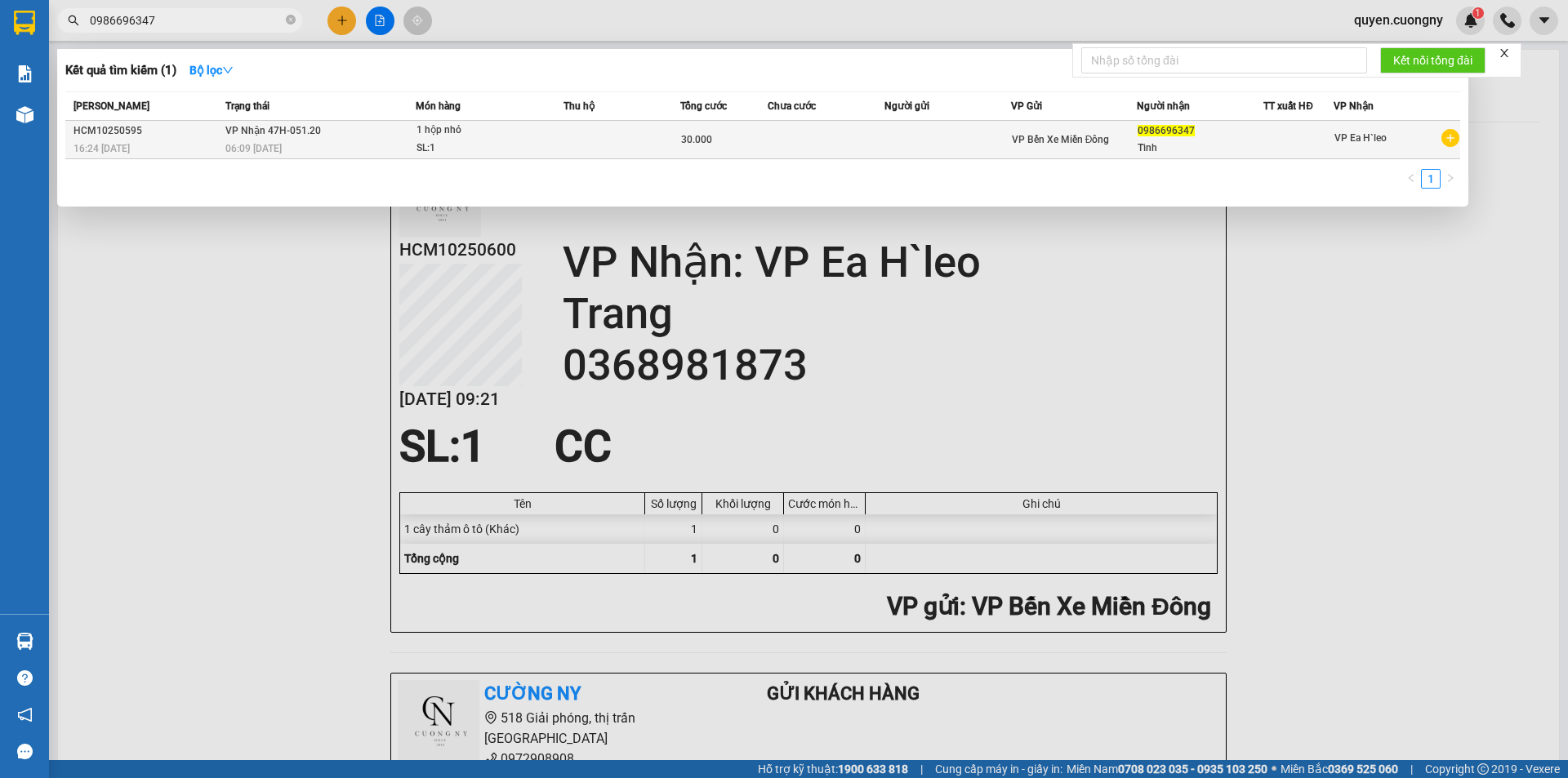
type input "0986696347"
click at [645, 135] on td at bounding box center [621, 139] width 117 height 38
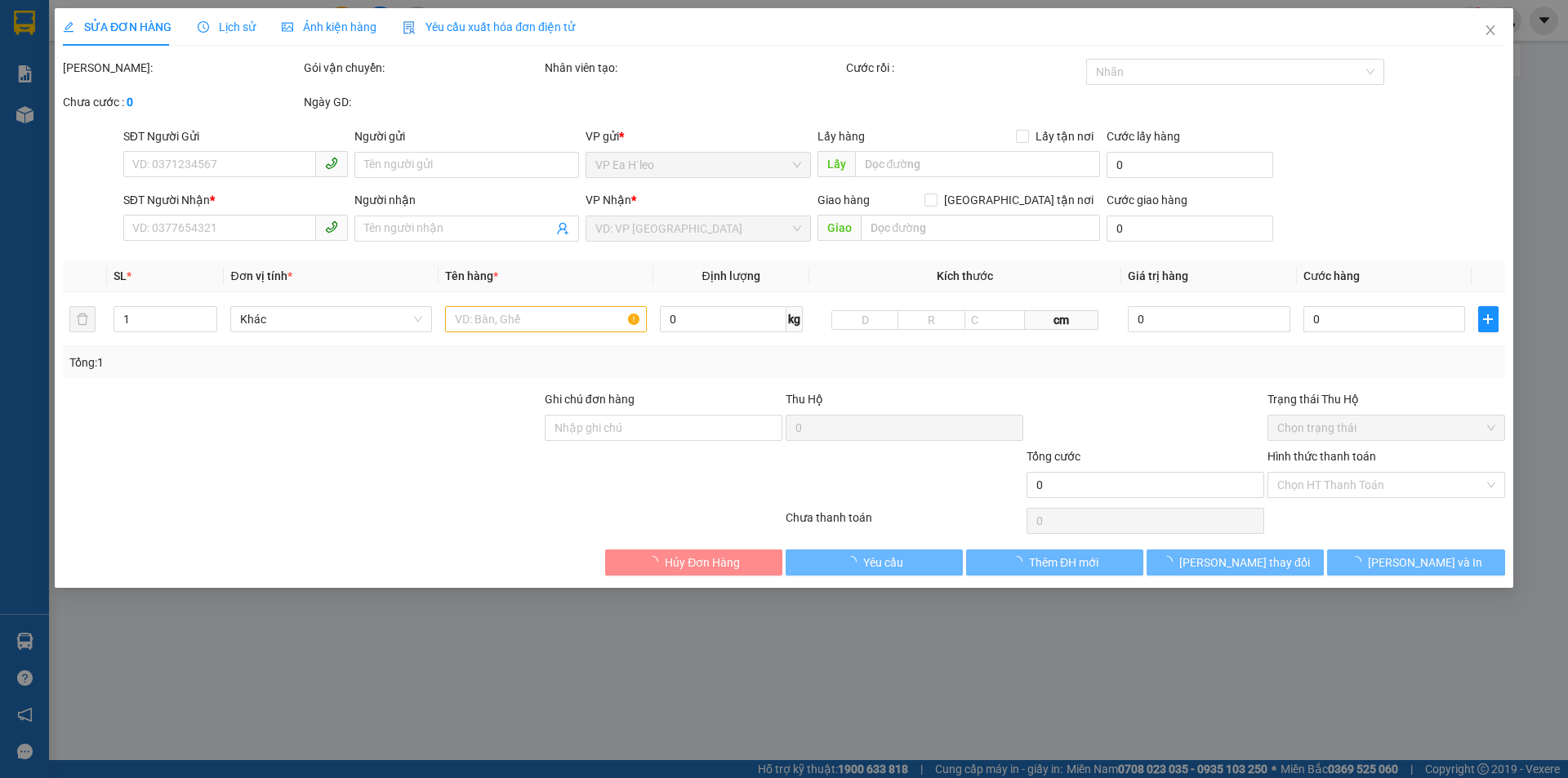
type input "0986696347"
type input "Tĩnh"
type input "ck cho đạt"
type input "30.000"
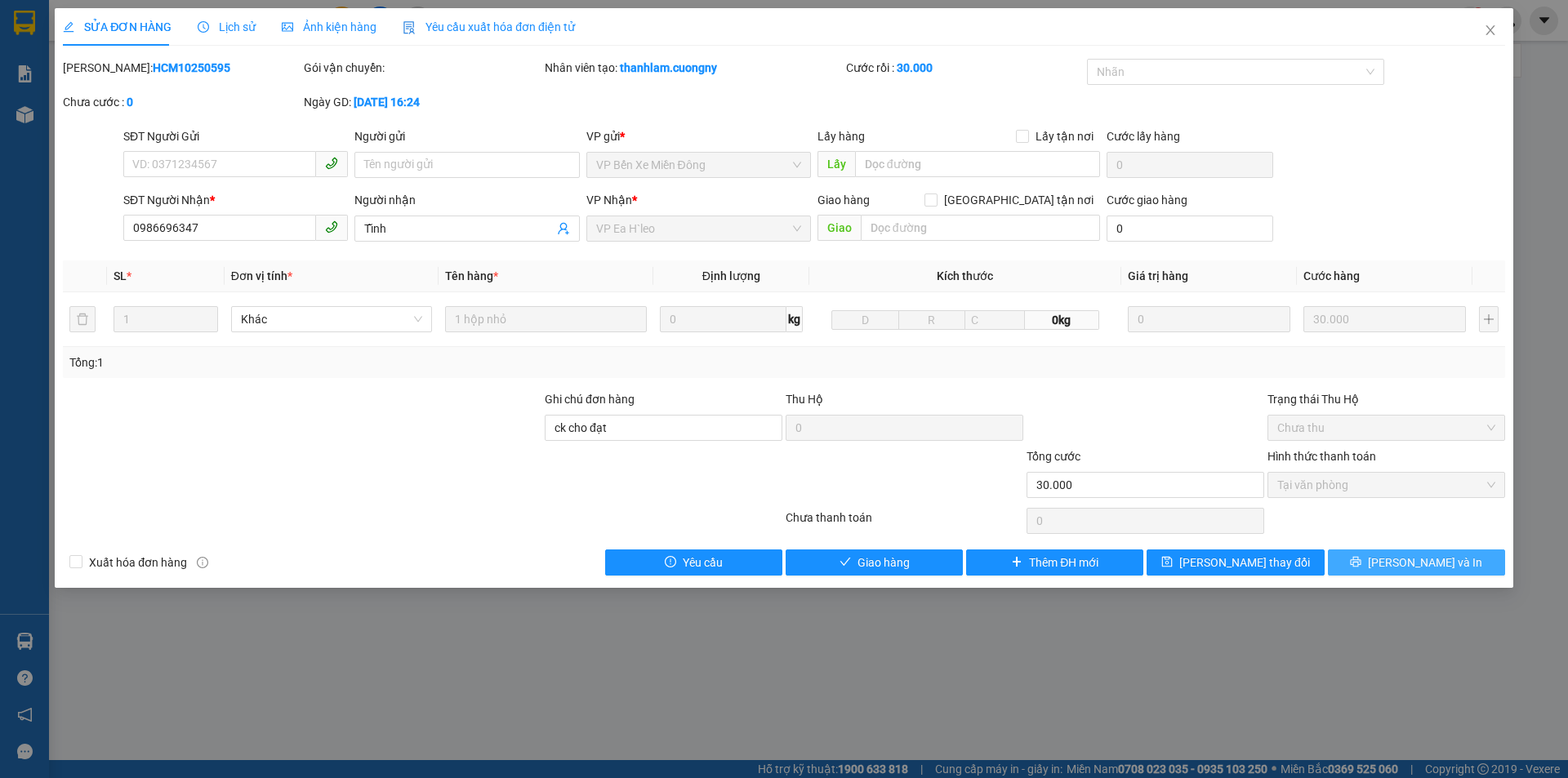
click at [1404, 566] on span "[PERSON_NAME] và In" at bounding box center [1425, 562] width 114 height 18
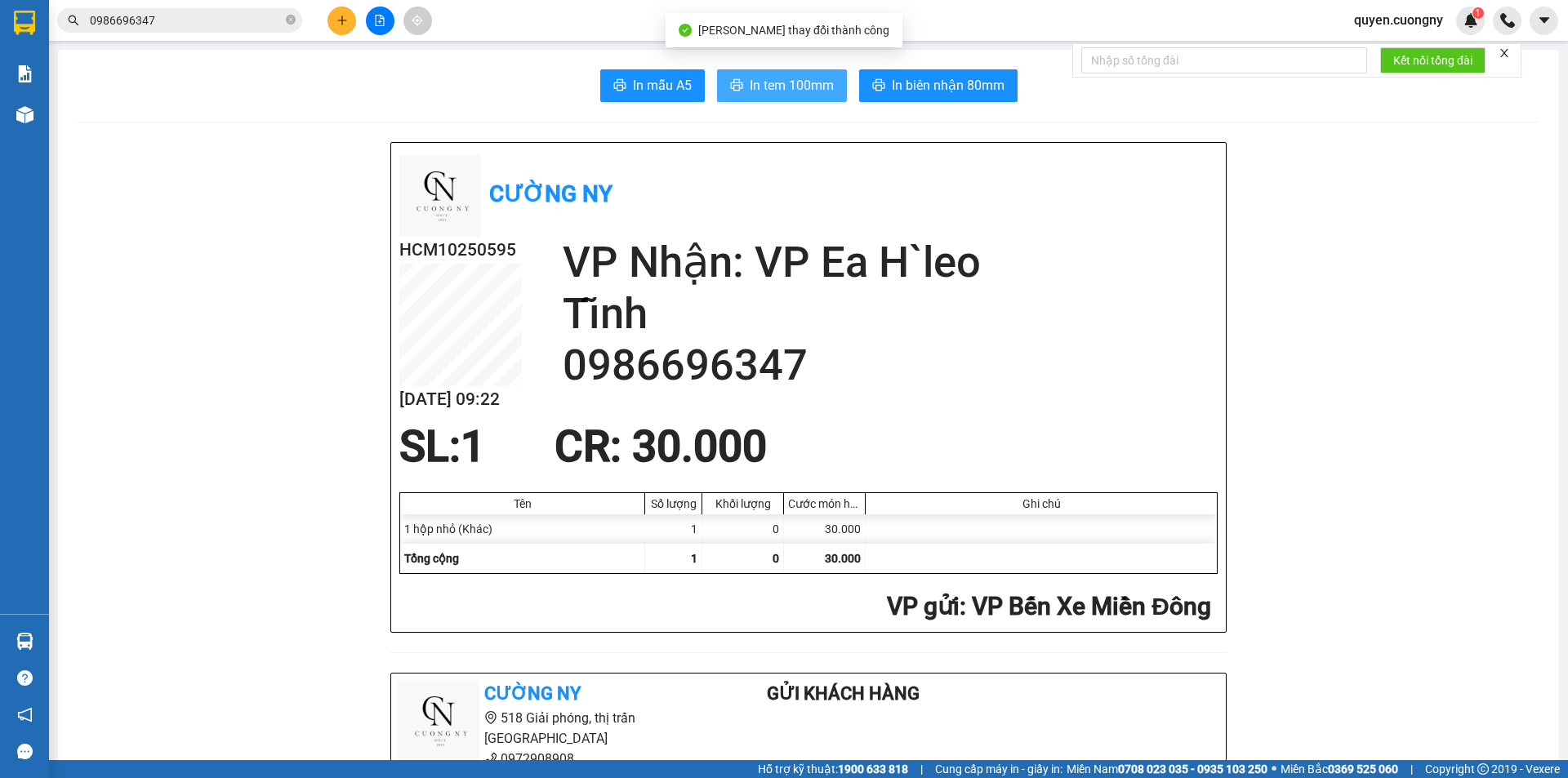
click at [794, 88] on span "In tem 100mm" at bounding box center [792, 85] width 84 height 21
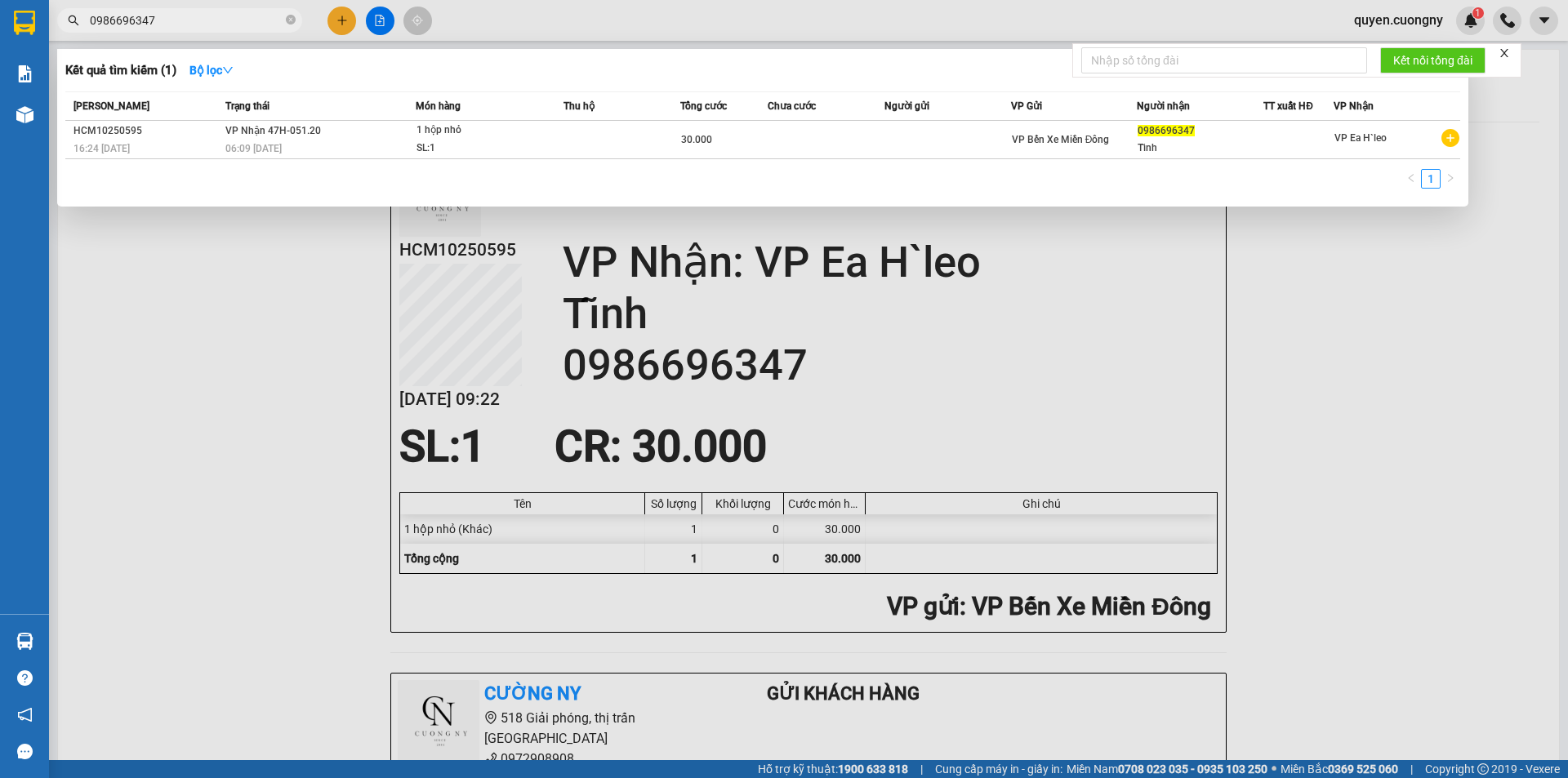
click at [207, 17] on input "0986696347" at bounding box center [186, 21] width 192 height 18
paste input "3484050"
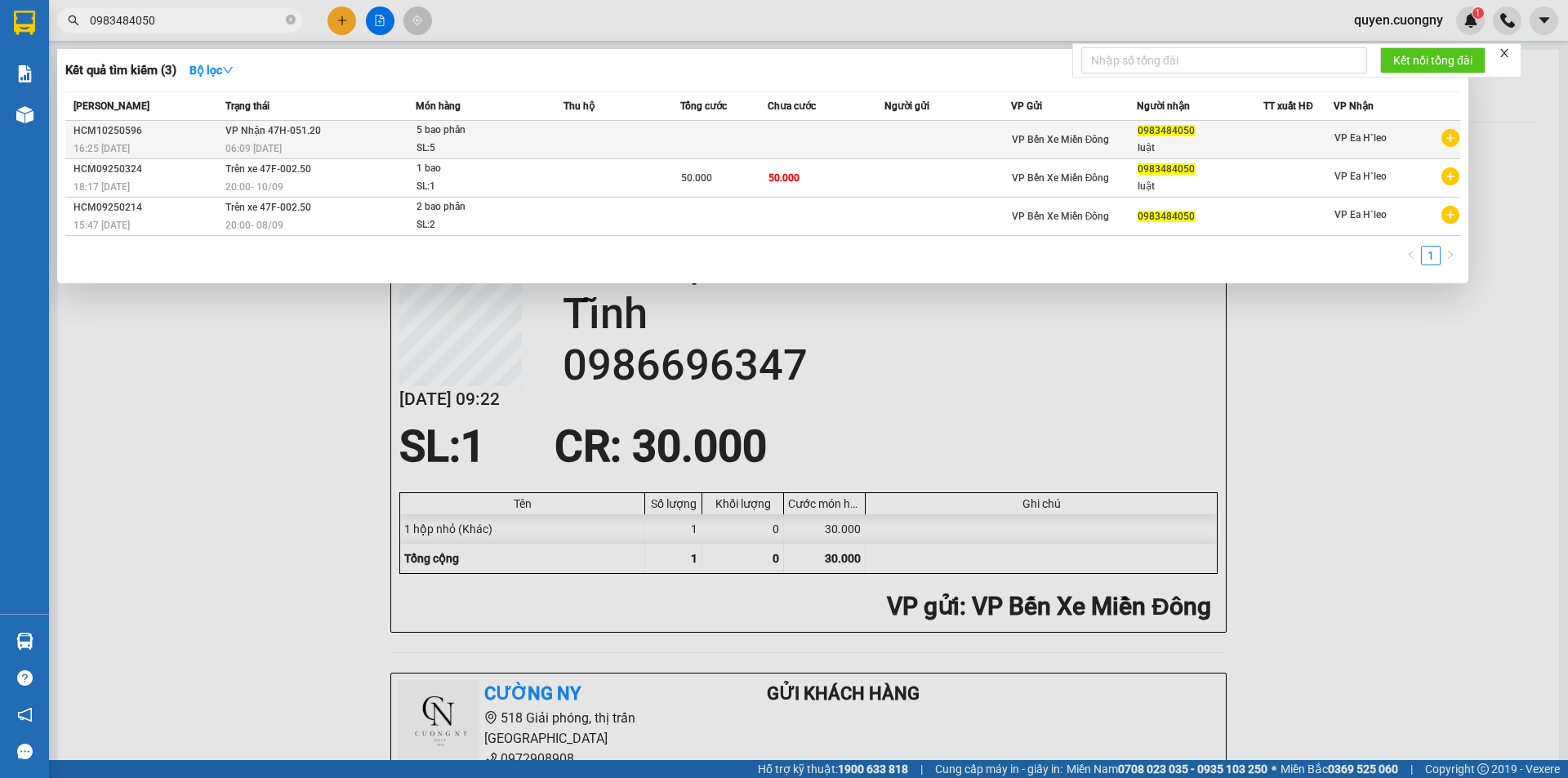
type input "0983484050"
click at [567, 122] on td at bounding box center [621, 139] width 117 height 38
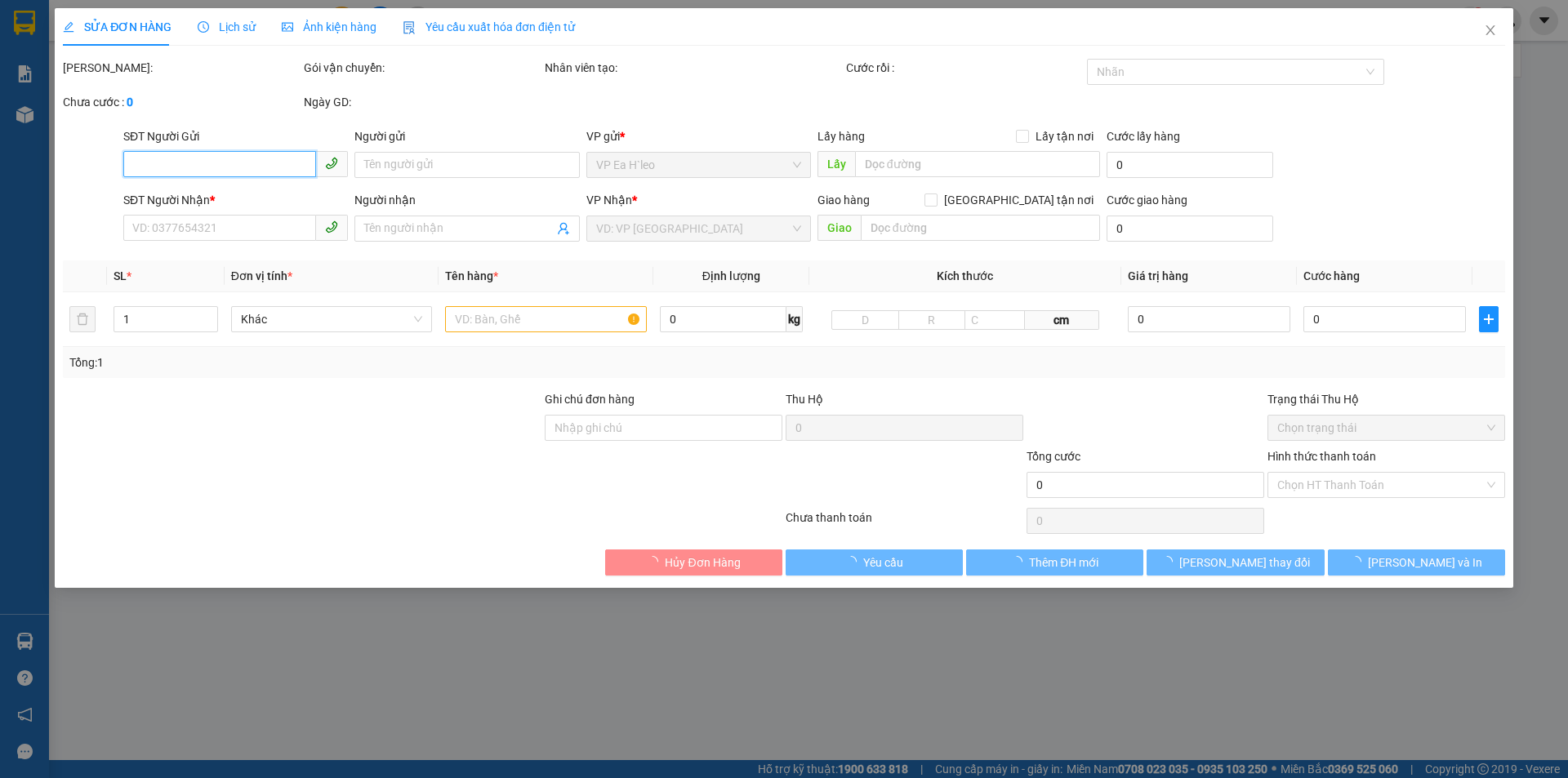
type input "0983484050"
type input "luật"
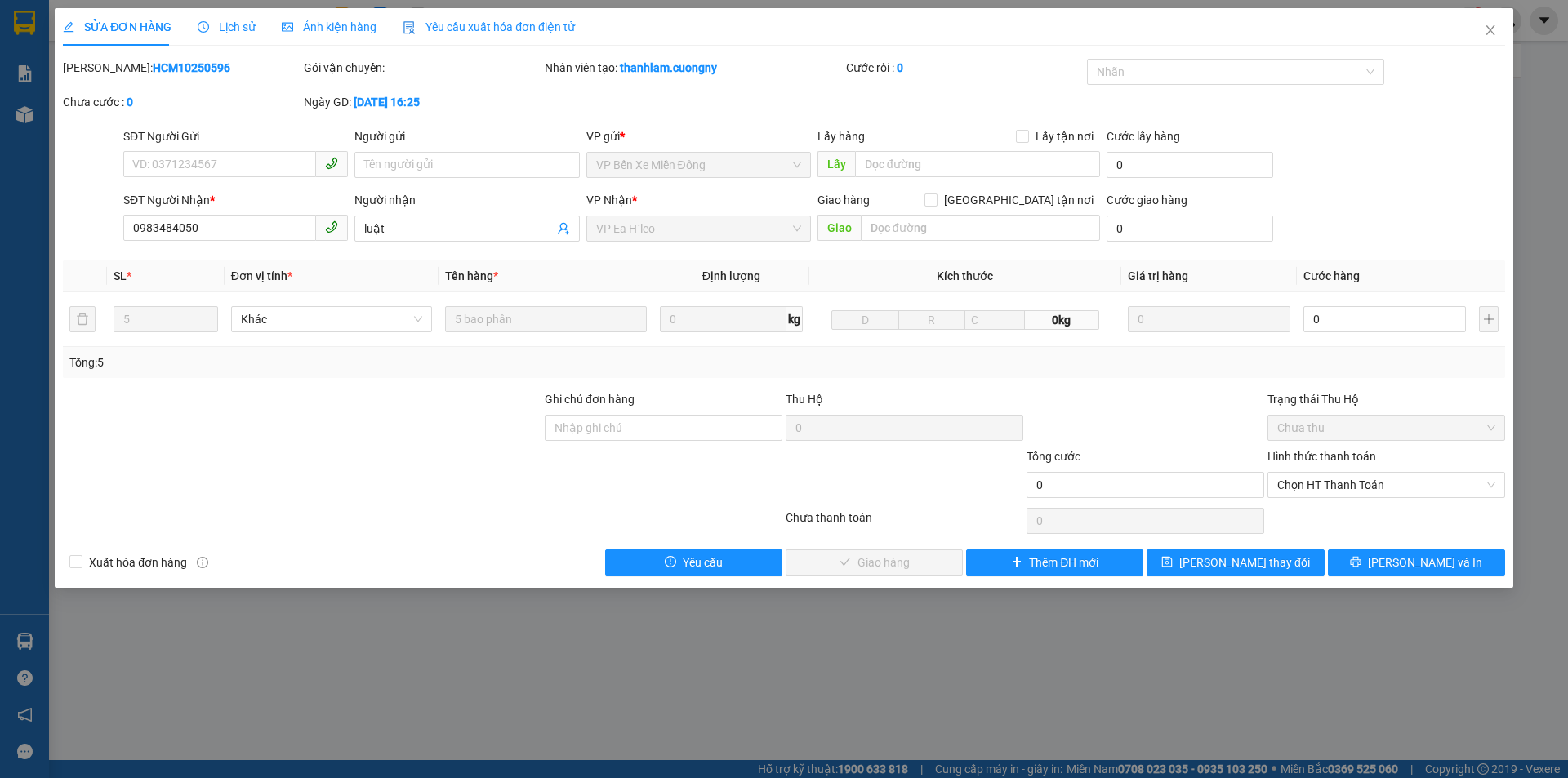
click at [1402, 576] on div "SỬA ĐƠN HÀNG Lịch sử Ảnh kiện hàng Yêu cầu xuất hóa đơn điện tử Total Paid Fee …" at bounding box center [784, 297] width 1458 height 580
click at [1408, 563] on span "[PERSON_NAME] và In" at bounding box center [1425, 562] width 114 height 18
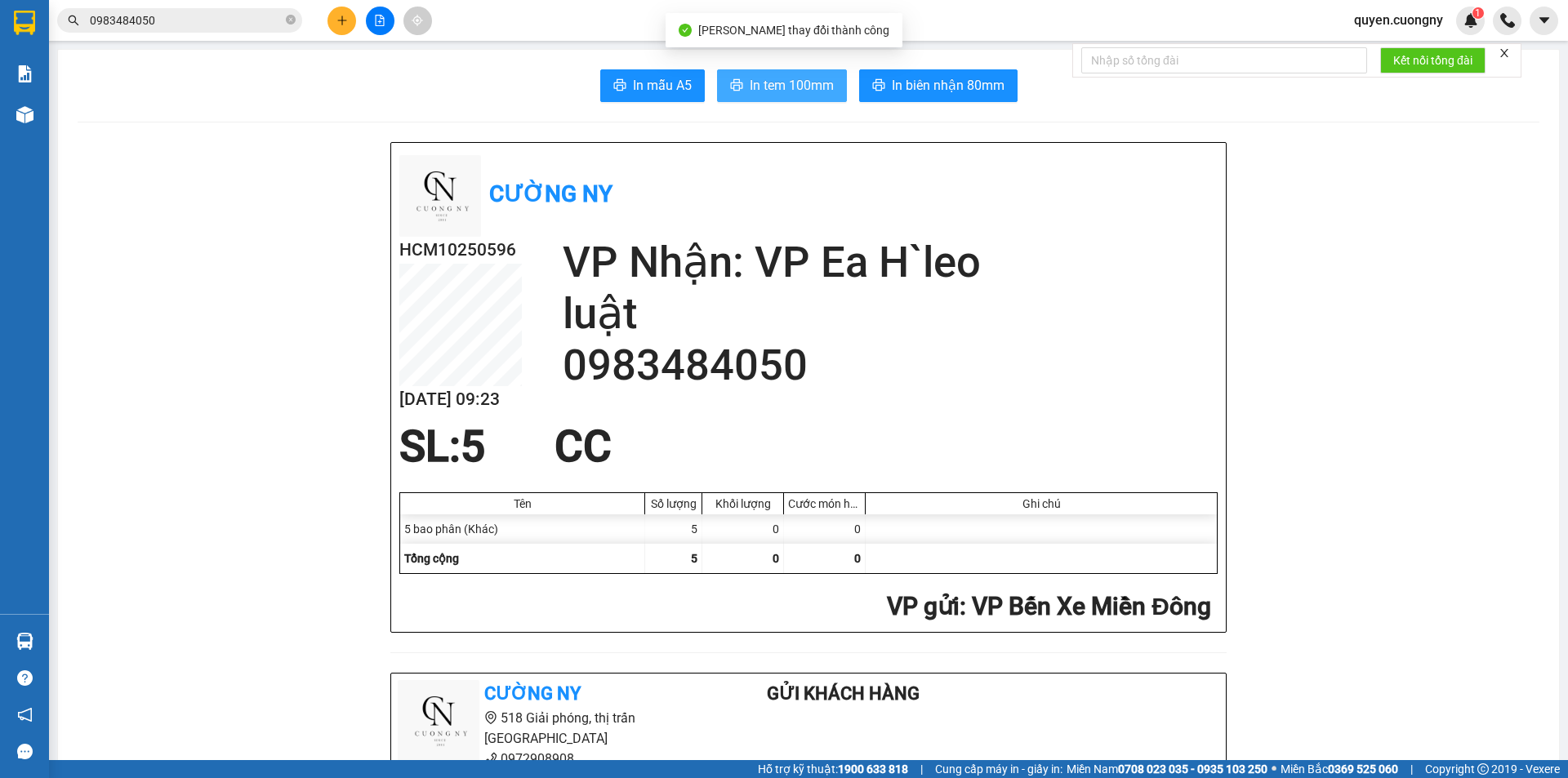
click at [758, 83] on span "In tem 100mm" at bounding box center [792, 85] width 84 height 21
click at [215, 22] on input "0983484050" at bounding box center [186, 21] width 192 height 18
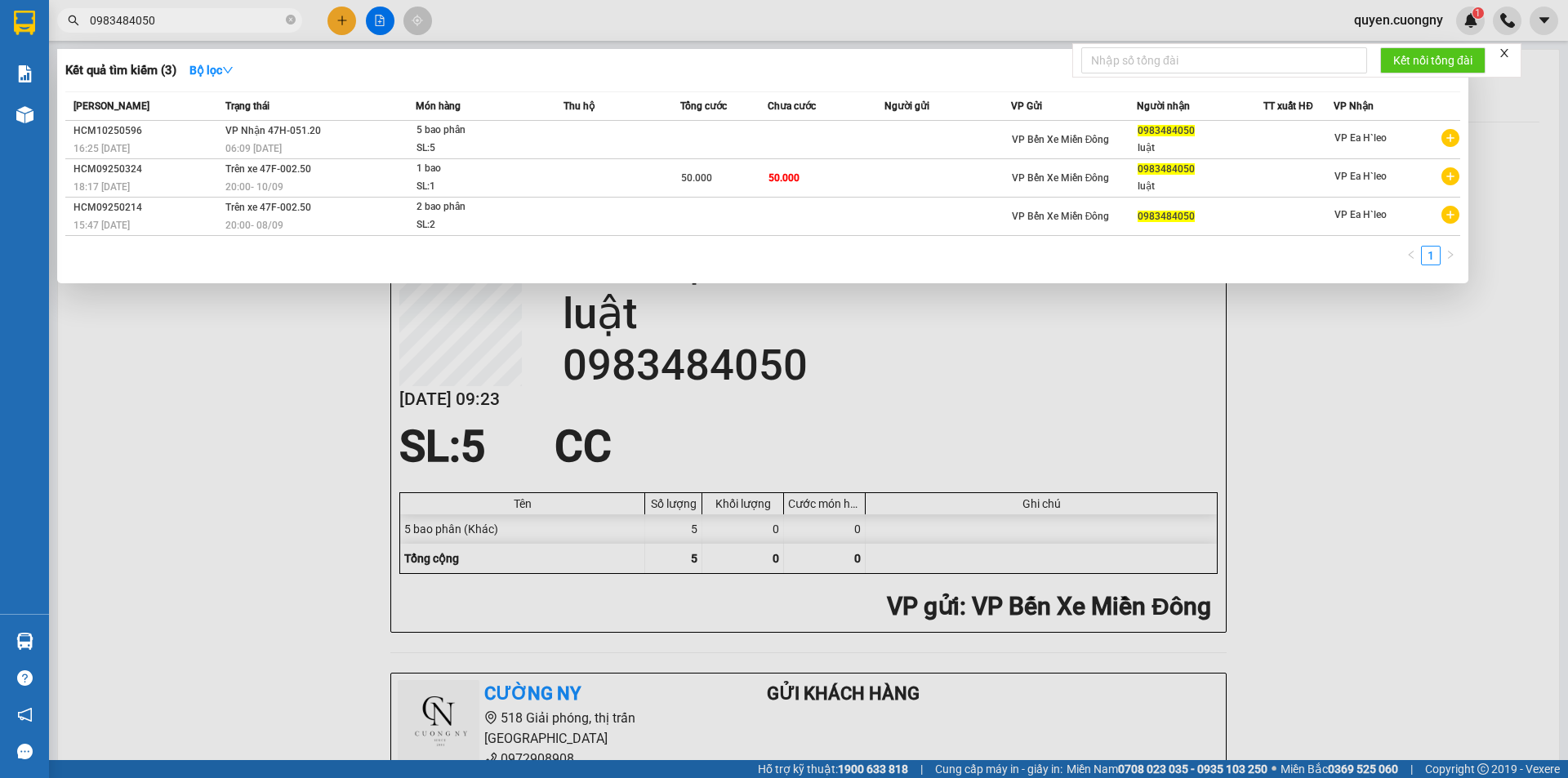
click at [215, 22] on input "0983484050" at bounding box center [186, 21] width 192 height 18
paste input "388947655"
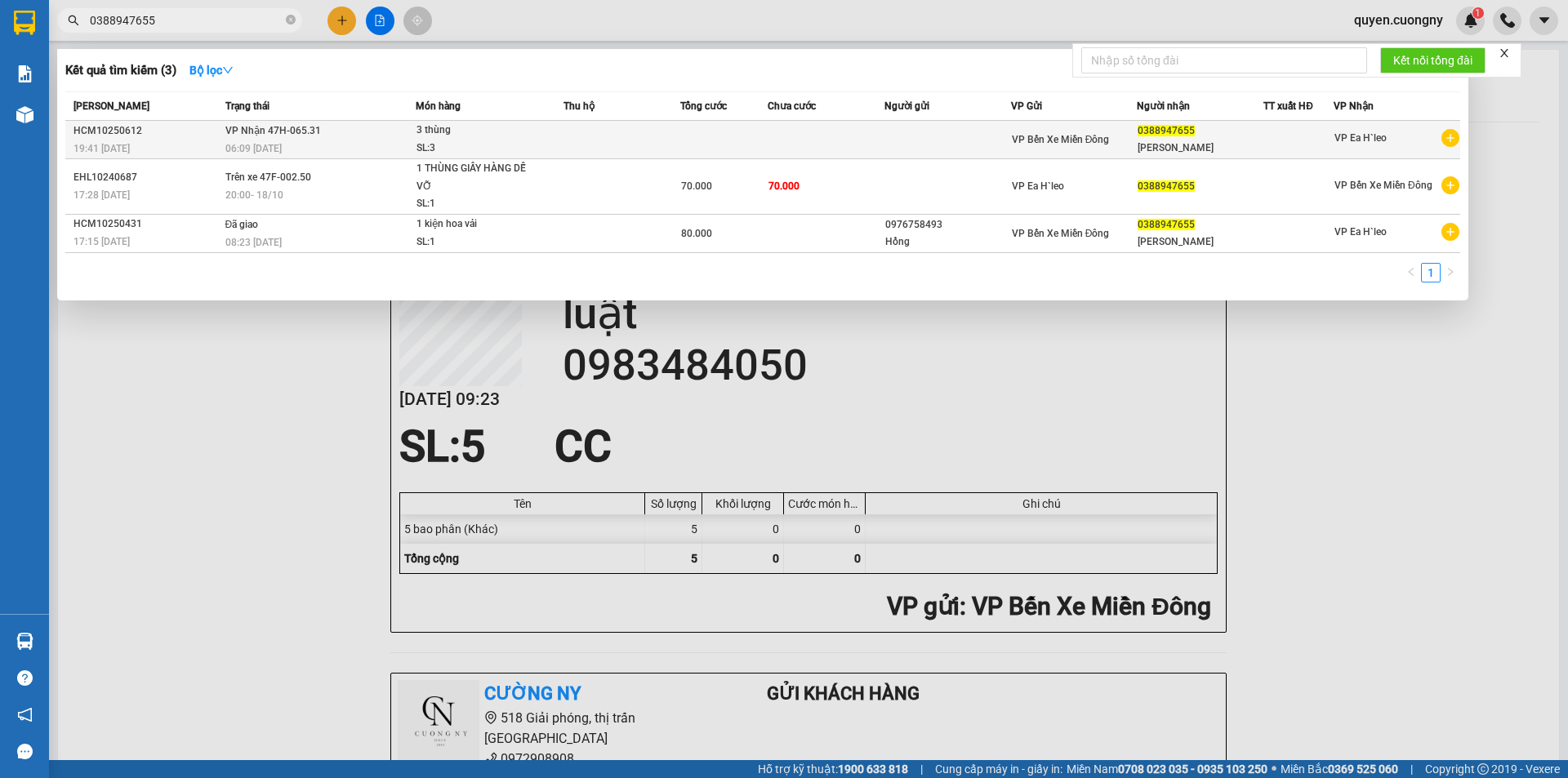
type input "0388947655"
click at [543, 143] on span "3 thùng SL: 3" at bounding box center [489, 139] width 146 height 35
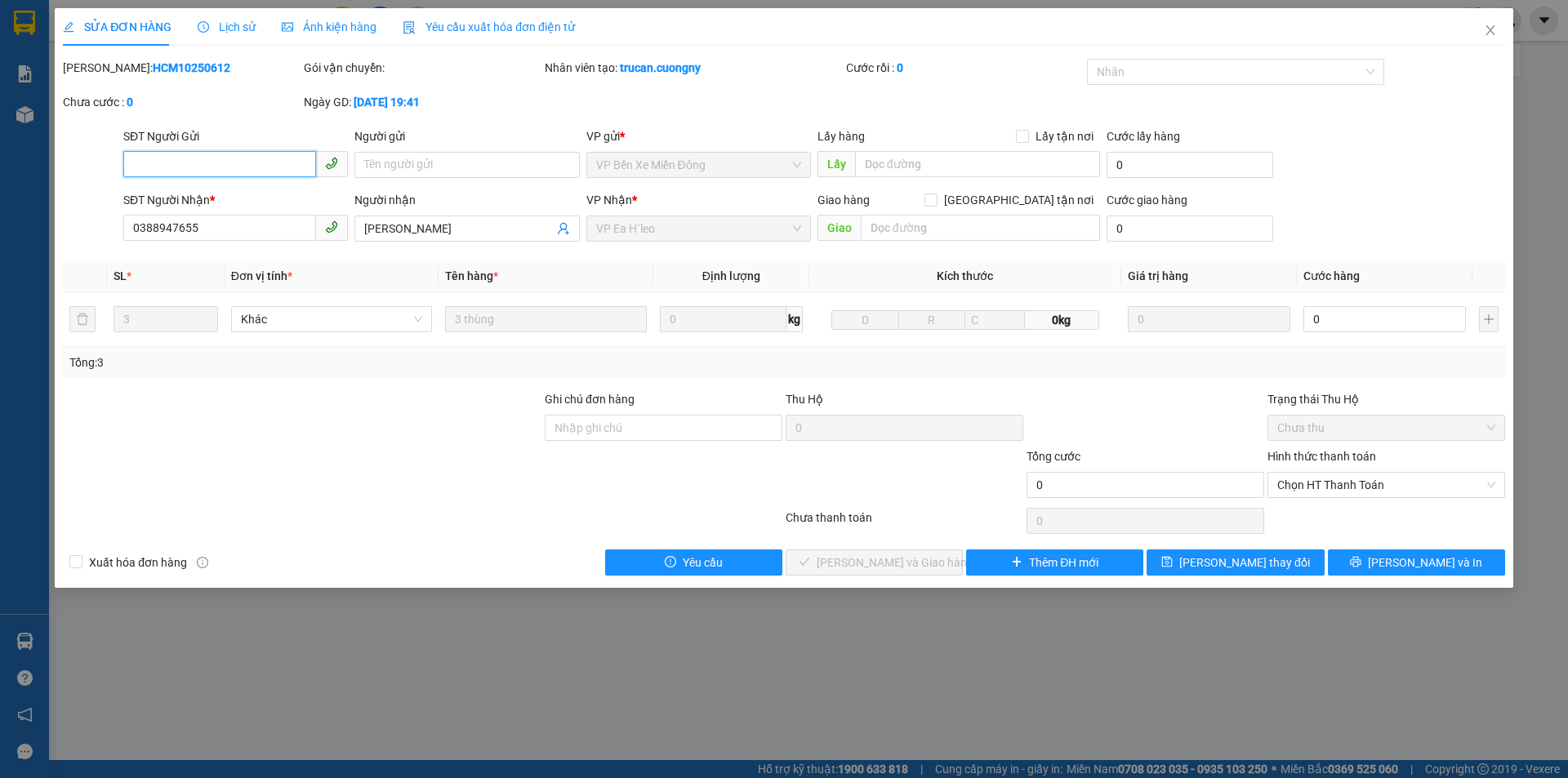
type input "0388947655"
type input "[PERSON_NAME]"
click at [1492, 31] on icon "close" at bounding box center [1490, 29] width 13 height 13
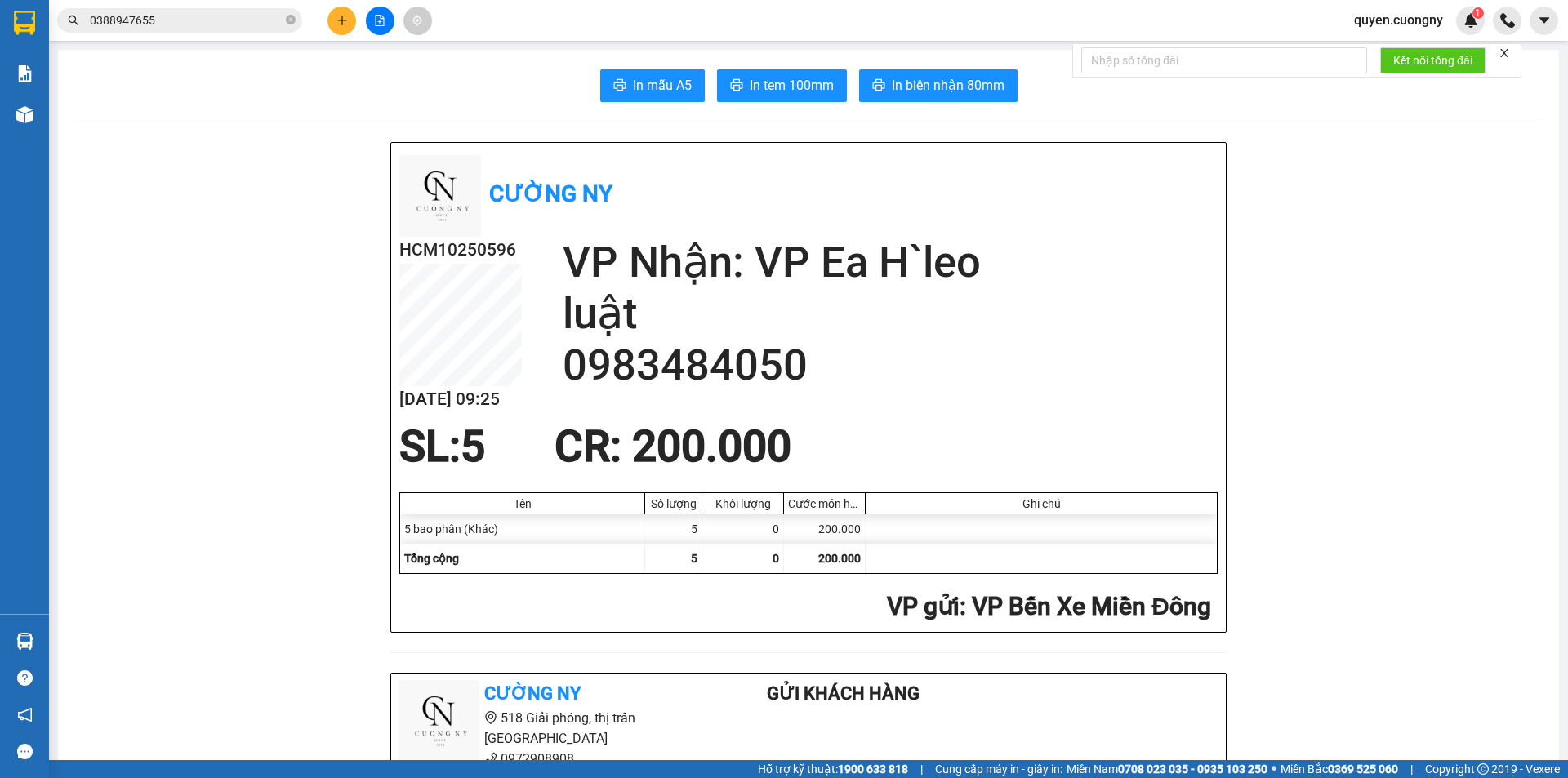
click at [202, 11] on span "0388947655" at bounding box center [180, 20] width 245 height 25
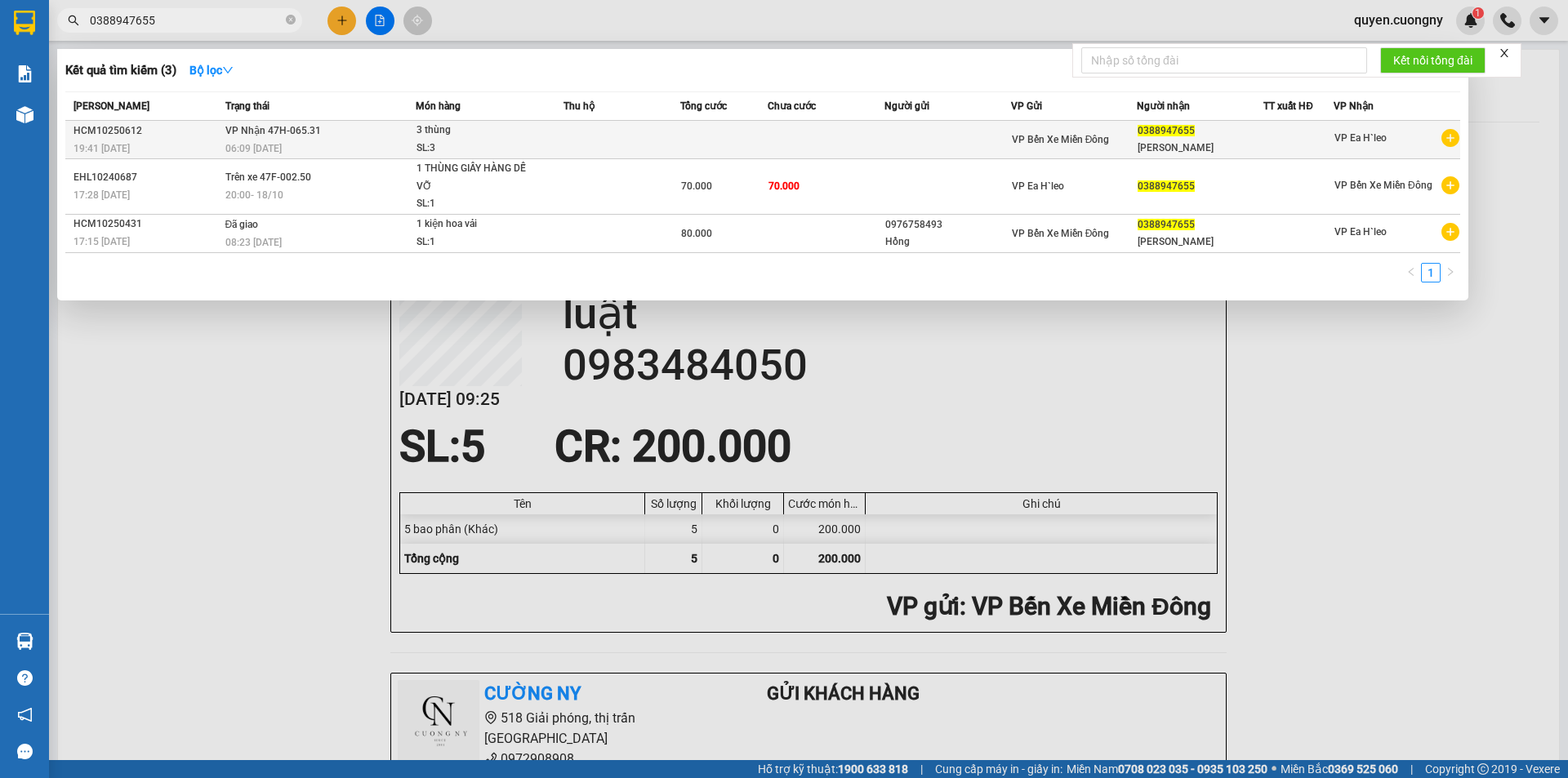
click at [342, 133] on td "VP Nhận 47H-065.31 06:09 - 14/10" at bounding box center [318, 139] width 194 height 38
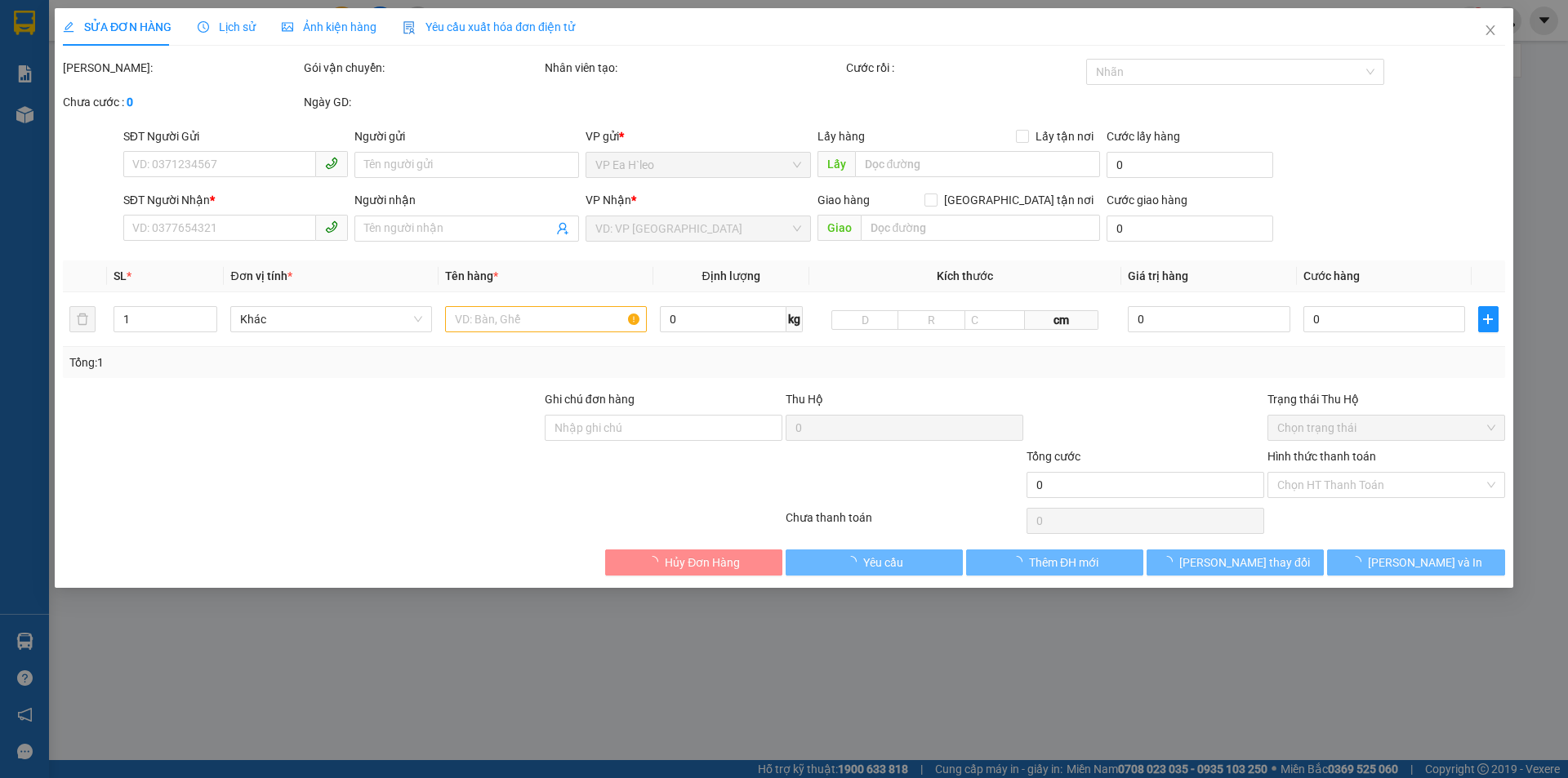
type input "0388947655"
type input "[PERSON_NAME]"
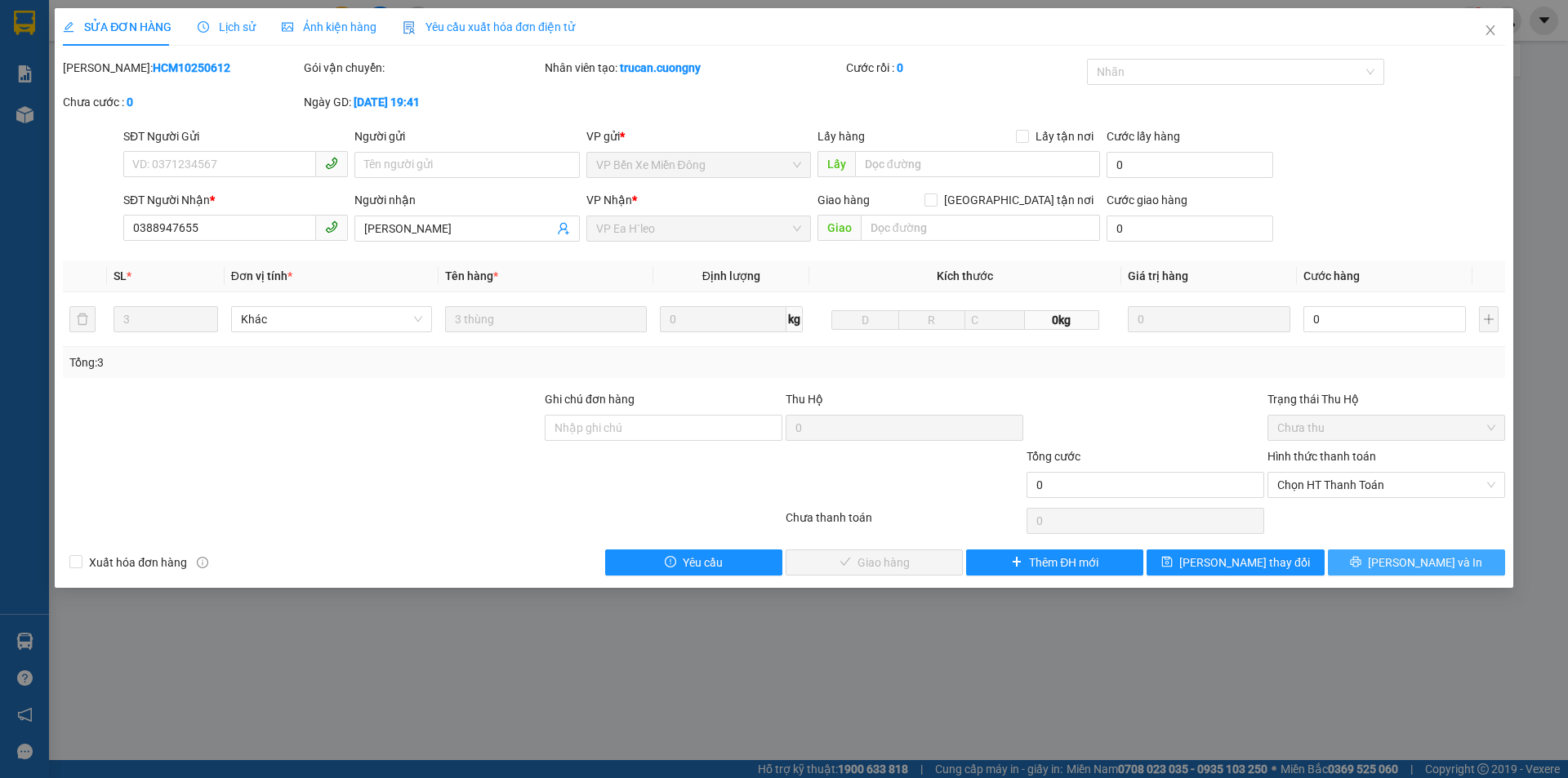
click at [1433, 565] on span "[PERSON_NAME] và In" at bounding box center [1425, 562] width 114 height 18
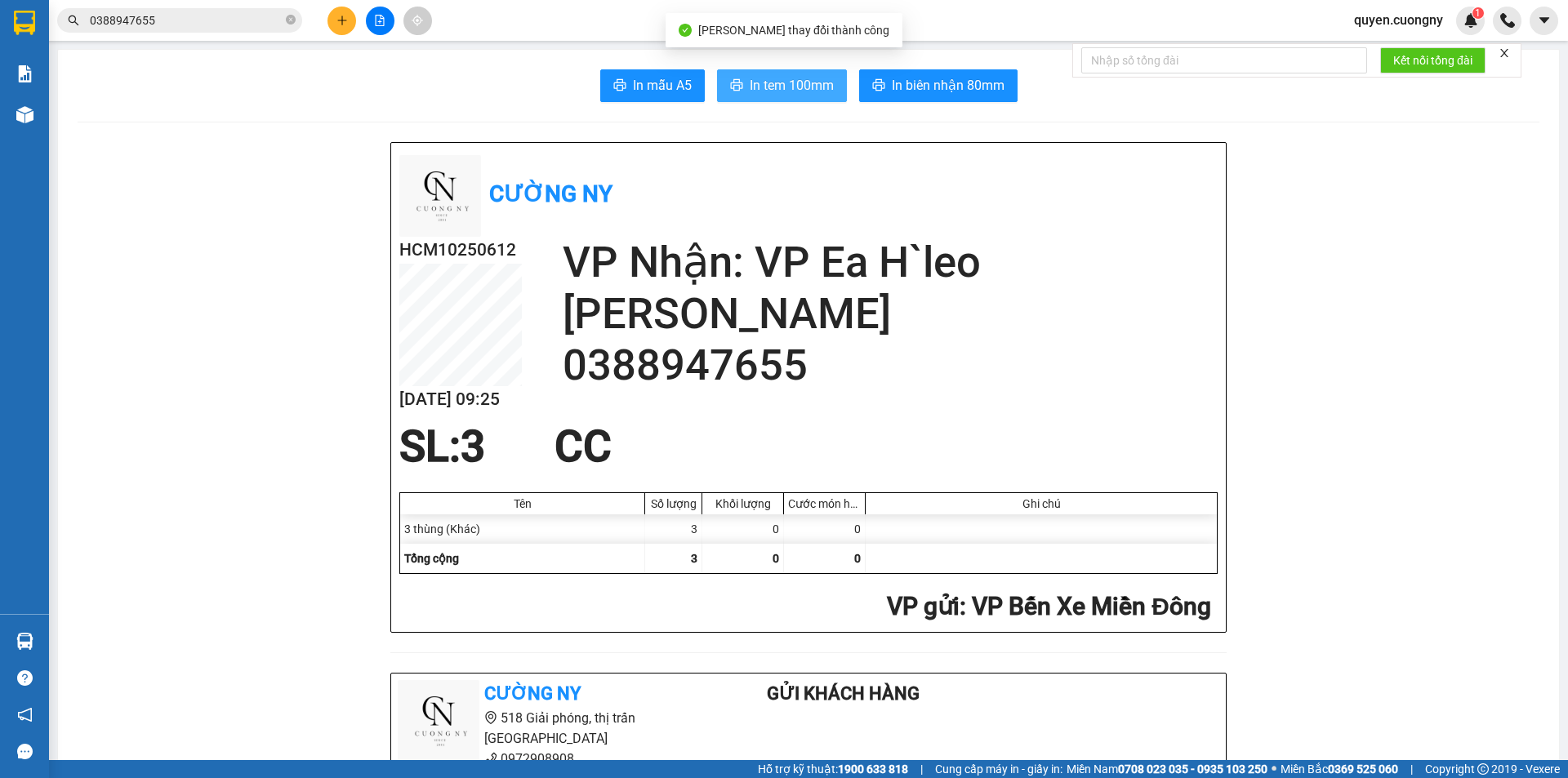
click at [759, 84] on span "In tem 100mm" at bounding box center [792, 85] width 84 height 21
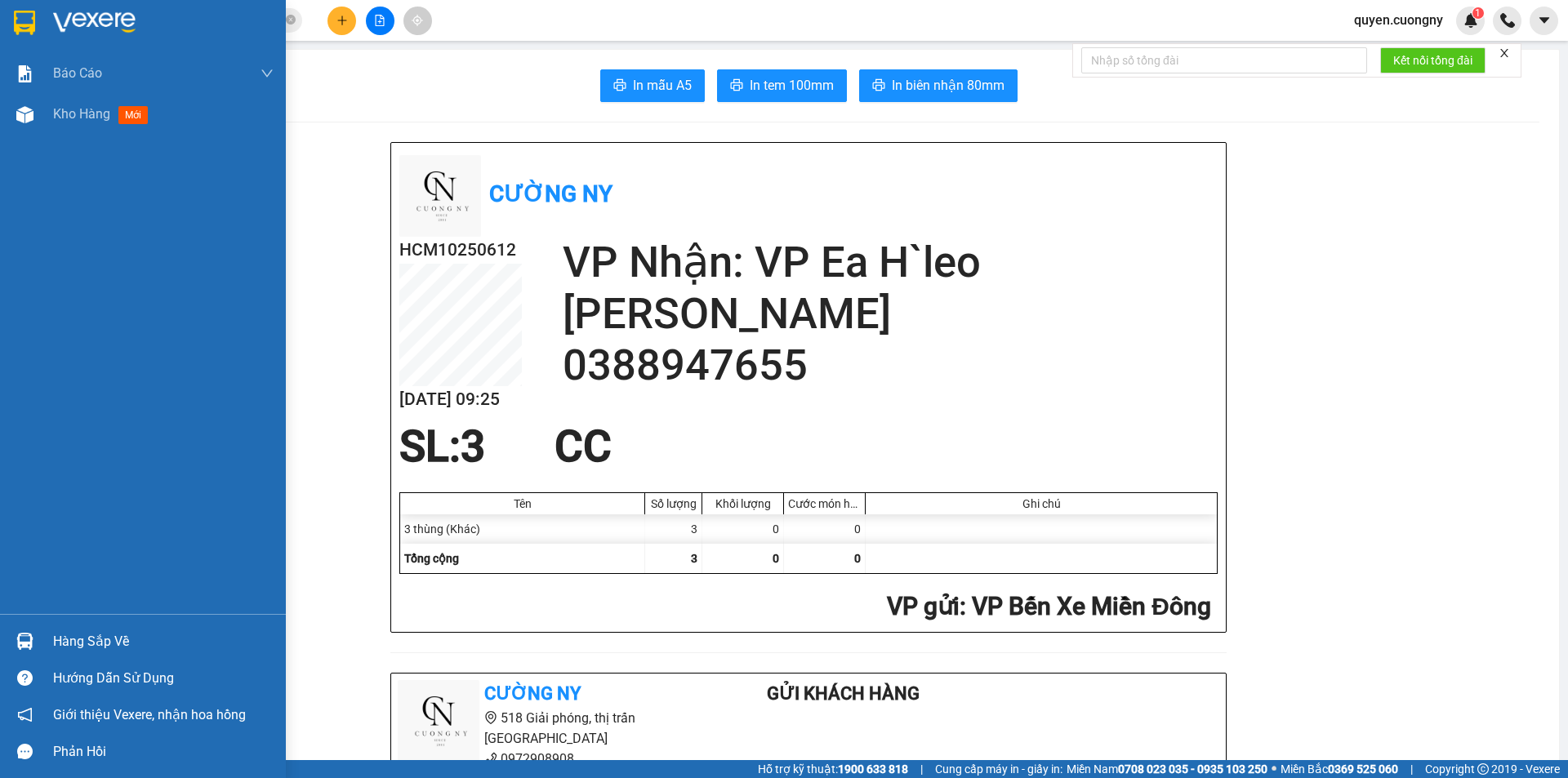
click at [17, 34] on img at bounding box center [25, 23] width 22 height 25
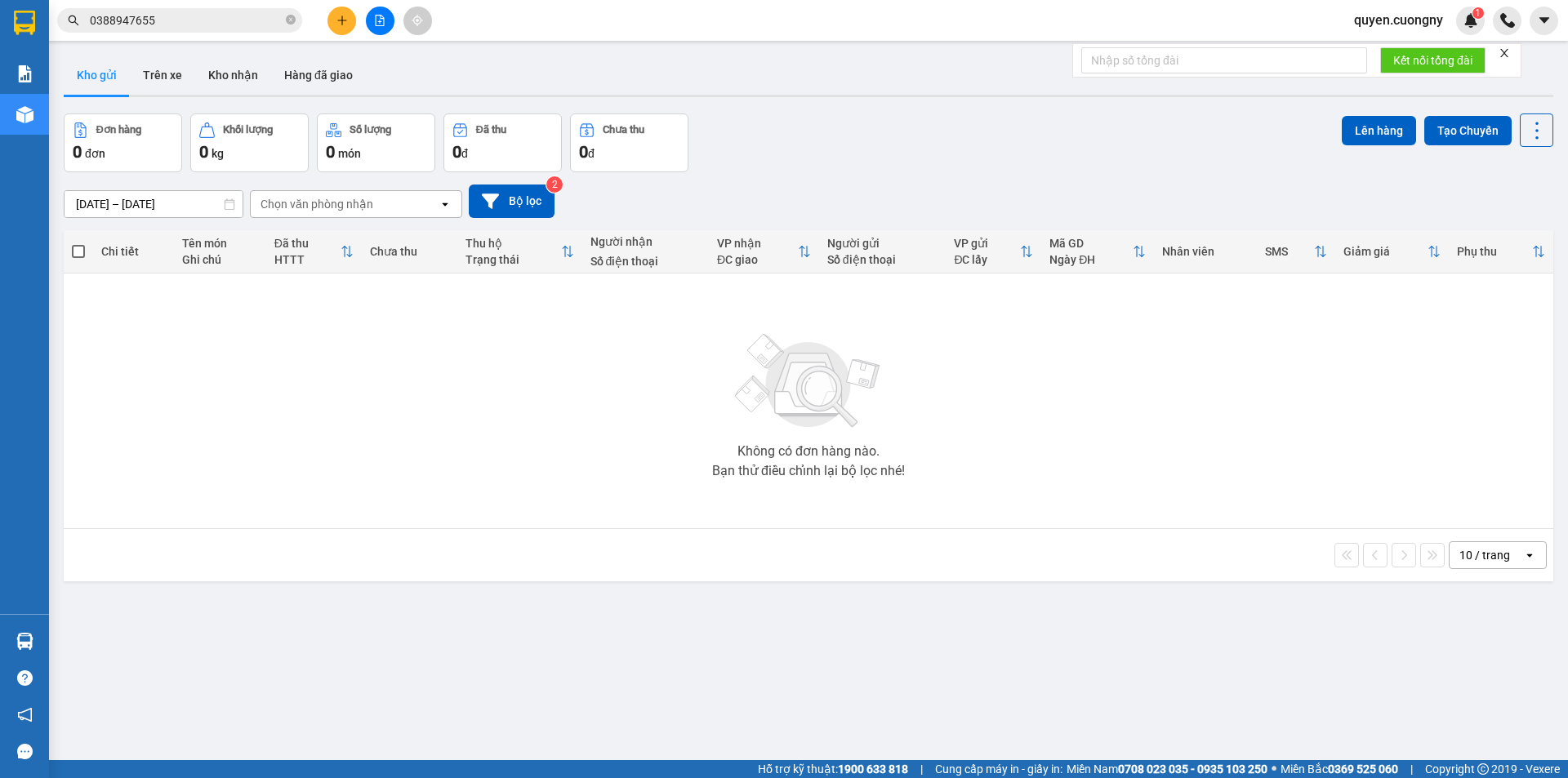
click at [246, 17] on input "0388947655" at bounding box center [186, 21] width 192 height 18
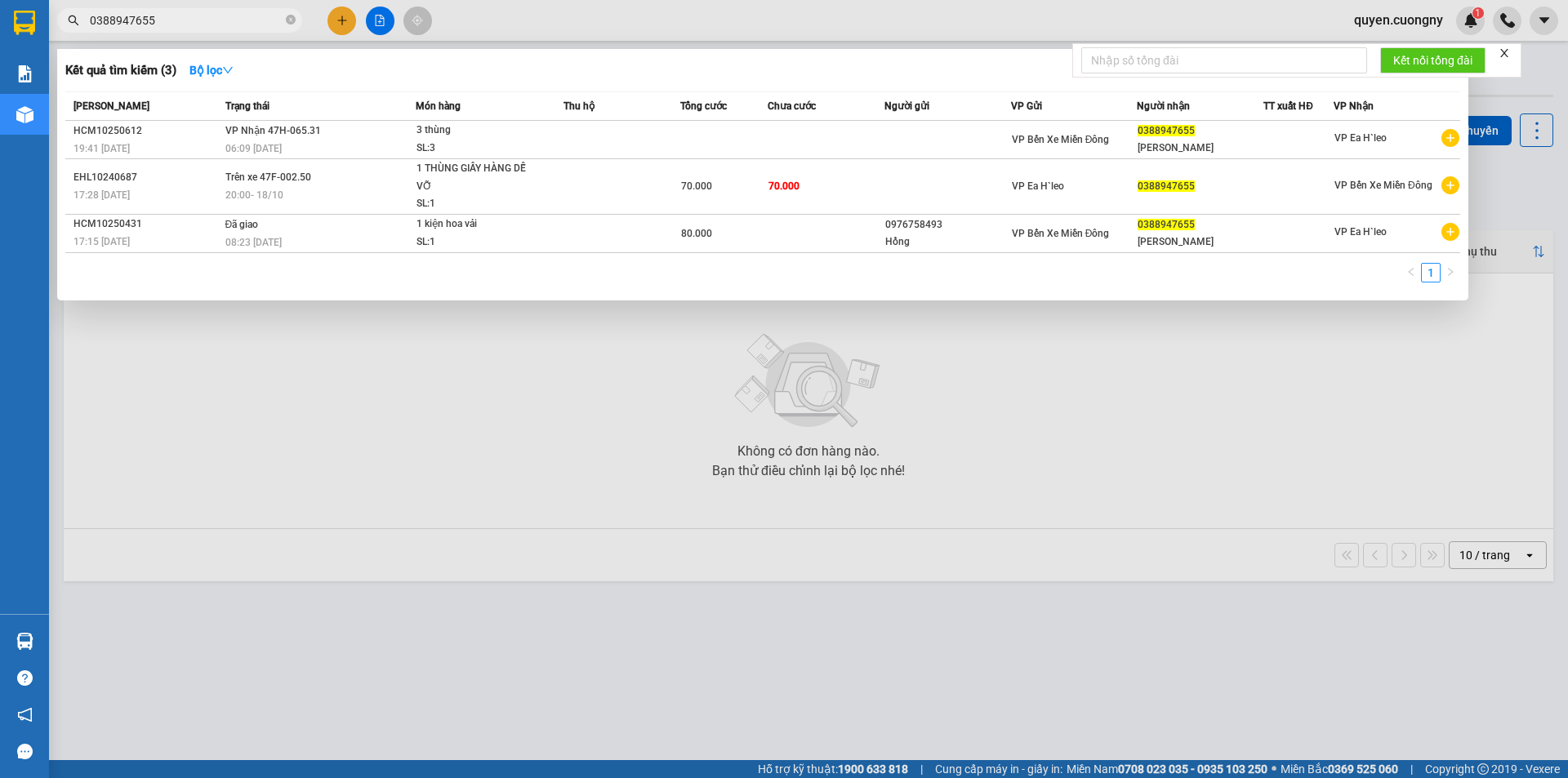
click at [246, 17] on input "0388947655" at bounding box center [186, 21] width 192 height 18
paste input "260650000"
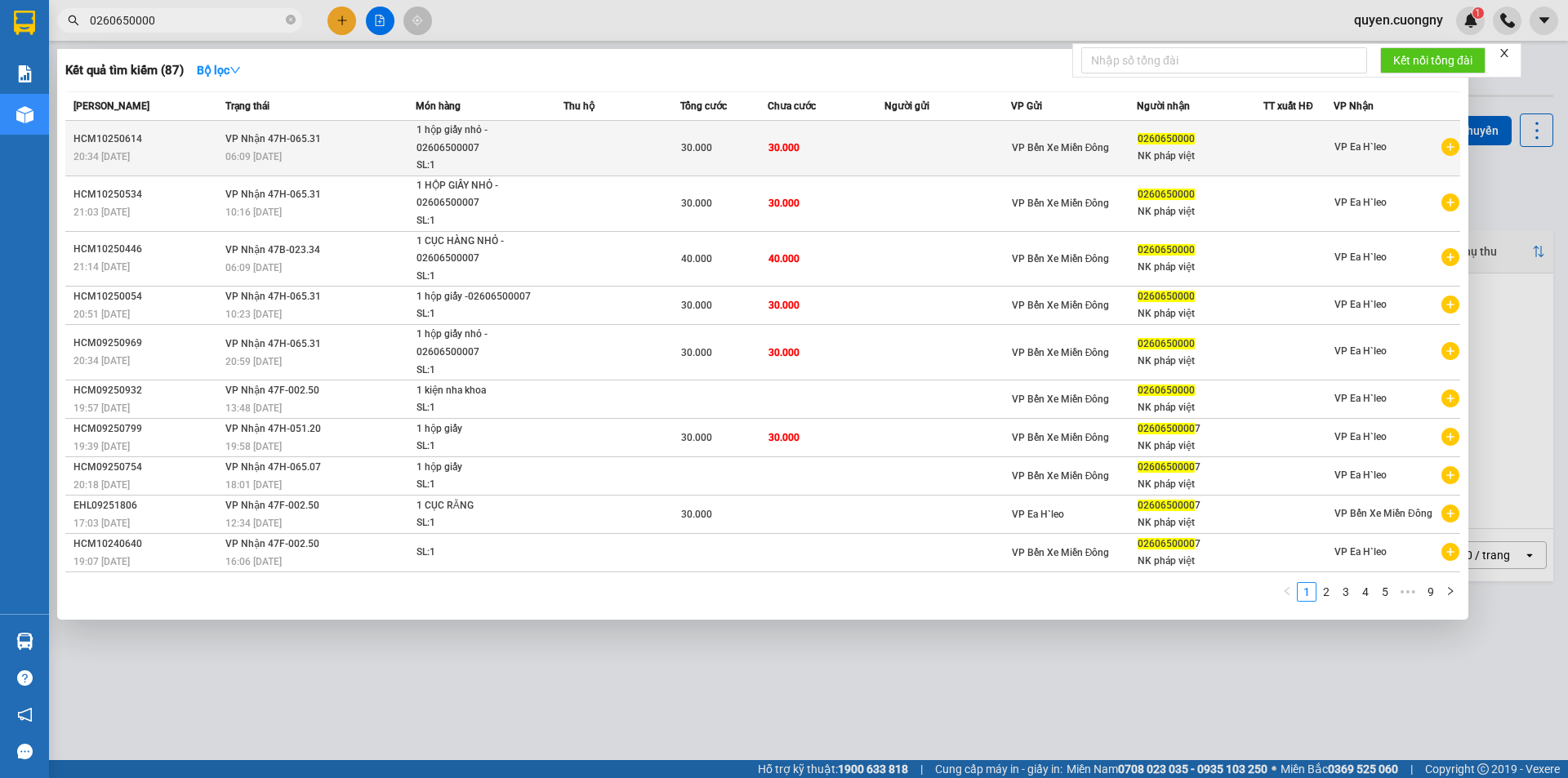
type input "0260650000"
click at [508, 148] on div "1 hộp giấy nhỏ - 02606500007" at bounding box center [477, 139] width 123 height 35
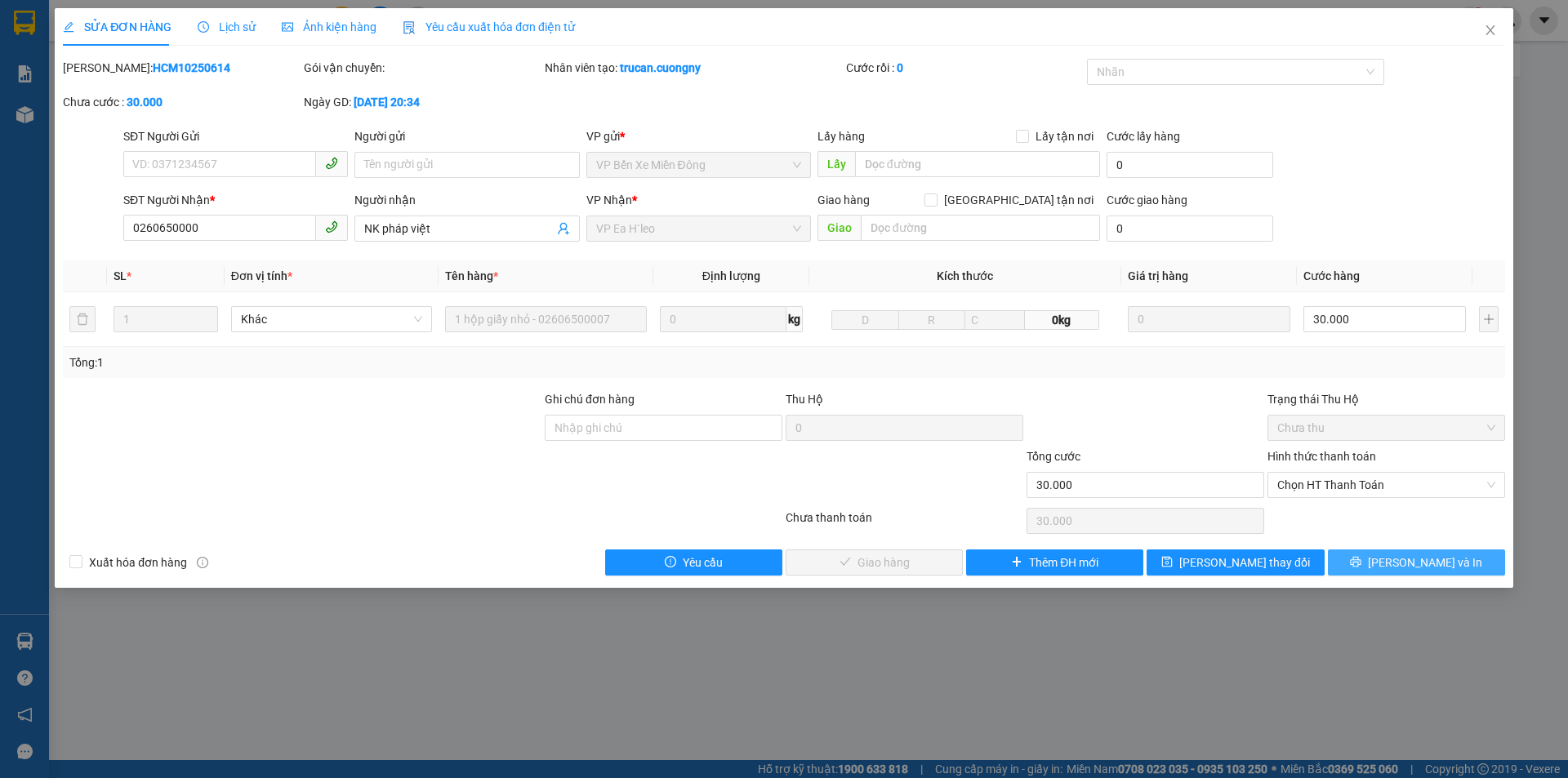
click at [1407, 555] on span "[PERSON_NAME] và In" at bounding box center [1425, 562] width 114 height 18
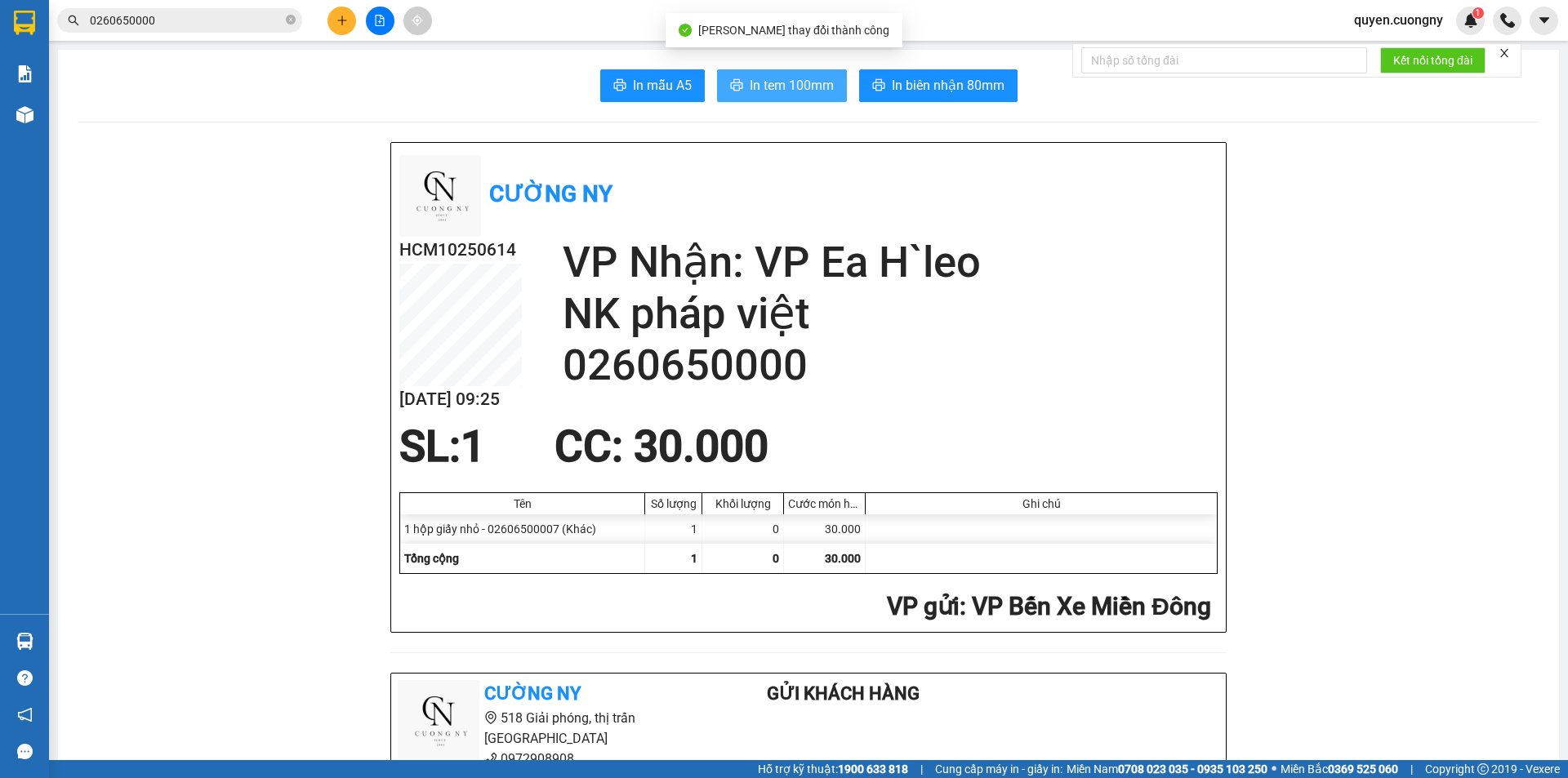
click at [777, 78] on span "In tem 100mm" at bounding box center [792, 85] width 84 height 21
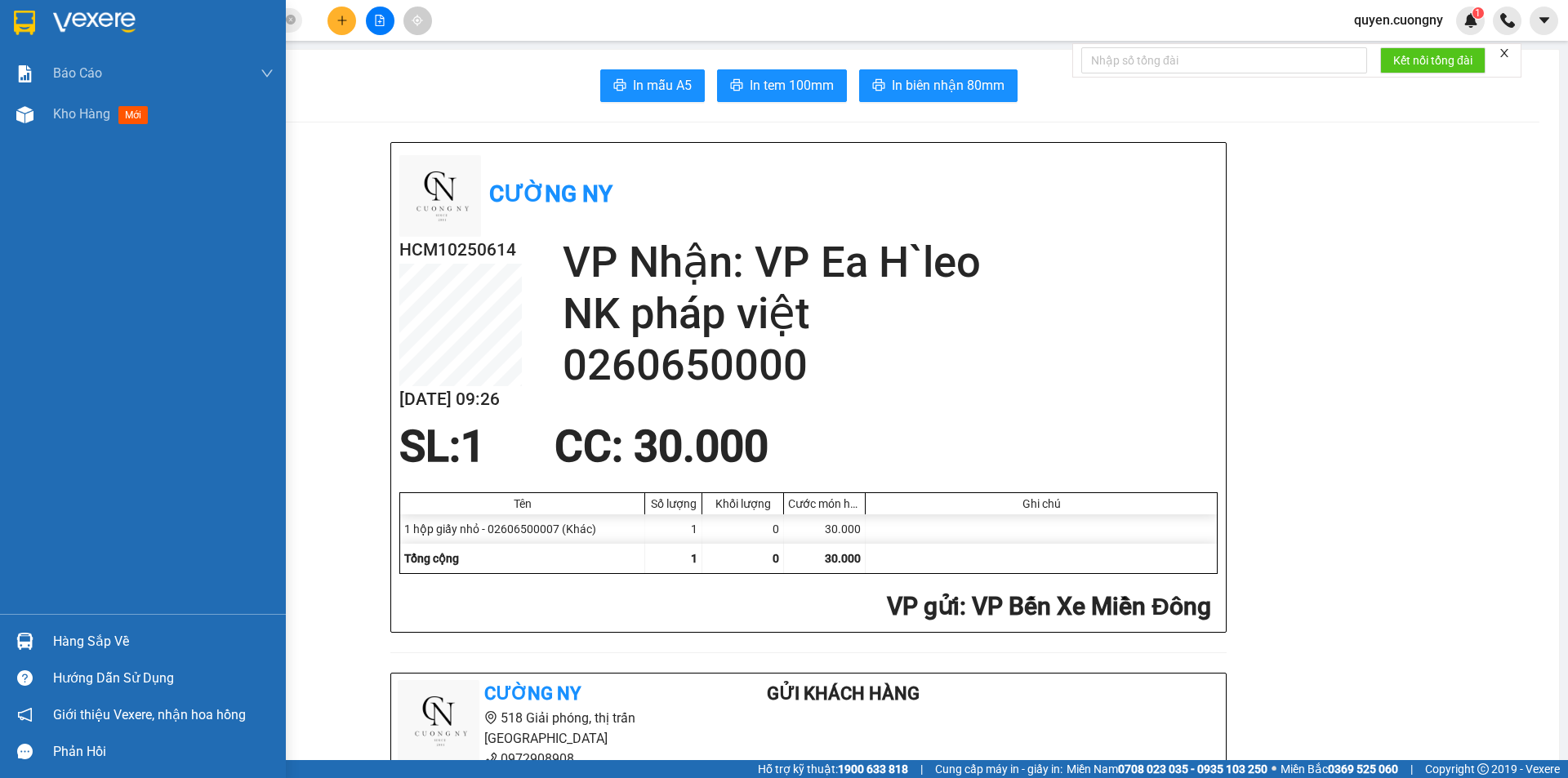
click at [17, 17] on img at bounding box center [25, 23] width 22 height 25
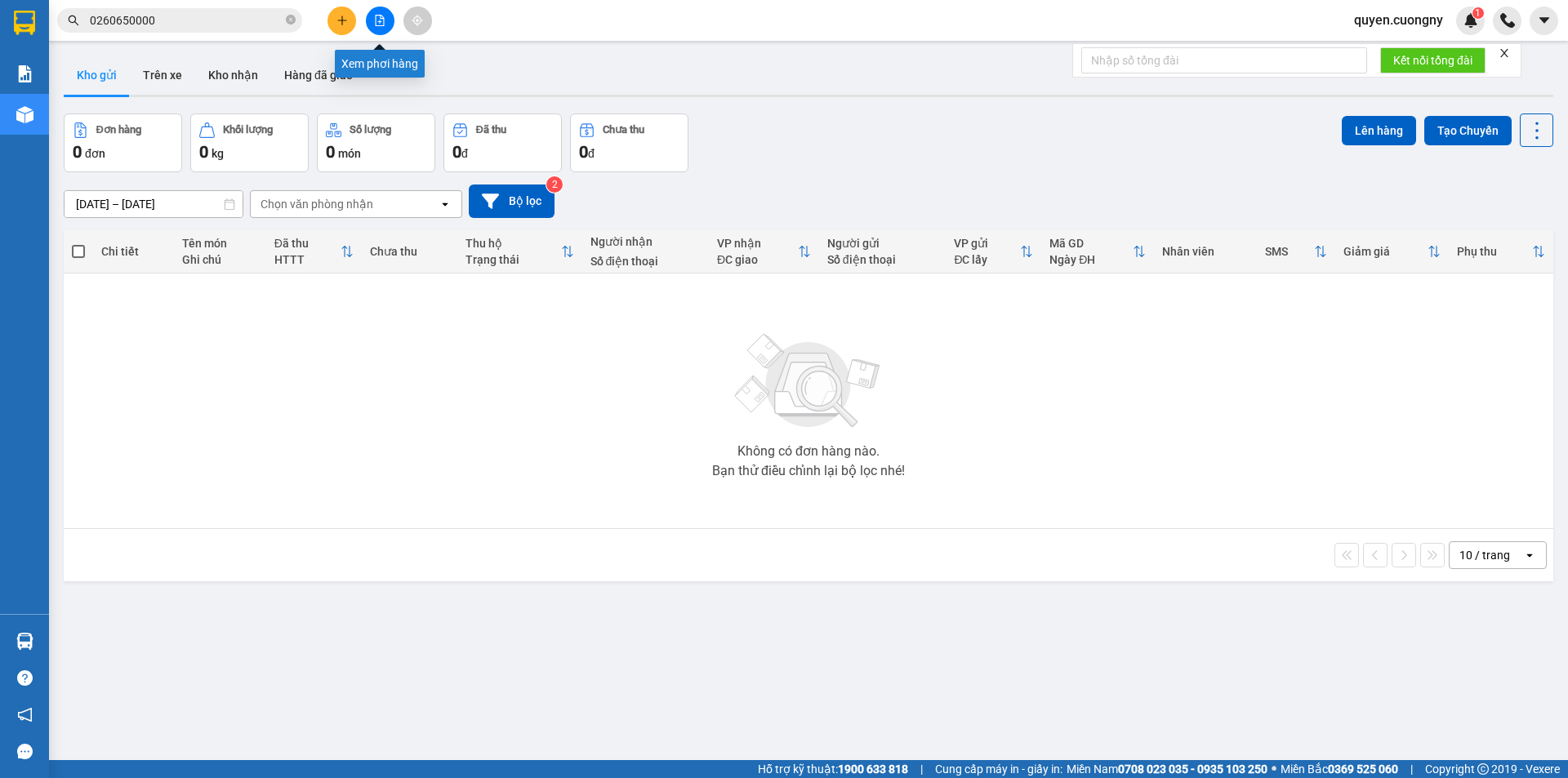
click at [378, 22] on icon "file-add" at bounding box center [380, 21] width 9 height 12
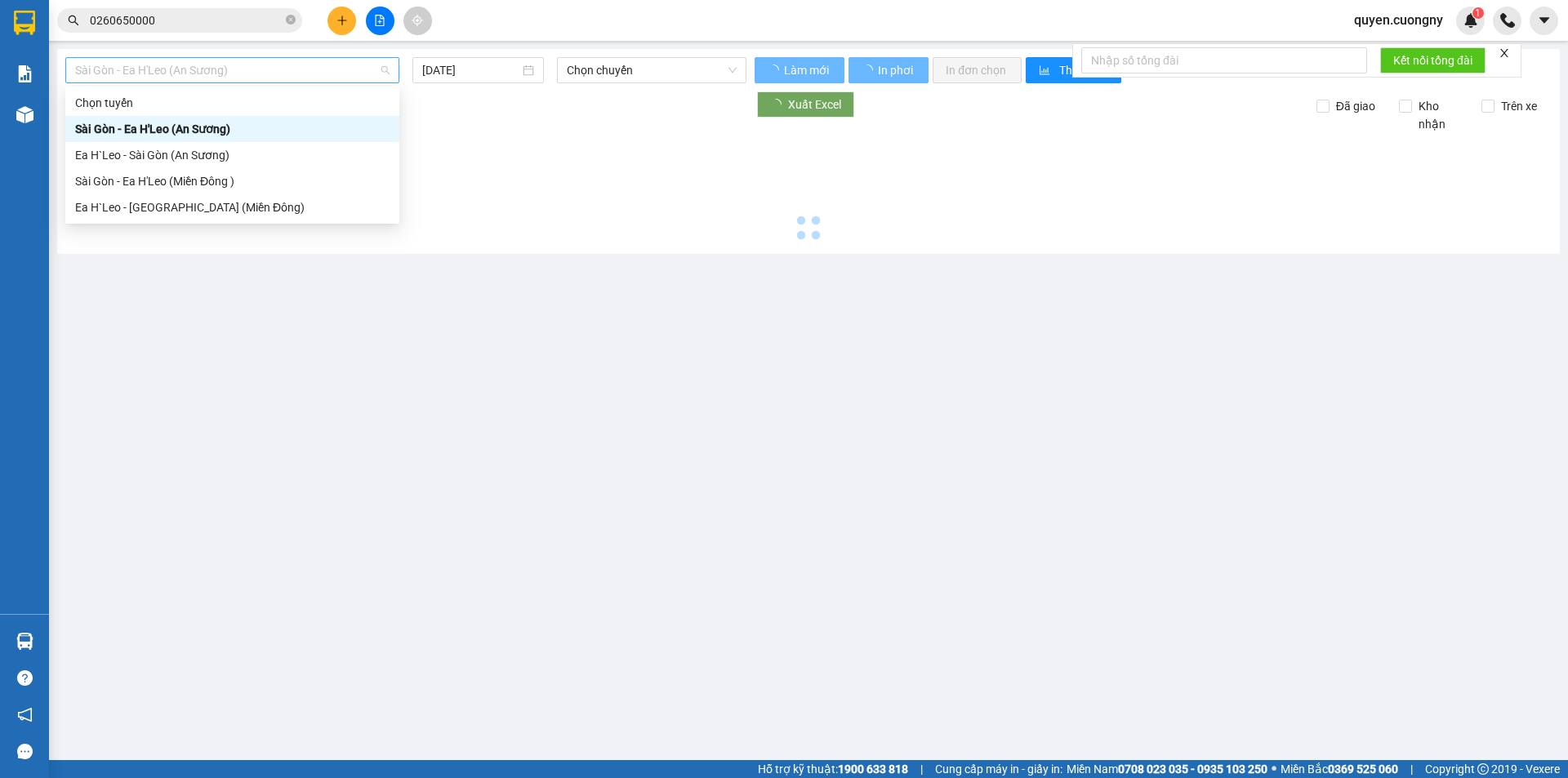
click at [270, 62] on span "Sài Gòn - Ea H'Leo (An Sương)" at bounding box center [233, 70] width 314 height 25
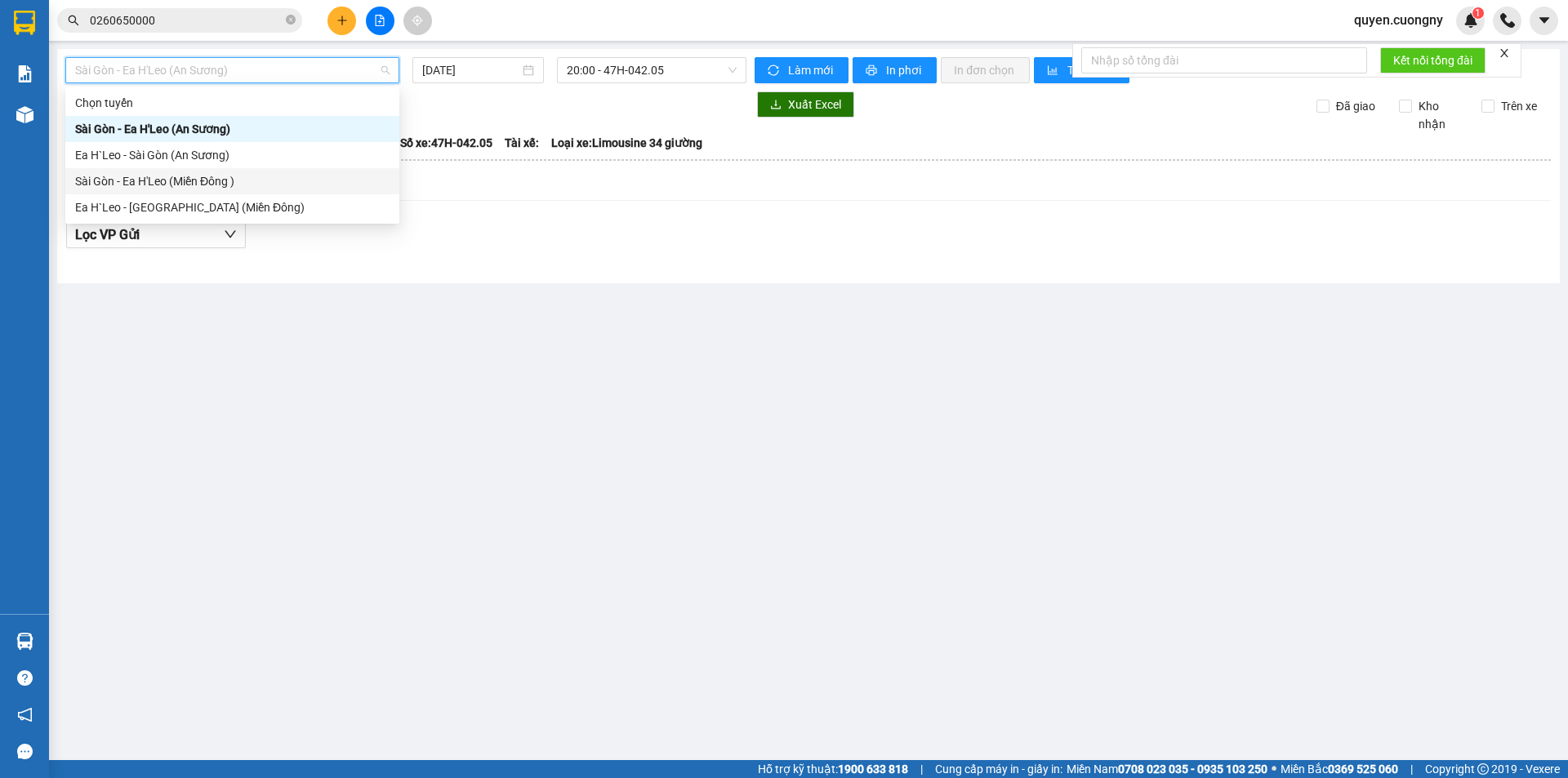
click at [238, 182] on div "Sài Gòn - Ea H'Leo (Miền Đông )" at bounding box center [233, 182] width 314 height 18
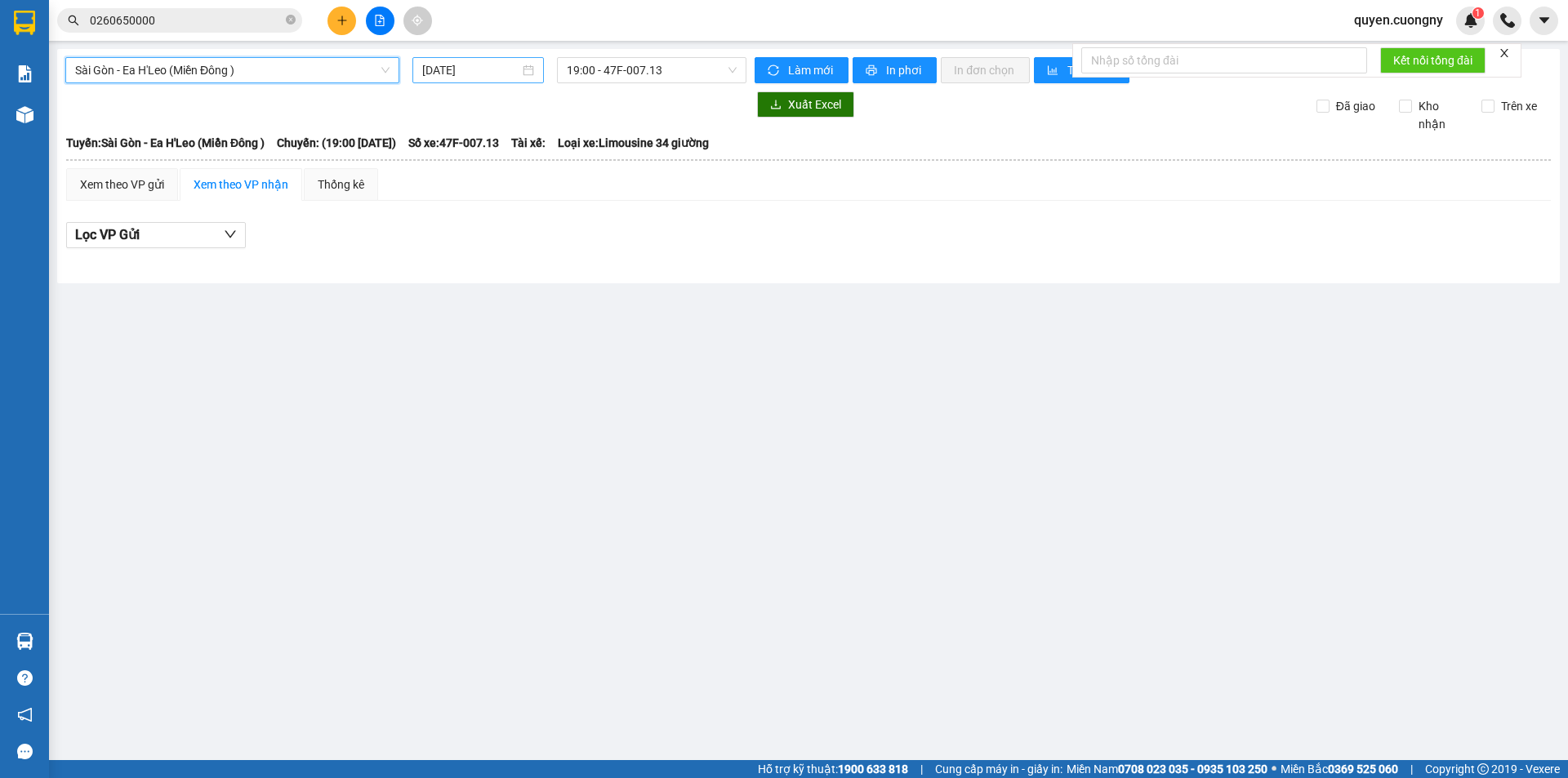
click at [433, 71] on input "14/10/2025" at bounding box center [470, 70] width 97 height 18
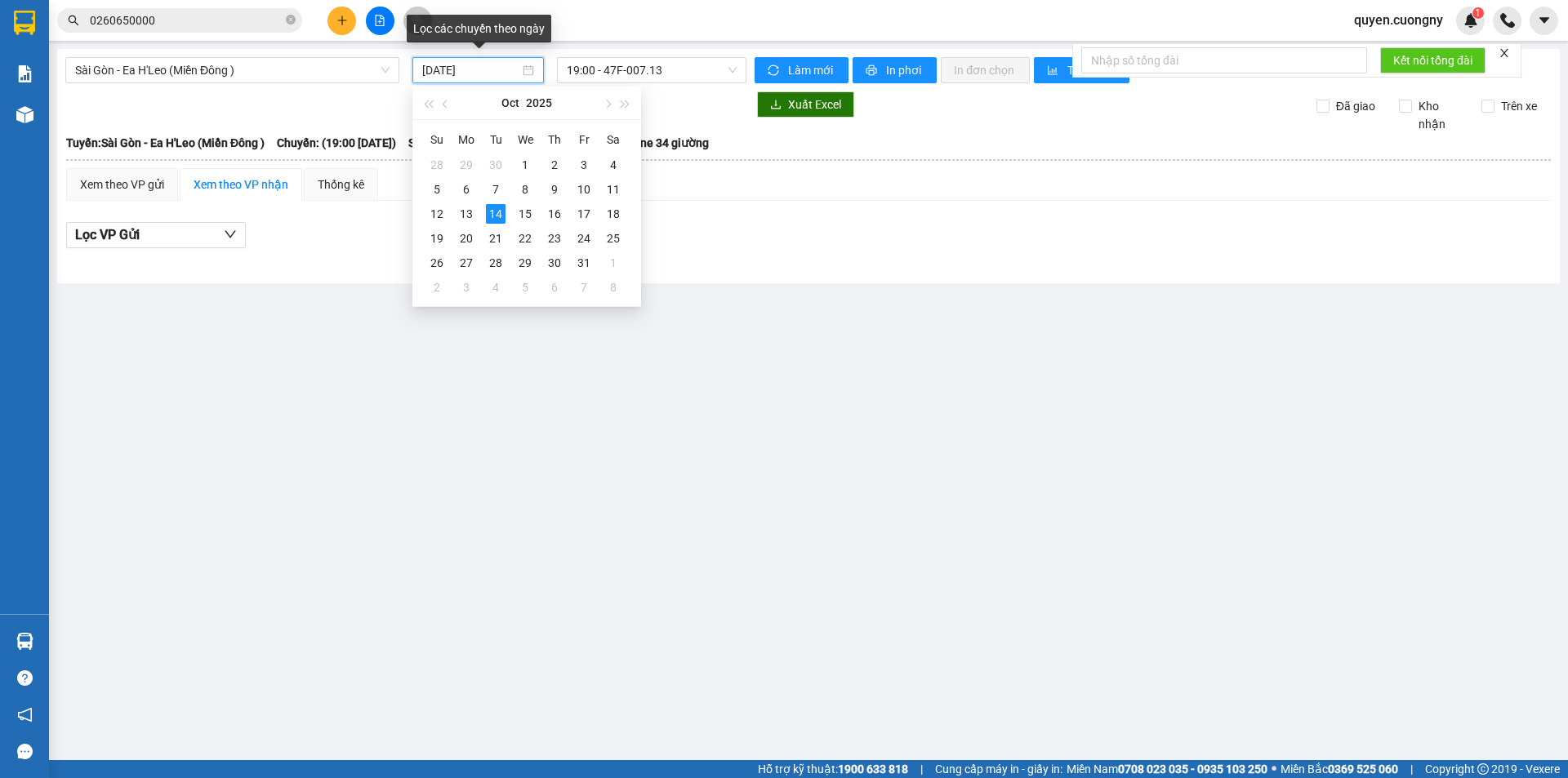
click at [427, 77] on input "14/10/2025" at bounding box center [470, 70] width 97 height 18
click at [469, 213] on div "13" at bounding box center [466, 214] width 20 height 20
type input "13/10/2025"
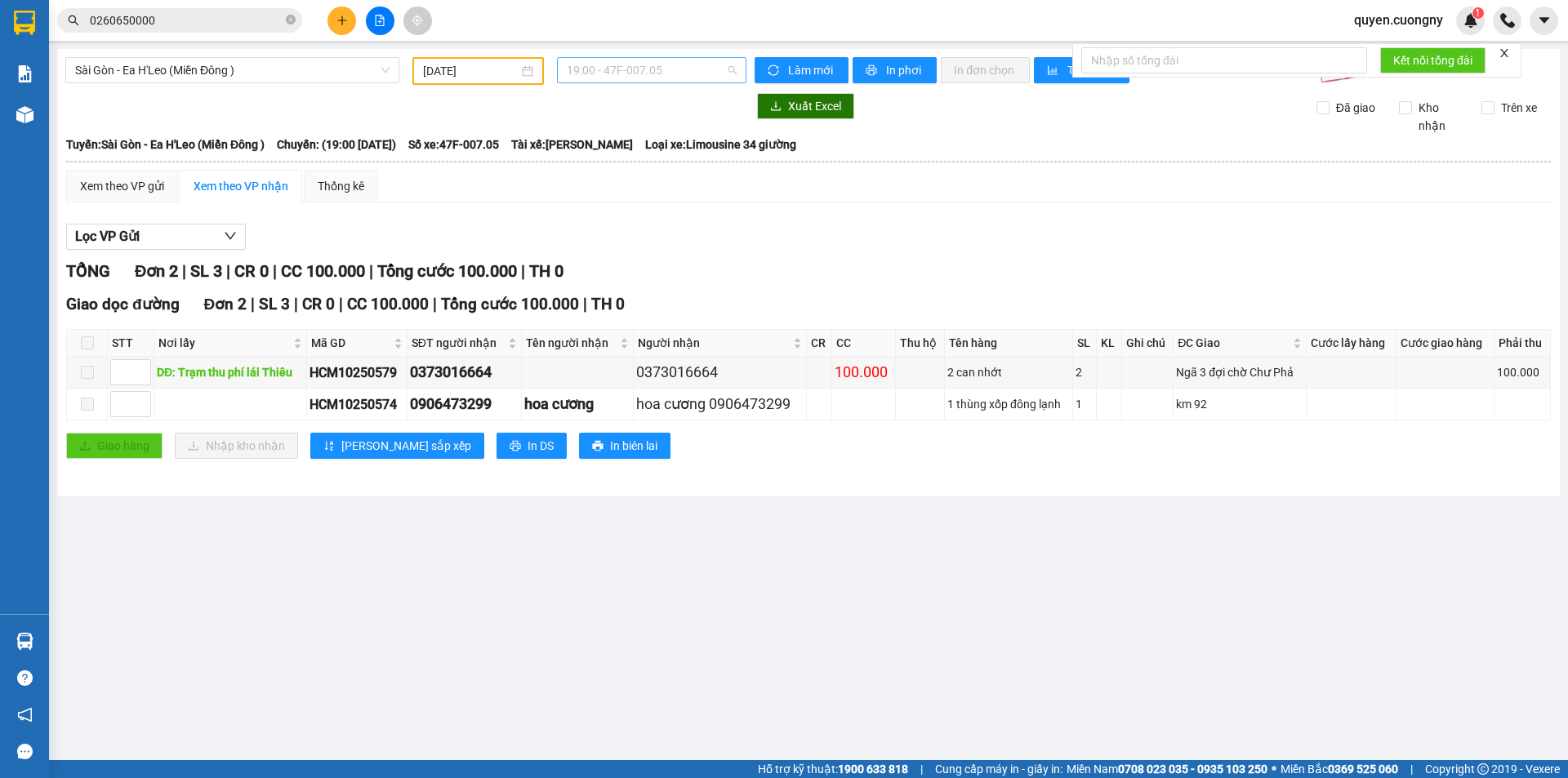
click at [611, 71] on span "19:00 - 47F-007.05" at bounding box center [651, 70] width 170 height 25
click at [645, 158] on div "20:00 - 47H-051.20" at bounding box center [630, 155] width 128 height 18
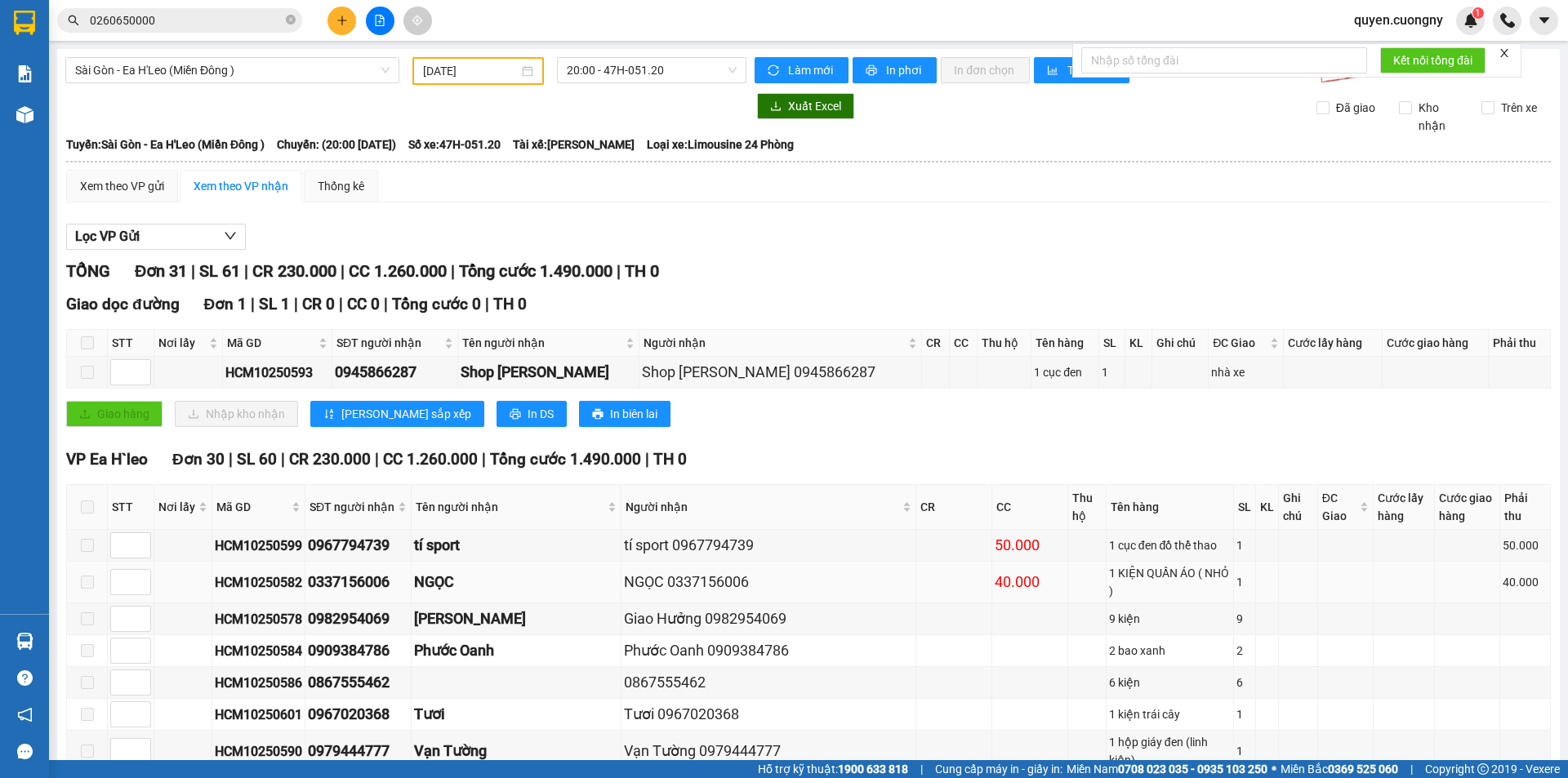
drag, startPoint x: 684, startPoint y: 151, endPoint x: 594, endPoint y: 158, distance: 90.3
click at [624, 571] on div "NGỌC 0337156006" at bounding box center [768, 582] width 289 height 23
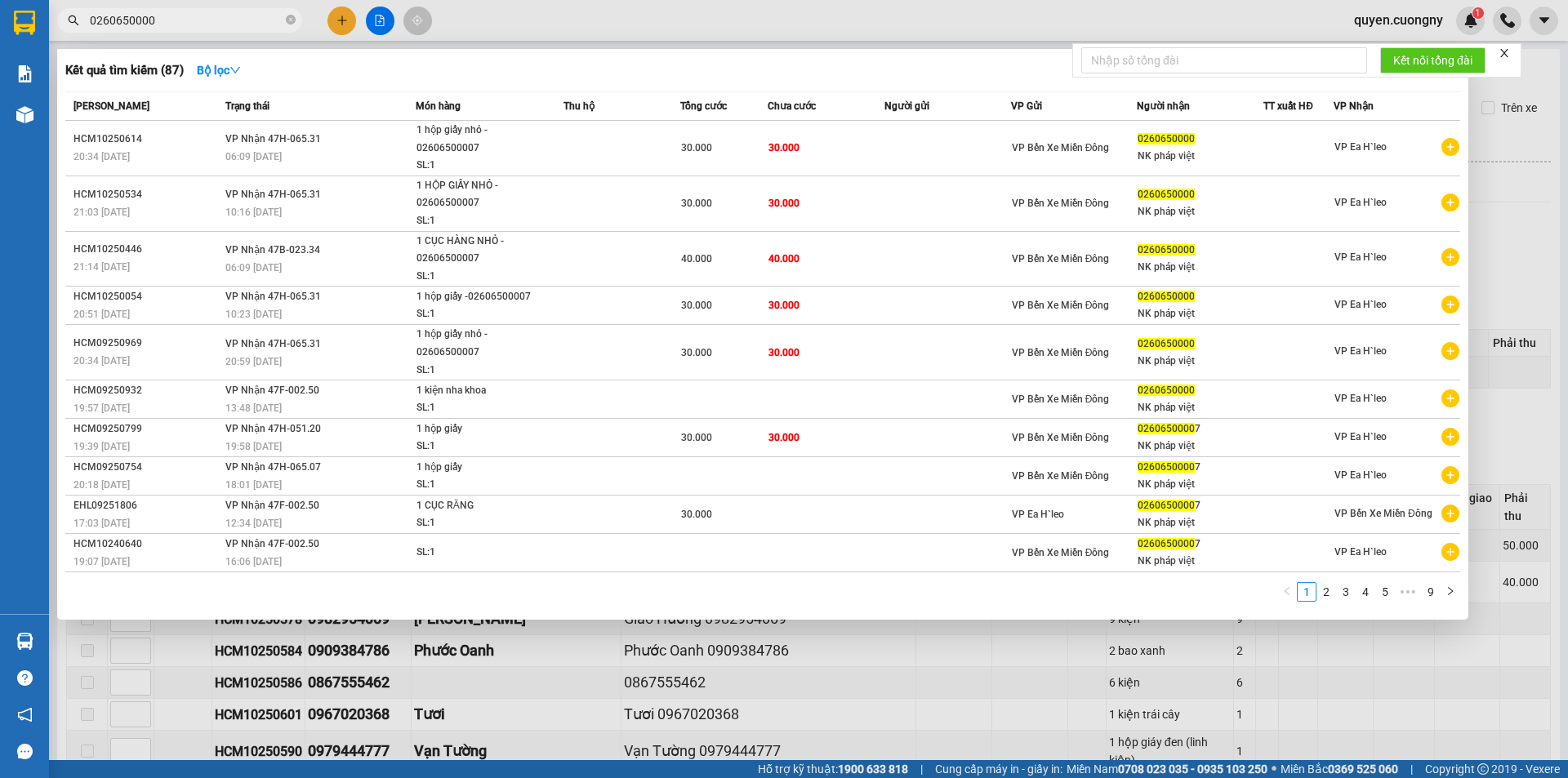
click at [216, 24] on input "0260650000" at bounding box center [186, 21] width 192 height 18
paste input "337156006"
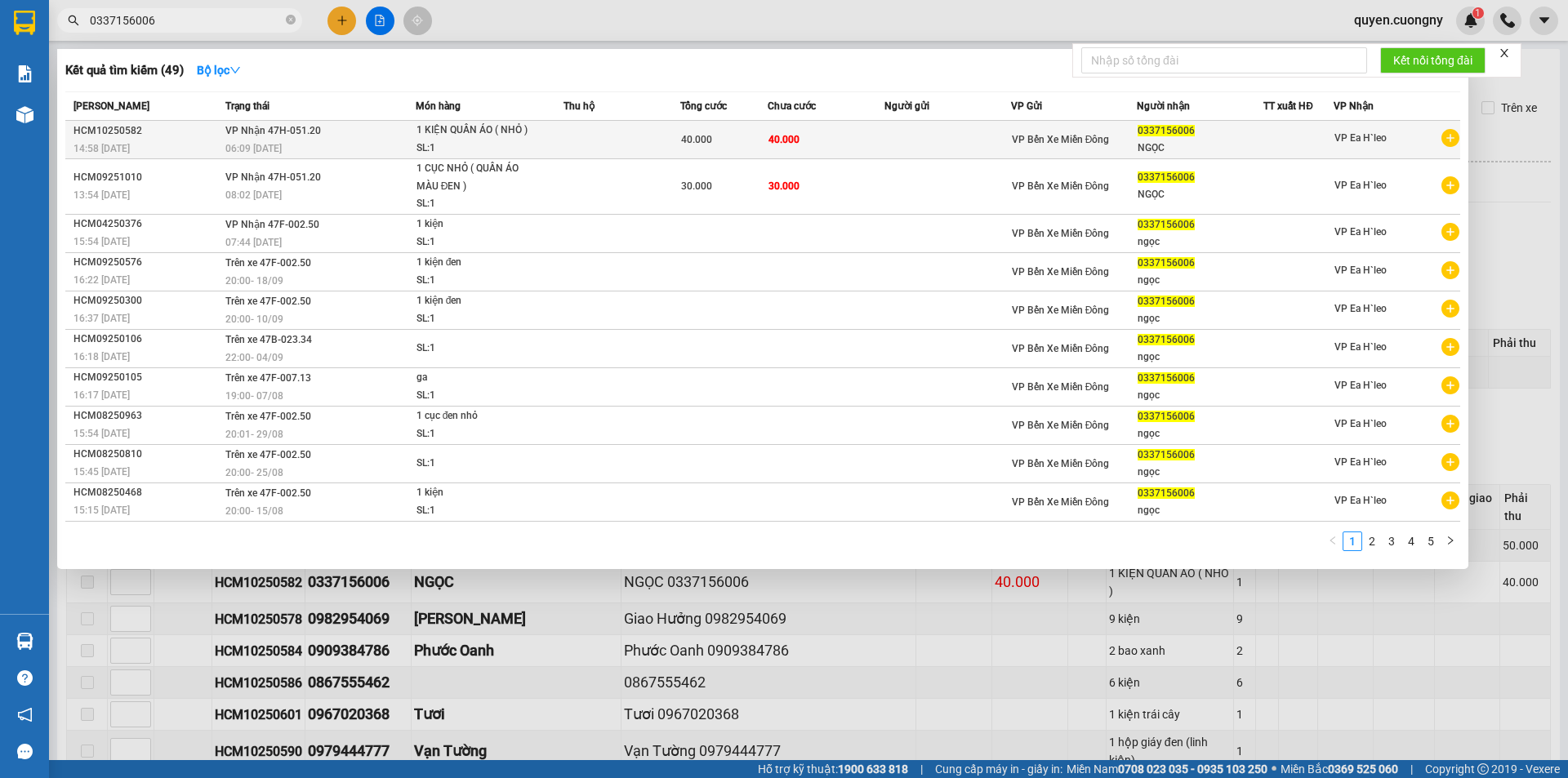
type input "0337156006"
click at [359, 133] on td "VP Nhận 47H-051.20 06:09 - 14/10" at bounding box center [318, 139] width 194 height 38
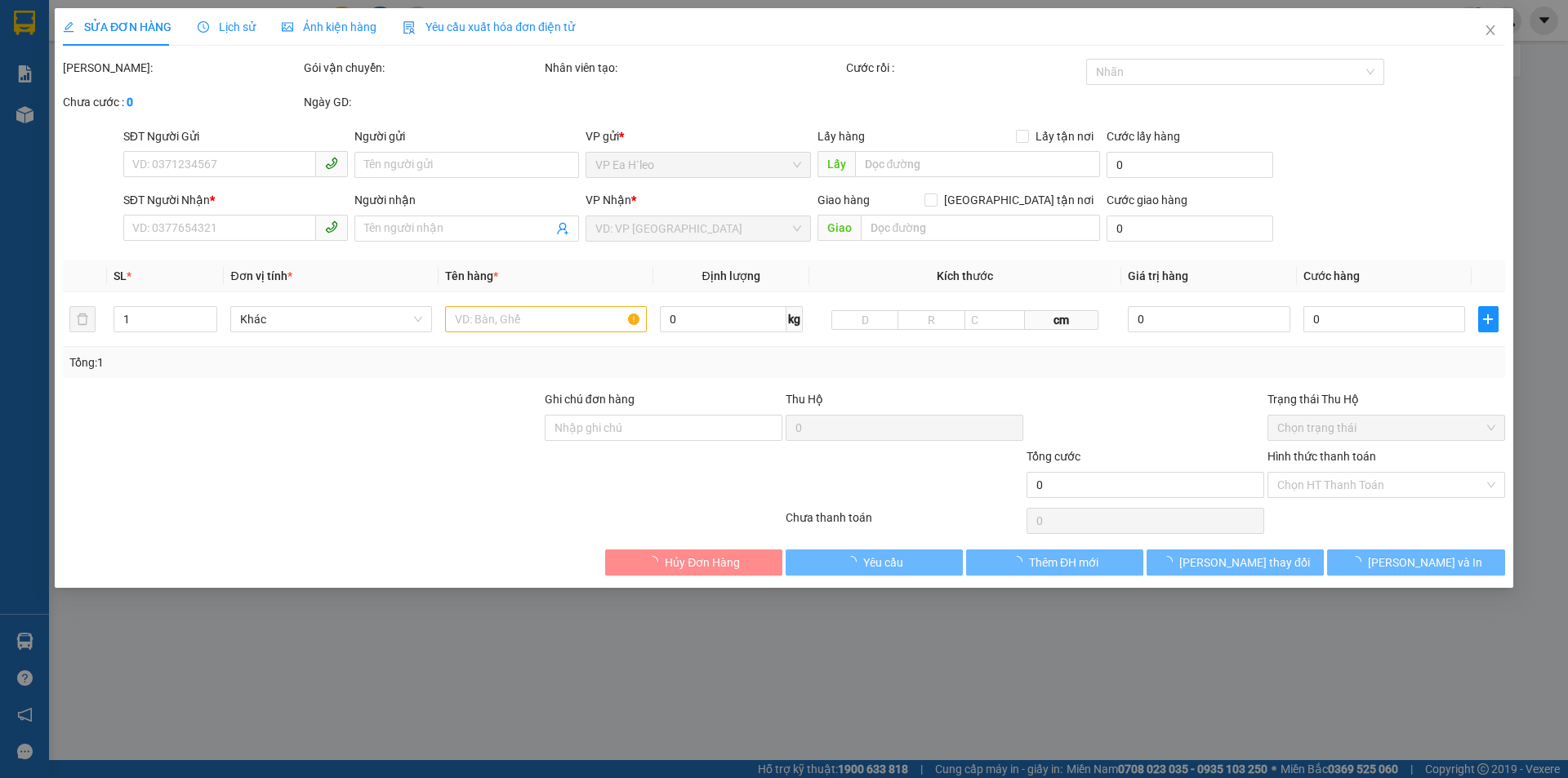
type input "0337156006"
type input "NGỌC"
type input "40.000"
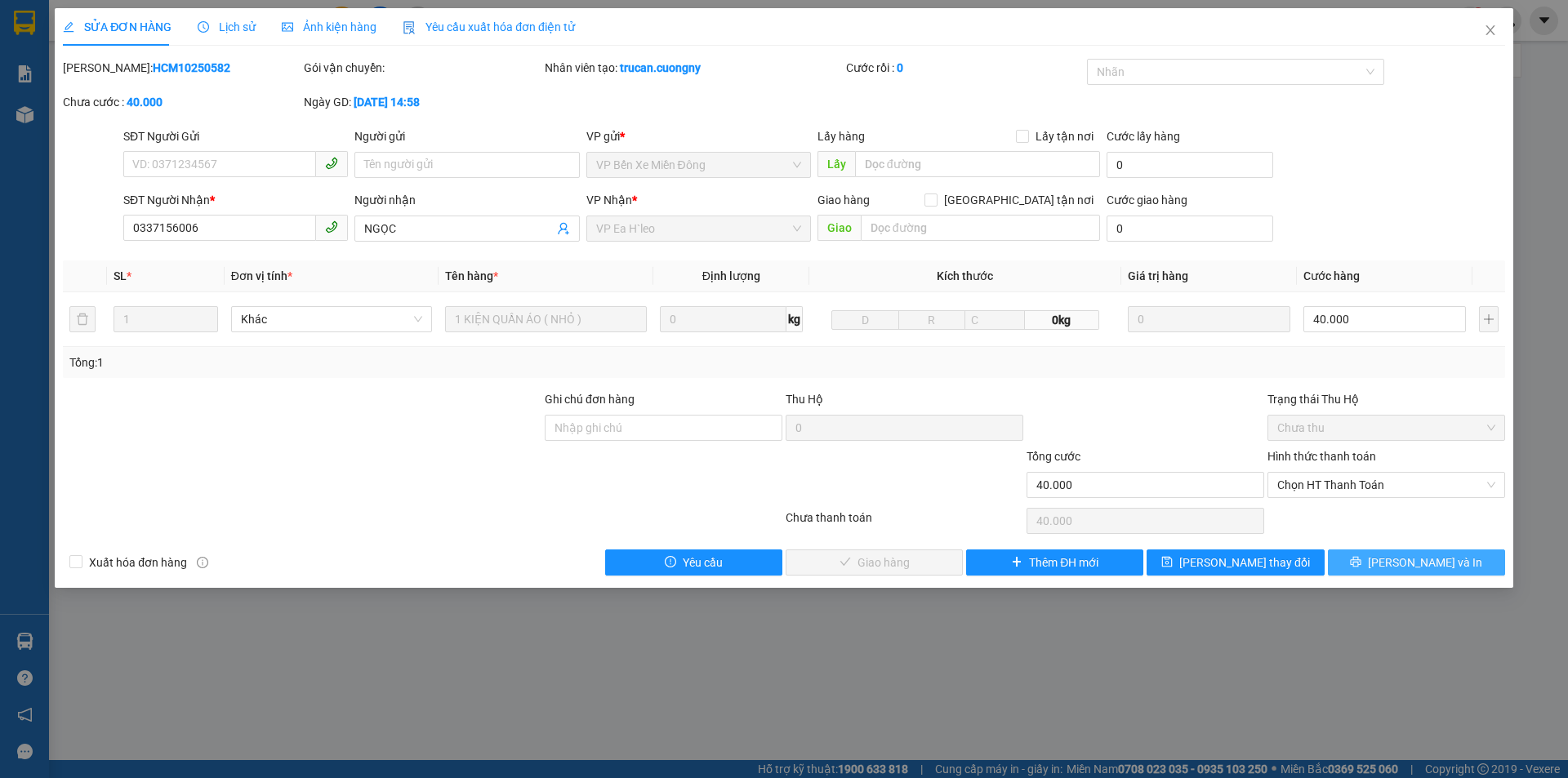
click at [1378, 574] on button "[PERSON_NAME] và In" at bounding box center [1416, 562] width 178 height 26
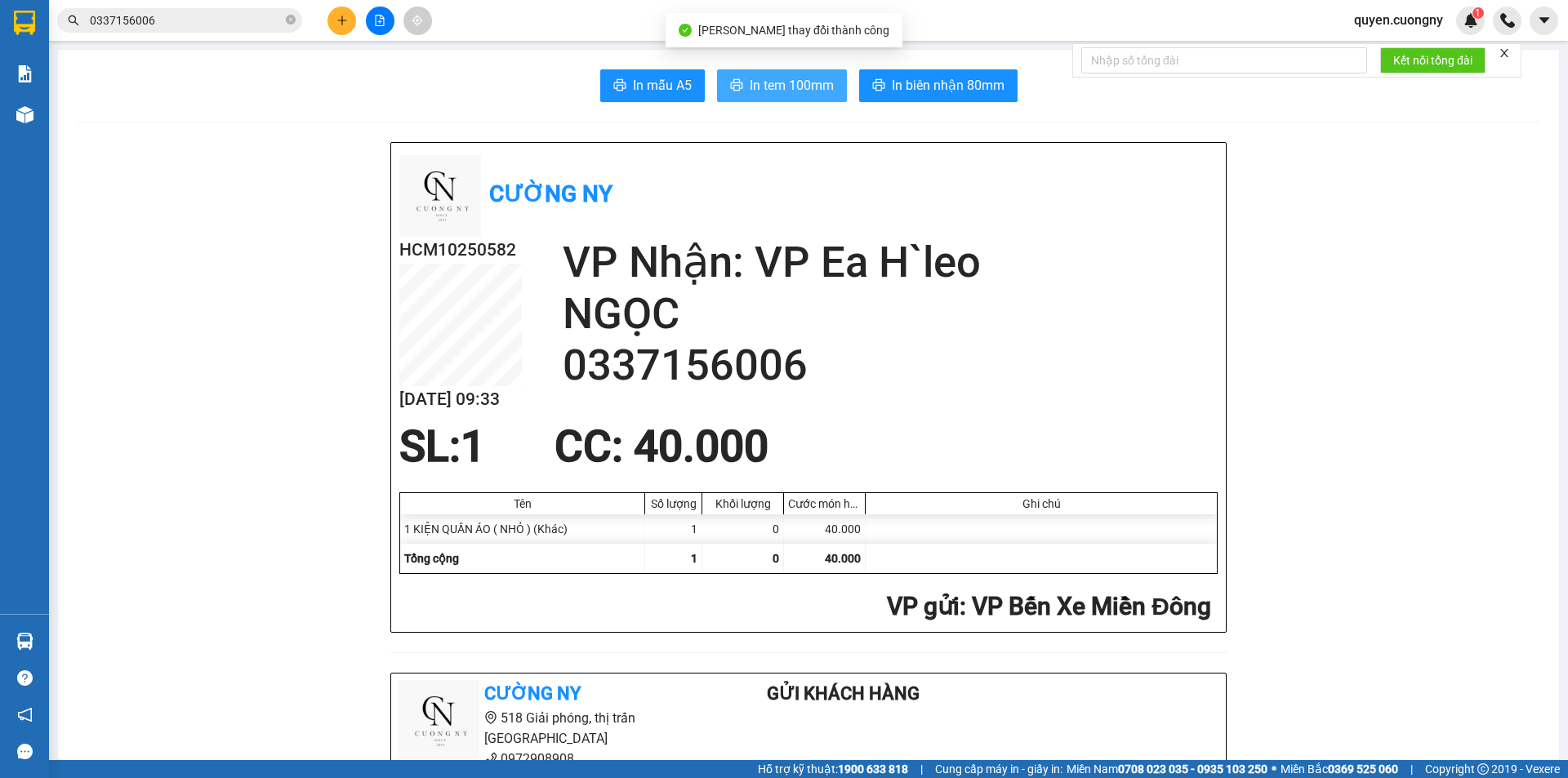
click at [771, 95] on span "In tem 100mm" at bounding box center [792, 85] width 84 height 21
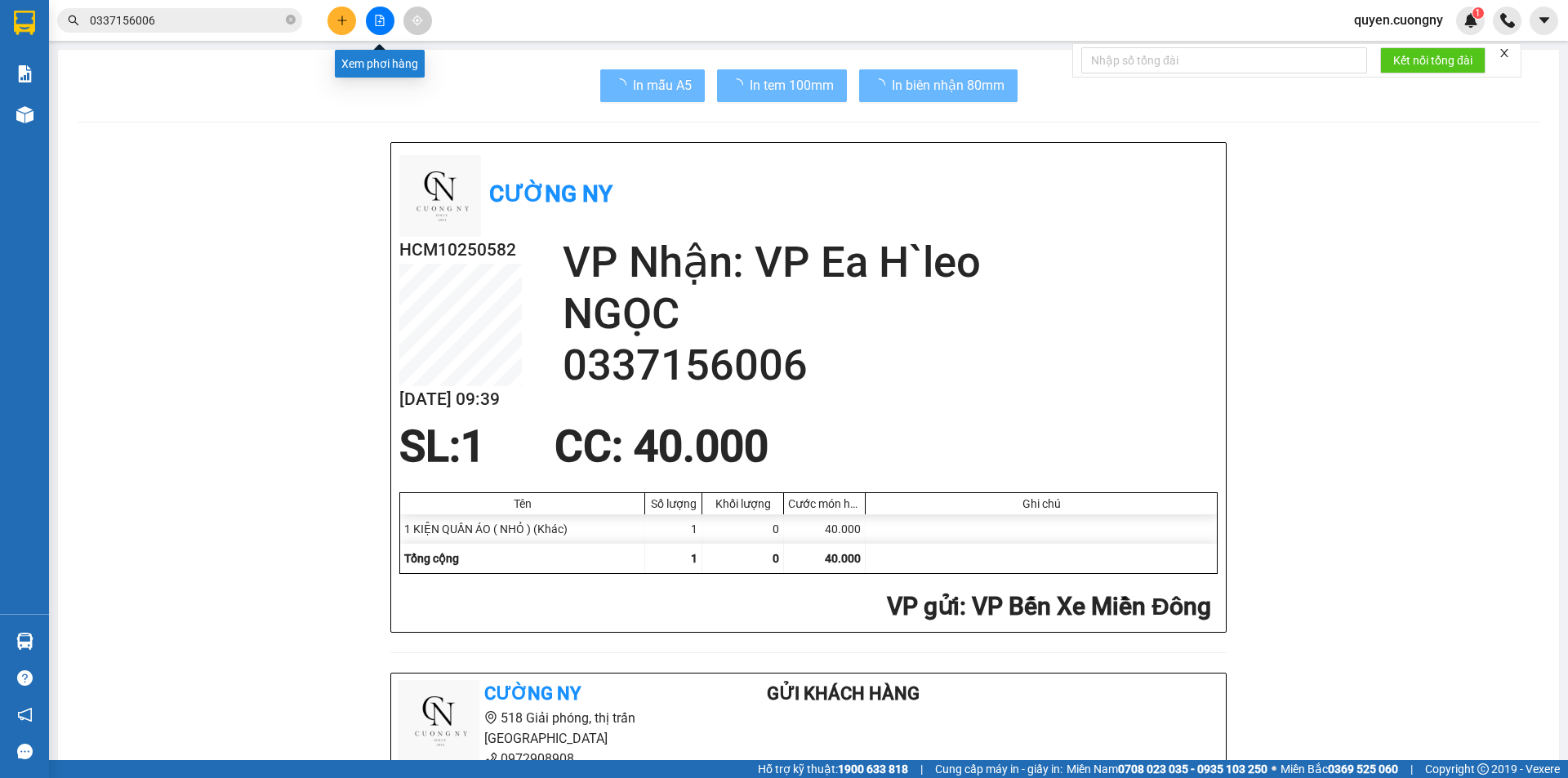
click at [381, 23] on icon "file-add" at bounding box center [380, 21] width 12 height 12
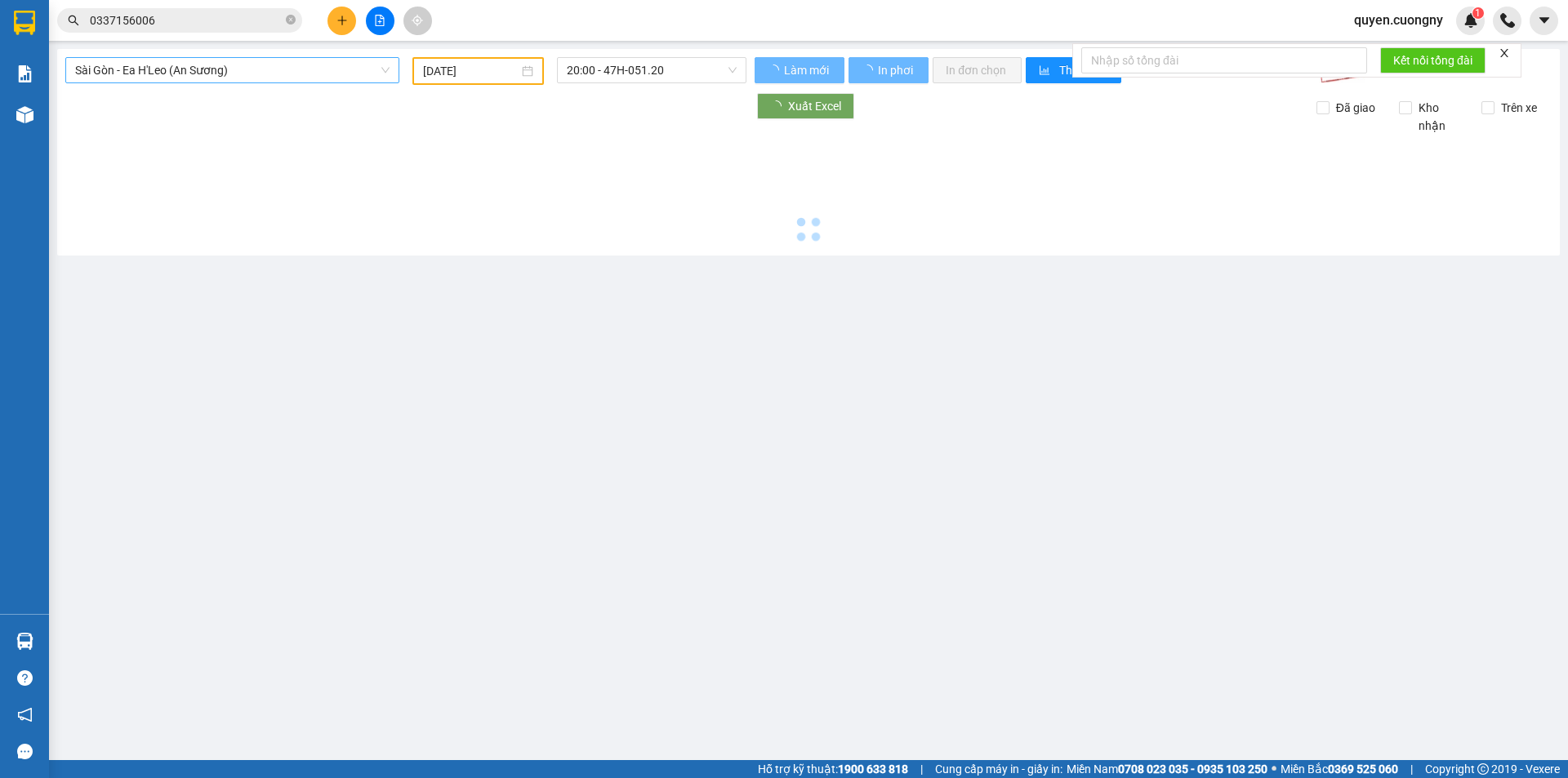
type input "14/10/2025"
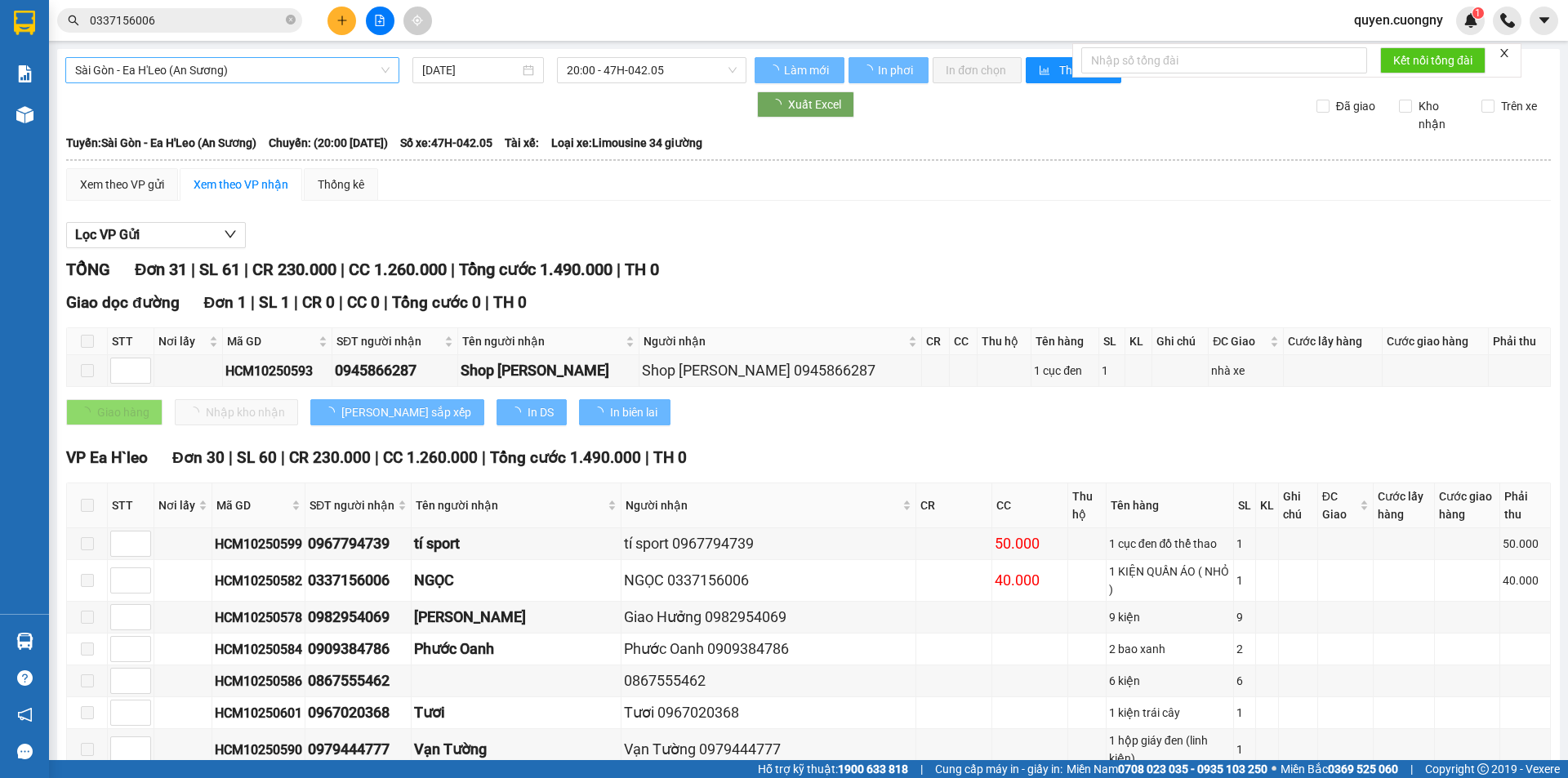
click at [235, 66] on span "Sài Gòn - Ea H'Leo (An Sương)" at bounding box center [233, 70] width 314 height 25
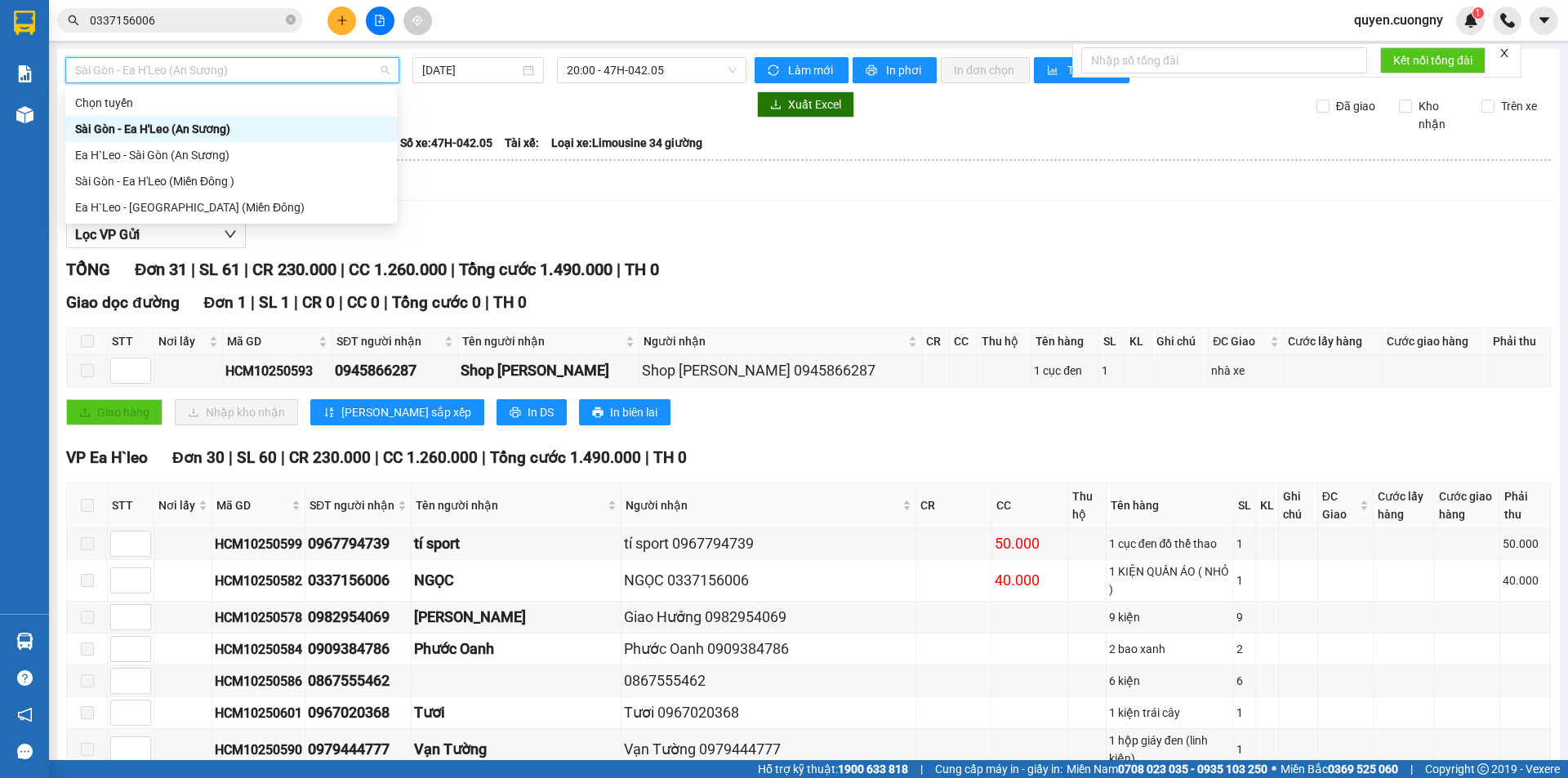
click at [236, 78] on span "Sài Gòn - Ea H'Leo (An Sương)" at bounding box center [233, 70] width 314 height 25
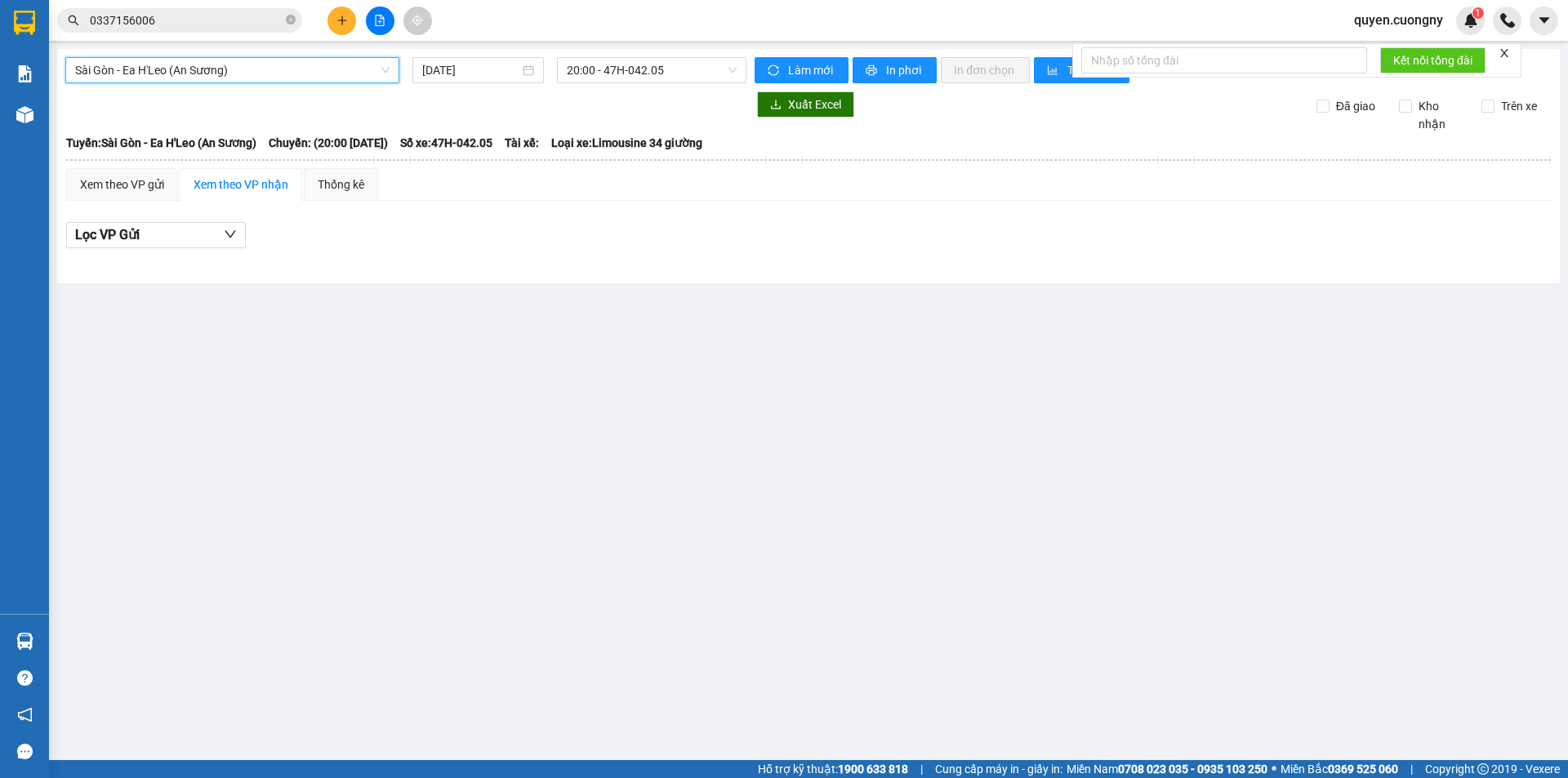
click at [215, 61] on span "Sài Gòn - Ea H'Leo (An Sương)" at bounding box center [233, 70] width 314 height 25
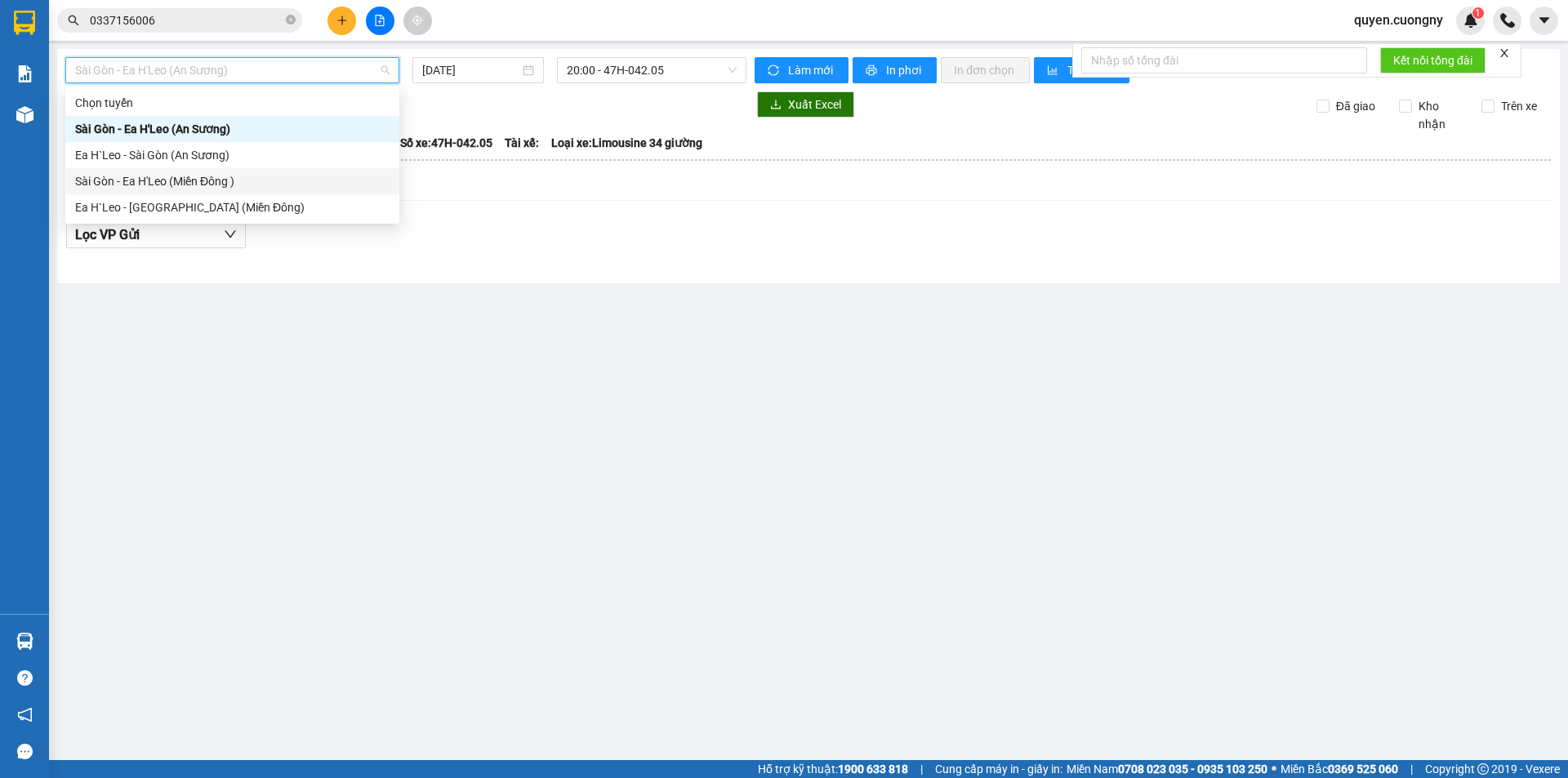
click at [212, 182] on div "Sài Gòn - Ea H'Leo (Miền Đông )" at bounding box center [233, 182] width 314 height 18
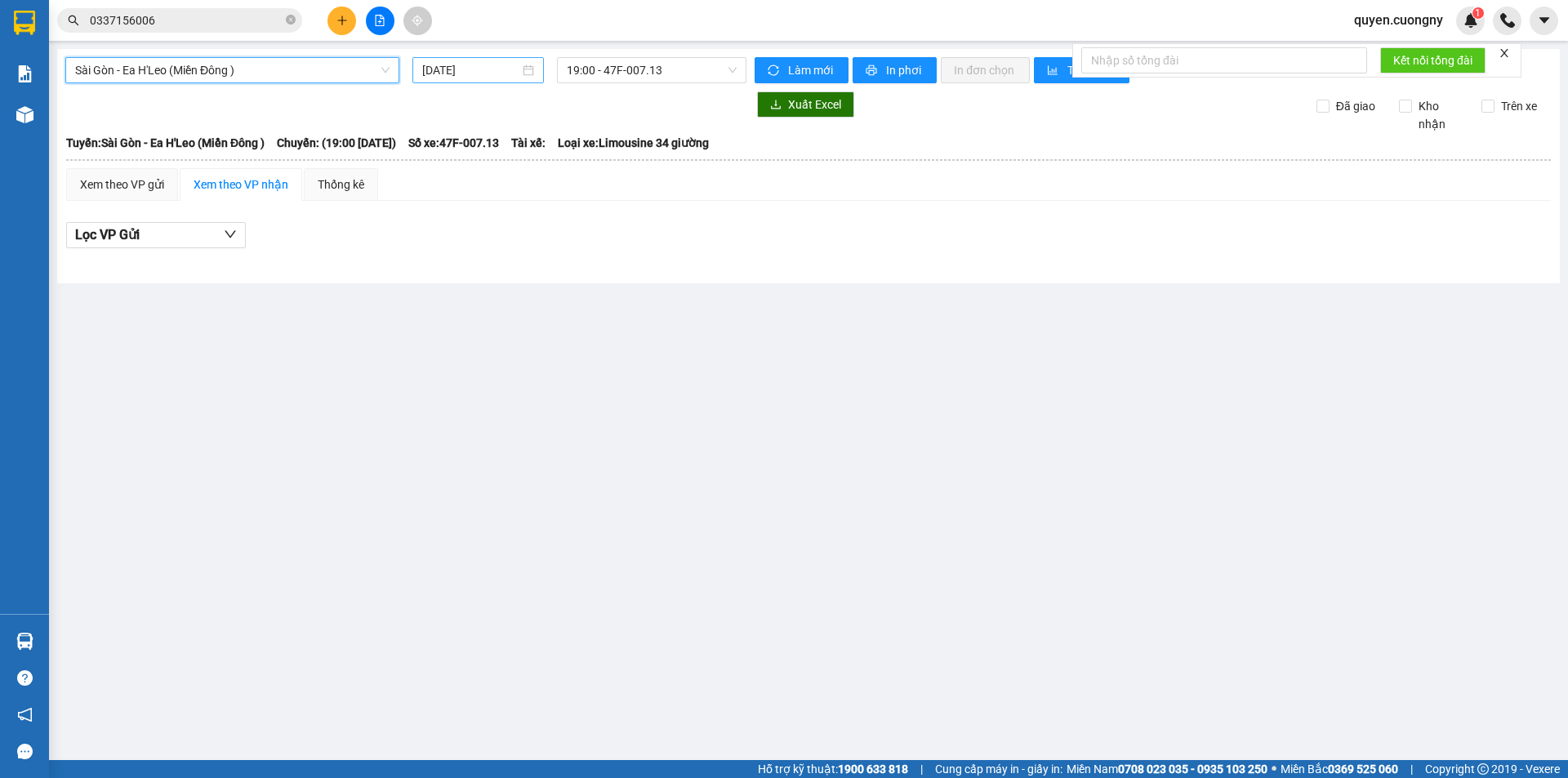
click at [428, 64] on input "14/10/2025" at bounding box center [470, 70] width 97 height 18
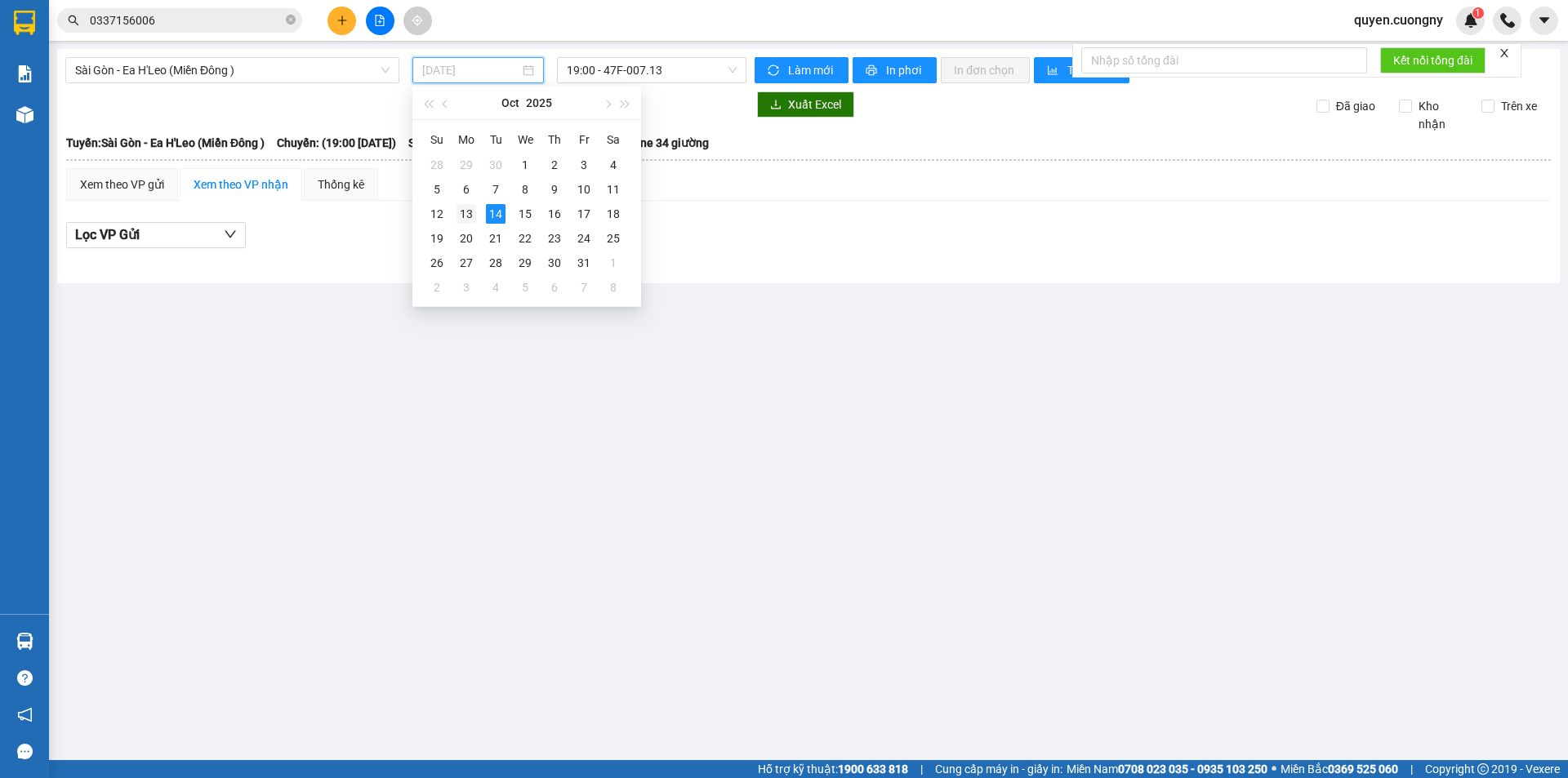
click at [466, 213] on div "13" at bounding box center [466, 214] width 20 height 20
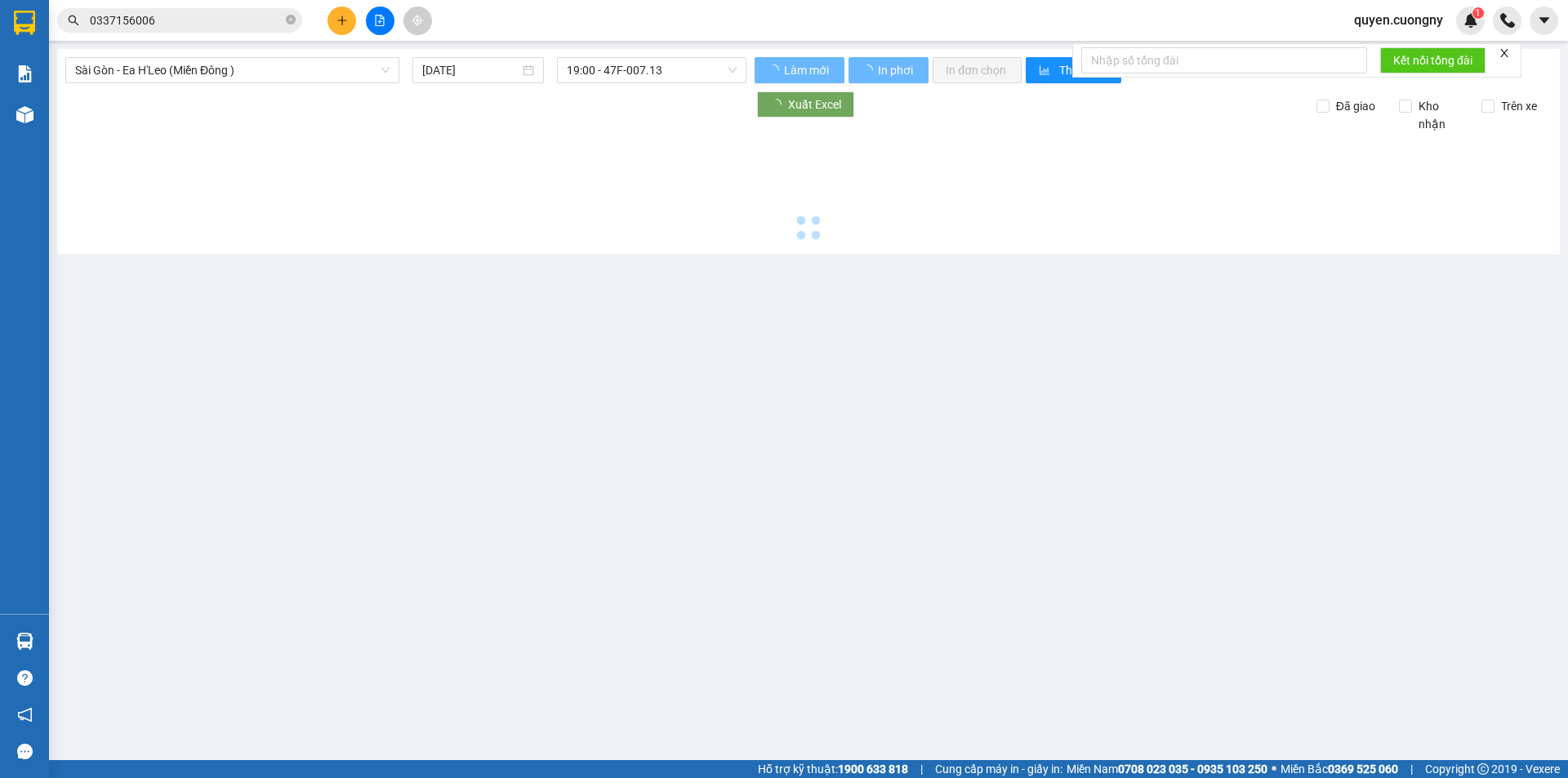
type input "13/10/2025"
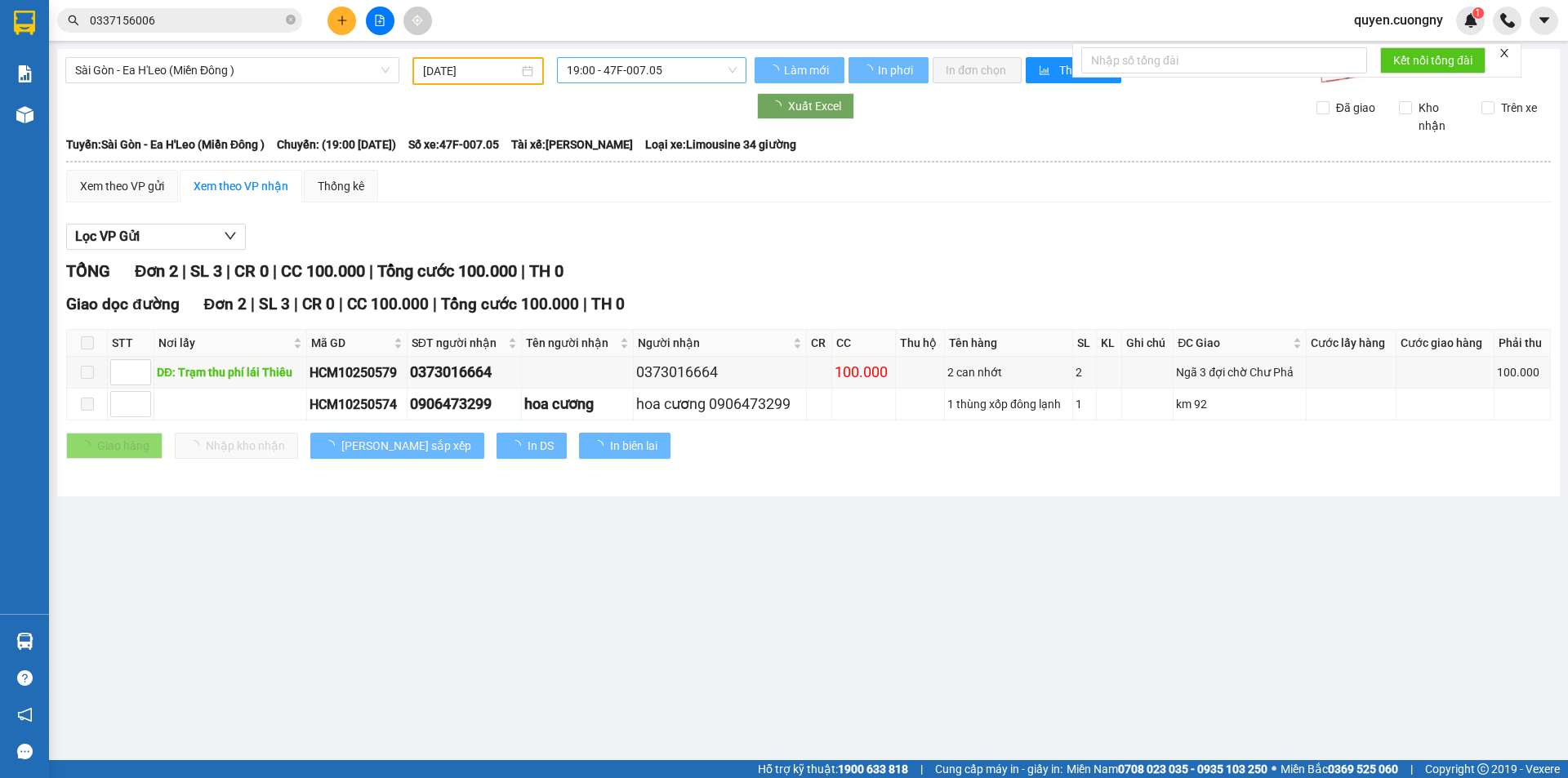
click at [658, 66] on span "19:00 - 47F-007.05" at bounding box center [651, 70] width 170 height 25
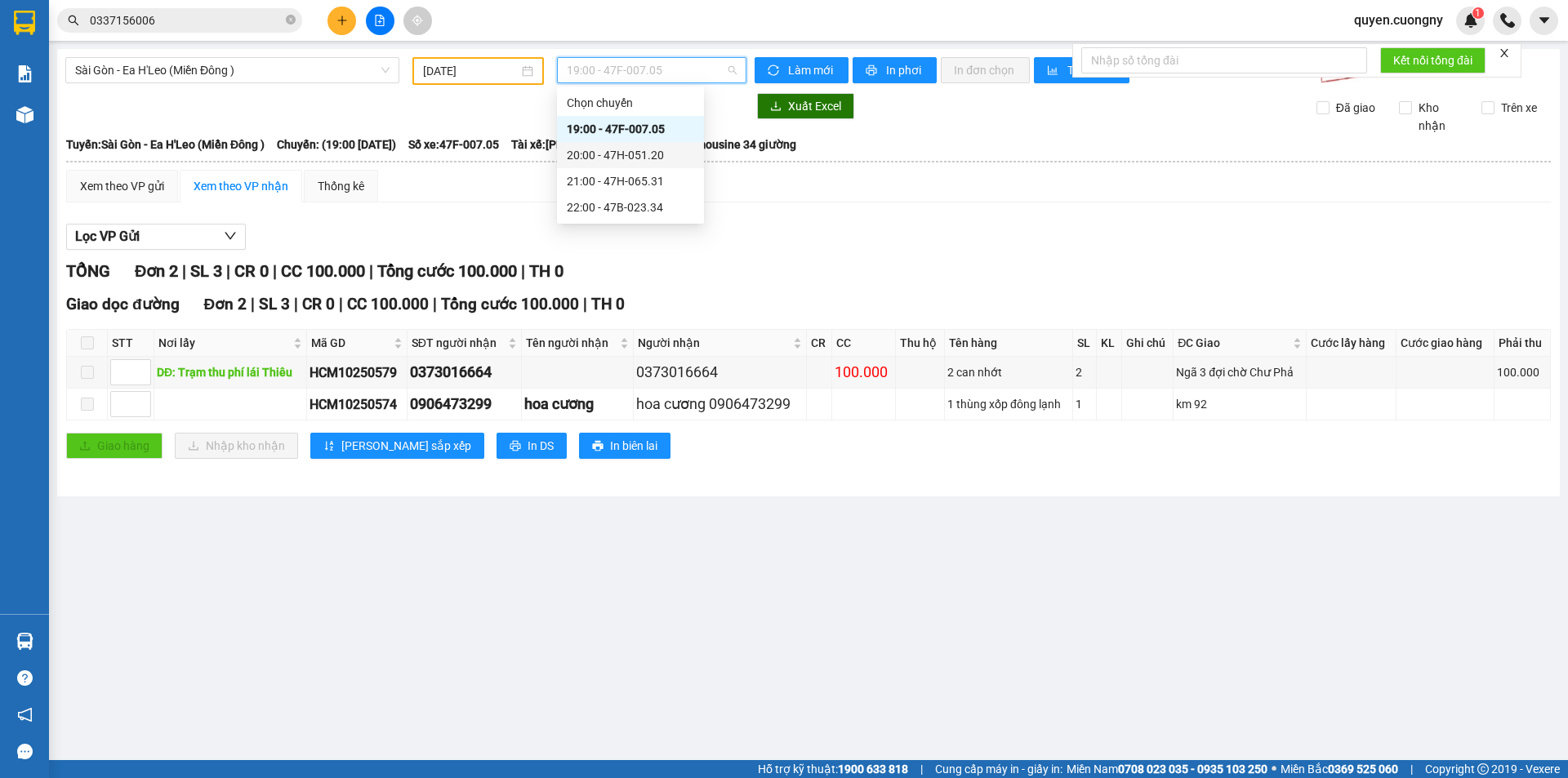
click at [658, 158] on div "20:00 - 47H-051.20" at bounding box center [630, 155] width 128 height 18
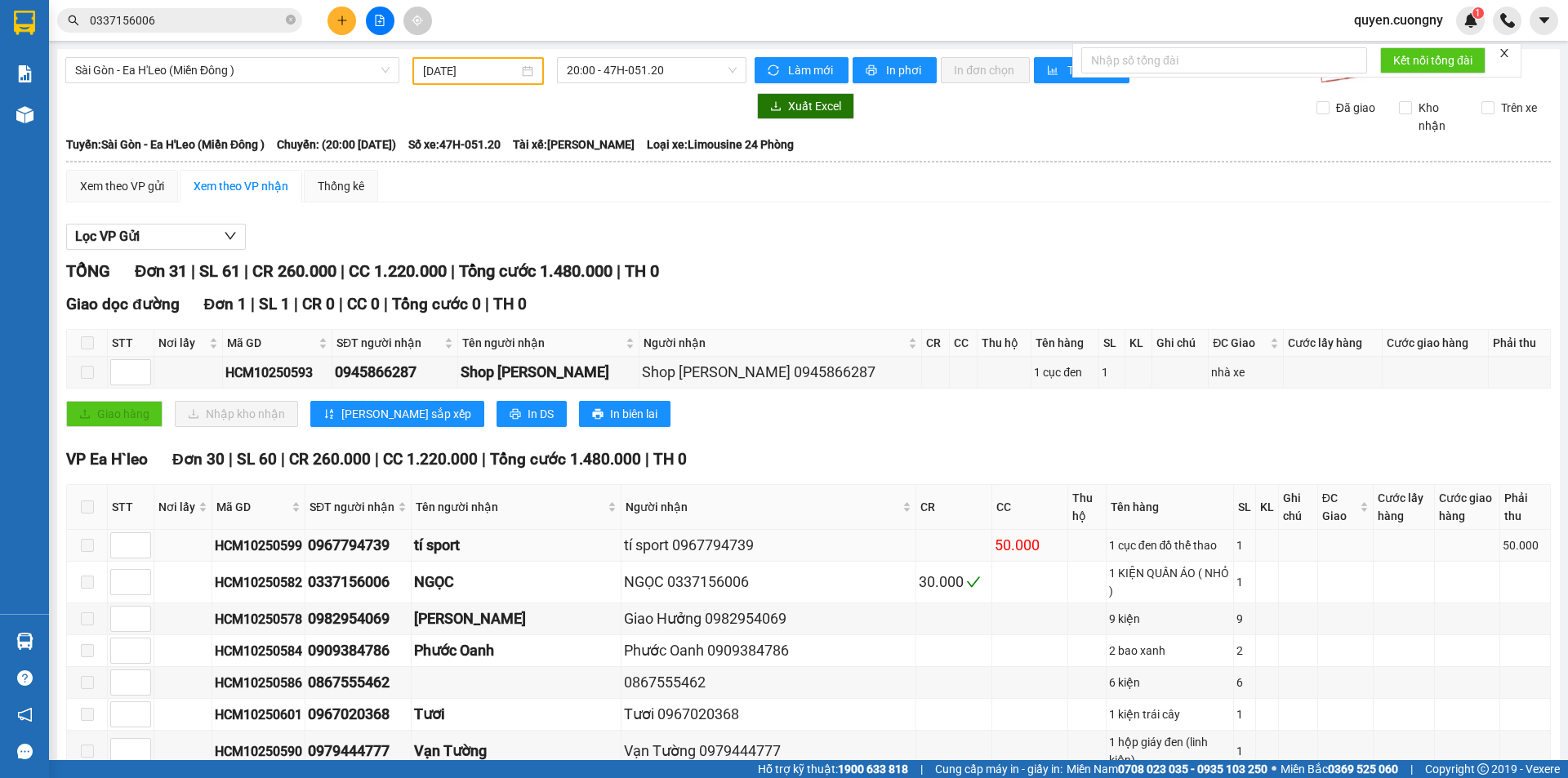
drag, startPoint x: 396, startPoint y: 222, endPoint x: 311, endPoint y: 225, distance: 85.1
click at [311, 530] on td "0967794739" at bounding box center [358, 545] width 106 height 31
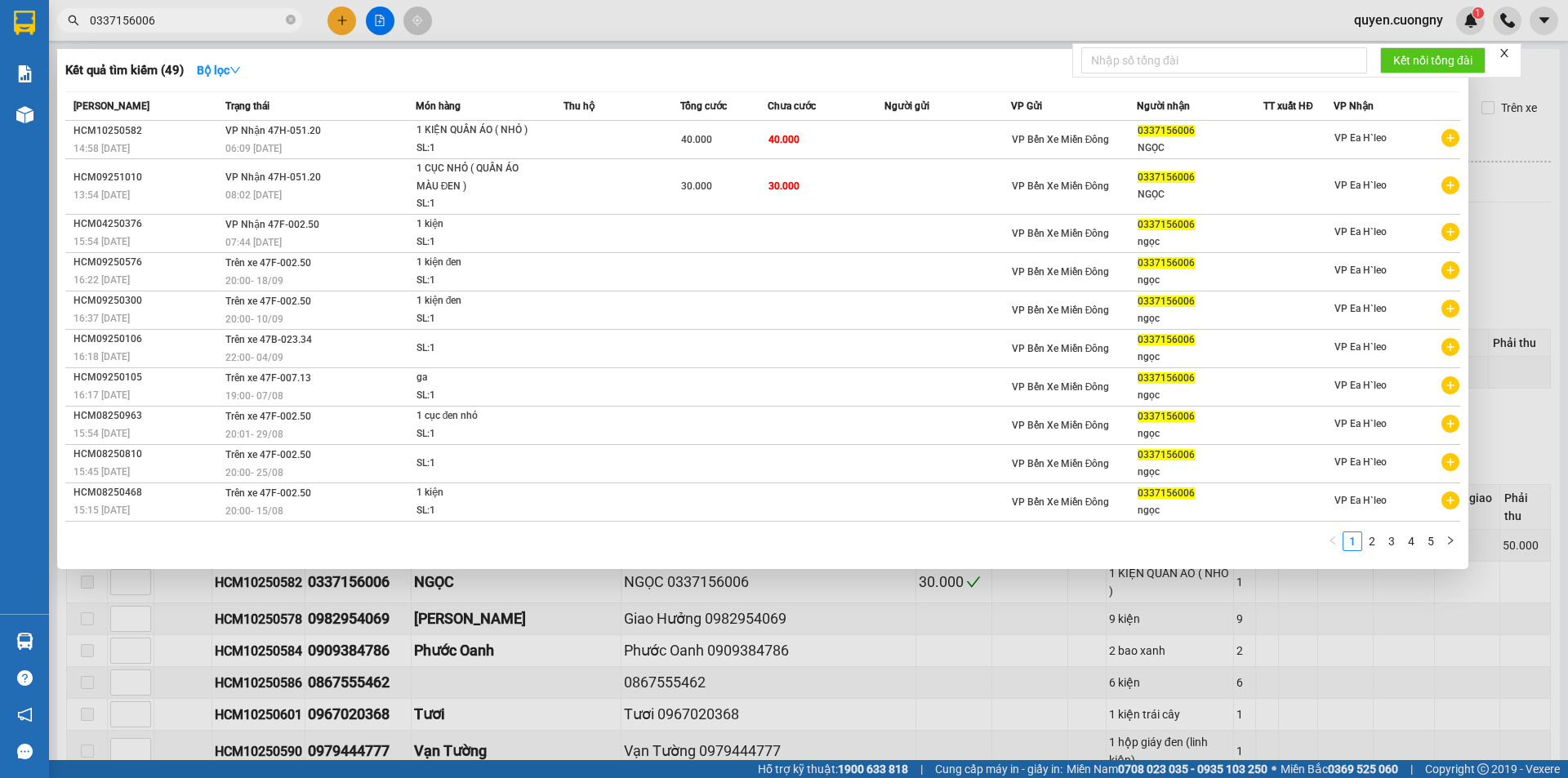
click at [145, 16] on input "0337156006" at bounding box center [186, 21] width 192 height 18
paste input "967794739"
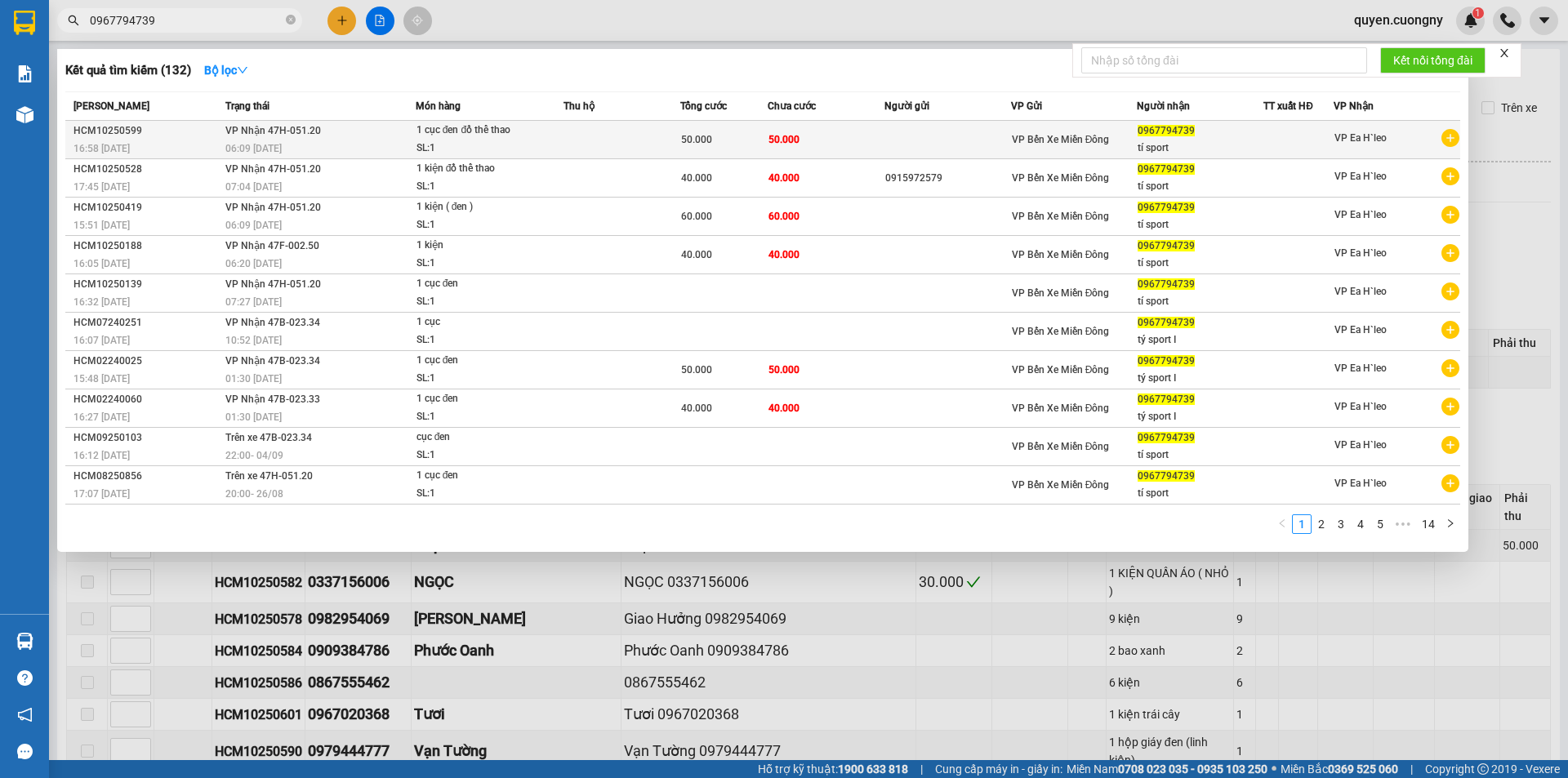
type input "0967794739"
click at [537, 140] on div "SL: 1" at bounding box center [477, 148] width 123 height 18
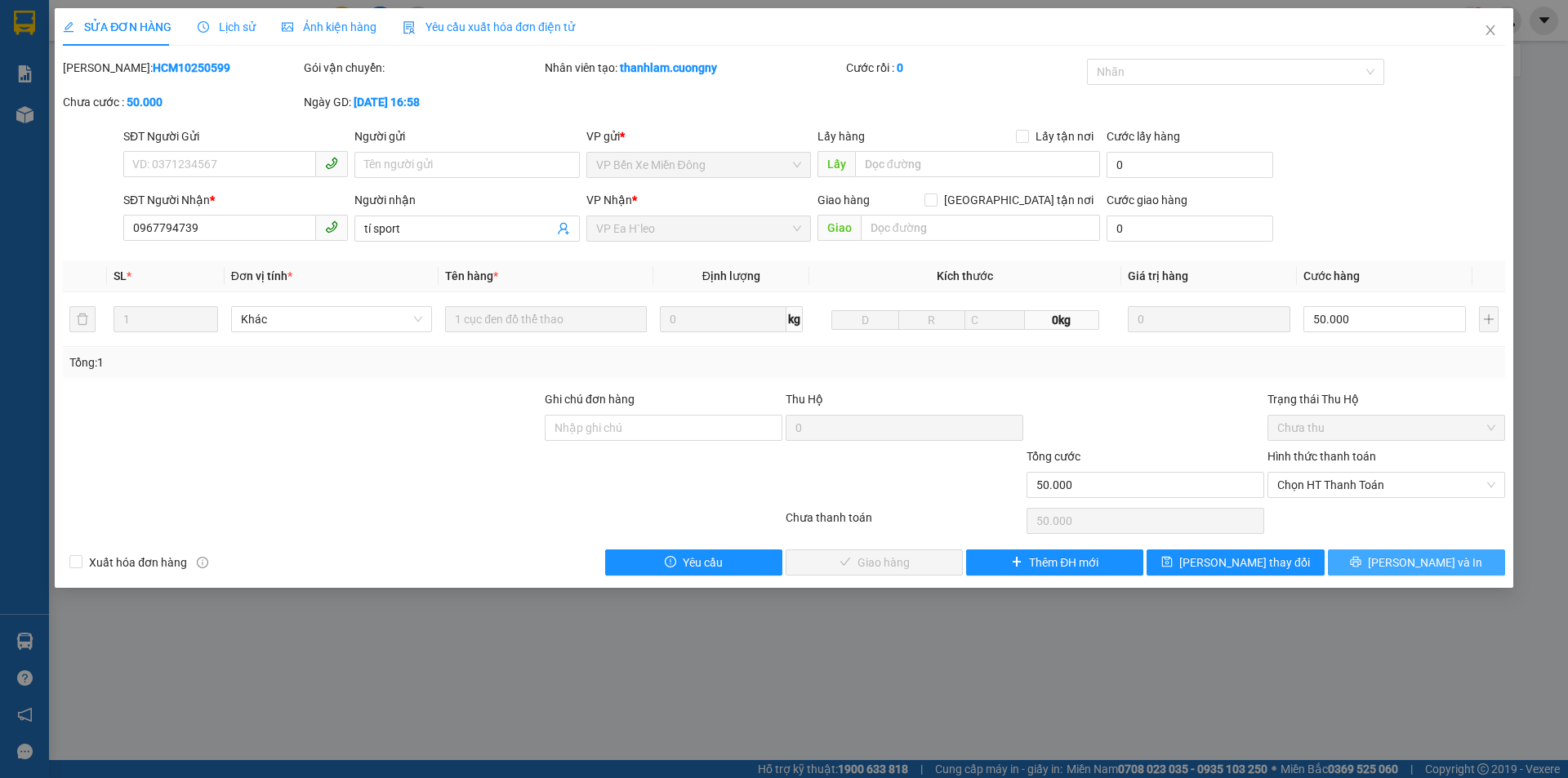
click at [1403, 559] on span "[PERSON_NAME] và In" at bounding box center [1425, 562] width 114 height 18
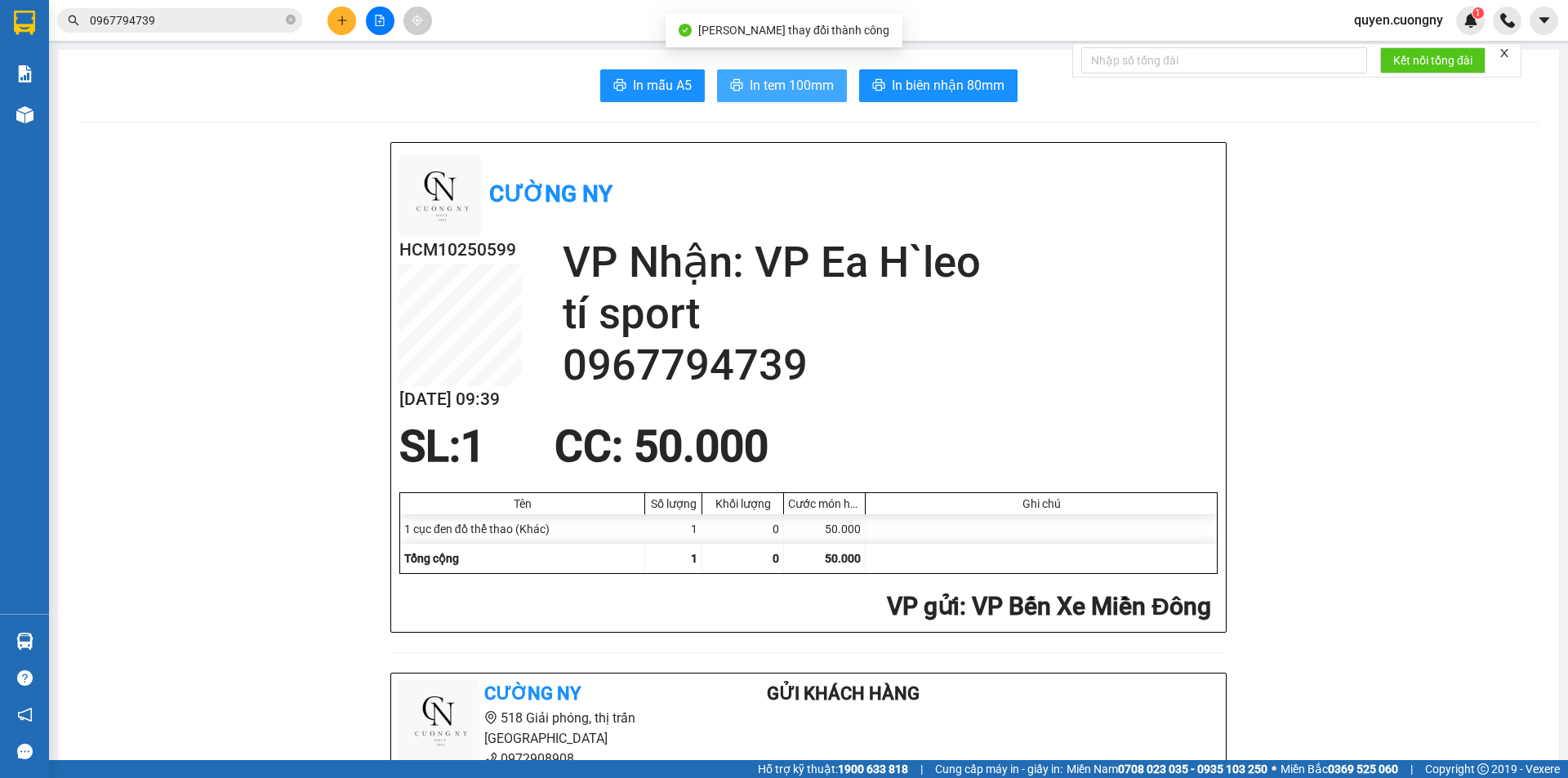
click at [790, 88] on span "In tem 100mm" at bounding box center [792, 85] width 84 height 21
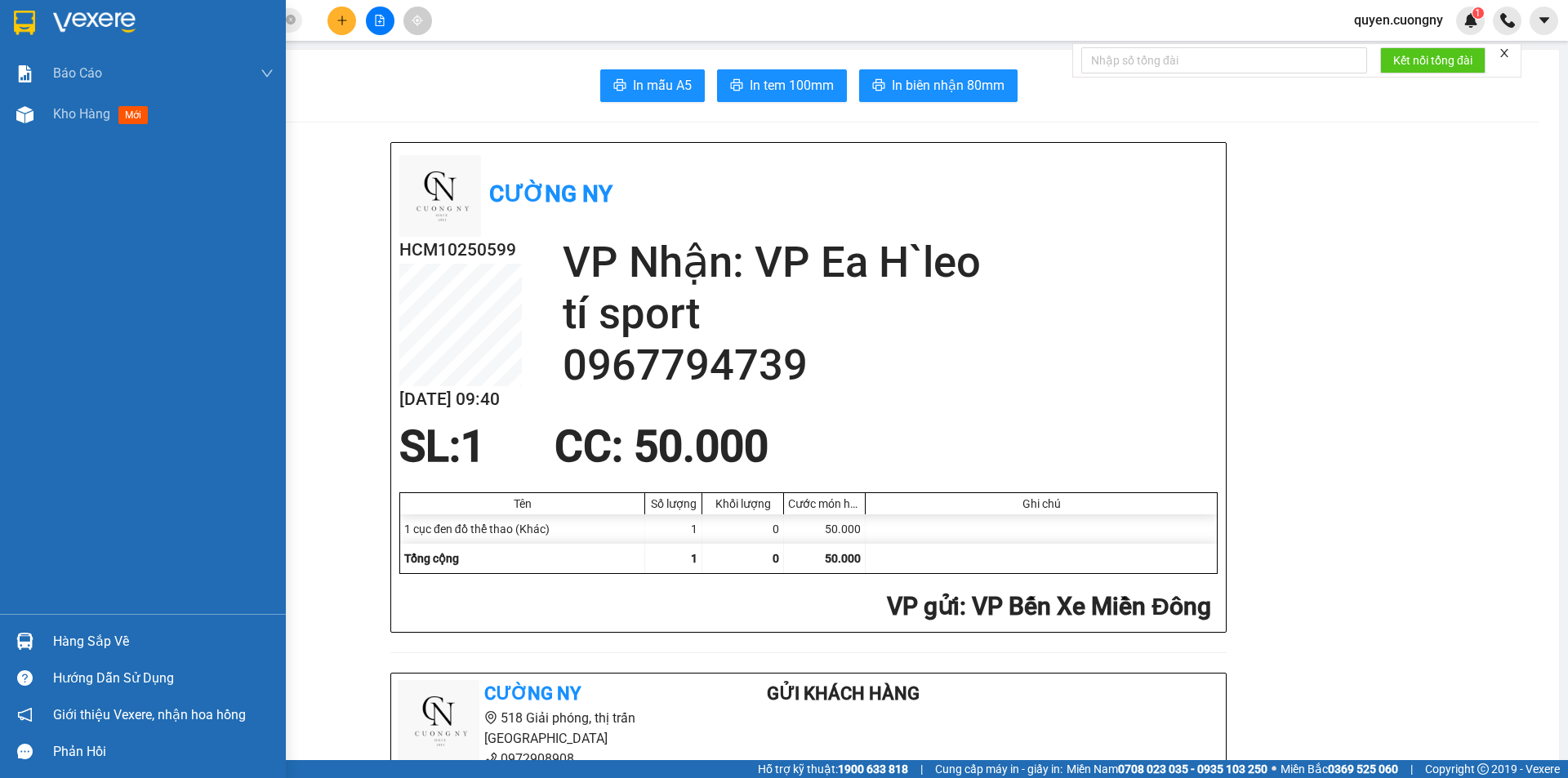
click at [26, 24] on img at bounding box center [25, 23] width 22 height 25
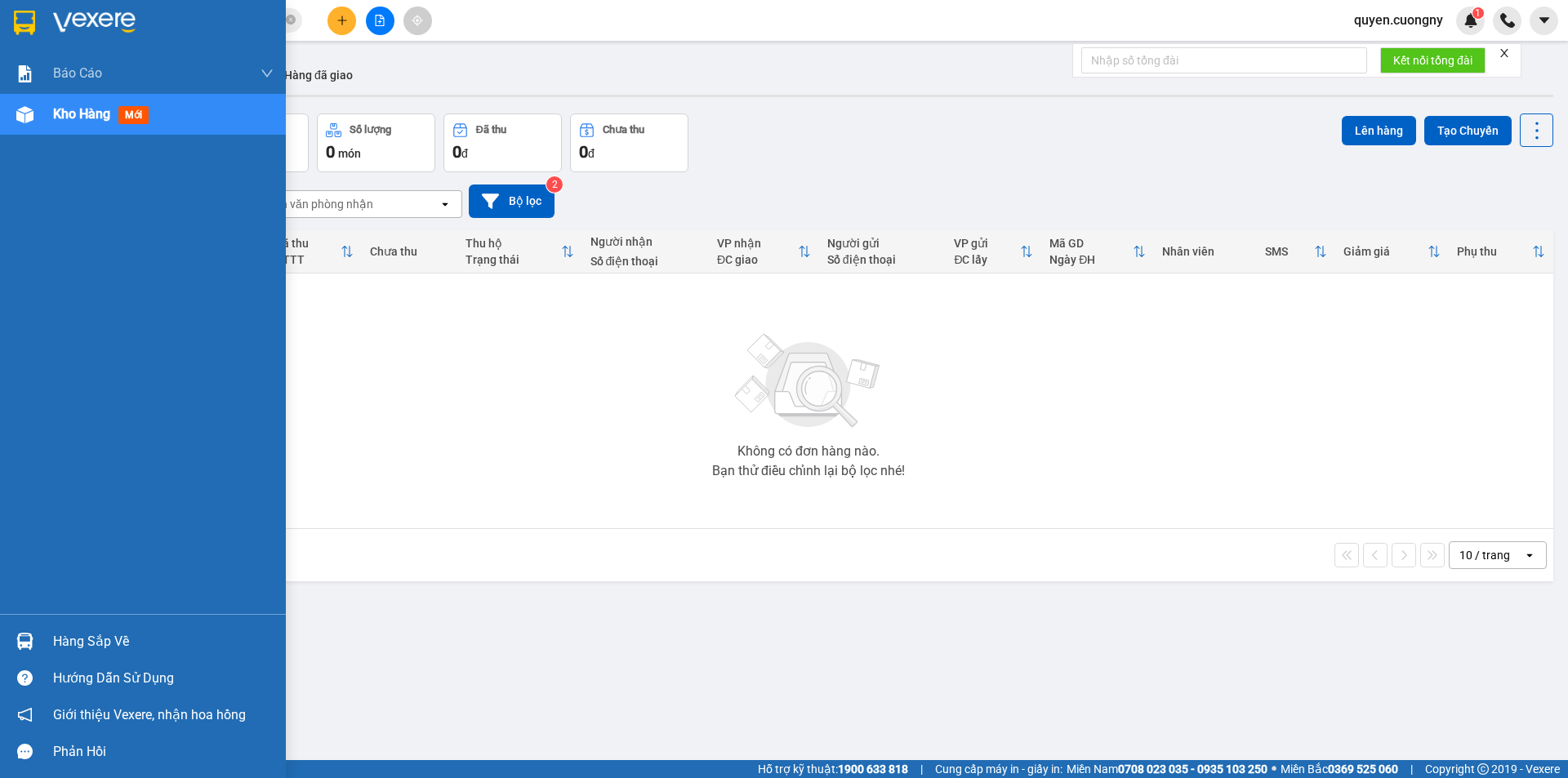
click at [15, 21] on img at bounding box center [25, 23] width 22 height 25
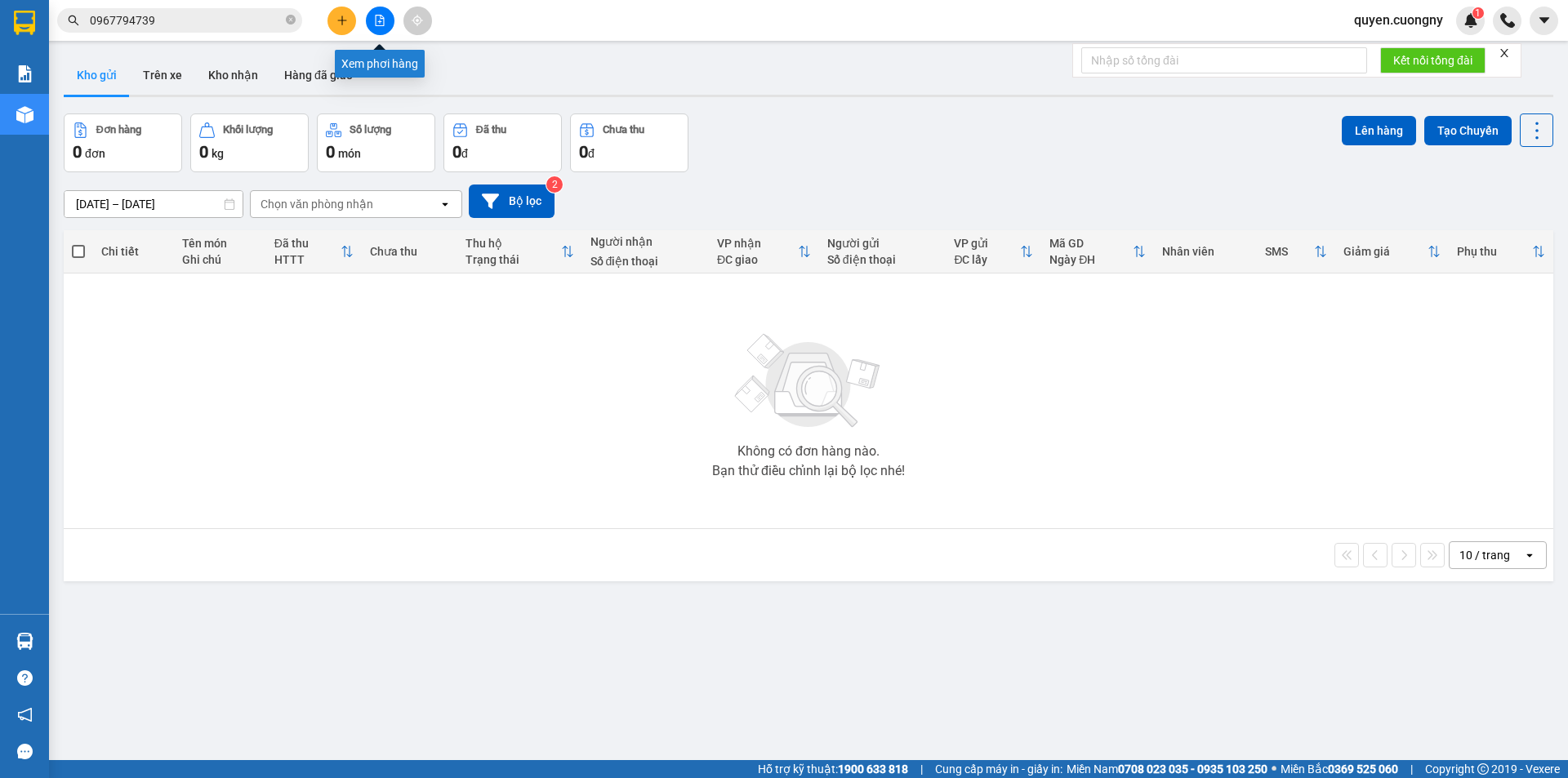
click at [380, 26] on button at bounding box center [380, 21] width 28 height 28
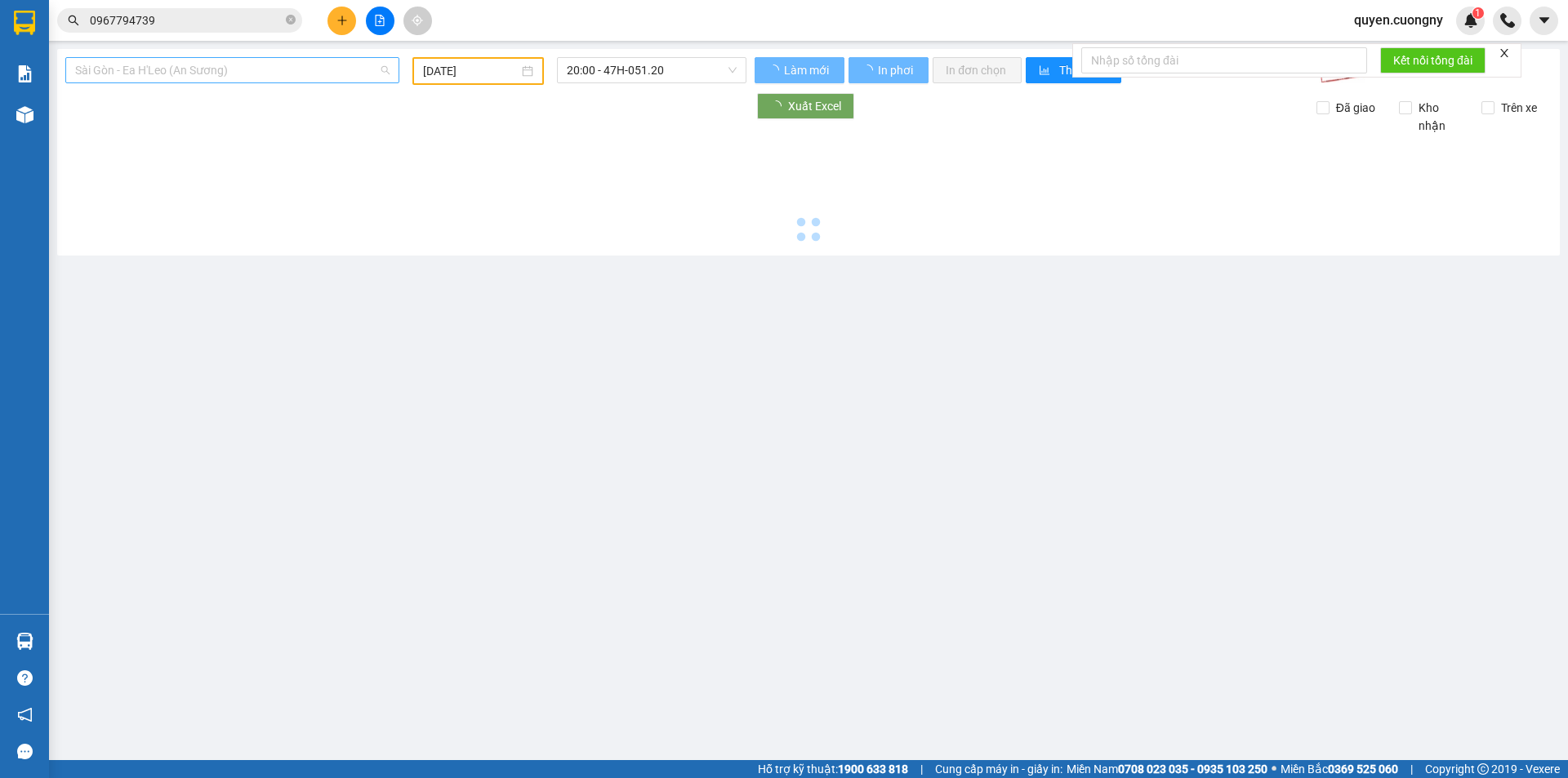
click at [185, 67] on span "Sài Gòn - Ea H'Leo (An Sương)" at bounding box center [233, 70] width 314 height 25
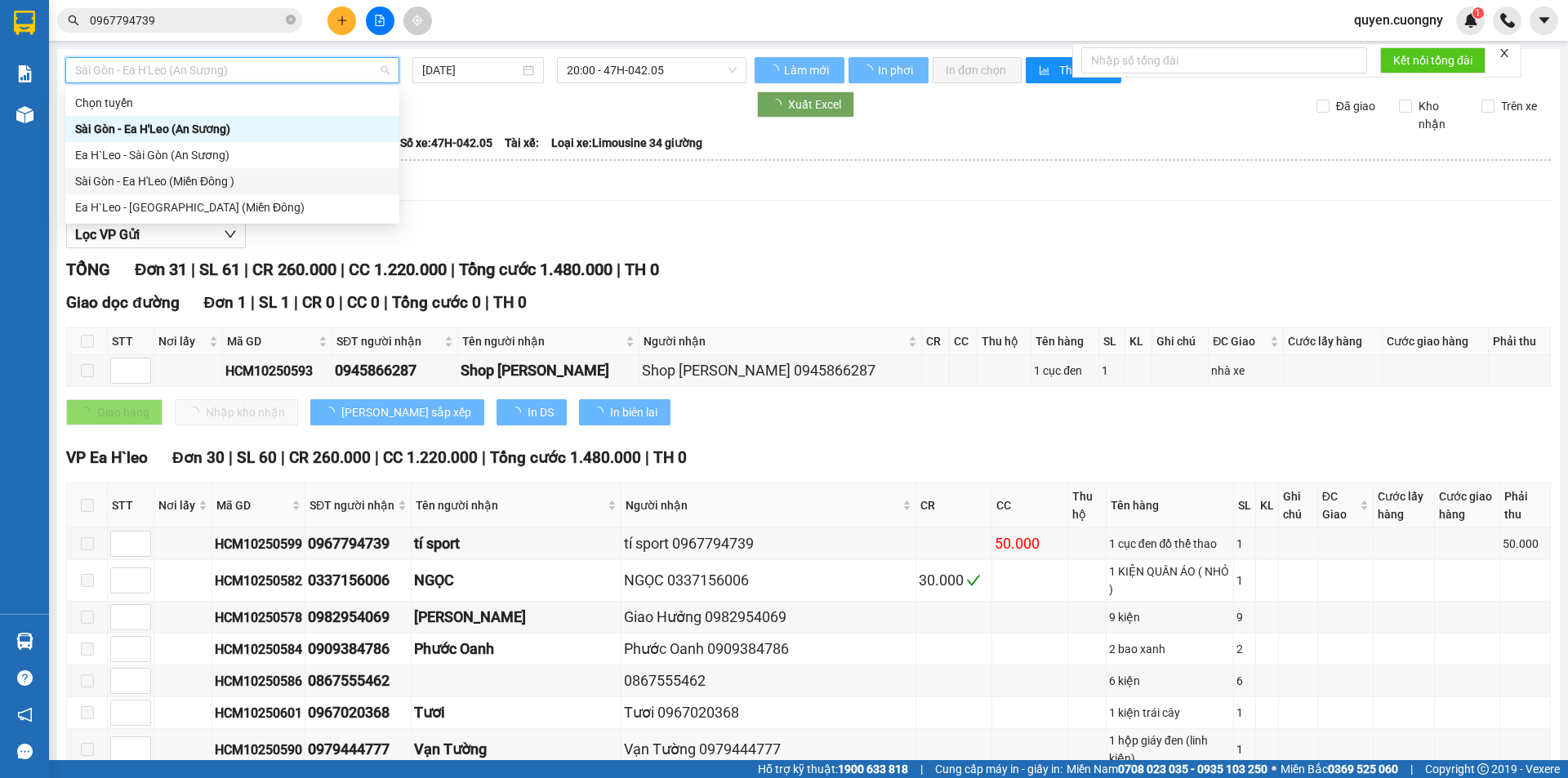
type input "14/10/2025"
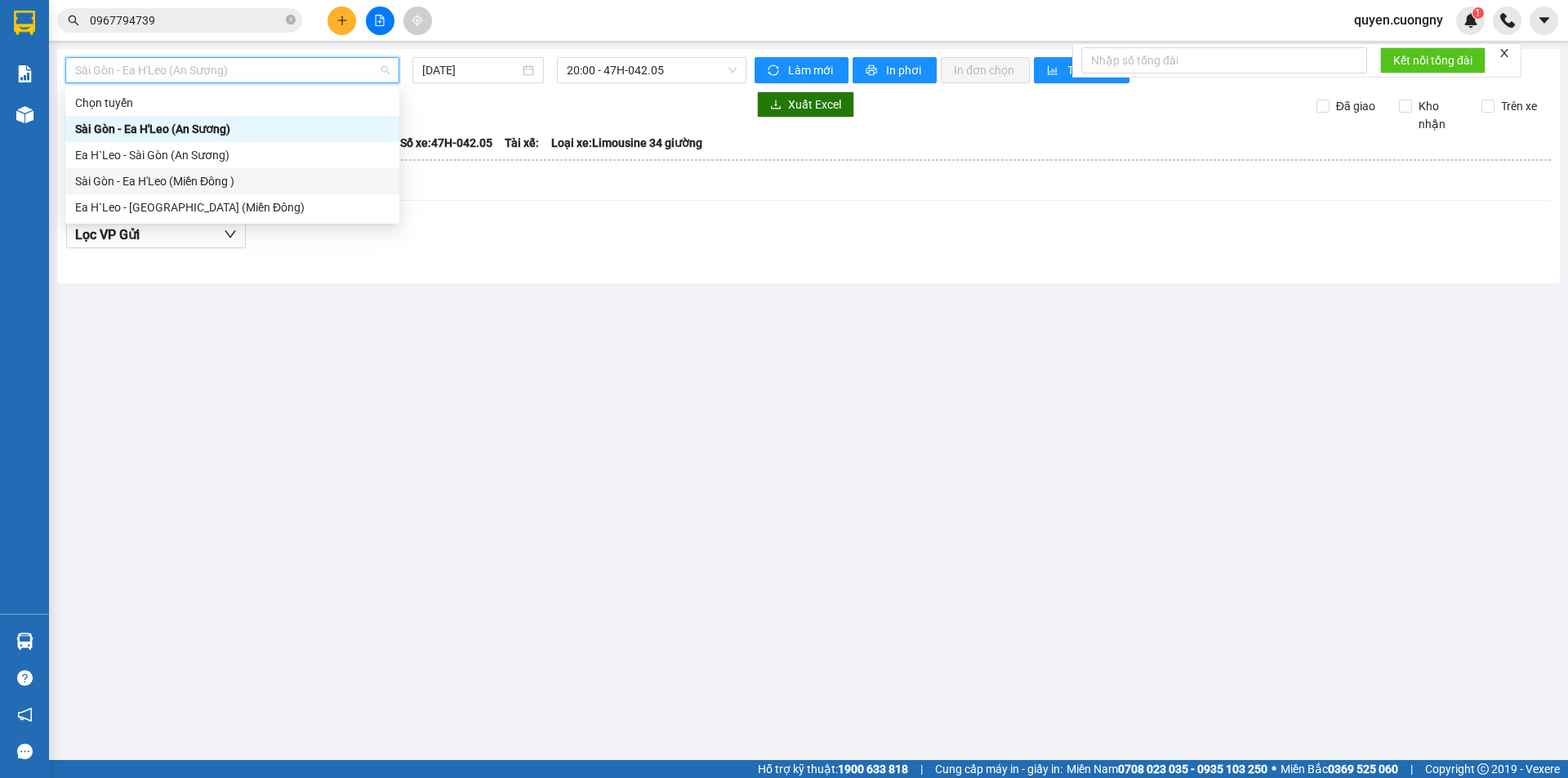
click at [151, 182] on div "Sài Gòn - Ea H'Leo (Miền Đông )" at bounding box center [233, 182] width 314 height 18
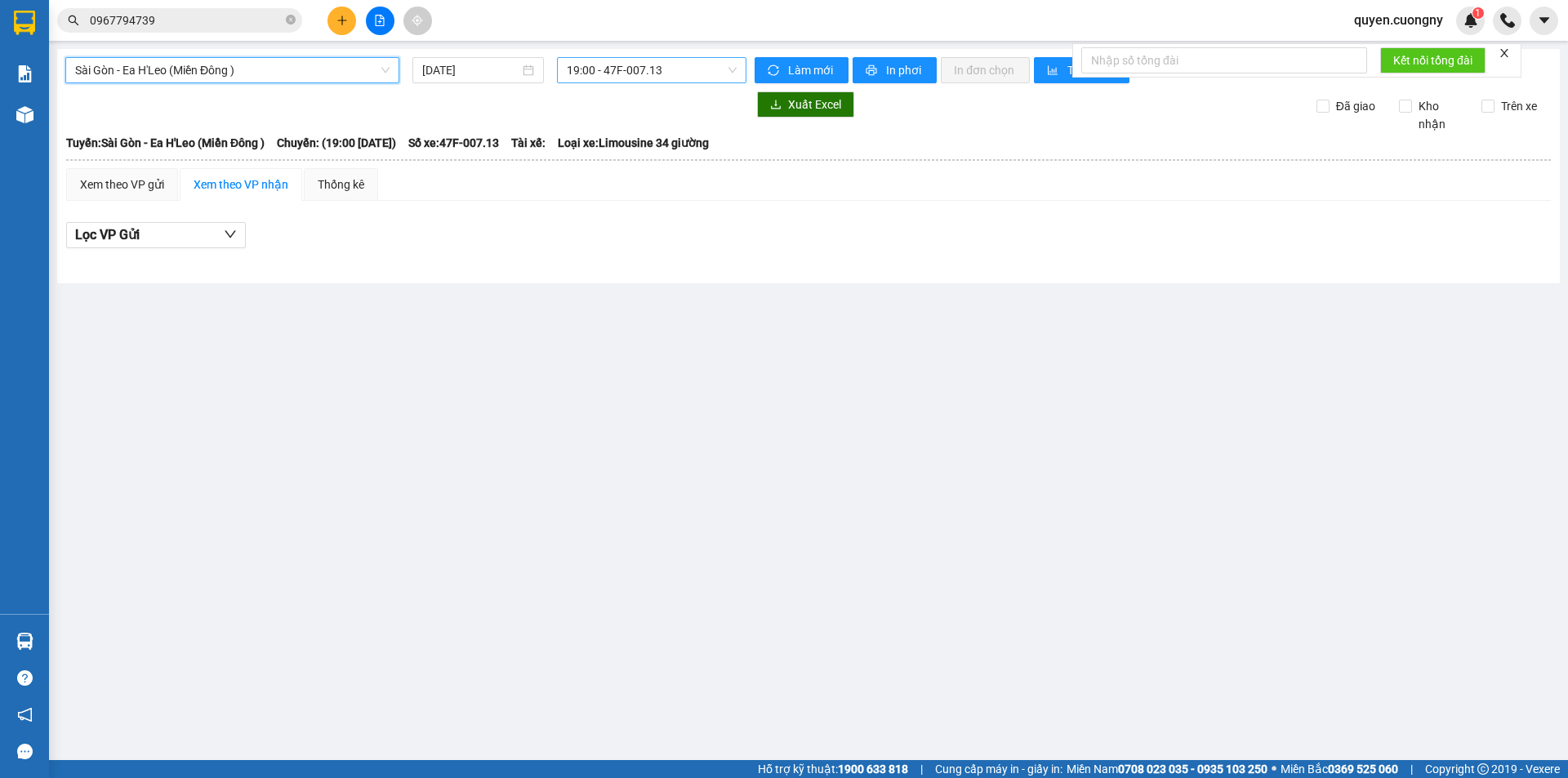
click at [653, 71] on span "19:00 - 47F-007.13" at bounding box center [651, 70] width 170 height 25
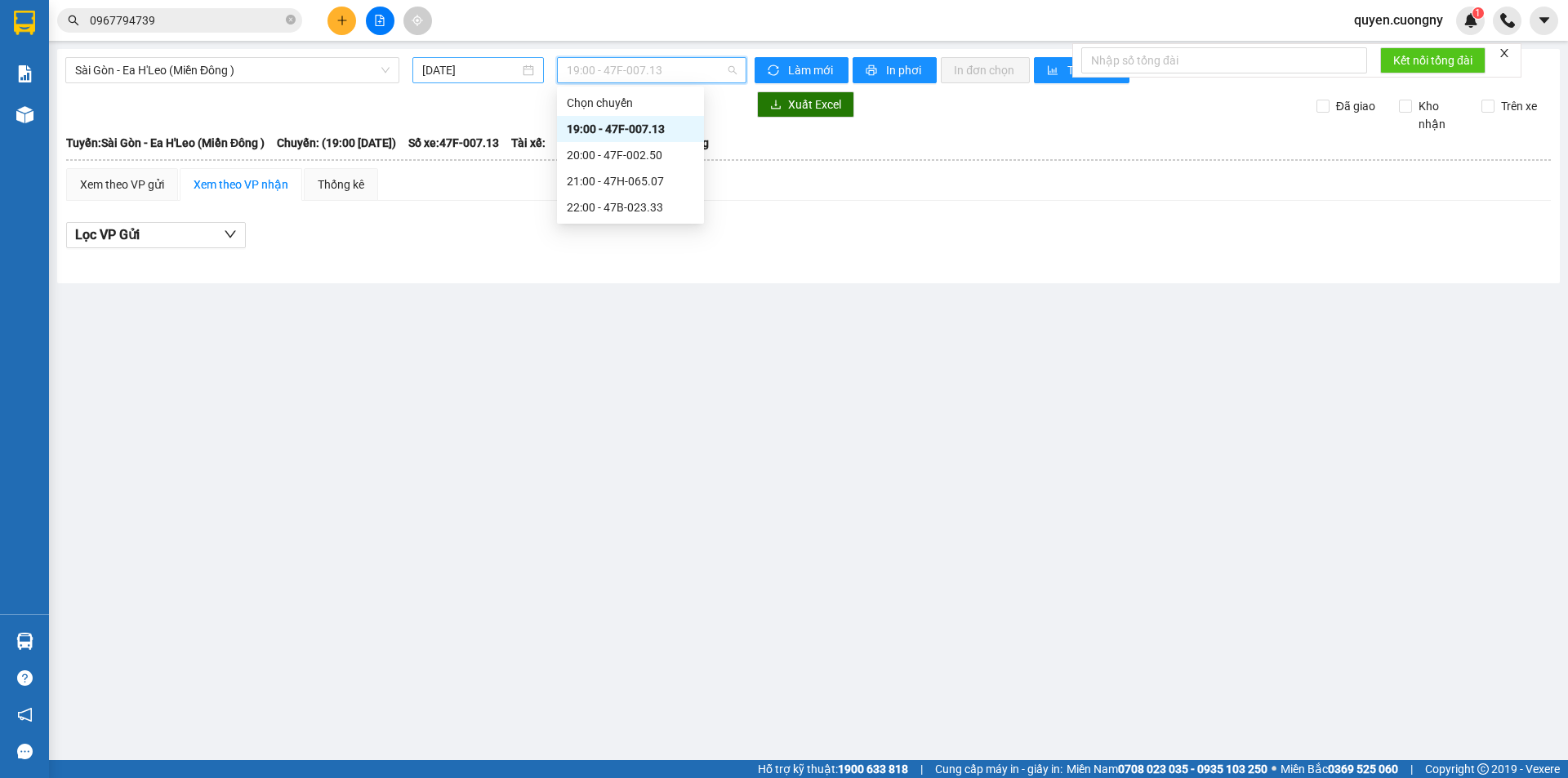
click at [426, 73] on input "14/10/2025" at bounding box center [470, 70] width 97 height 18
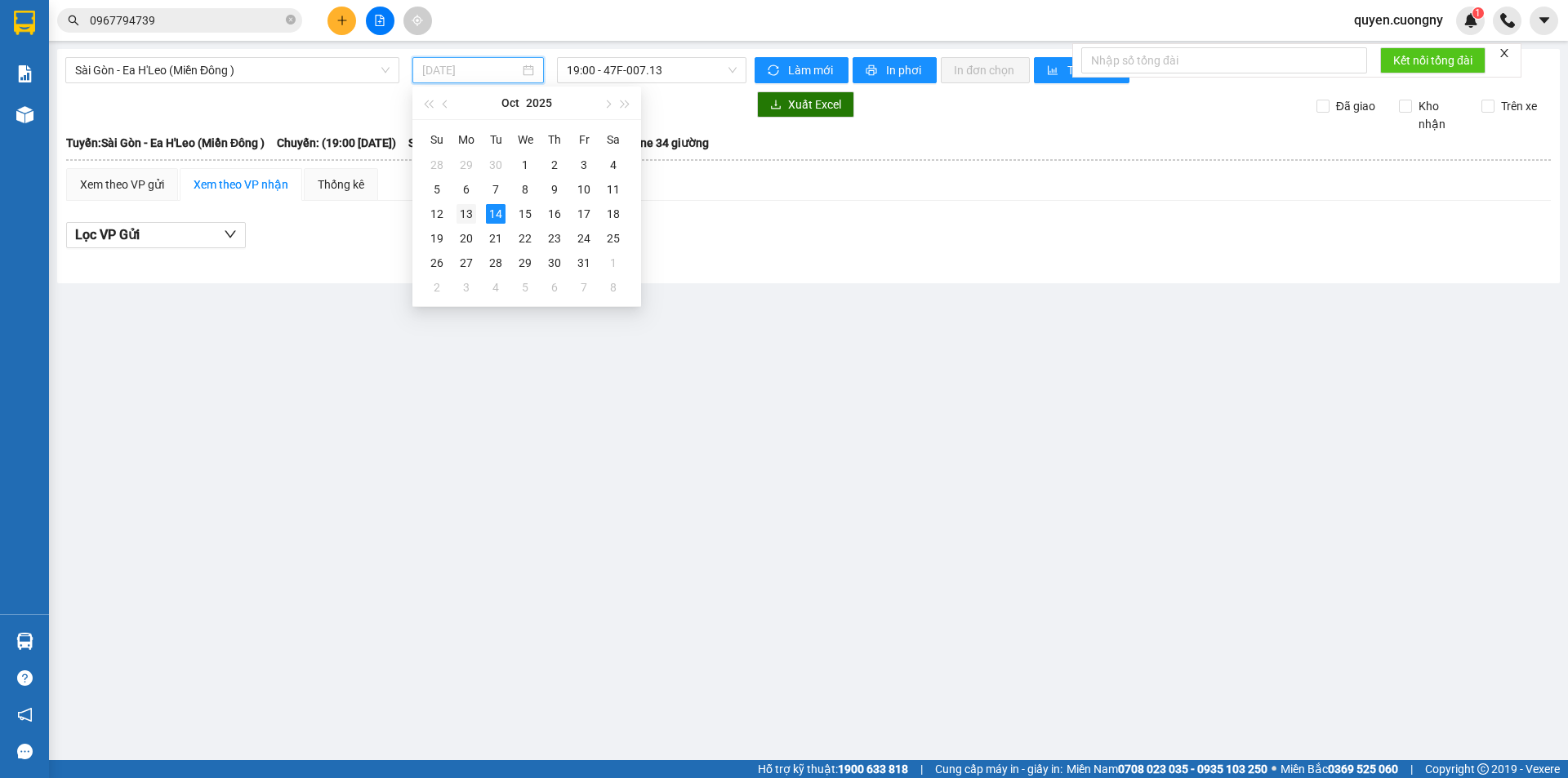
click at [463, 210] on div "13" at bounding box center [466, 214] width 20 height 20
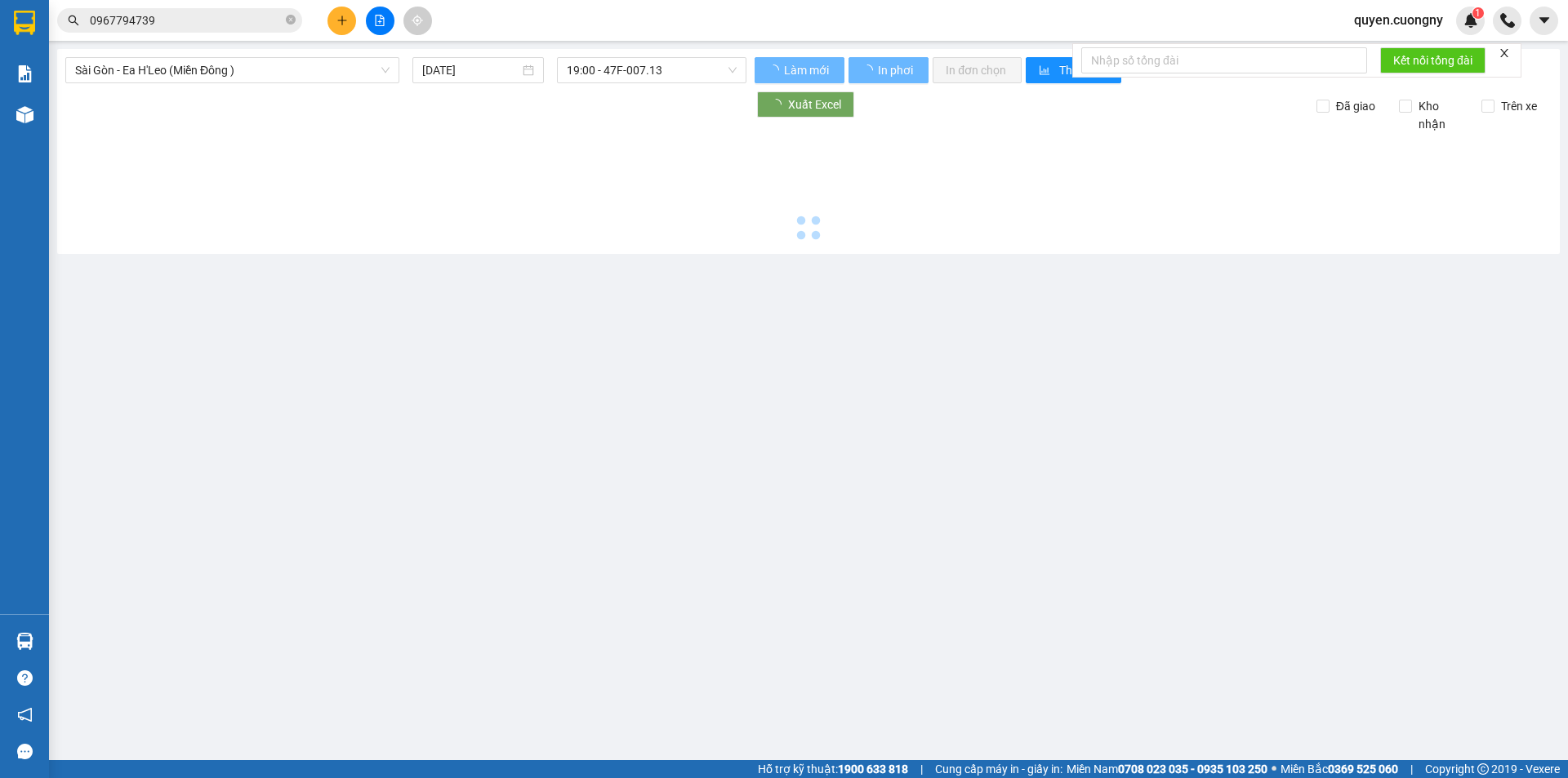
click at [463, 210] on div at bounding box center [809, 189] width 1486 height 113
type input "13/10/2025"
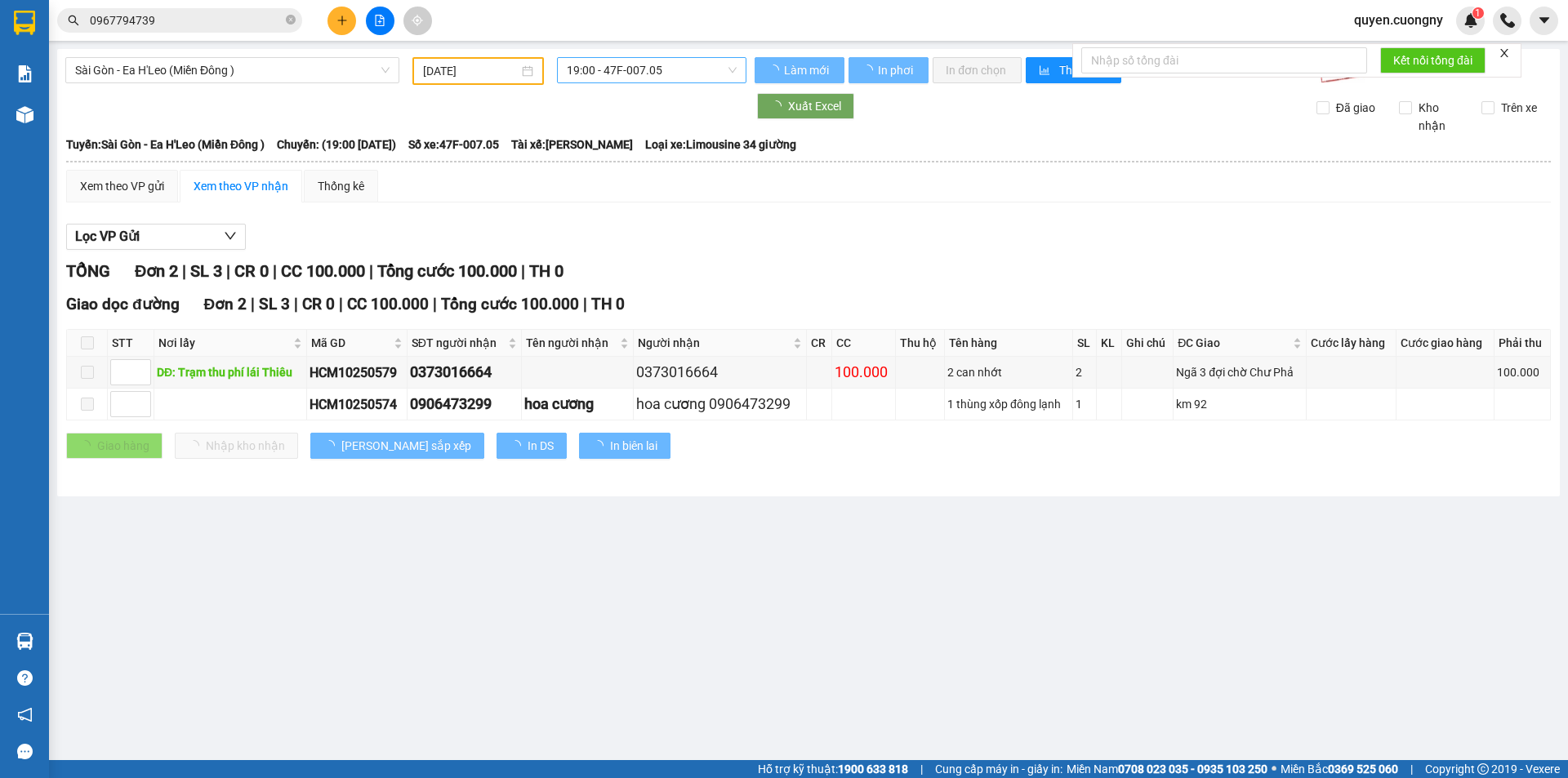
click at [630, 65] on span "19:00 - 47F-007.05" at bounding box center [651, 70] width 170 height 25
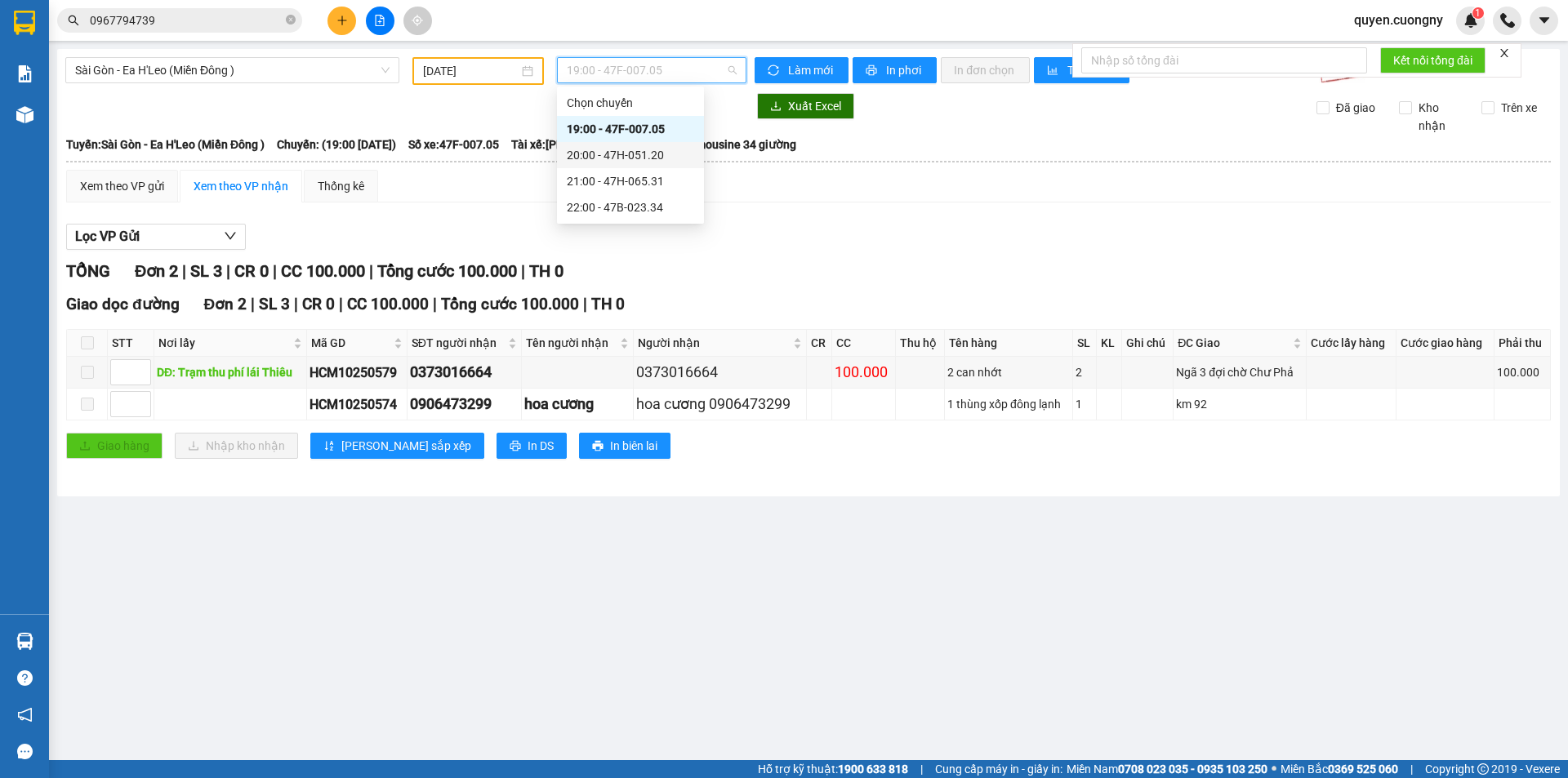
click at [642, 149] on div "20:00 - 47H-051.20" at bounding box center [630, 155] width 128 height 18
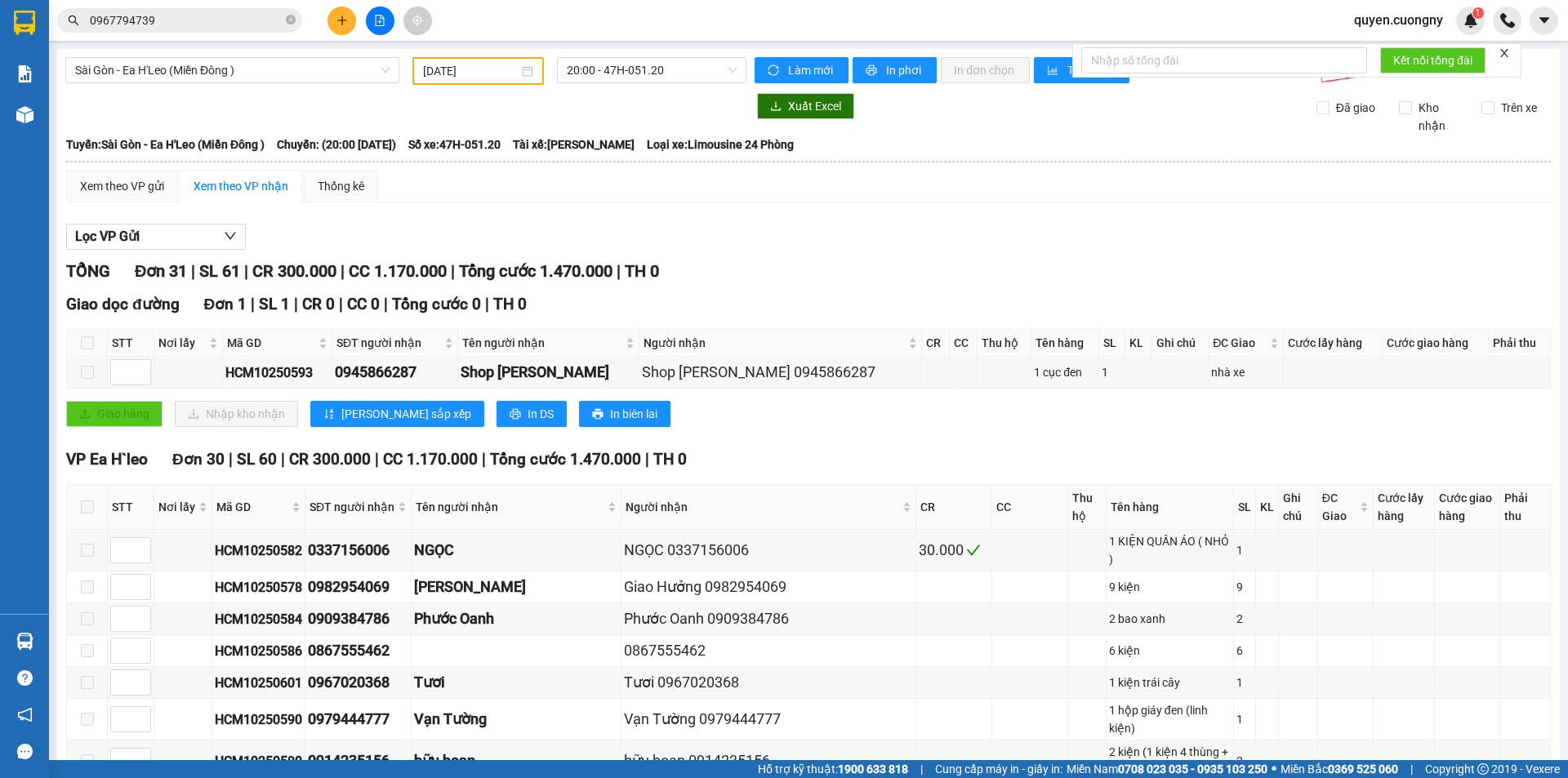
click at [731, 418] on div "Giao hàng Nhập kho nhận Lưu sắp xếp In DS In biên lai" at bounding box center [808, 414] width 1485 height 26
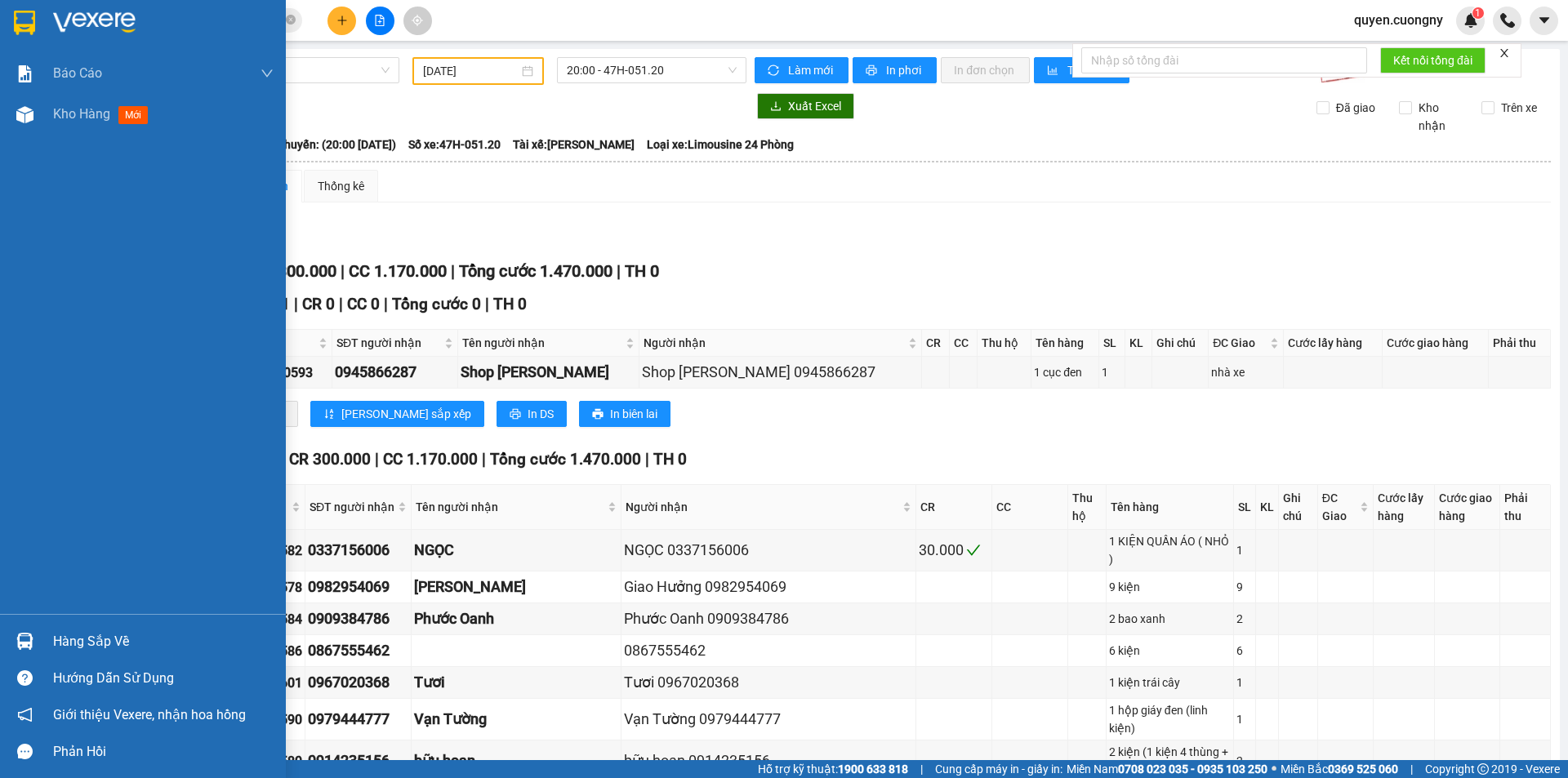
click at [12, 16] on div at bounding box center [25, 22] width 28 height 28
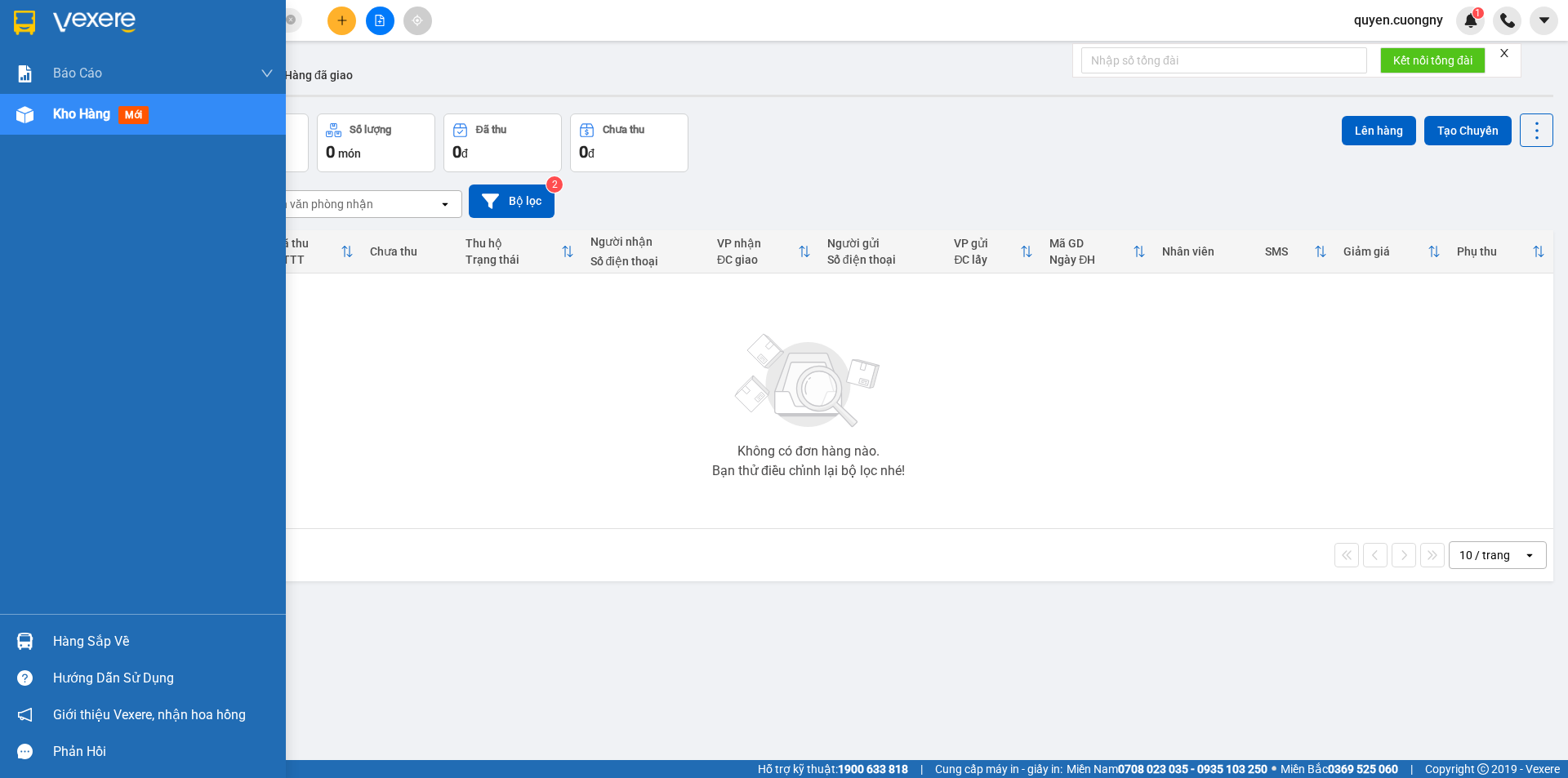
click at [18, 22] on img at bounding box center [25, 23] width 22 height 25
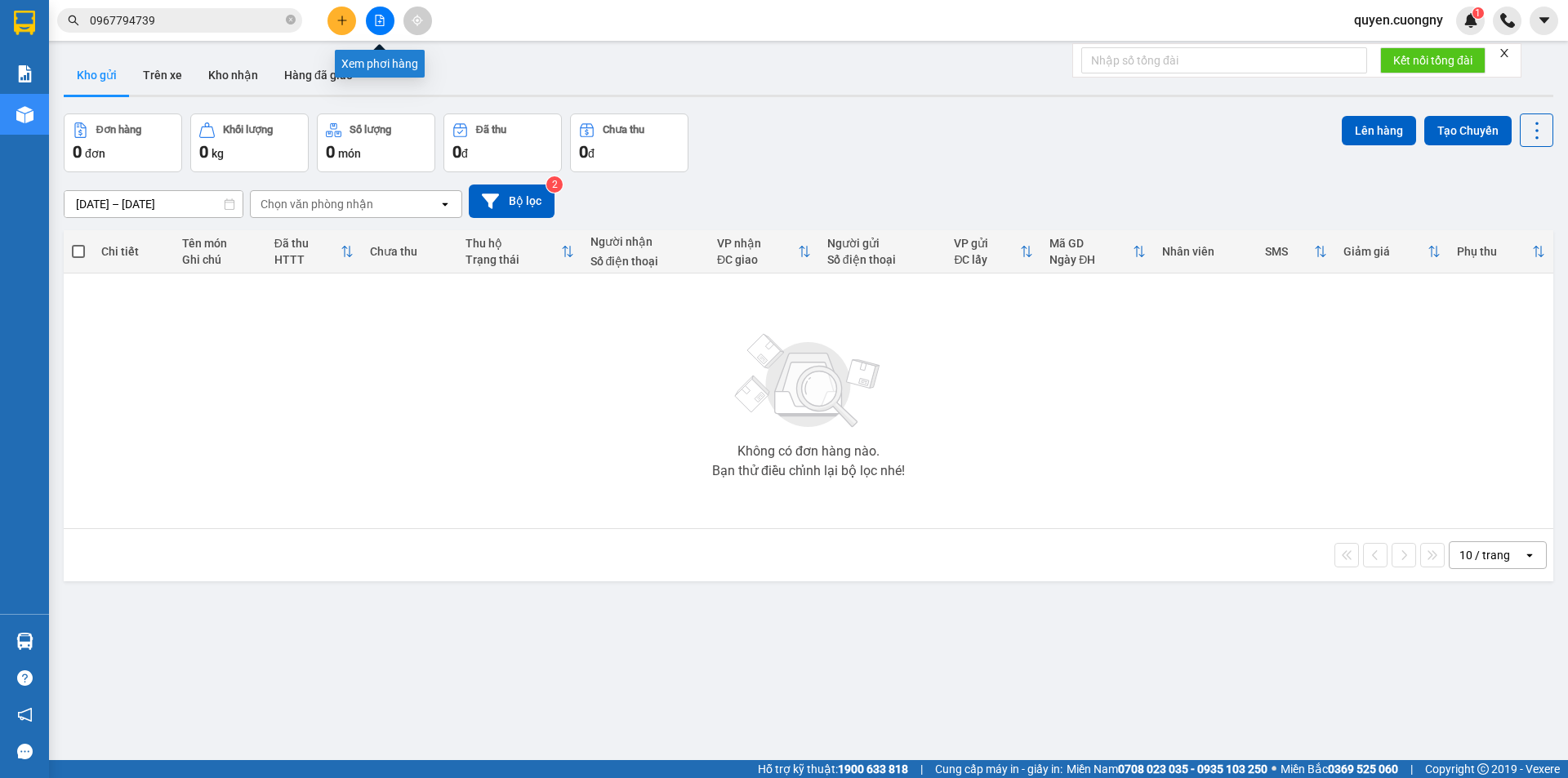
click at [380, 15] on icon "file-add" at bounding box center [380, 21] width 9 height 12
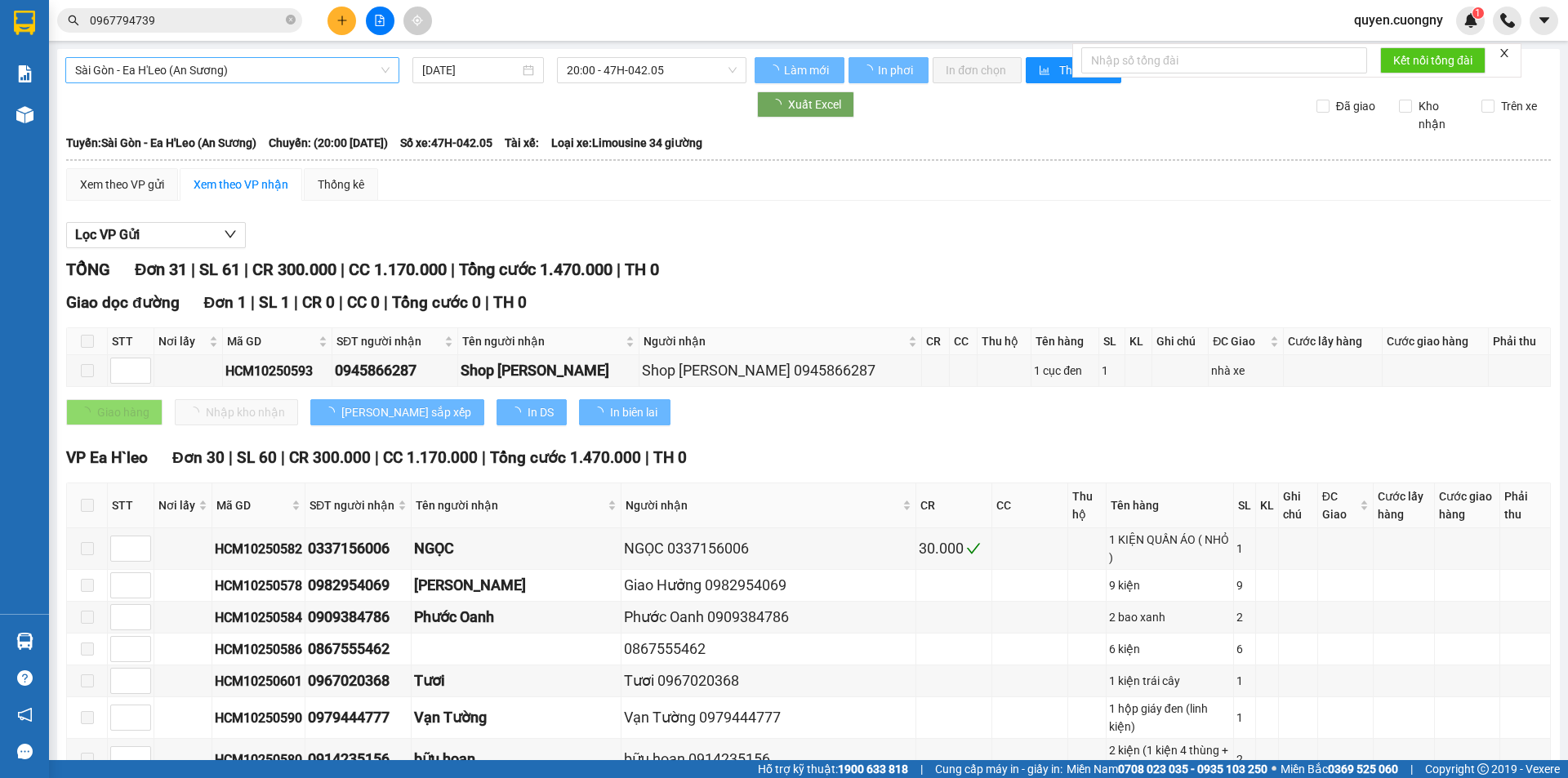
type input "14/10/2025"
click at [278, 72] on span "Sài Gòn - Ea H'Leo (An Sương)" at bounding box center [233, 70] width 314 height 25
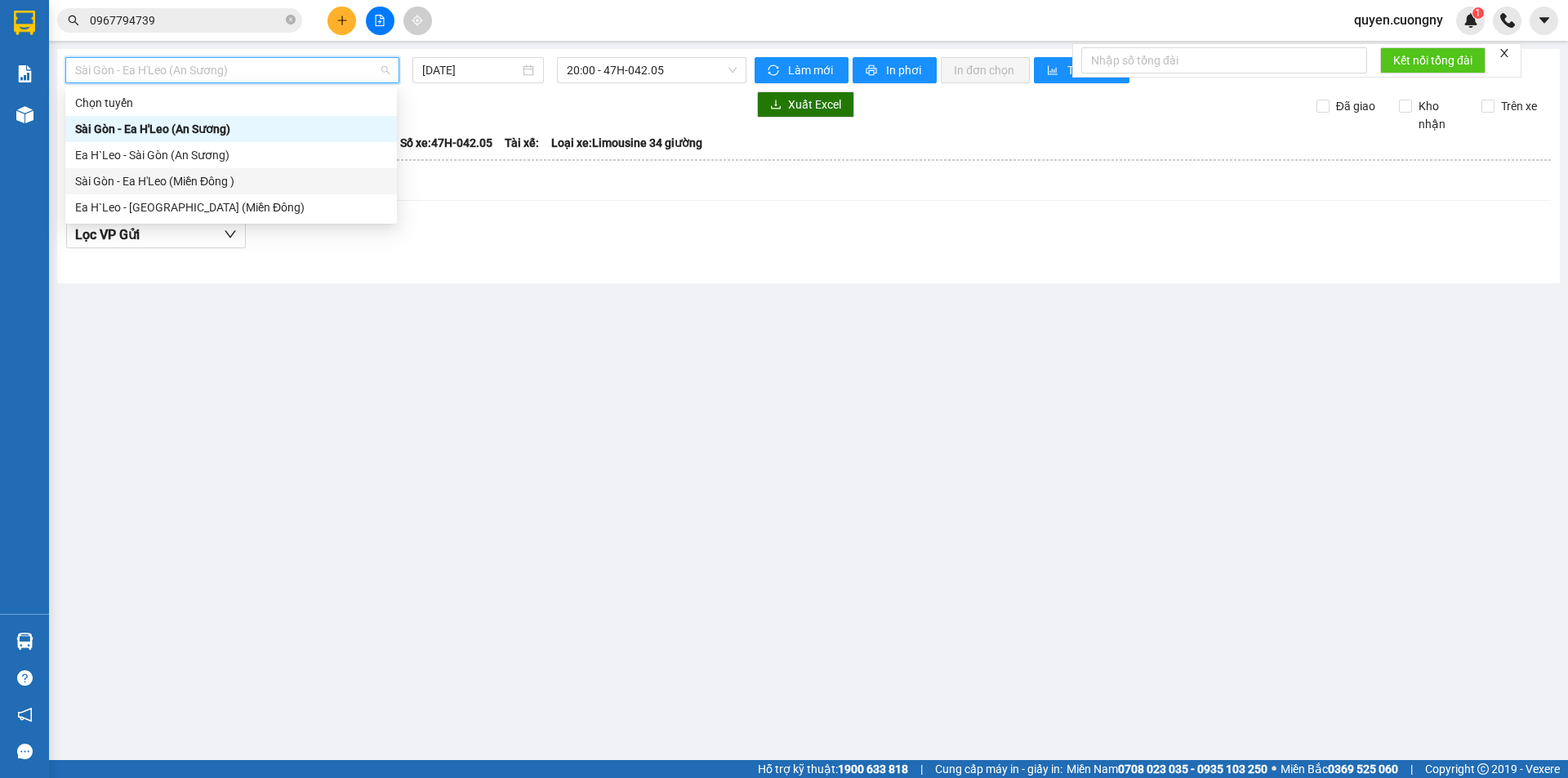
click at [249, 178] on div "Sài Gòn - Ea H'Leo (Miền Đông )" at bounding box center [232, 182] width 312 height 18
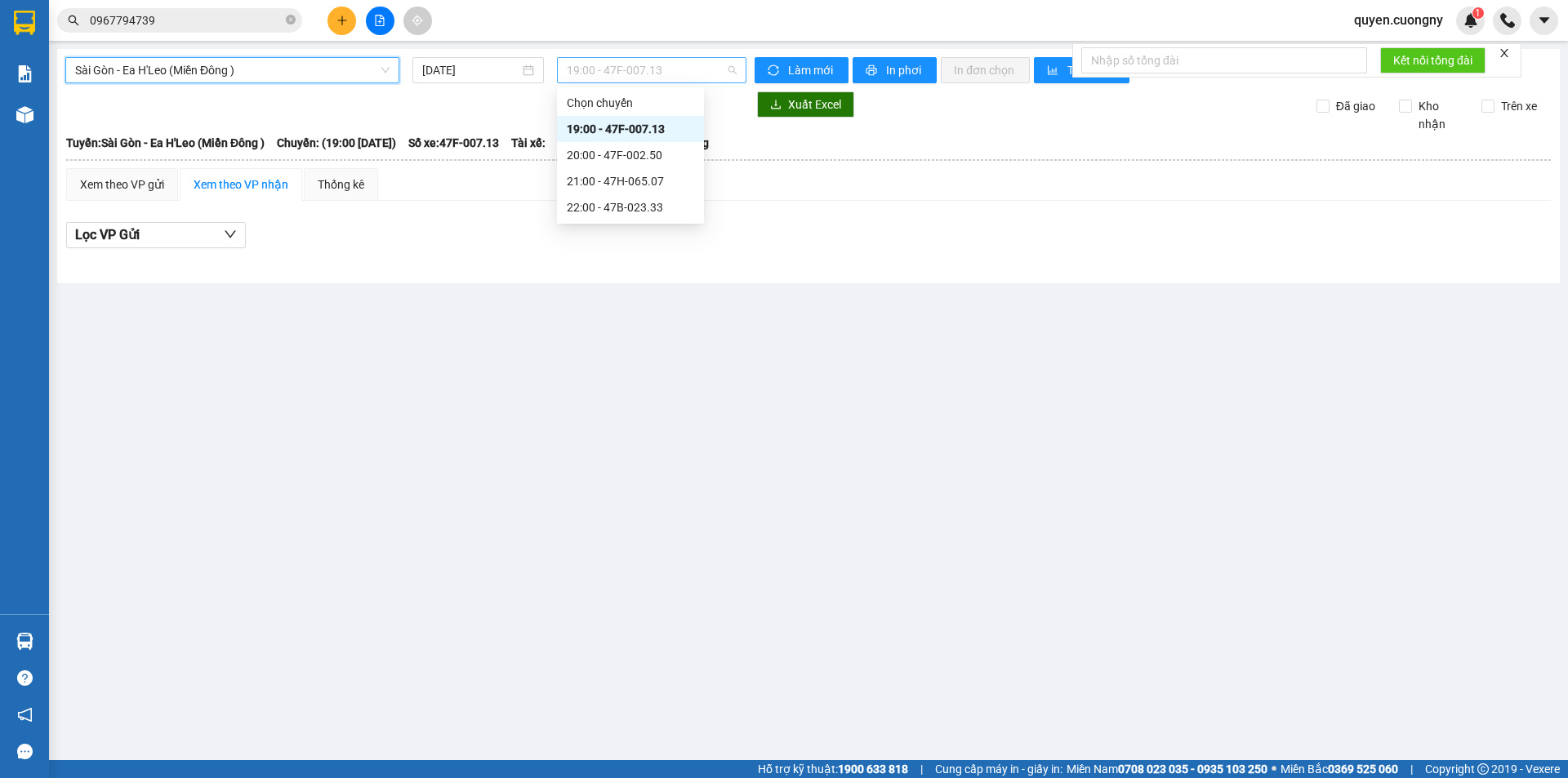
click at [596, 71] on span "19:00 - 47F-007.13" at bounding box center [651, 70] width 170 height 25
click at [429, 66] on input "14/10/2025" at bounding box center [470, 70] width 97 height 18
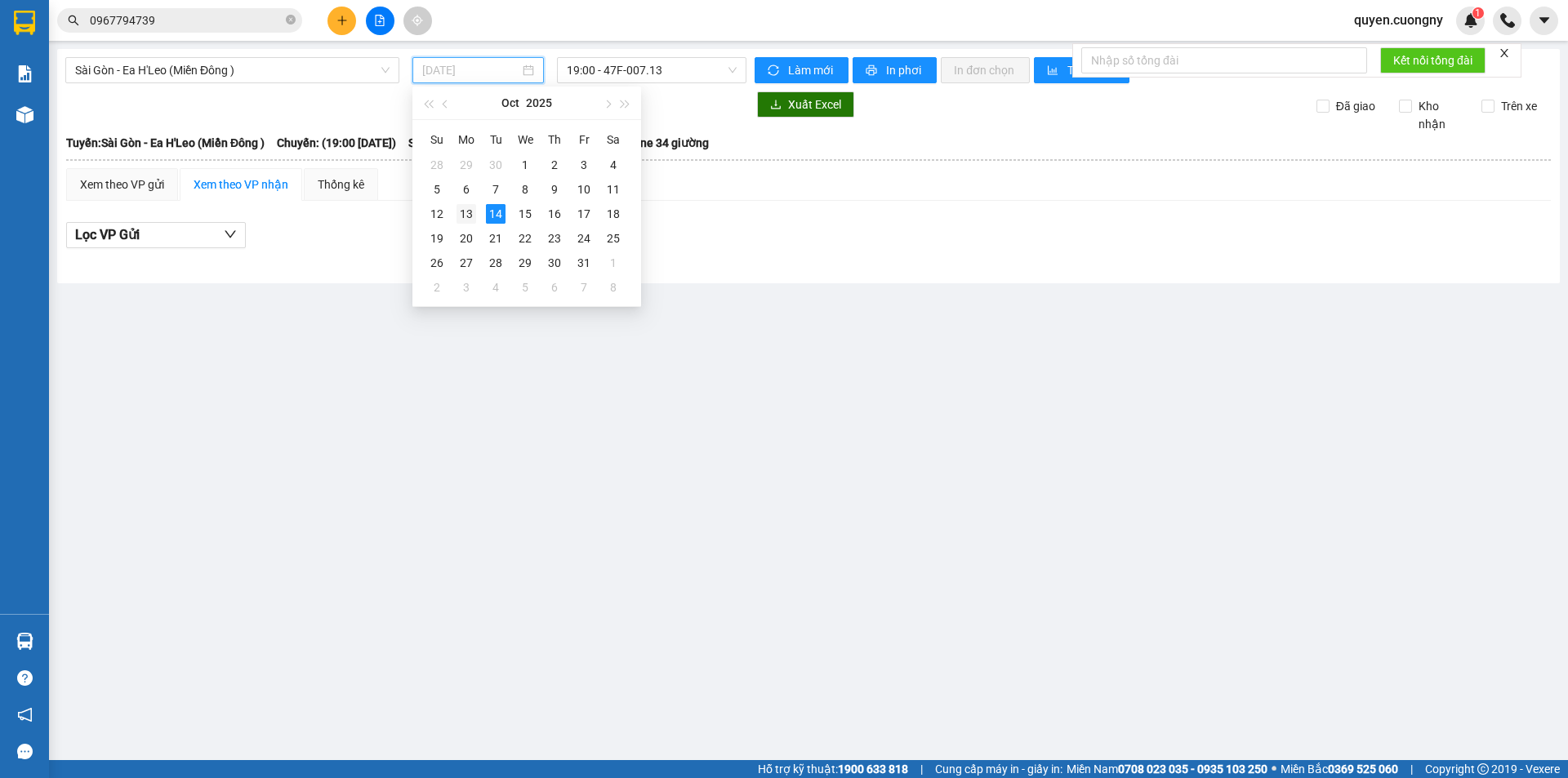
click at [469, 217] on div "13" at bounding box center [466, 214] width 20 height 20
type input "13/10/2025"
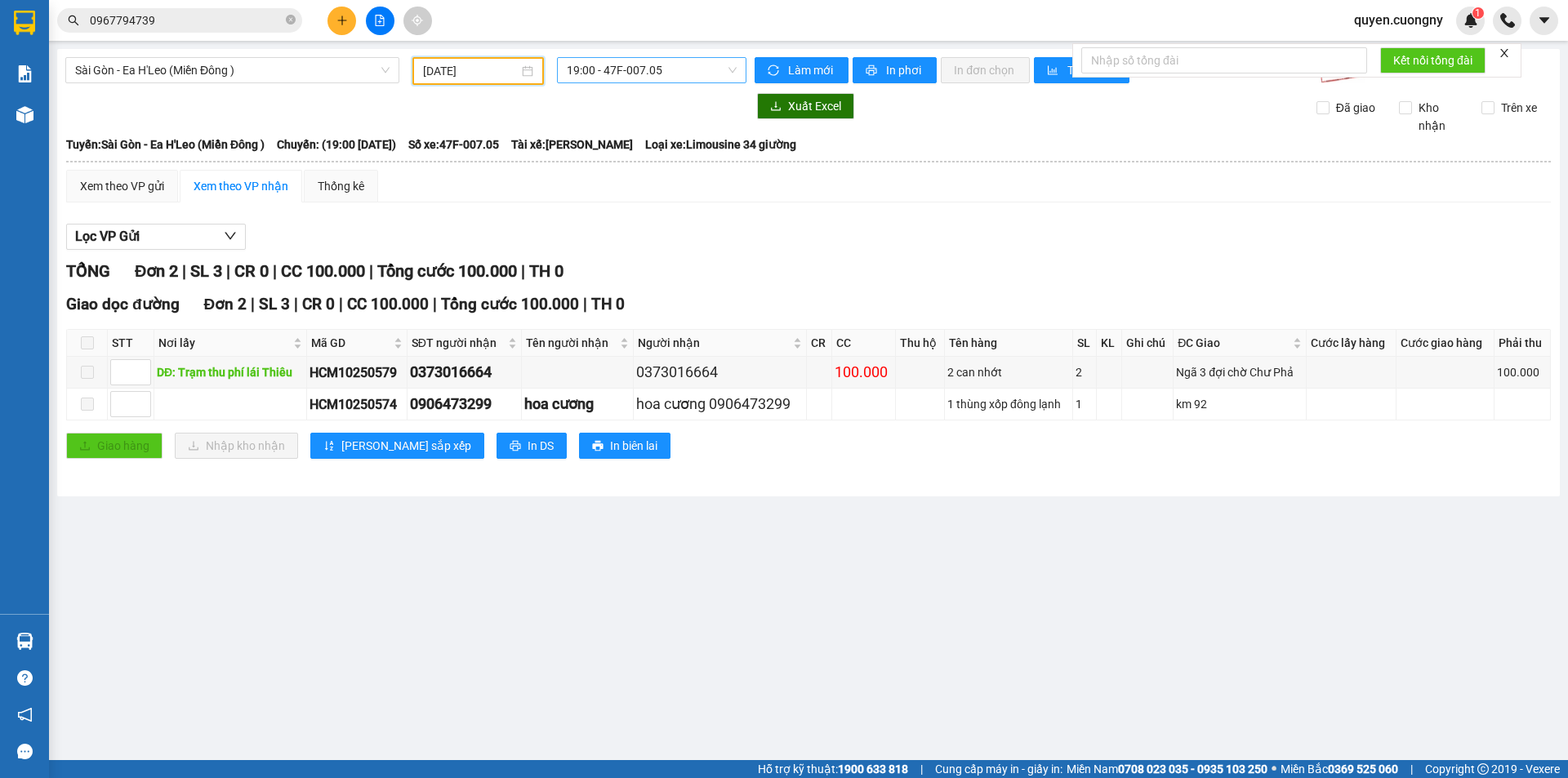
click at [611, 77] on span "19:00 - 47F-007.05" at bounding box center [651, 70] width 170 height 25
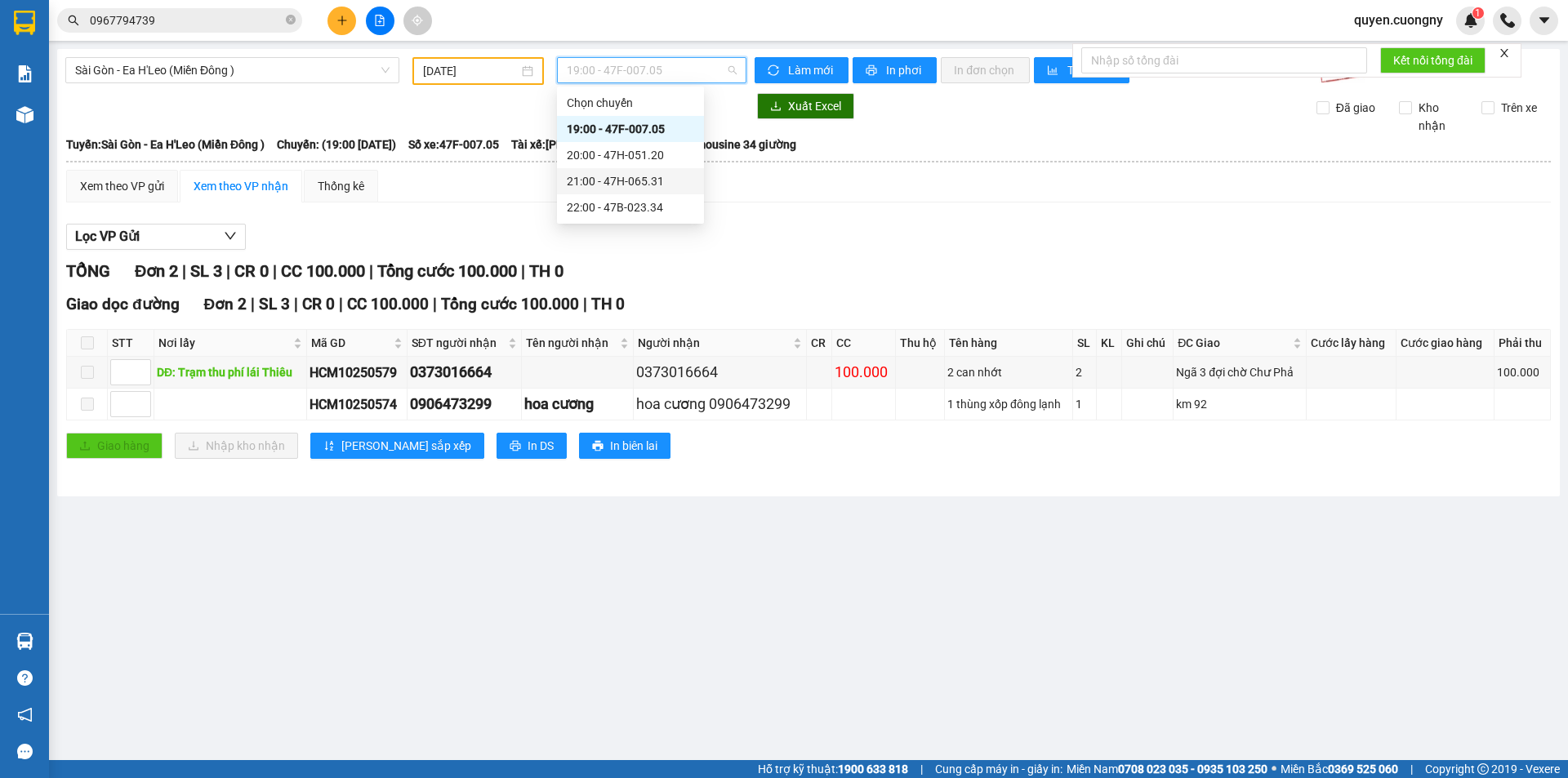
click at [653, 182] on div "21:00 - 47H-065.31" at bounding box center [630, 182] width 128 height 18
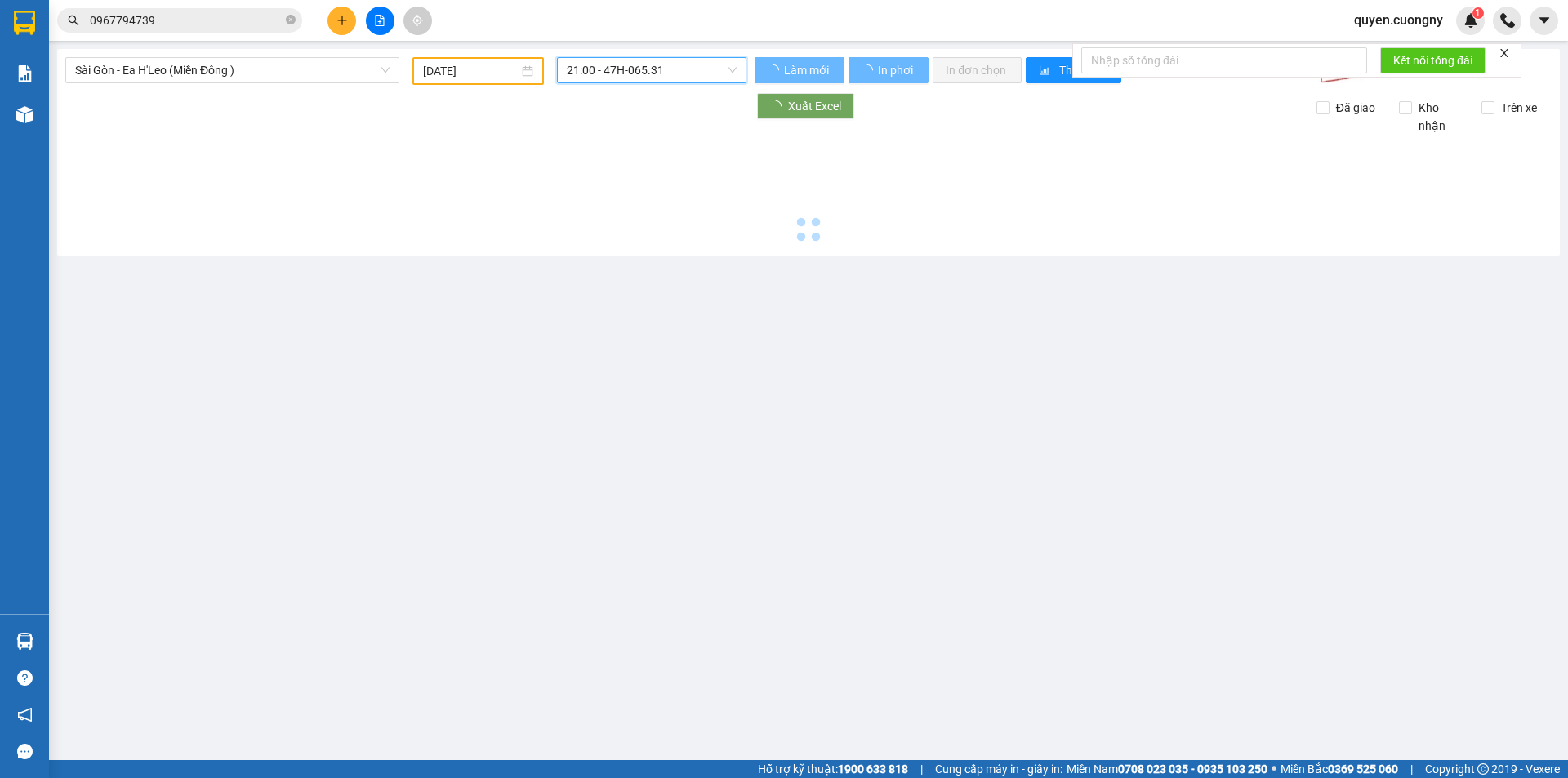
click at [648, 62] on span "21:00 - 47H-065.31" at bounding box center [651, 70] width 170 height 25
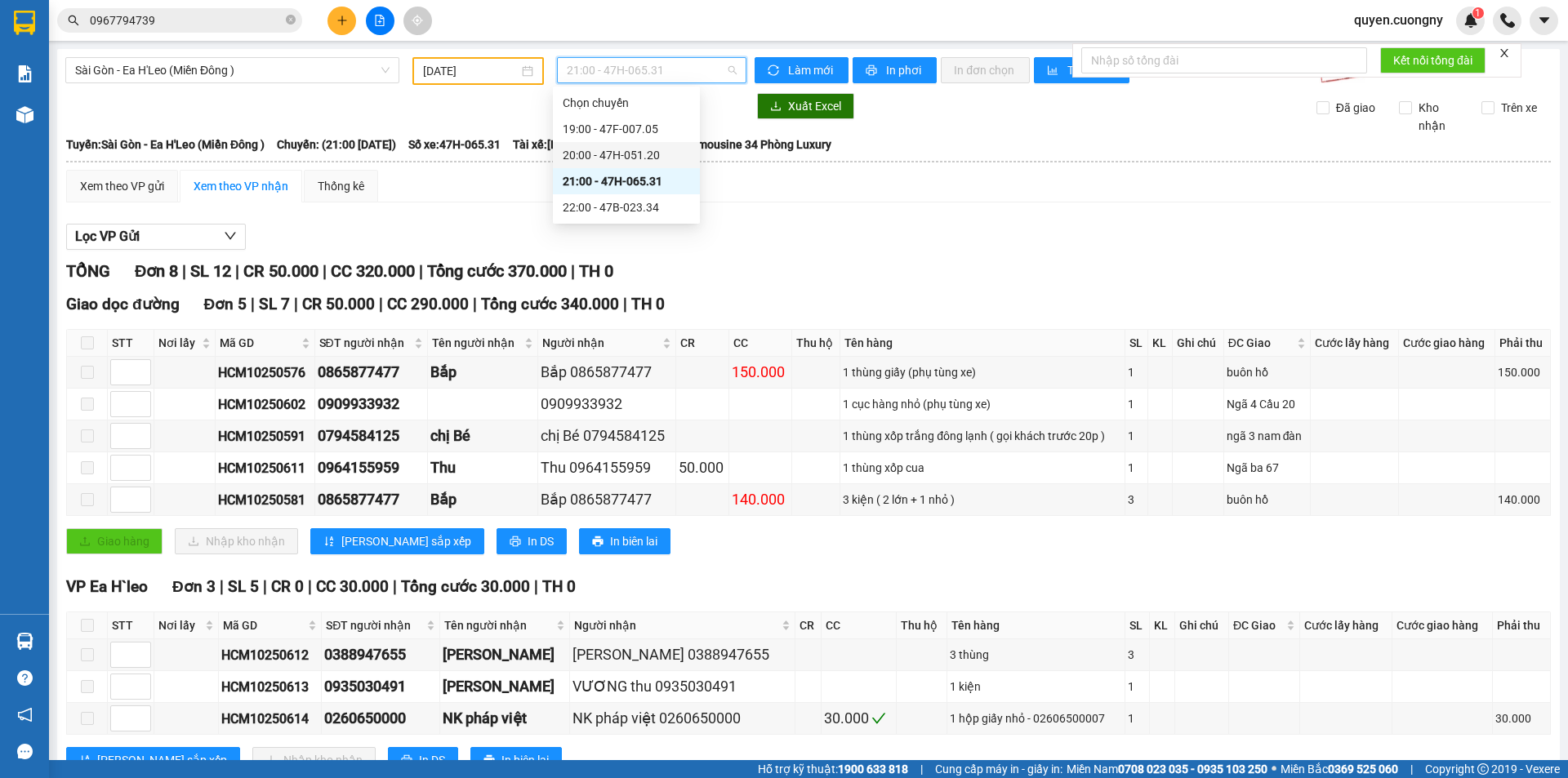
click at [639, 158] on div "20:00 - 47H-051.20" at bounding box center [626, 155] width 128 height 18
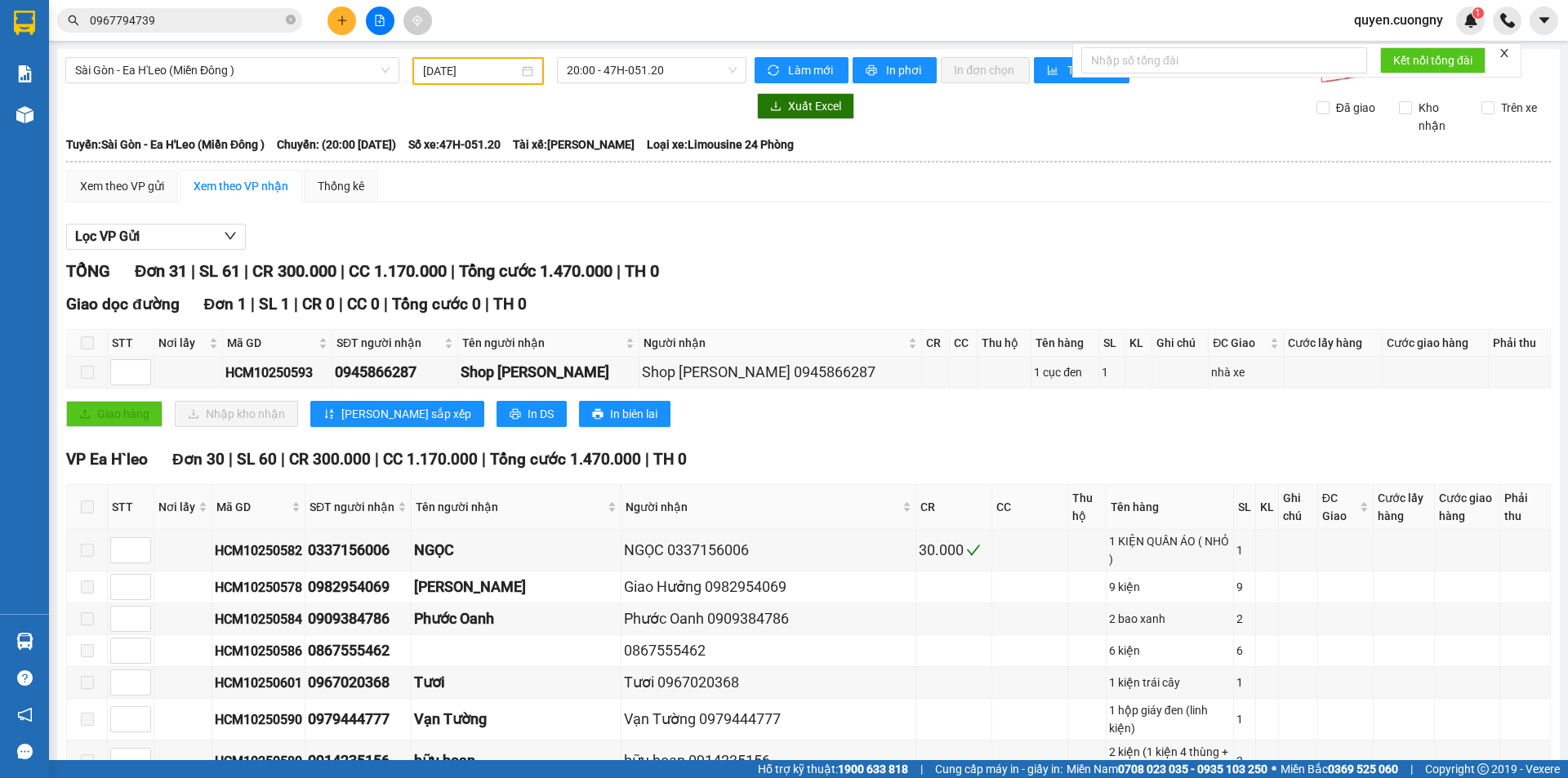
drag, startPoint x: 693, startPoint y: 250, endPoint x: 615, endPoint y: 250, distance: 78.0
click at [213, 21] on input "0967794739" at bounding box center [186, 21] width 192 height 18
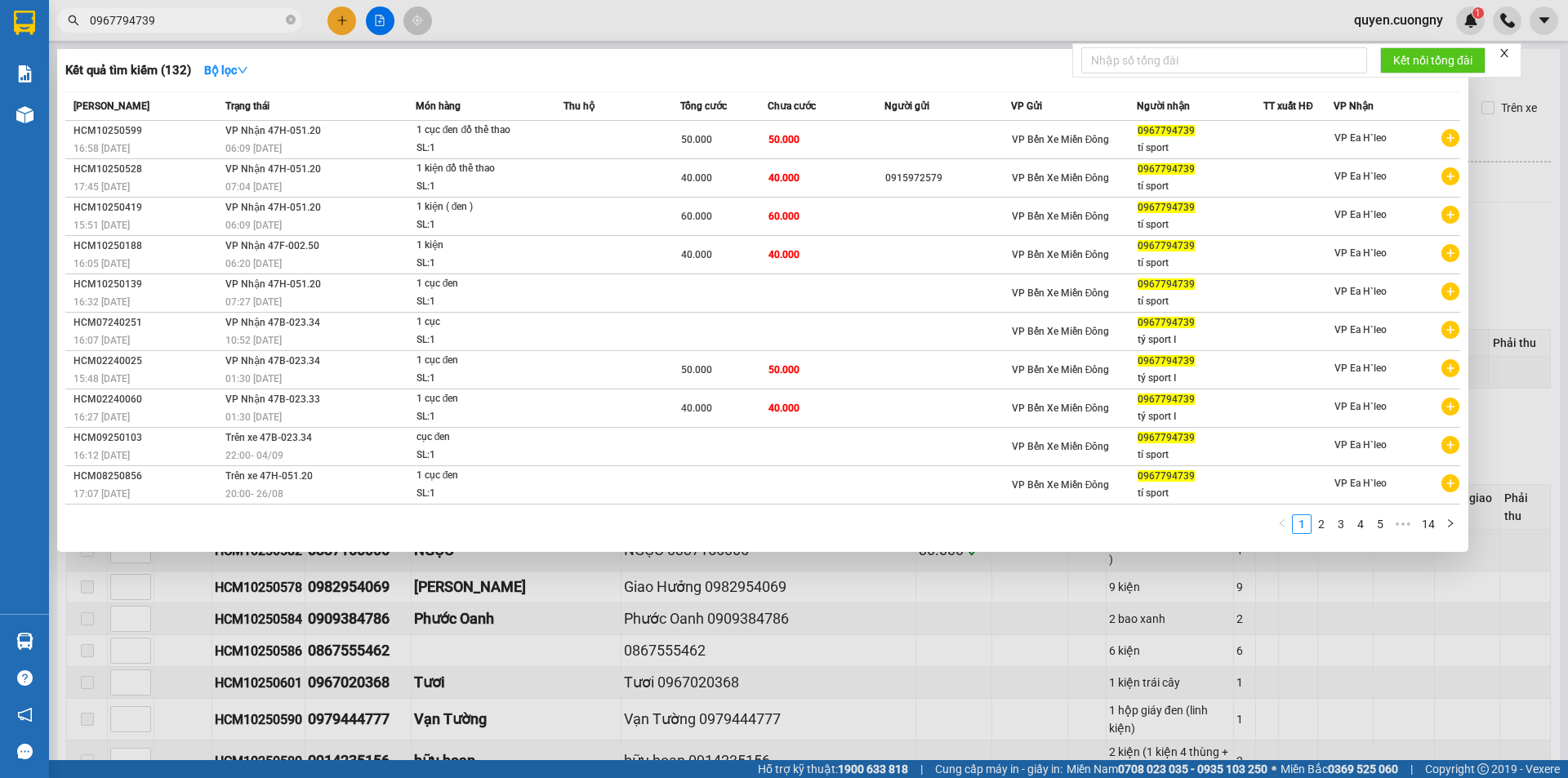
click at [213, 21] on input "0967794739" at bounding box center [186, 21] width 192 height 18
paste input "4339448"
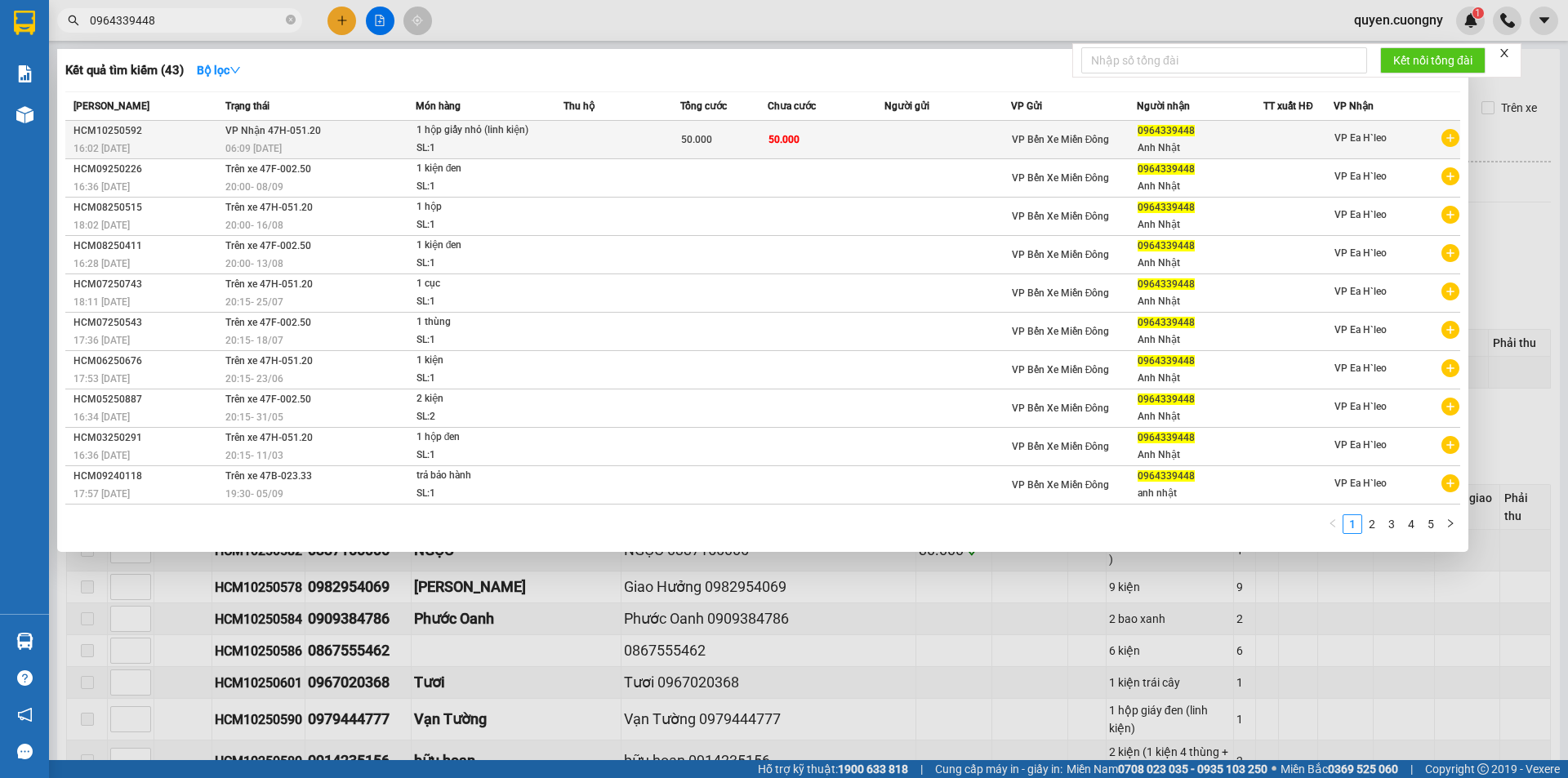
type input "0964339448"
click at [369, 138] on td "VP Nhận 47H-051.20 06:09 - 14/10" at bounding box center [318, 139] width 194 height 38
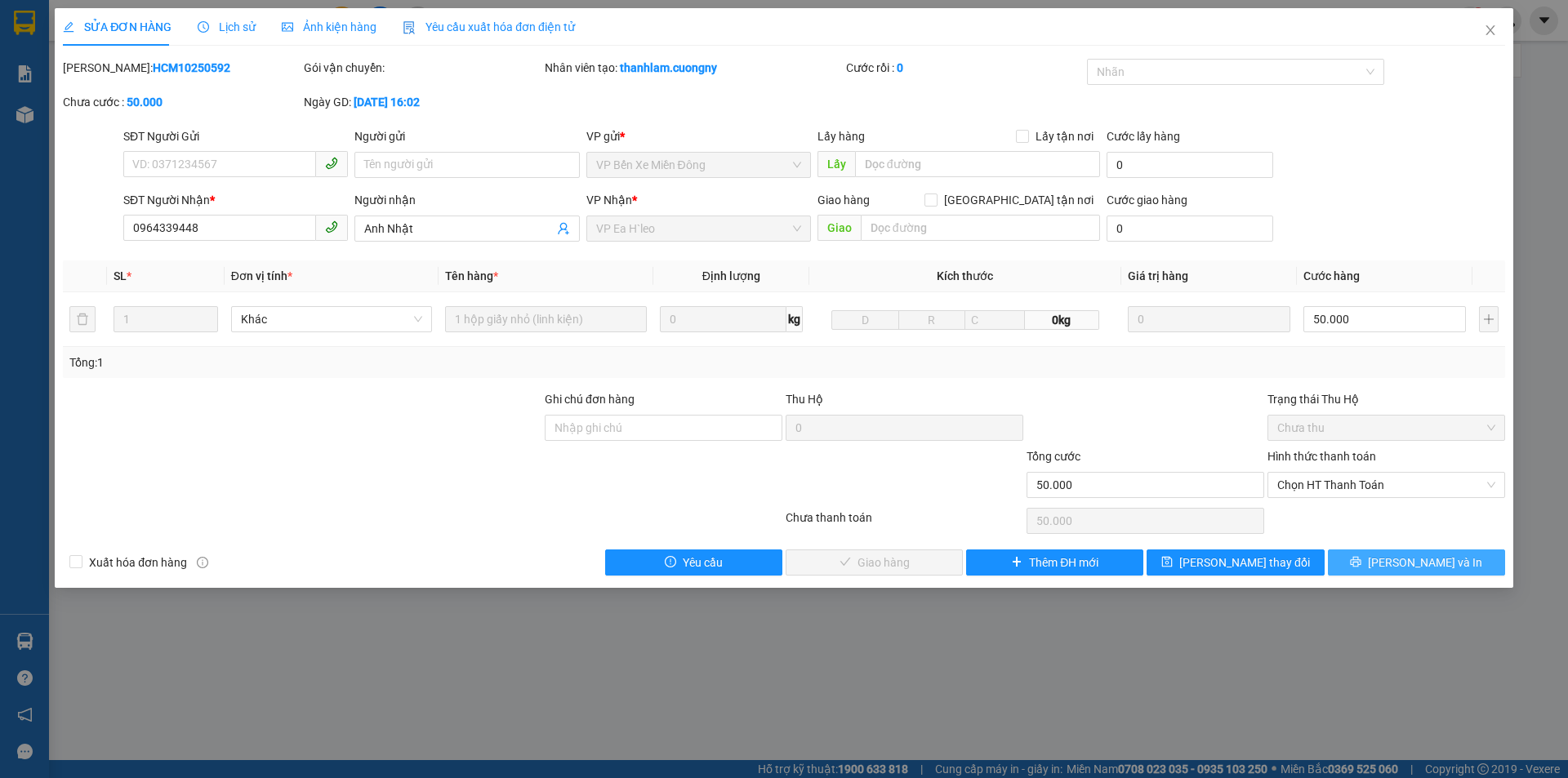
click at [1419, 554] on span "[PERSON_NAME] và In" at bounding box center [1425, 562] width 114 height 18
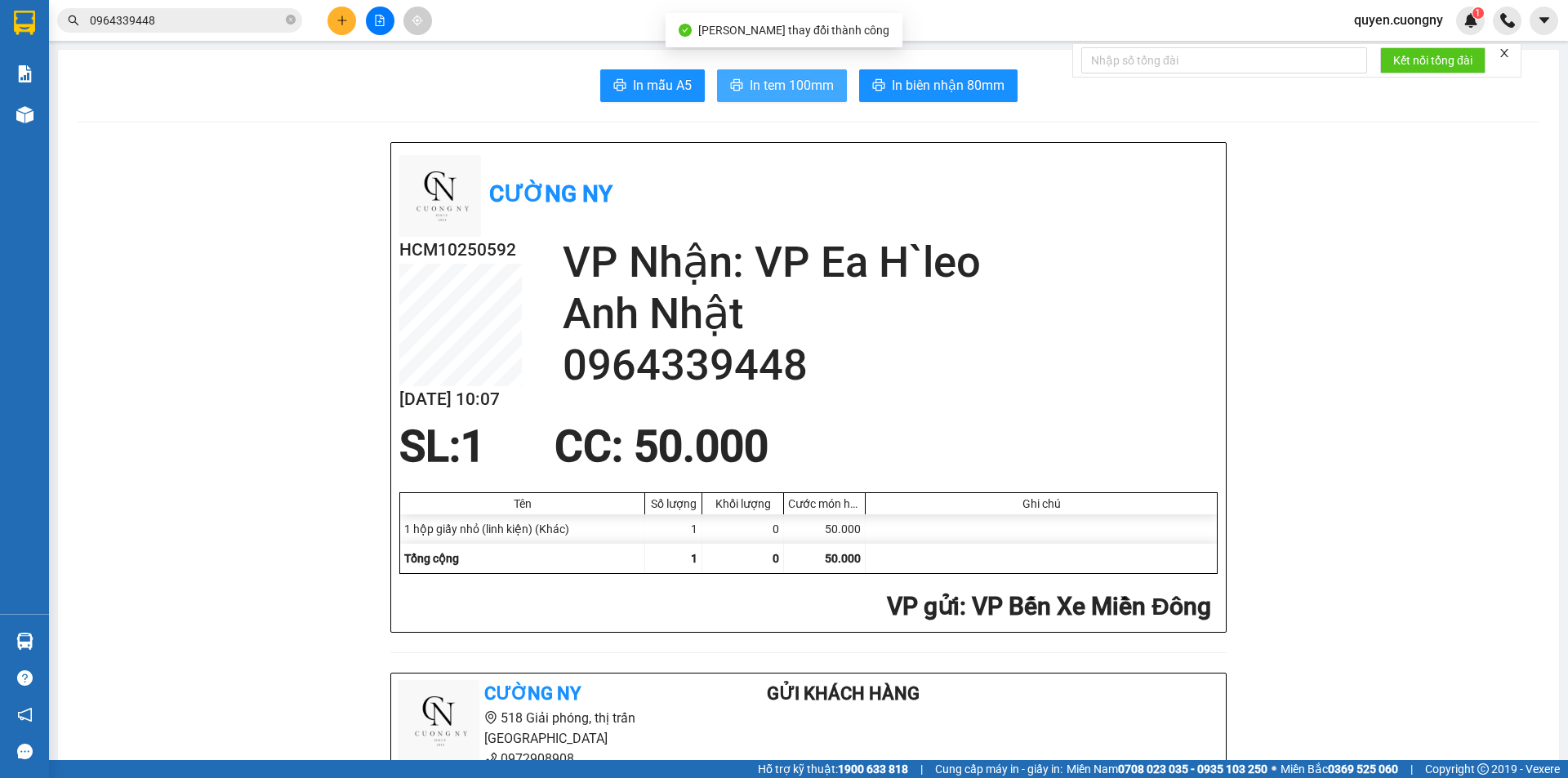
click at [775, 74] on button "In tem 100mm" at bounding box center [782, 85] width 130 height 32
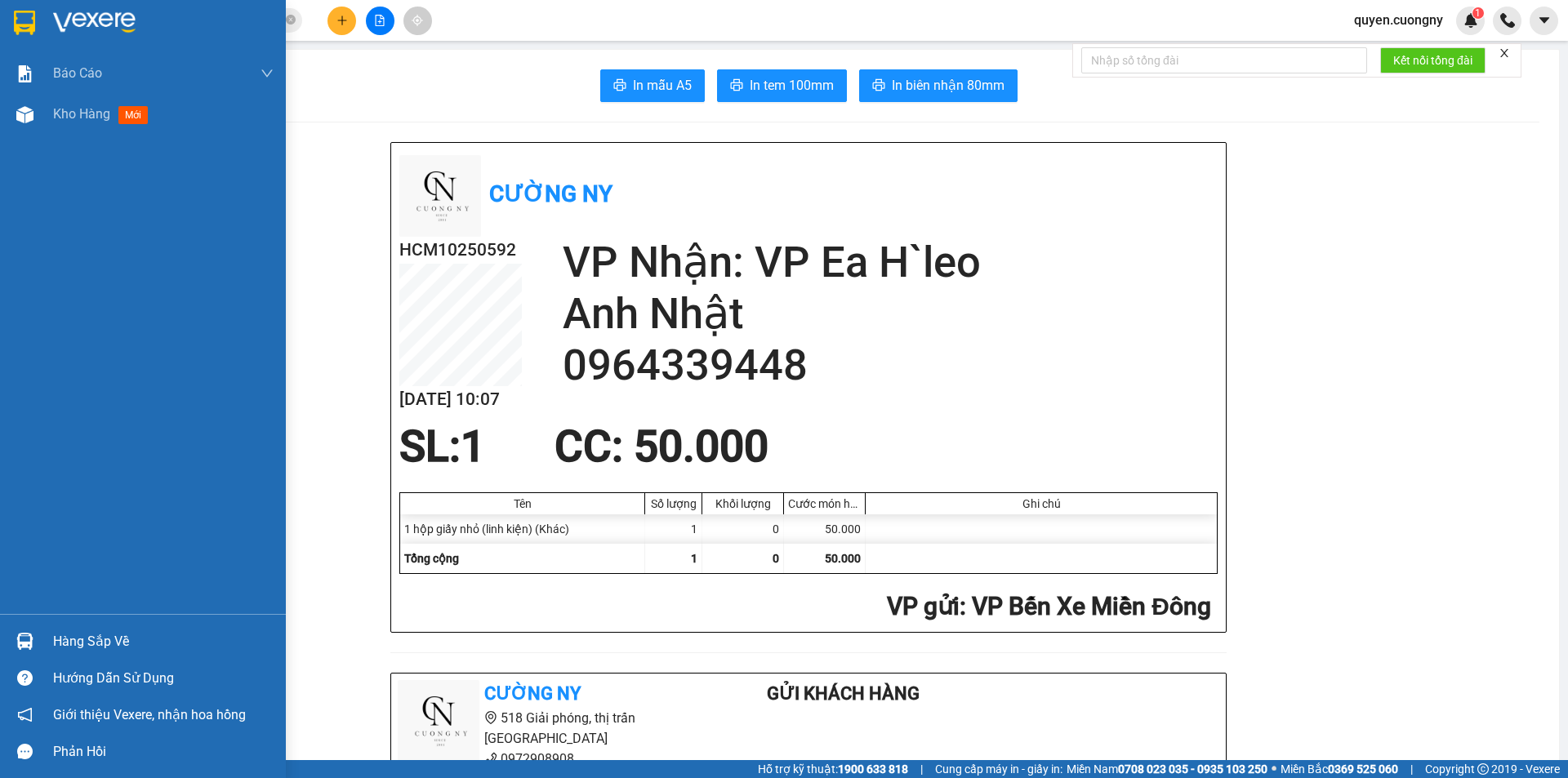
click at [37, 26] on div at bounding box center [25, 22] width 28 height 28
